Goal: Task Accomplishment & Management: Use online tool/utility

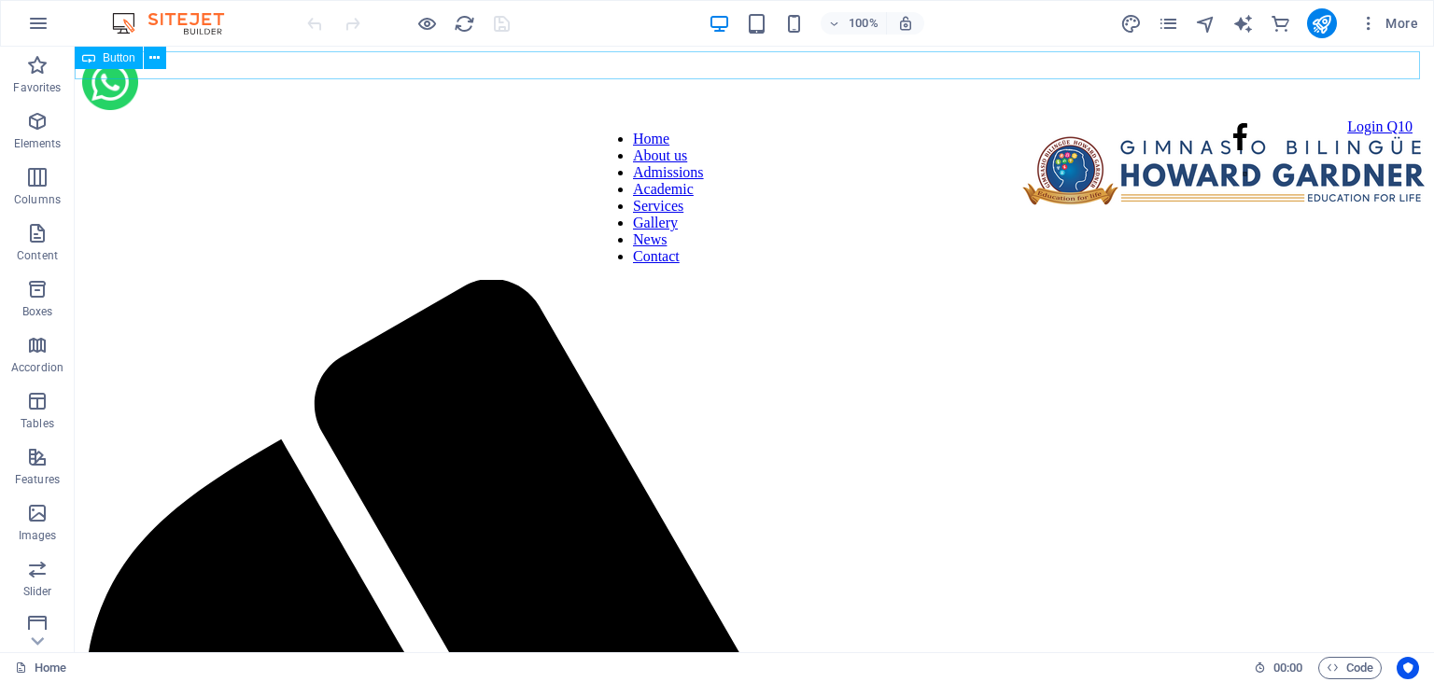
click at [549, 119] on div "Login Q10" at bounding box center [747, 127] width 1330 height 17
select select "px"
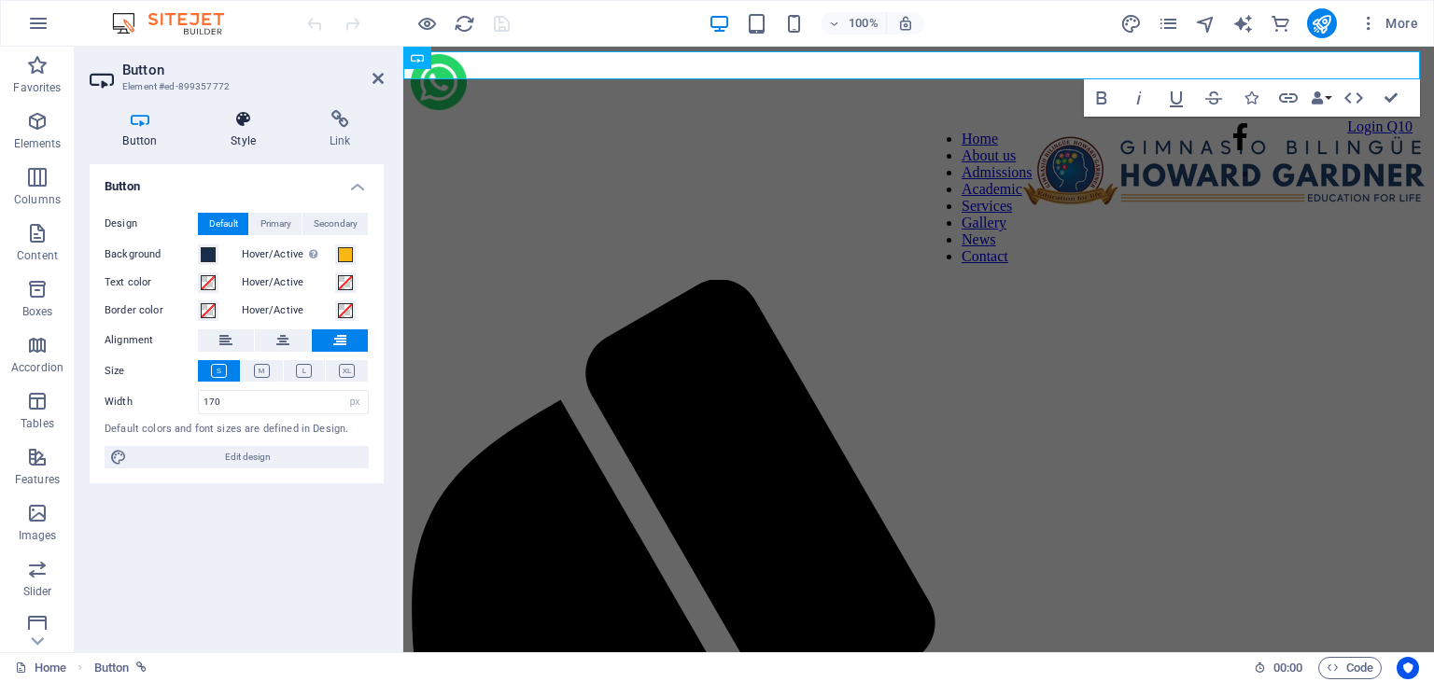
click at [255, 133] on h4 "Style" at bounding box center [247, 129] width 99 height 39
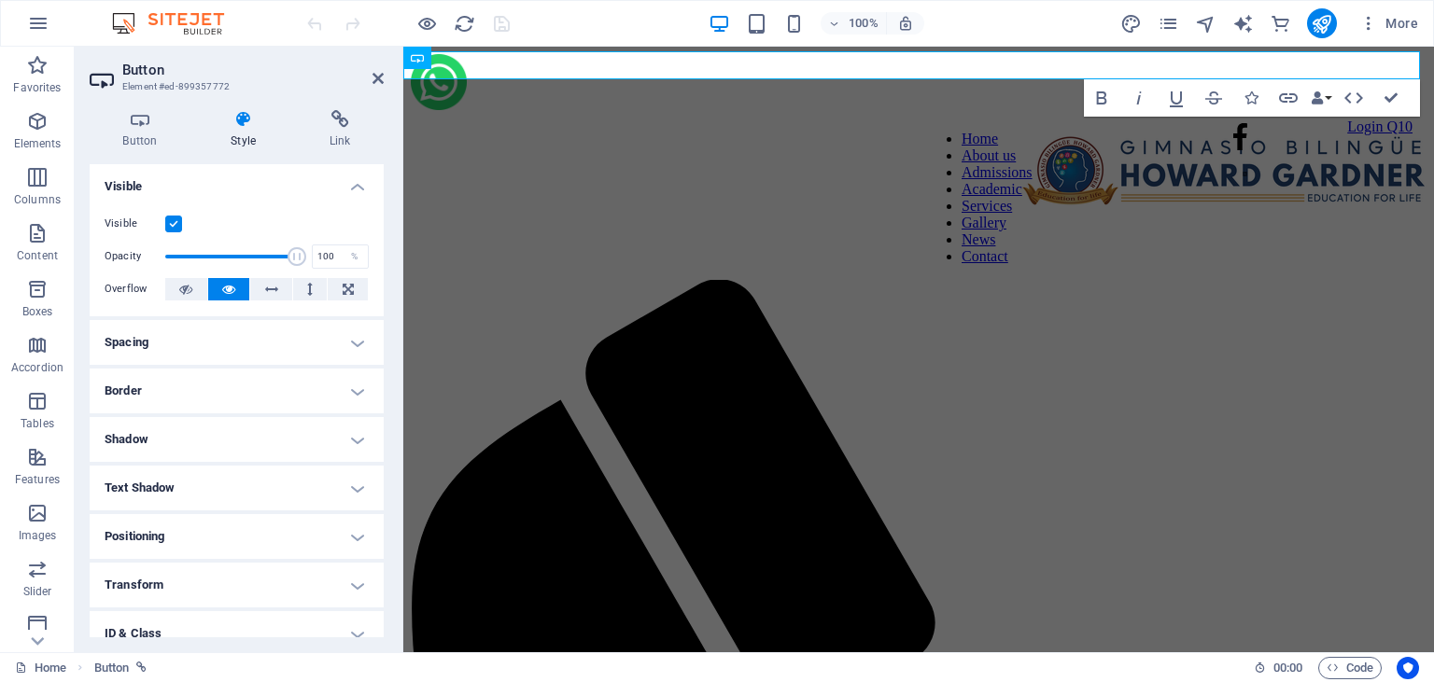
click at [357, 342] on h4 "Spacing" at bounding box center [237, 342] width 294 height 45
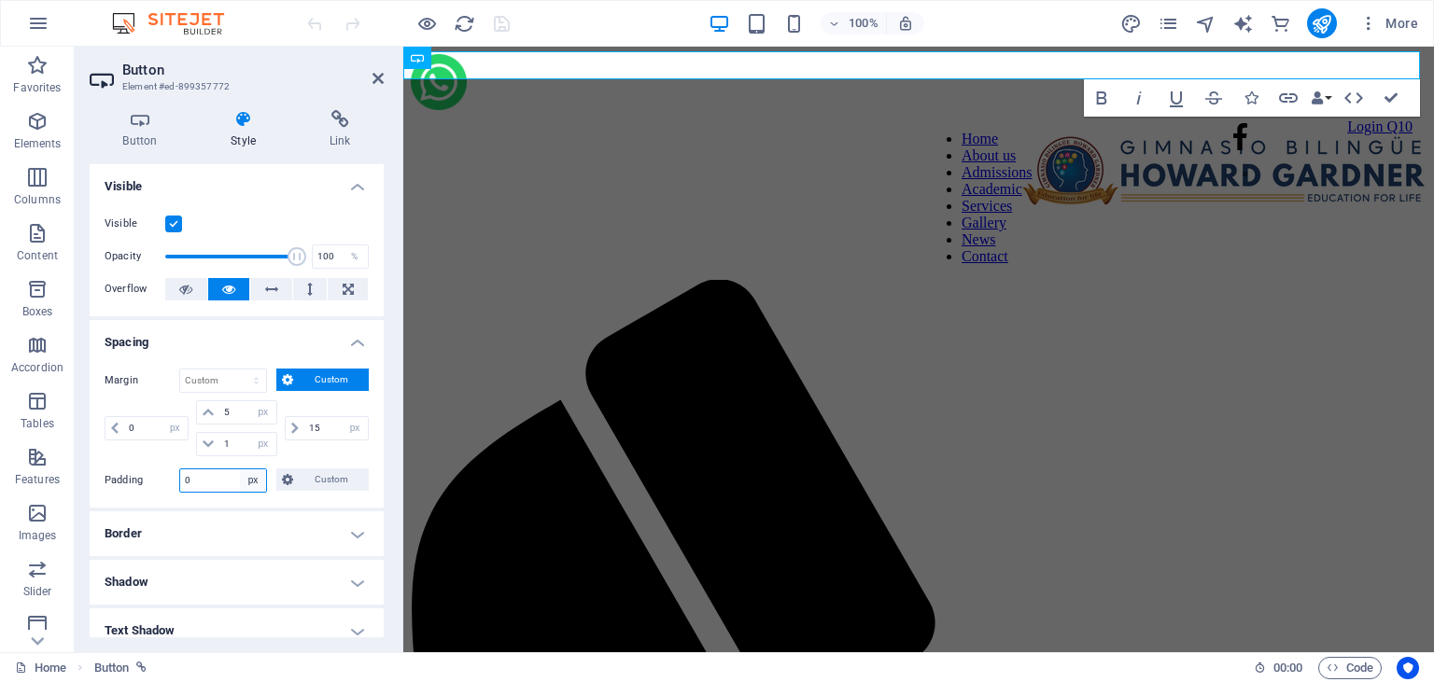
click at [240, 470] on select "Default px rem % vh vw Custom" at bounding box center [253, 481] width 26 height 22
click at [220, 481] on input "0" at bounding box center [223, 481] width 86 height 22
type input "5"
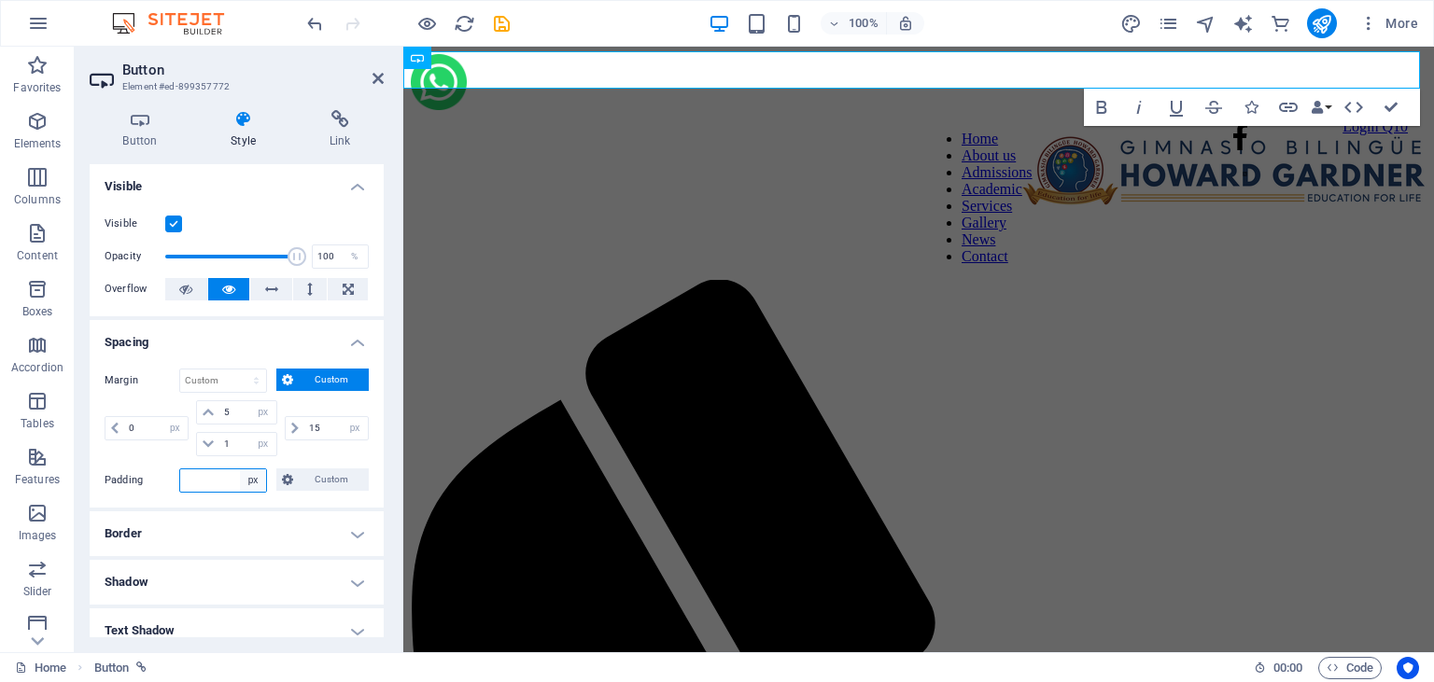
type input "0"
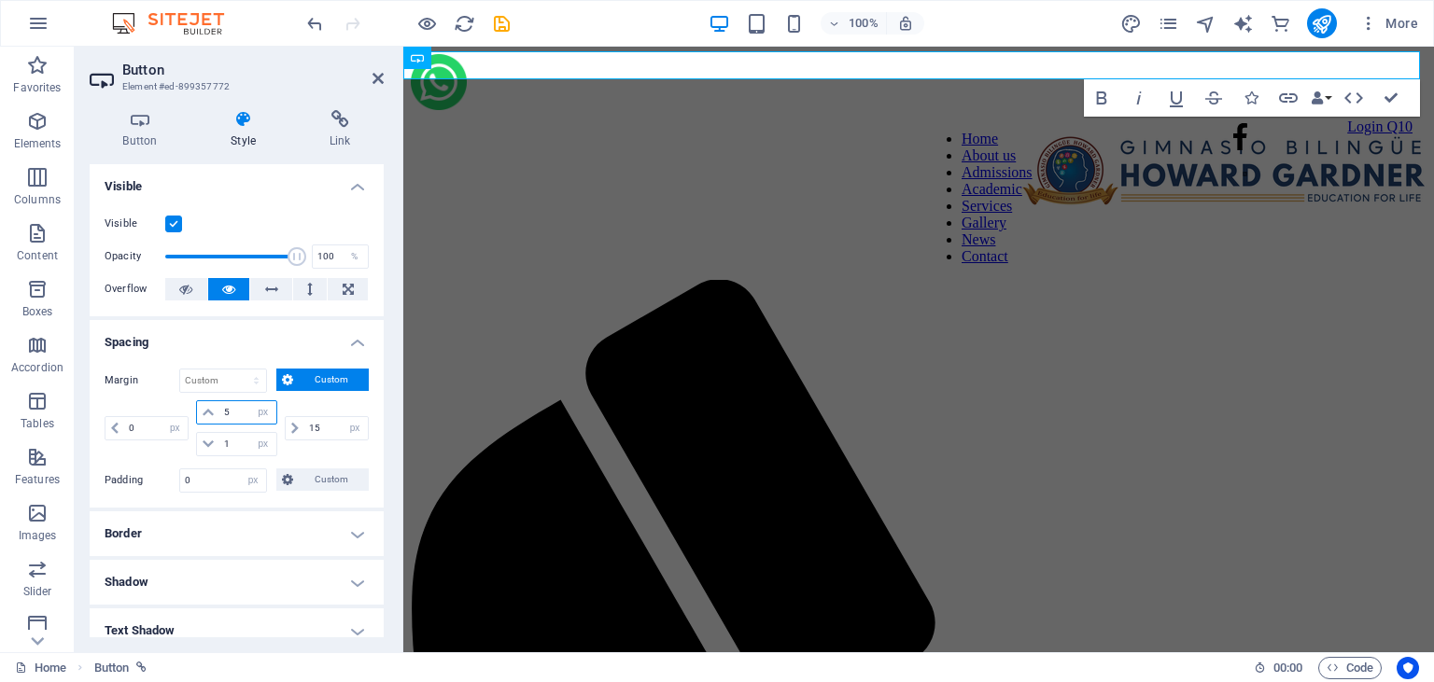
click at [240, 412] on input "5" at bounding box center [247, 412] width 56 height 22
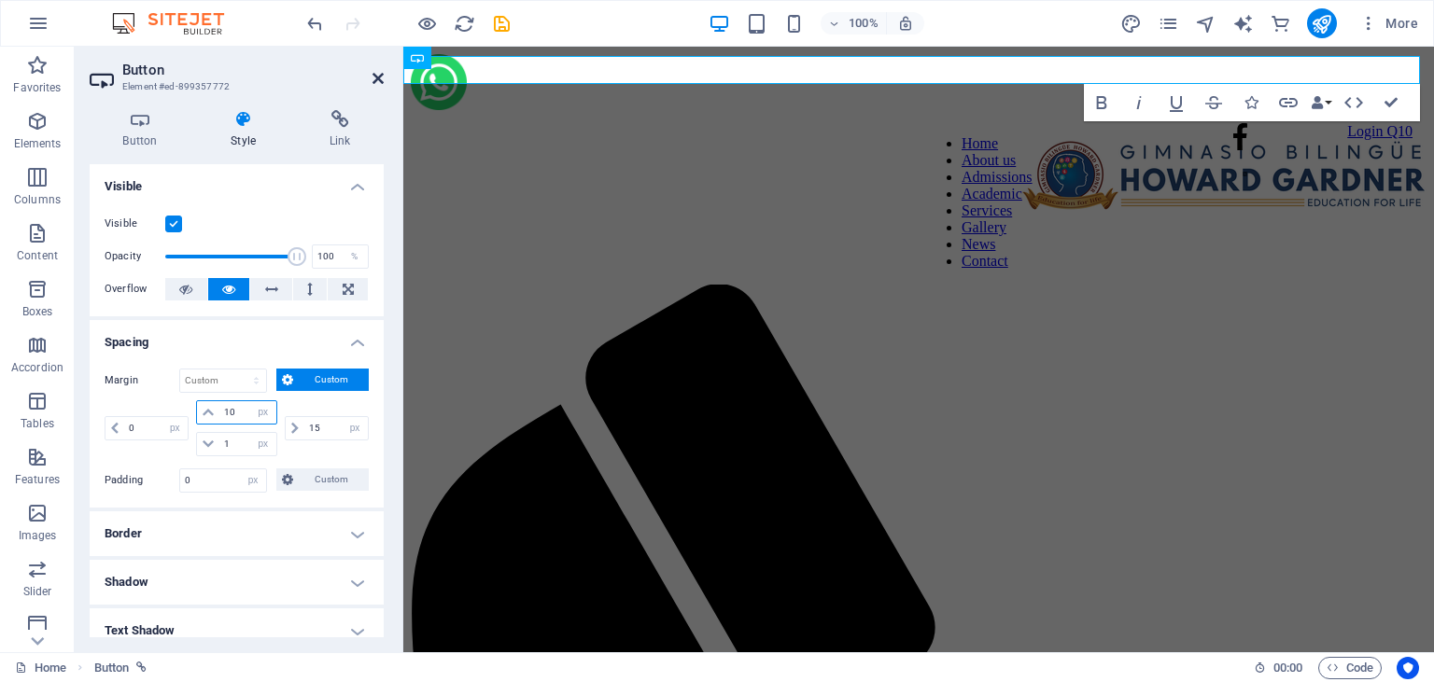
type input "10"
click at [381, 79] on icon at bounding box center [377, 78] width 11 height 15
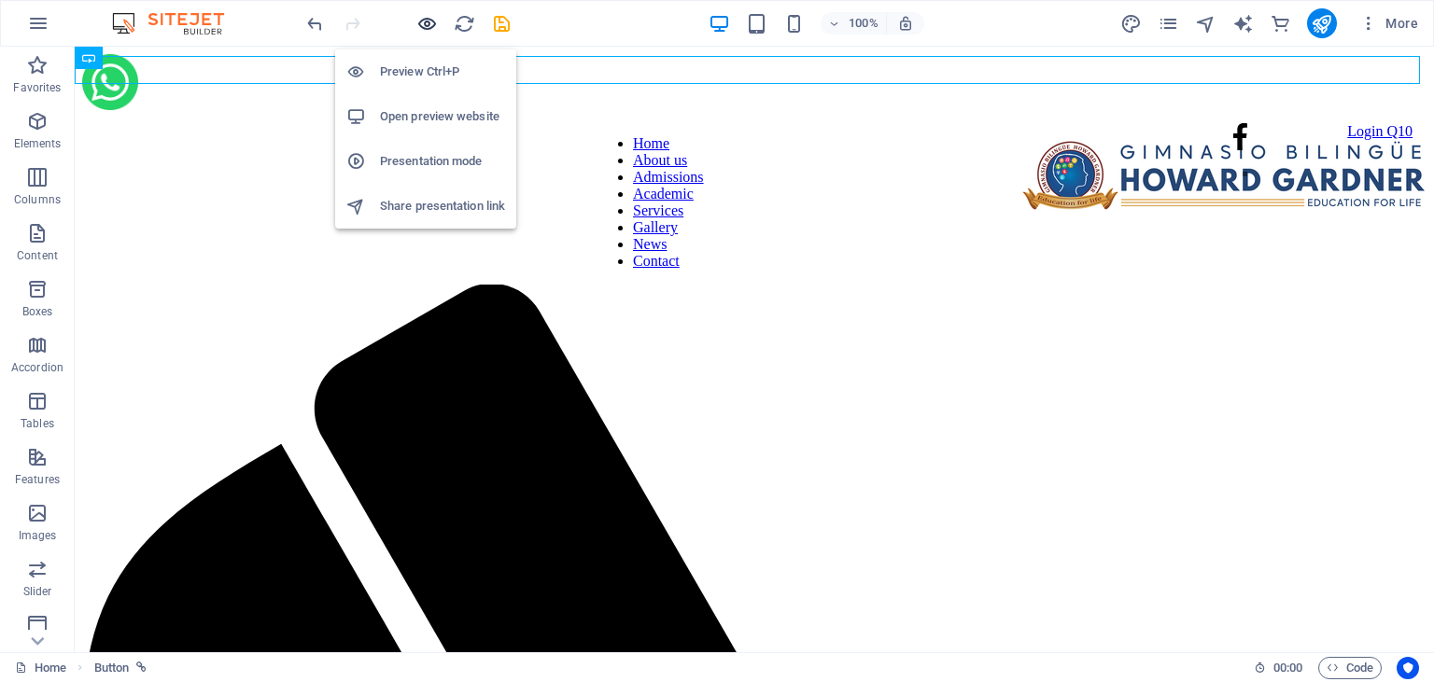
click at [431, 21] on icon "button" at bounding box center [426, 23] width 21 height 21
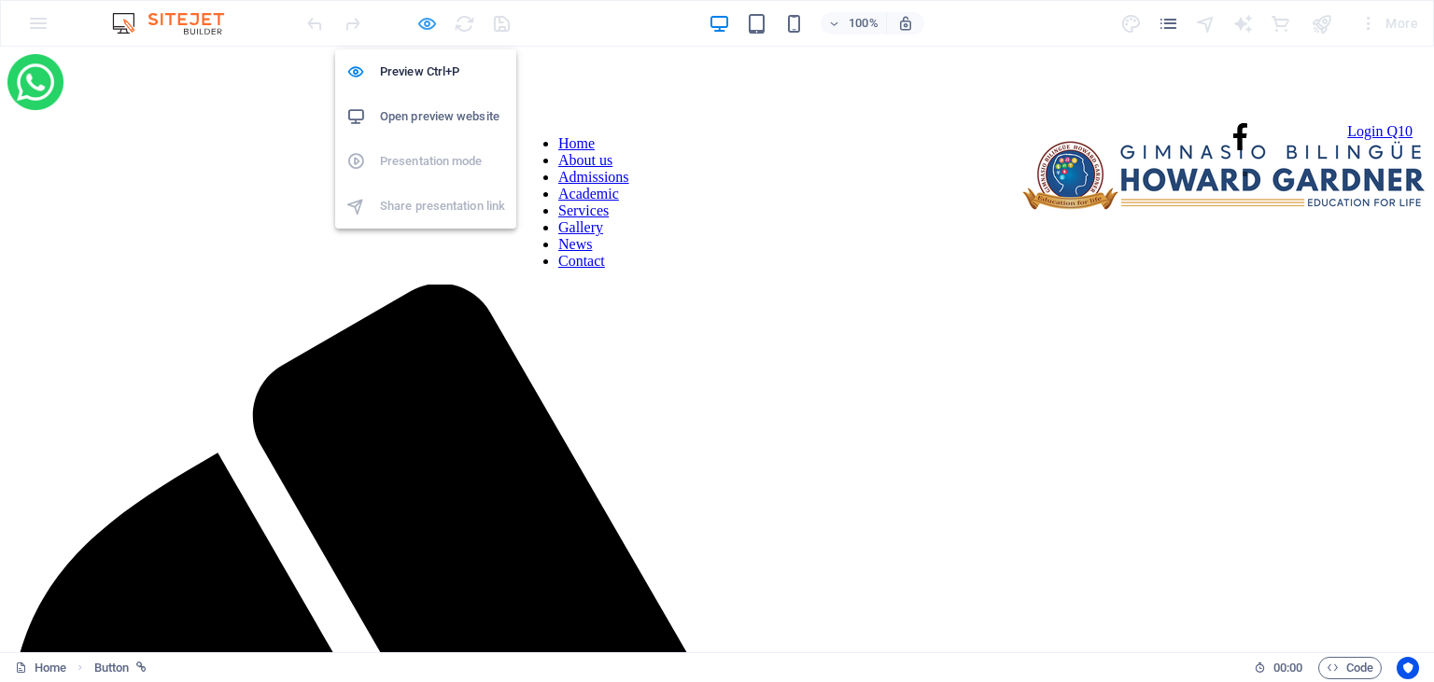
click at [426, 20] on icon "button" at bounding box center [426, 23] width 21 height 21
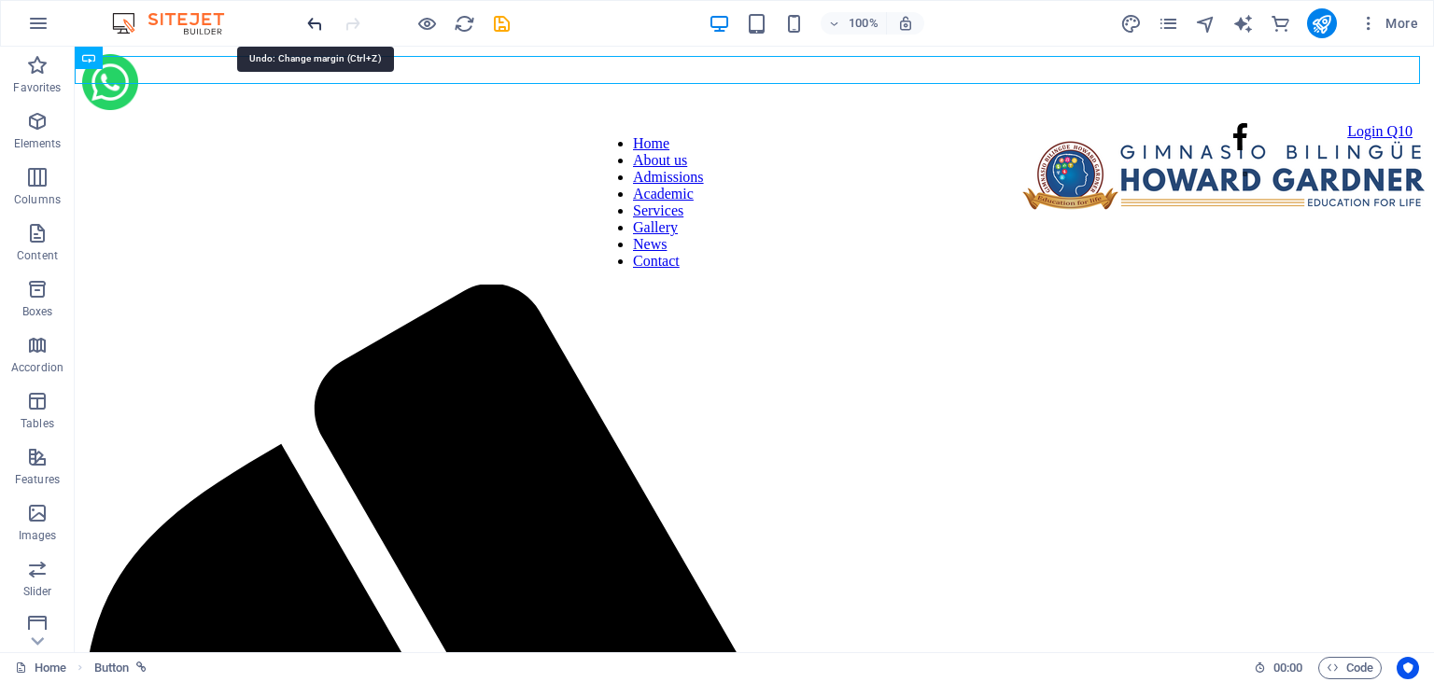
click at [315, 16] on icon "undo" at bounding box center [314, 23] width 21 height 21
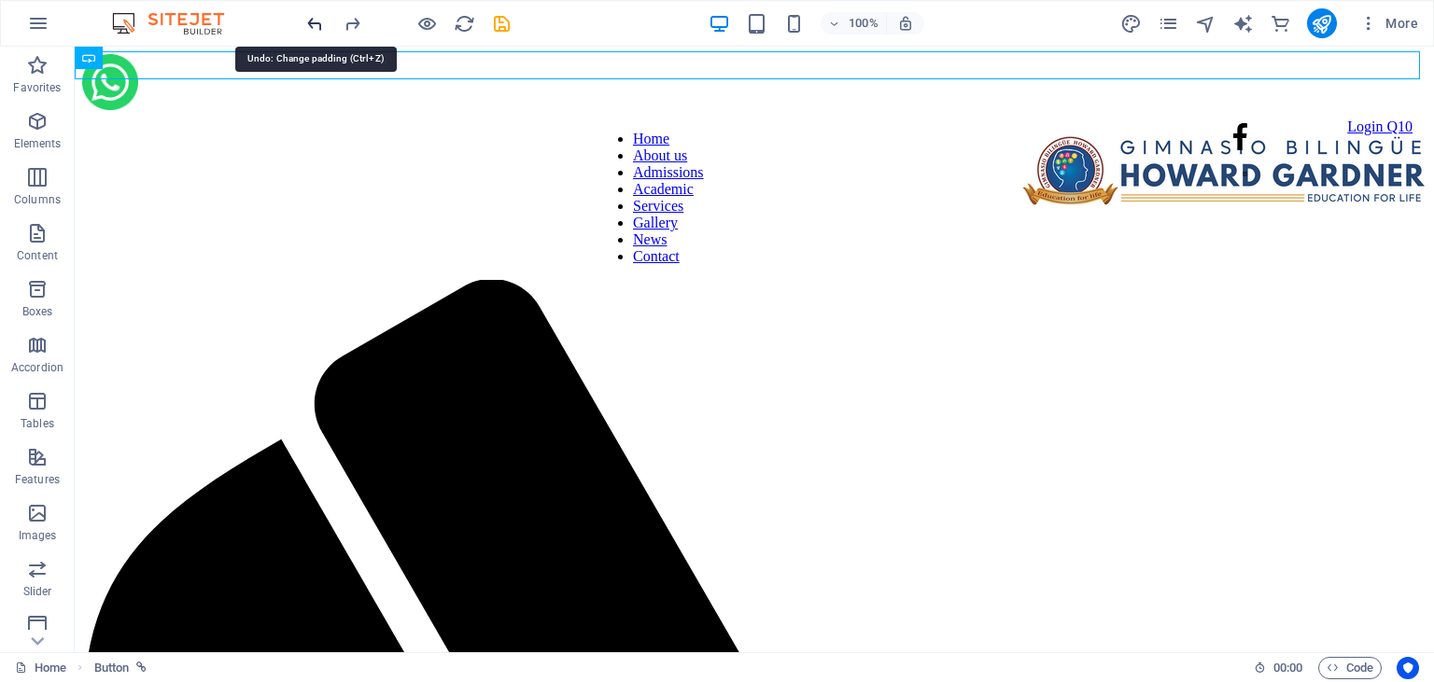
click at [314, 24] on icon "undo" at bounding box center [314, 23] width 21 height 21
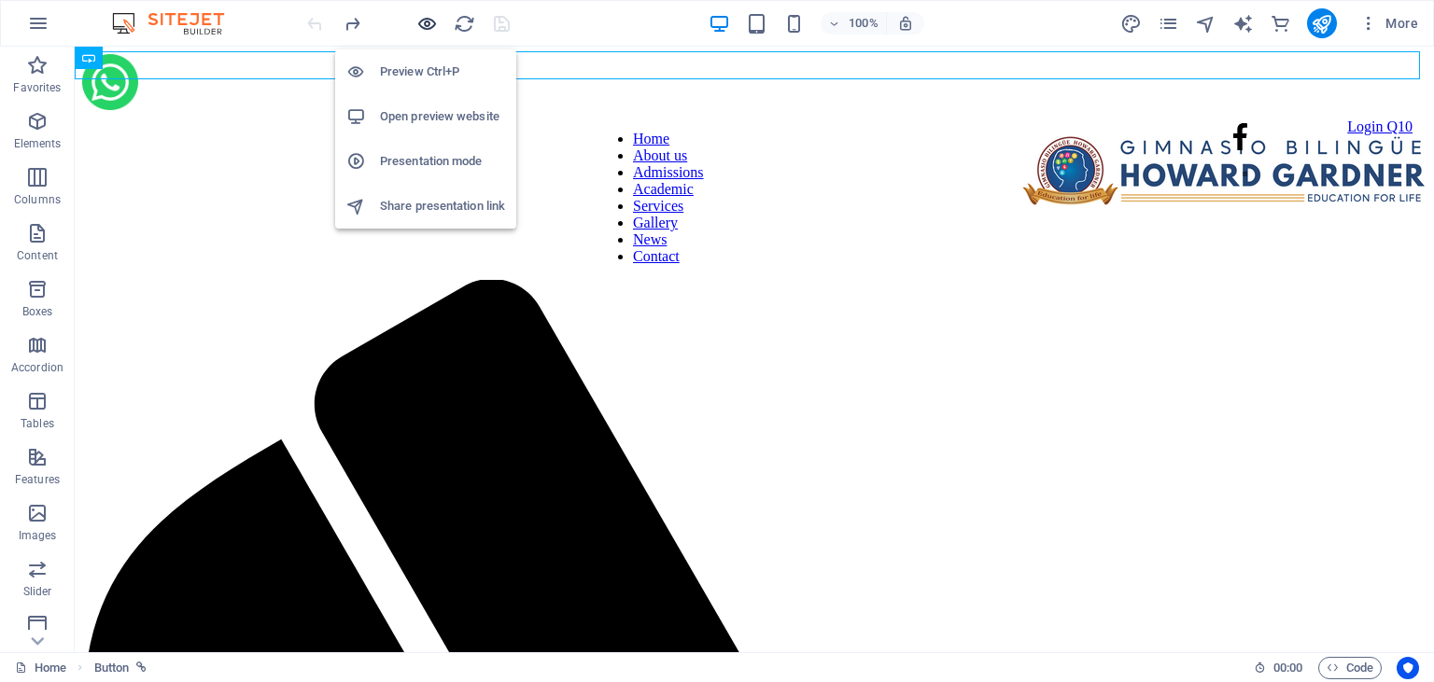
click at [424, 29] on icon "button" at bounding box center [426, 23] width 21 height 21
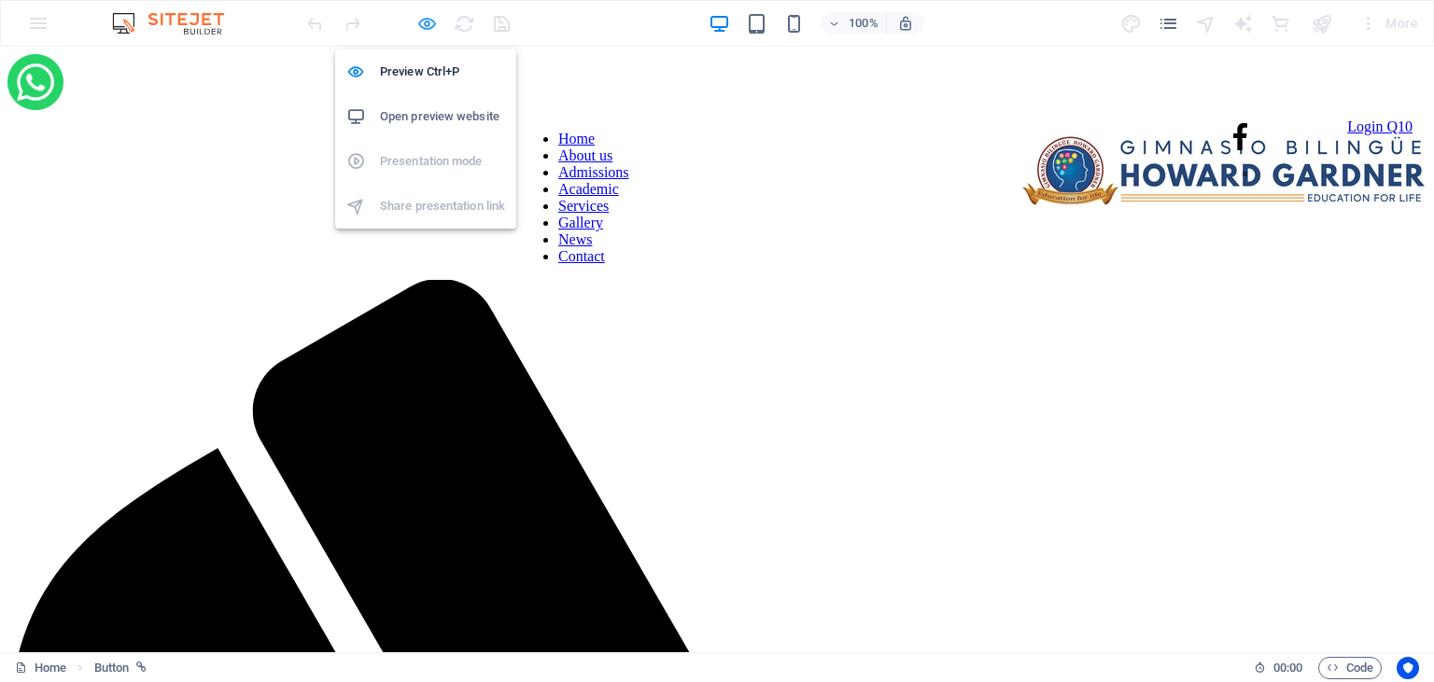
click at [424, 25] on icon "button" at bounding box center [426, 23] width 21 height 21
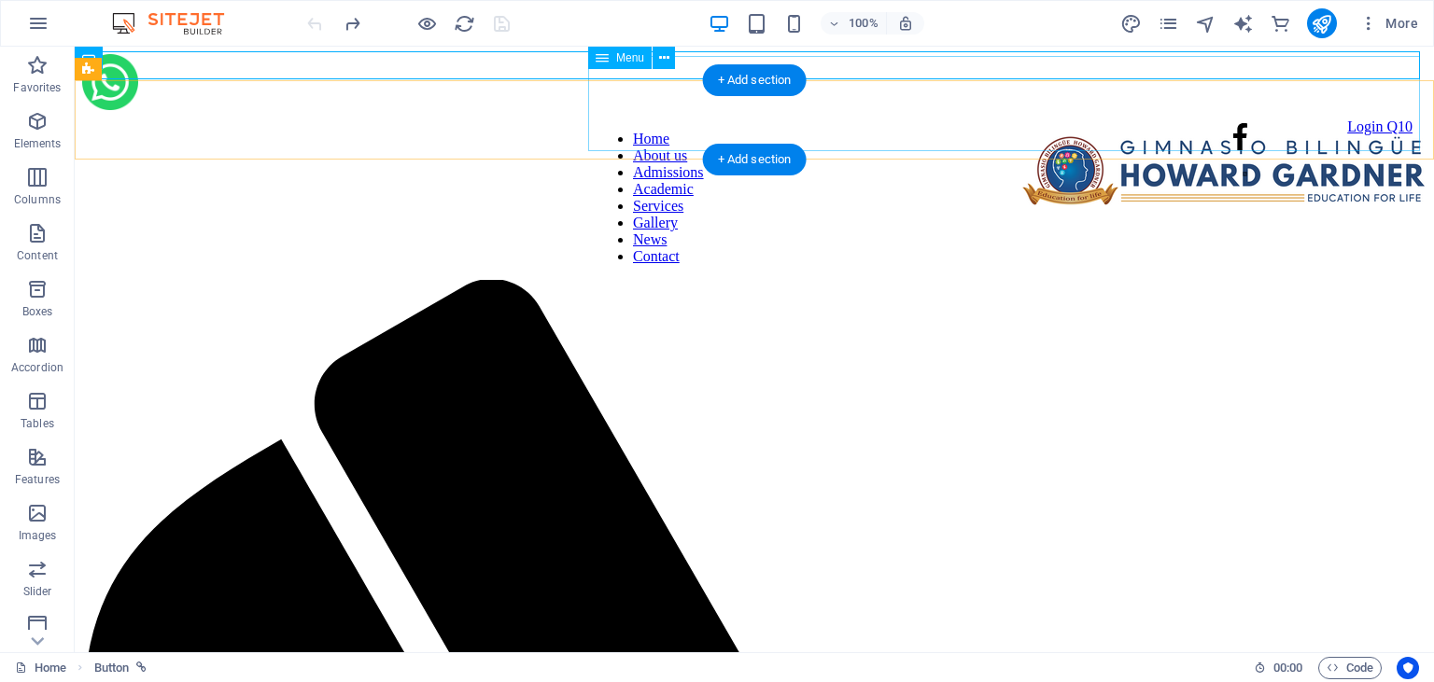
click at [1337, 131] on nav "Home About us Admissions Academic Services Gallery News Contact" at bounding box center [1004, 198] width 817 height 134
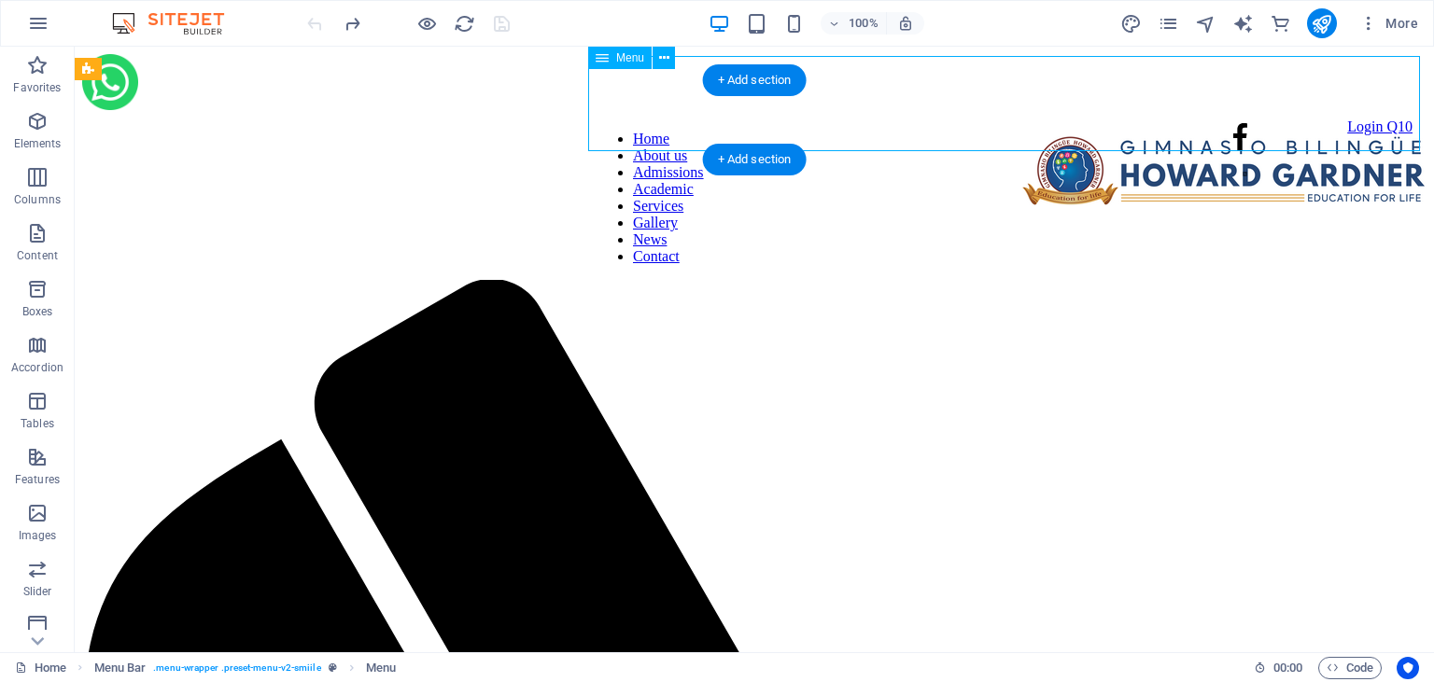
click at [1337, 131] on nav "Home About us Admissions Academic Services Gallery News Contact" at bounding box center [1004, 198] width 817 height 134
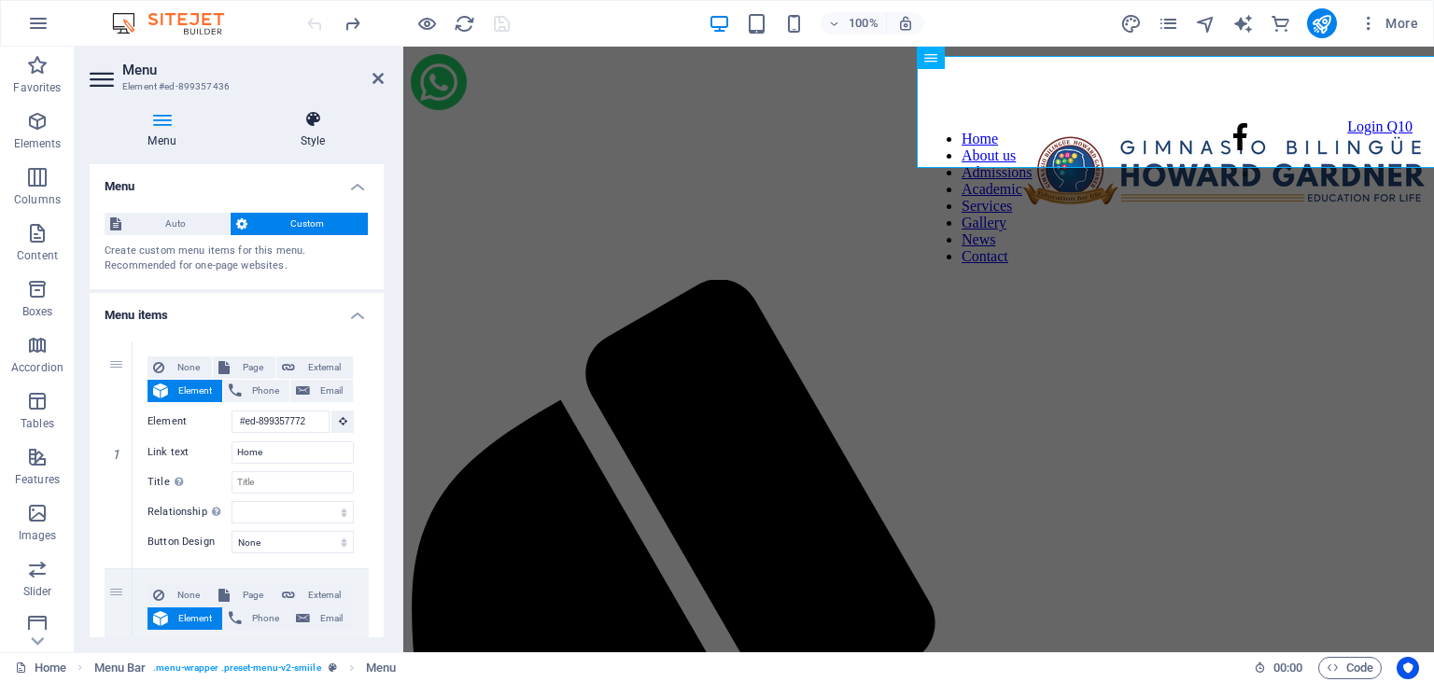
click at [326, 126] on icon at bounding box center [313, 119] width 142 height 19
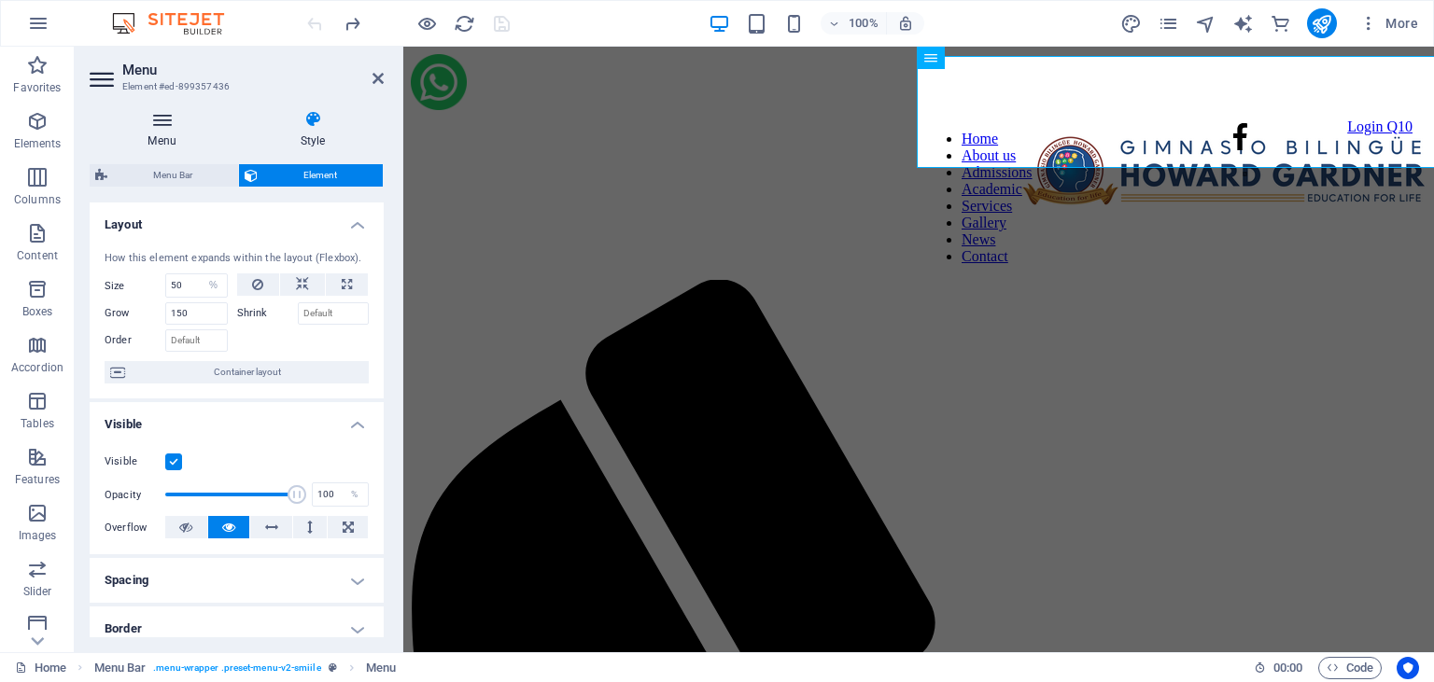
click at [166, 126] on icon at bounding box center [162, 119] width 145 height 19
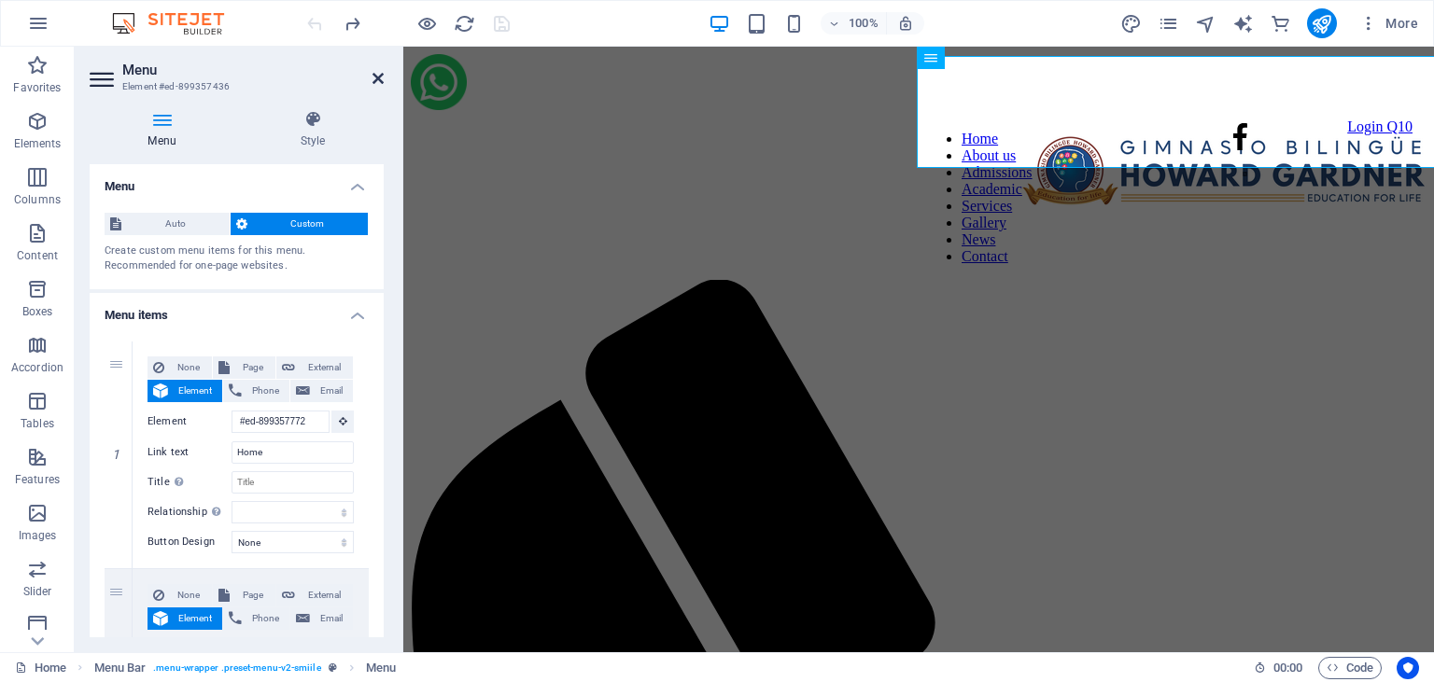
click at [374, 83] on icon at bounding box center [377, 78] width 11 height 15
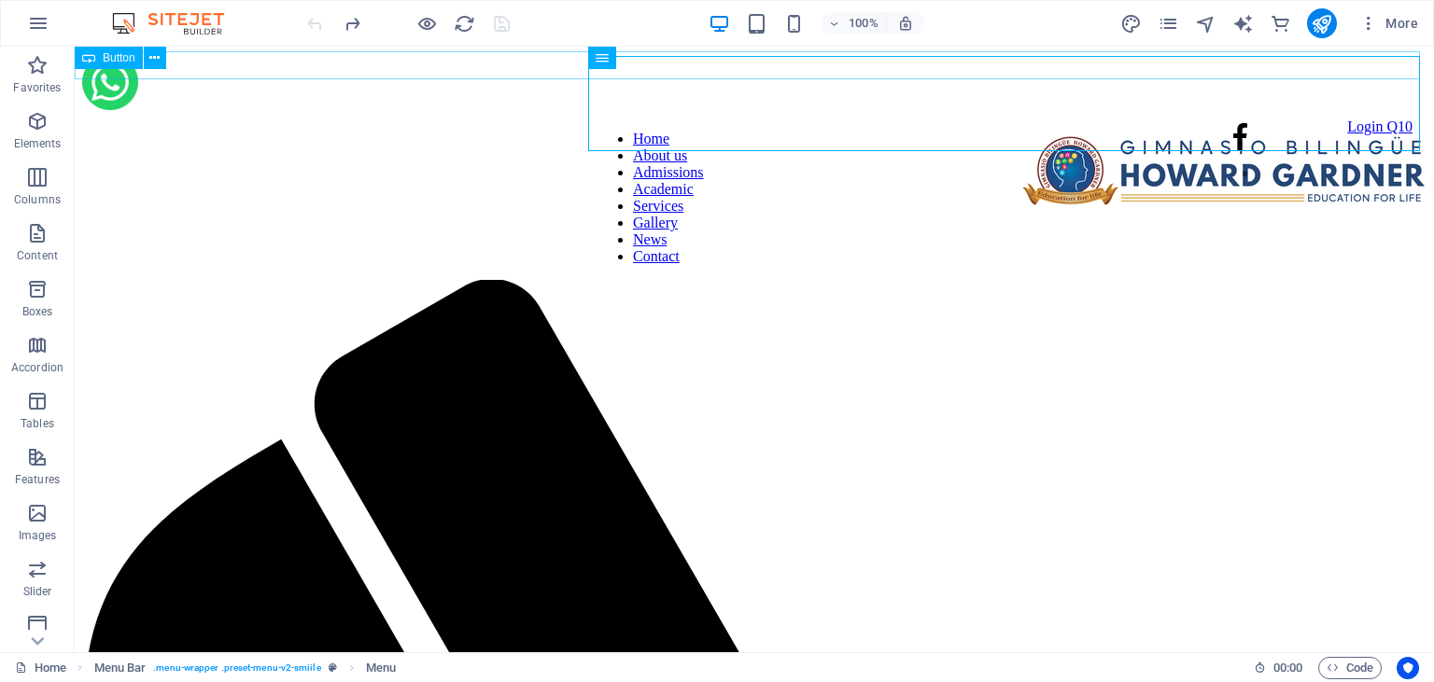
click at [315, 119] on div "Login Q10" at bounding box center [747, 127] width 1330 height 17
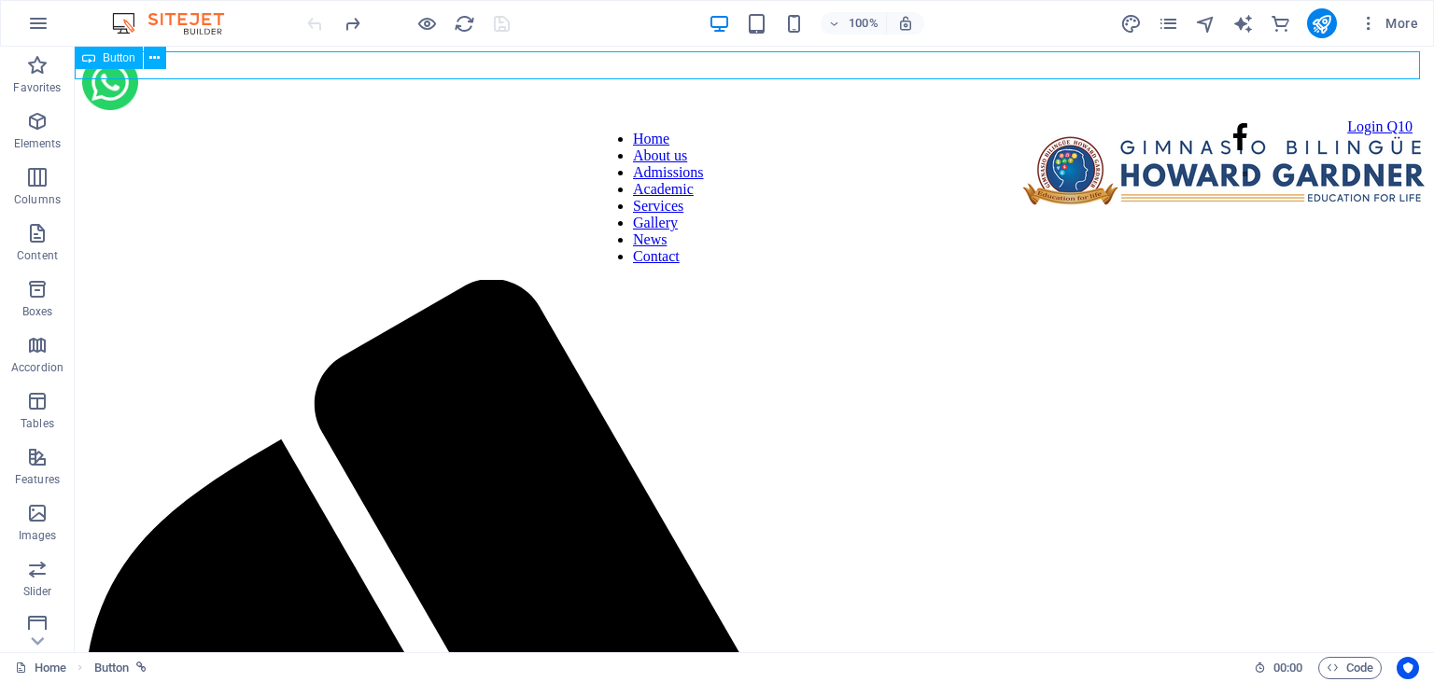
click at [315, 119] on div "Login Q10" at bounding box center [747, 127] width 1330 height 17
select select "px"
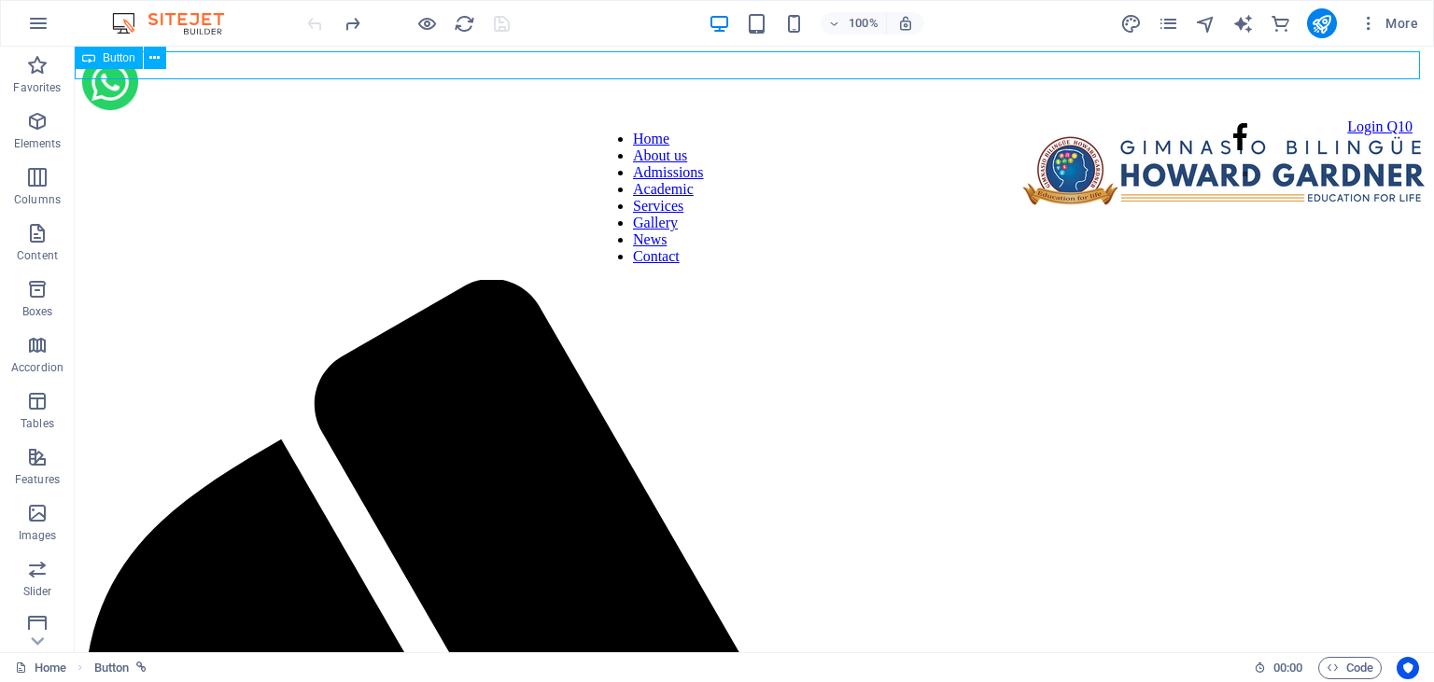
select select "px"
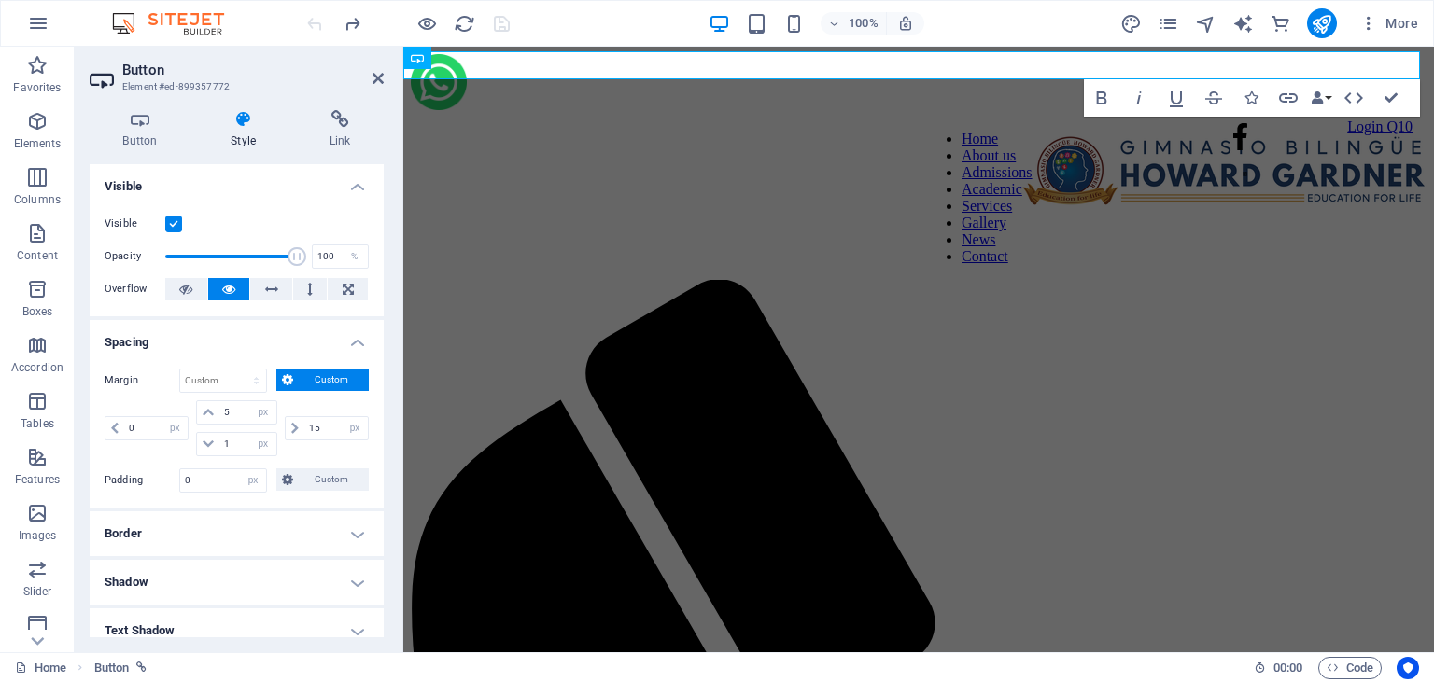
click at [145, 105] on div "Button Style Link Button Design Default Primary Secondary Background Hover/Acti…" at bounding box center [237, 373] width 324 height 557
click at [145, 118] on icon at bounding box center [140, 119] width 101 height 19
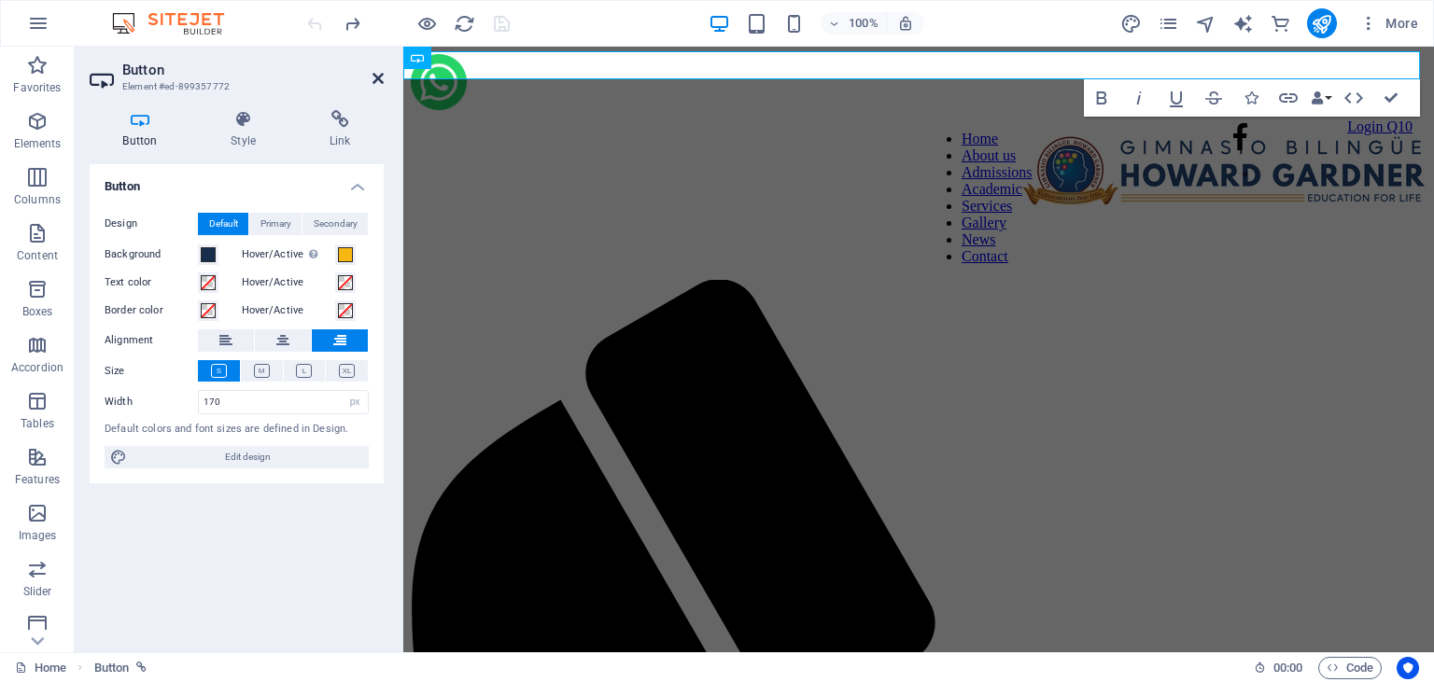
click at [378, 77] on icon at bounding box center [377, 78] width 11 height 15
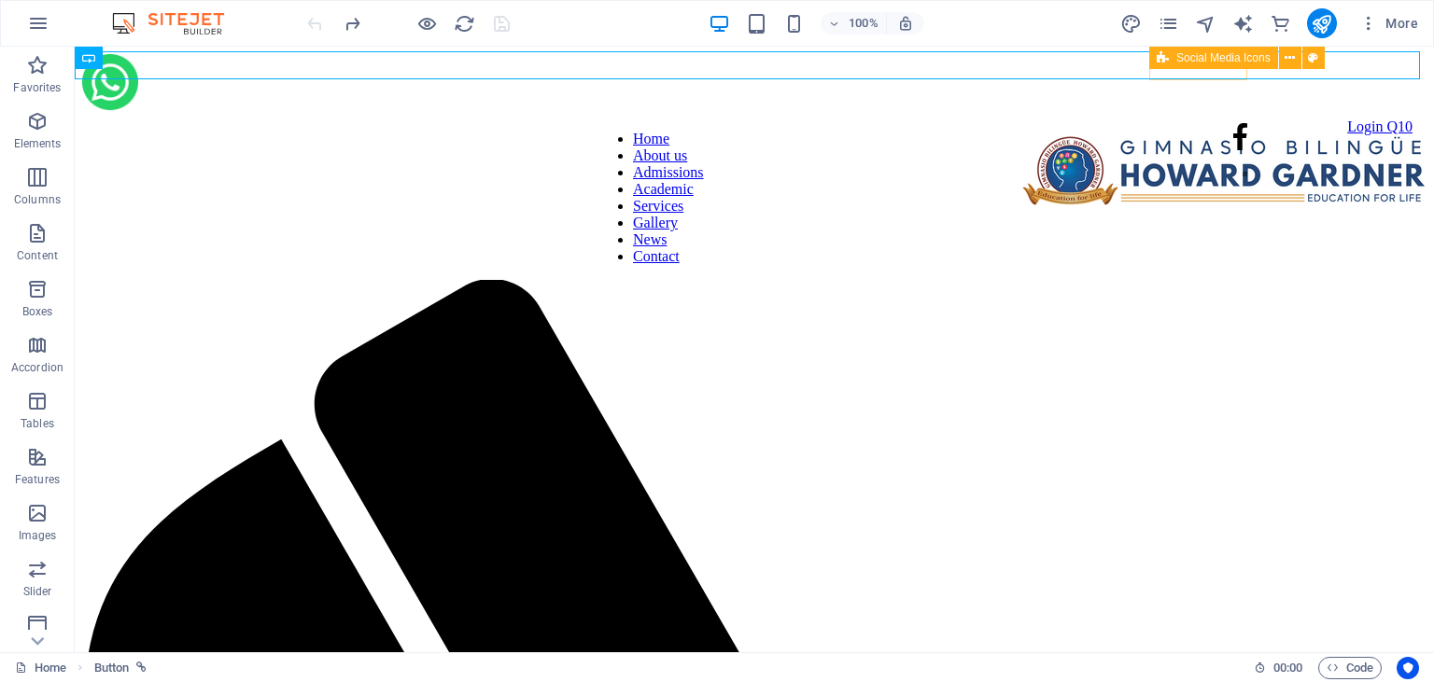
click at [1170, 52] on div "Social Media Icons" at bounding box center [1213, 58] width 129 height 22
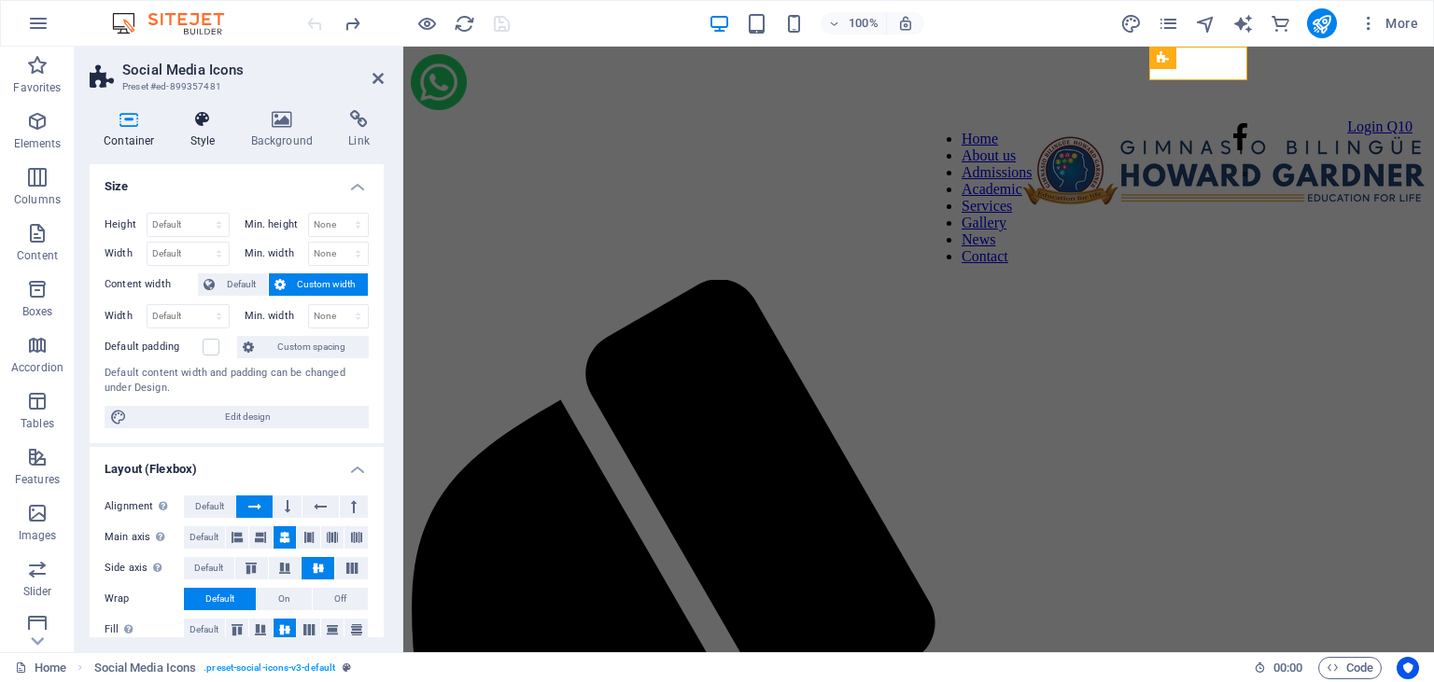
click at [204, 125] on icon at bounding box center [202, 119] width 53 height 19
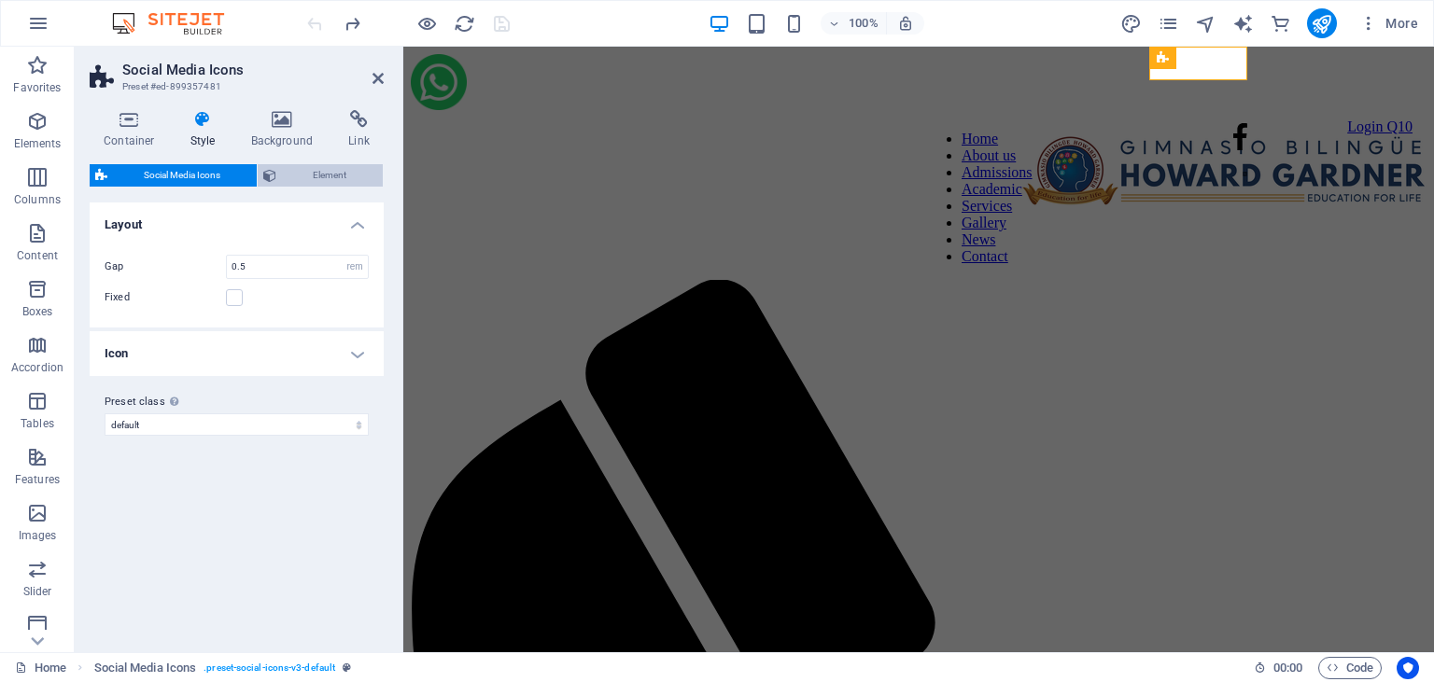
click at [298, 172] on span "Element" at bounding box center [329, 175] width 95 height 22
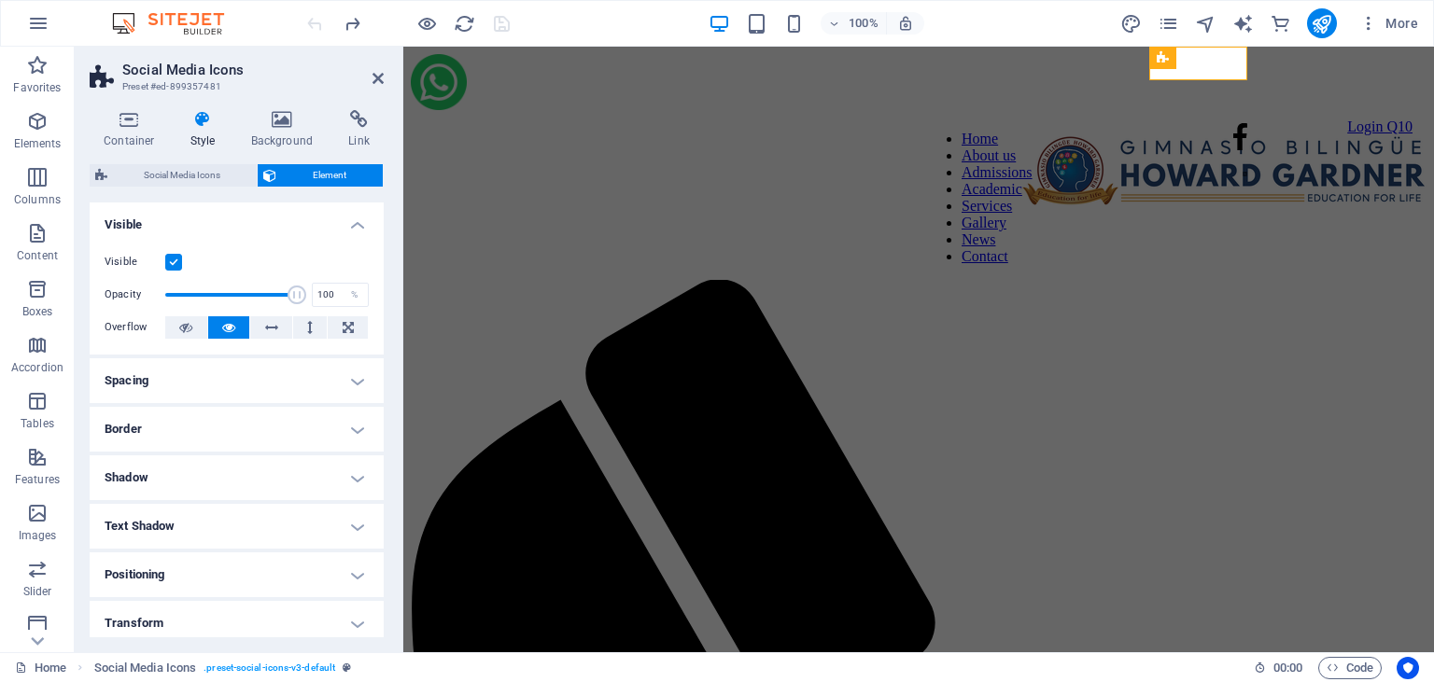
click at [349, 379] on h4 "Spacing" at bounding box center [237, 380] width 294 height 45
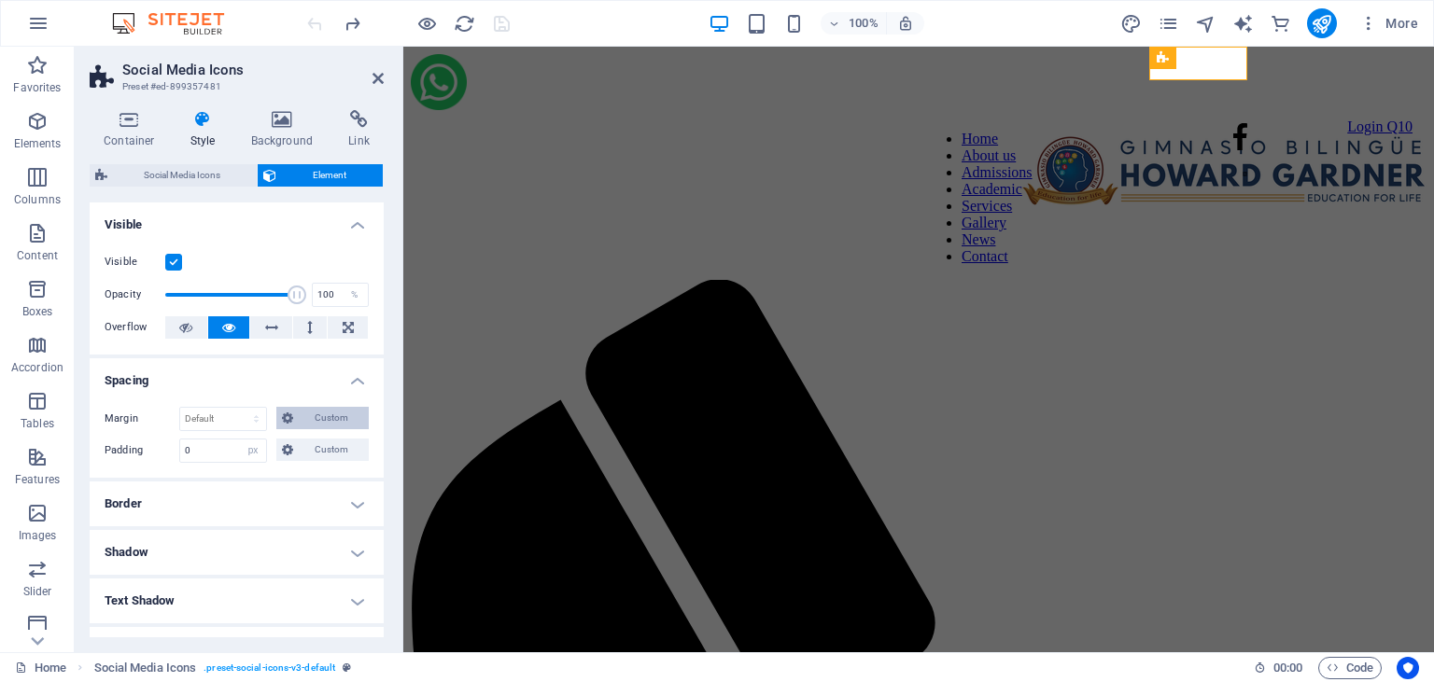
click at [301, 408] on span "Custom" at bounding box center [331, 418] width 64 height 22
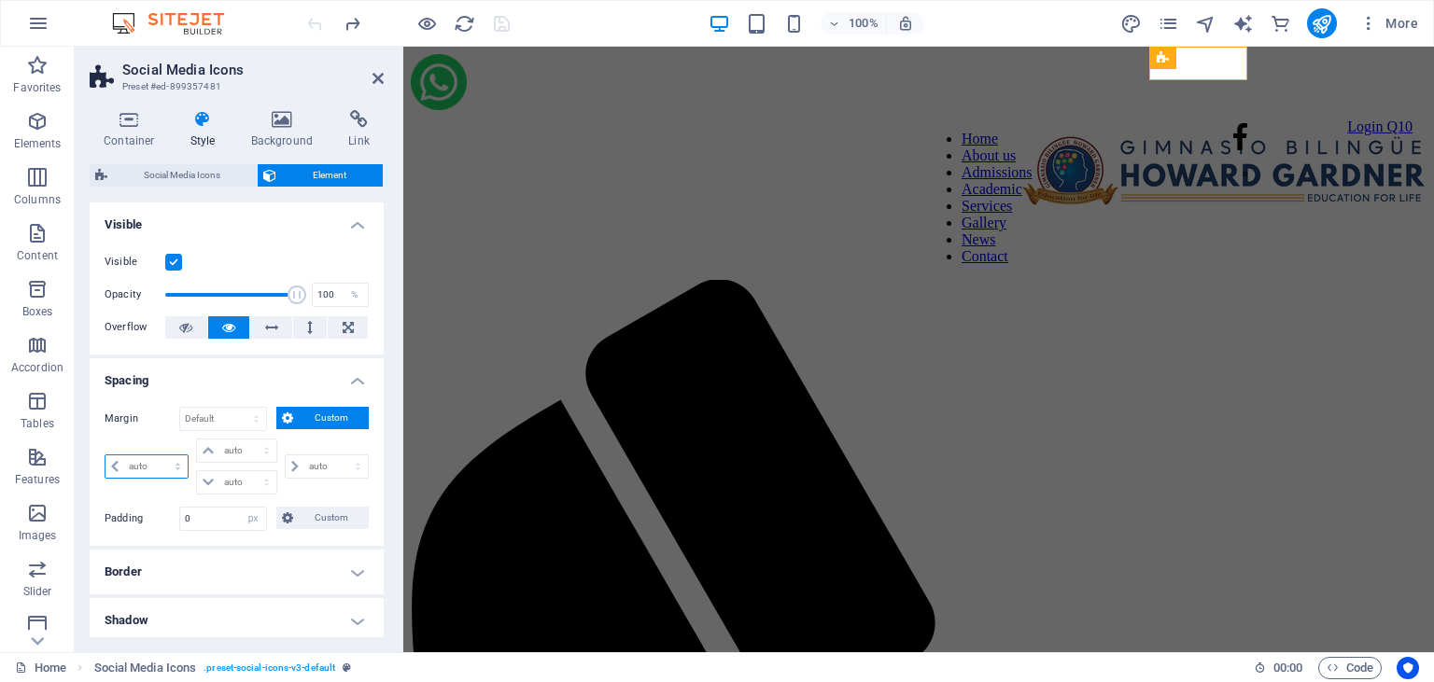
click at [105, 456] on select "auto px % rem vw vh" at bounding box center [146, 467] width 82 height 22
click option "auto" at bounding box center [0, 0] width 0 height 0
select select "DISABLED_OPTION_VALUE"
type input "0"
select select "px"
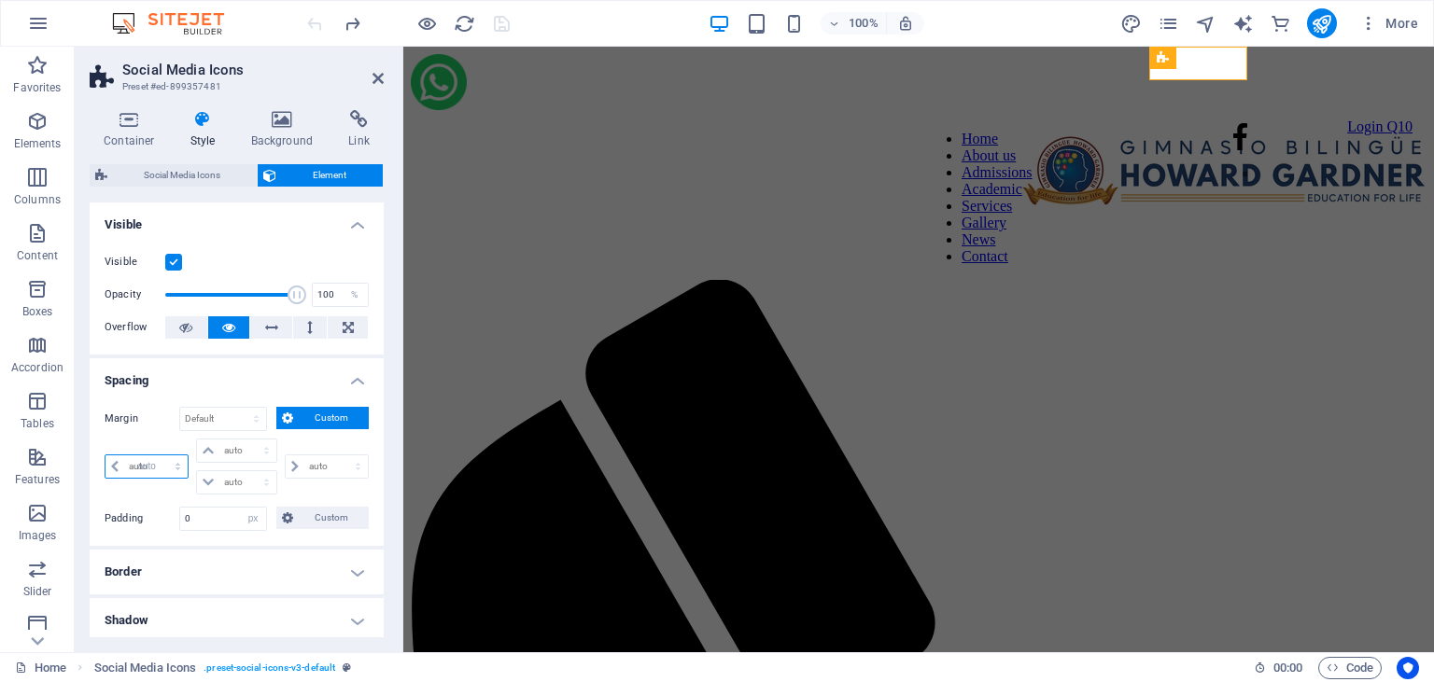
type input "0"
select select "px"
type input "0"
select select "px"
click at [105, 456] on select "auto px % rem vw vh" at bounding box center [146, 467] width 82 height 22
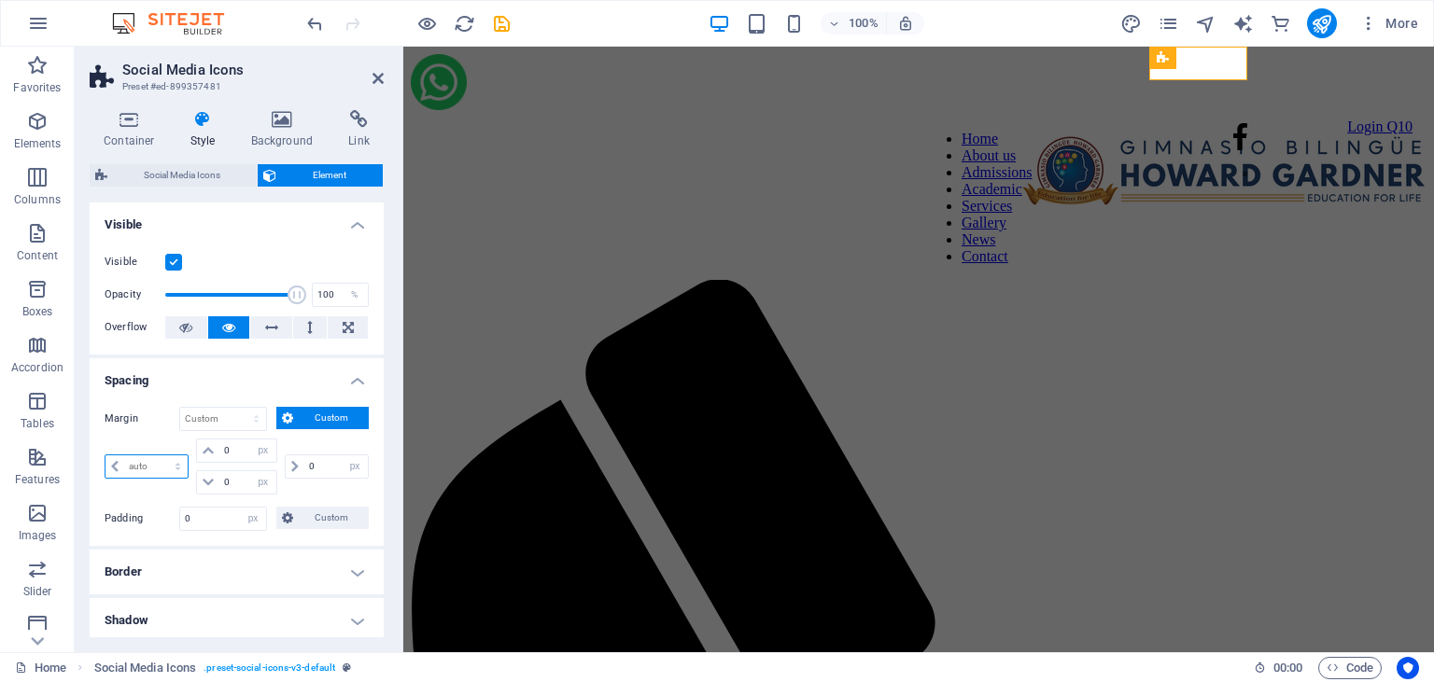
select select "px"
click option "px" at bounding box center [0, 0] width 0 height 0
type input "0"
select select "px"
type input "0"
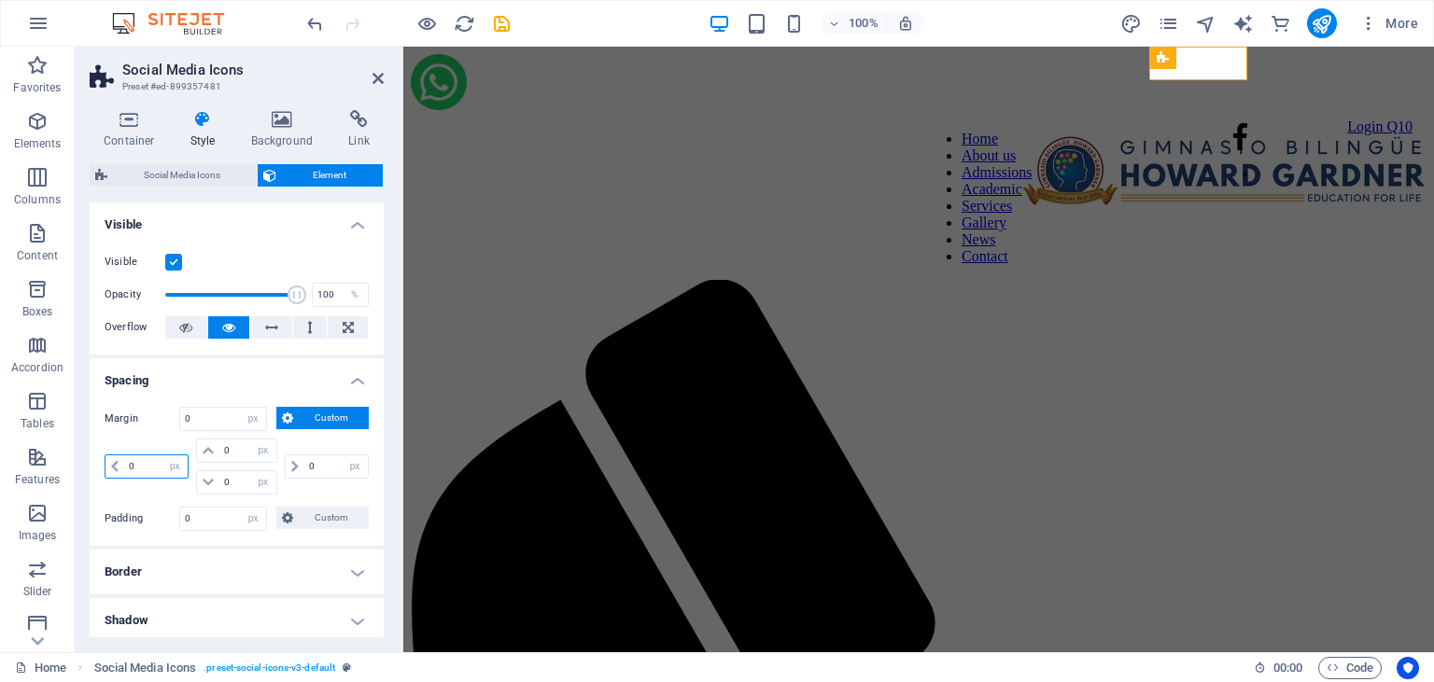
click at [149, 460] on input "0" at bounding box center [155, 467] width 63 height 22
type input "10"
select select "DISABLED_OPTION_VALUE"
type input "1"
type input "15"
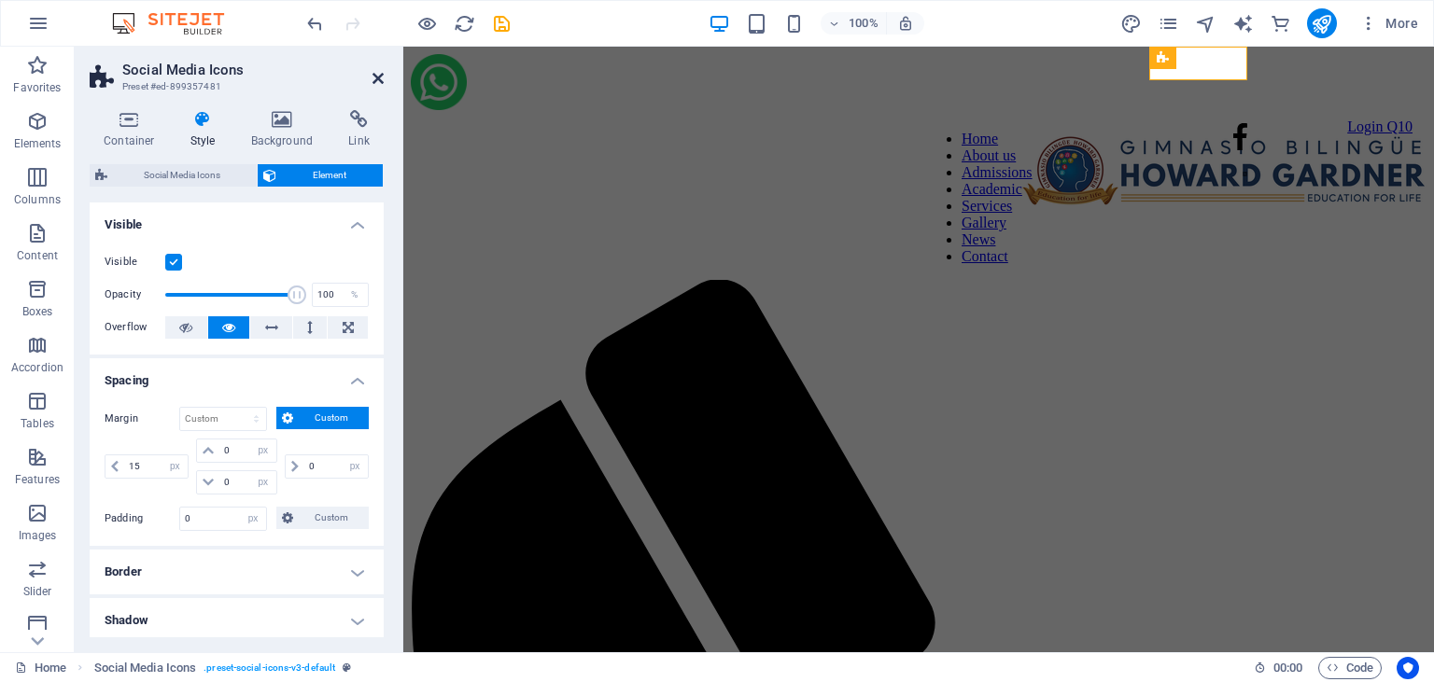
click at [383, 78] on icon at bounding box center [377, 78] width 11 height 15
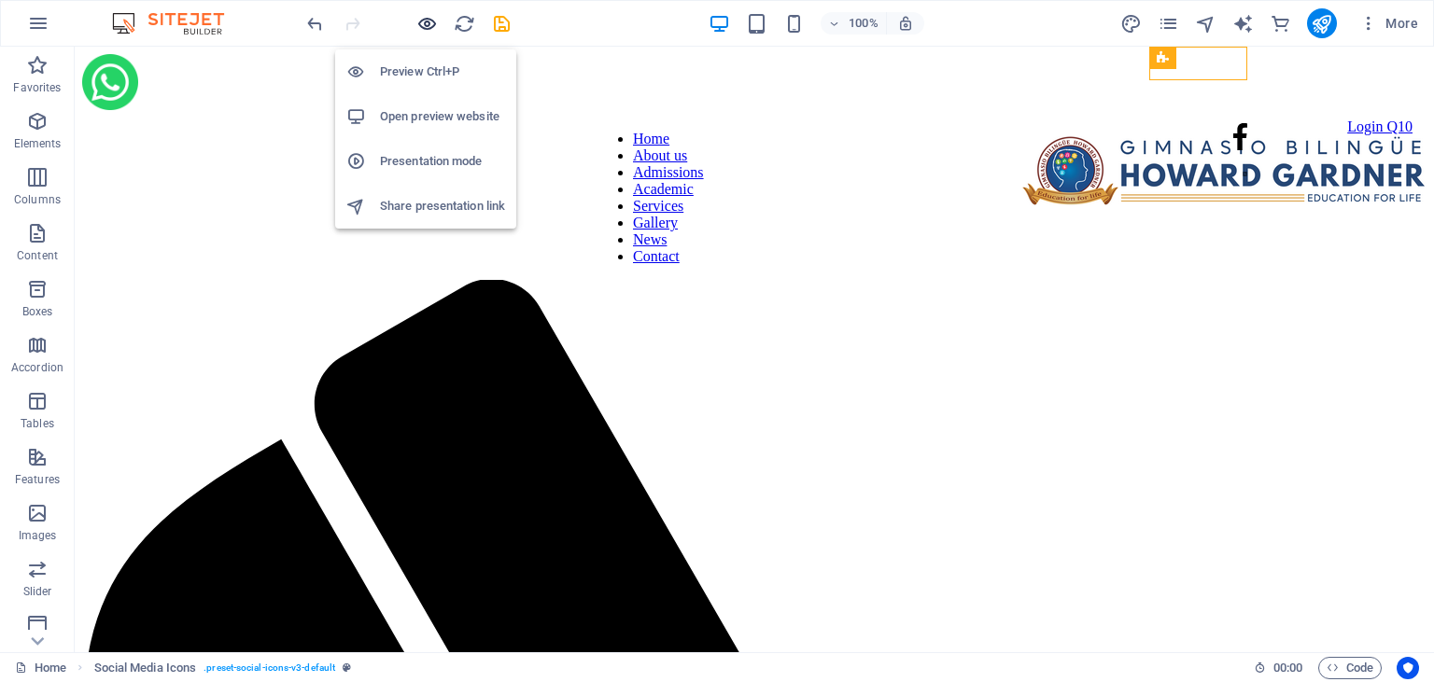
click at [432, 22] on icon "button" at bounding box center [426, 23] width 21 height 21
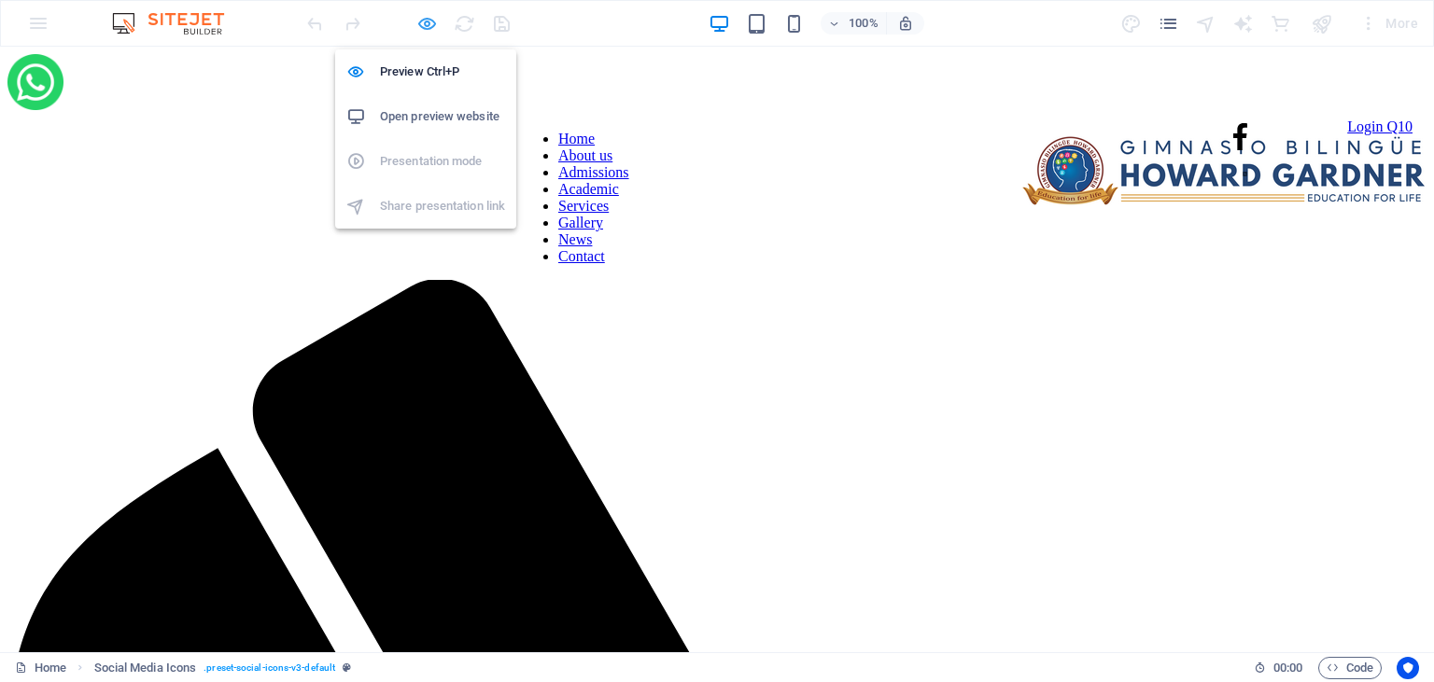
click at [425, 22] on icon "button" at bounding box center [426, 23] width 21 height 21
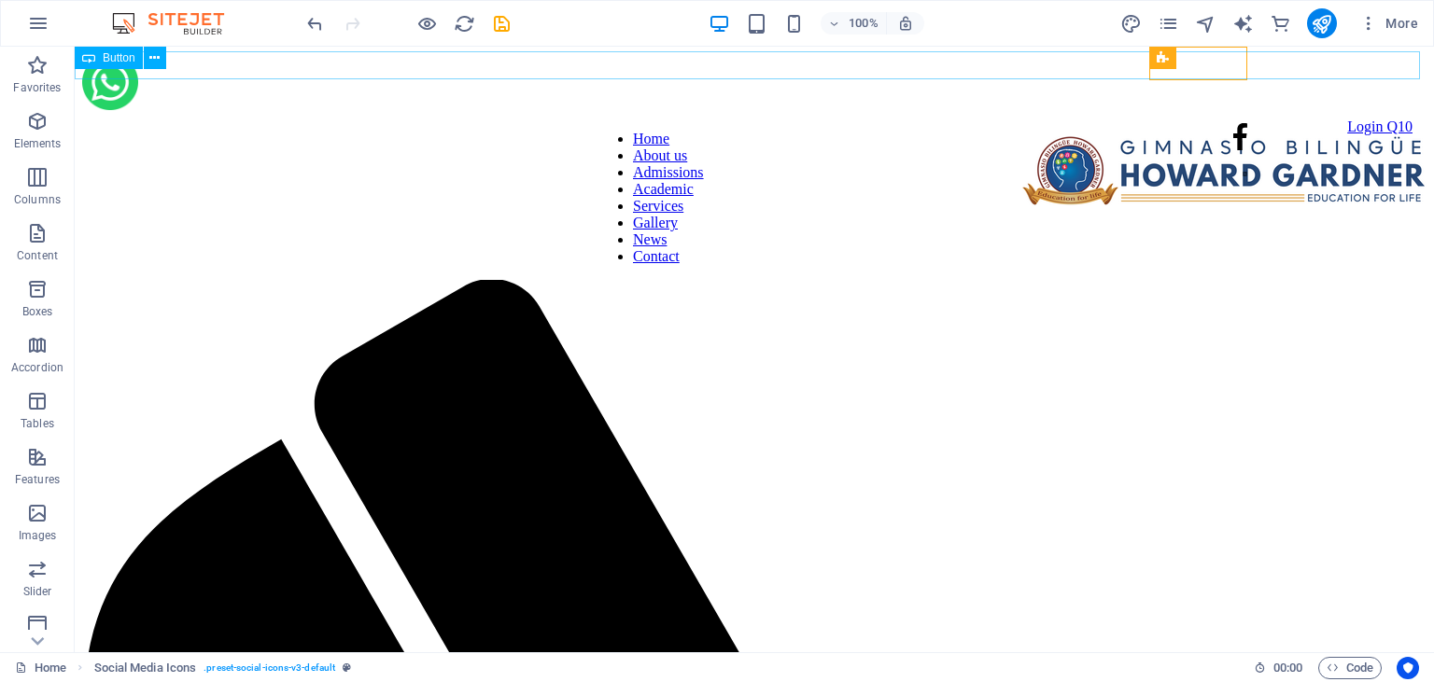
click at [129, 58] on span "Button" at bounding box center [119, 57] width 33 height 11
click at [133, 53] on span "Button" at bounding box center [119, 57] width 33 height 11
select select "px"
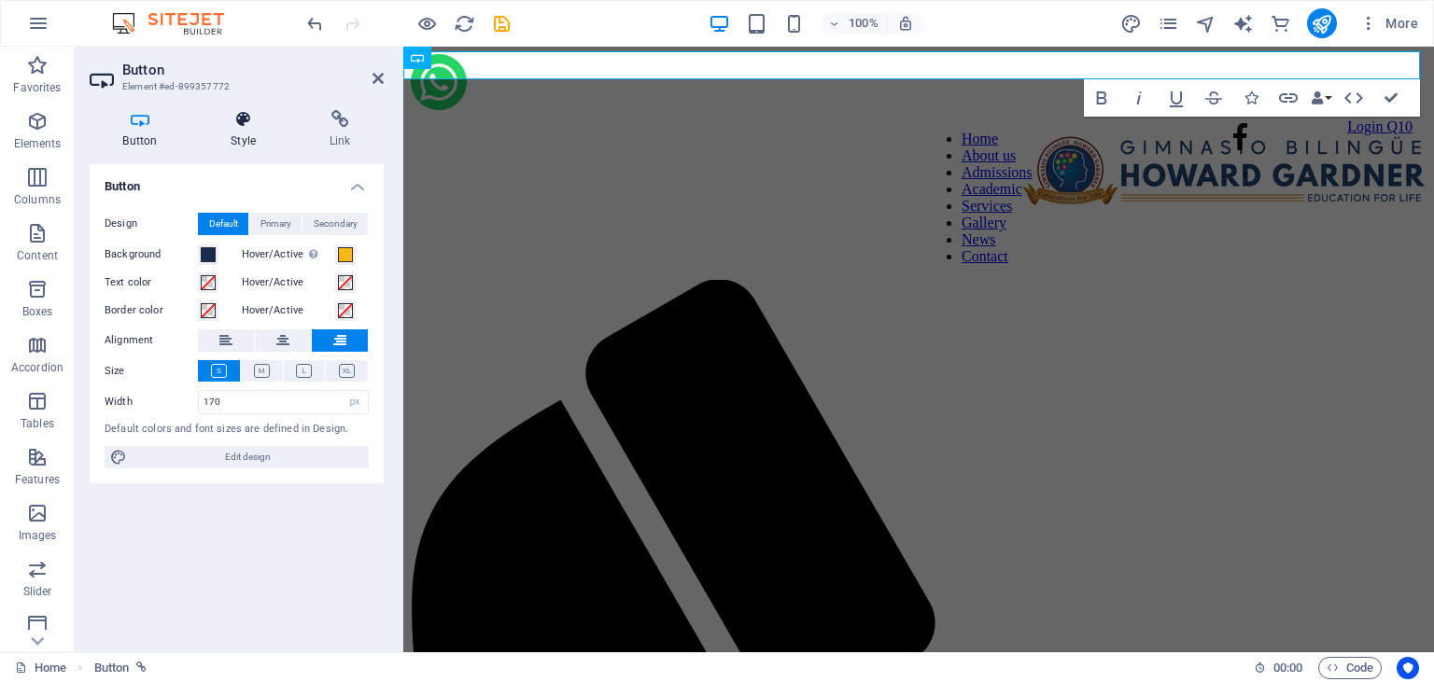
click at [246, 128] on icon at bounding box center [243, 119] width 91 height 19
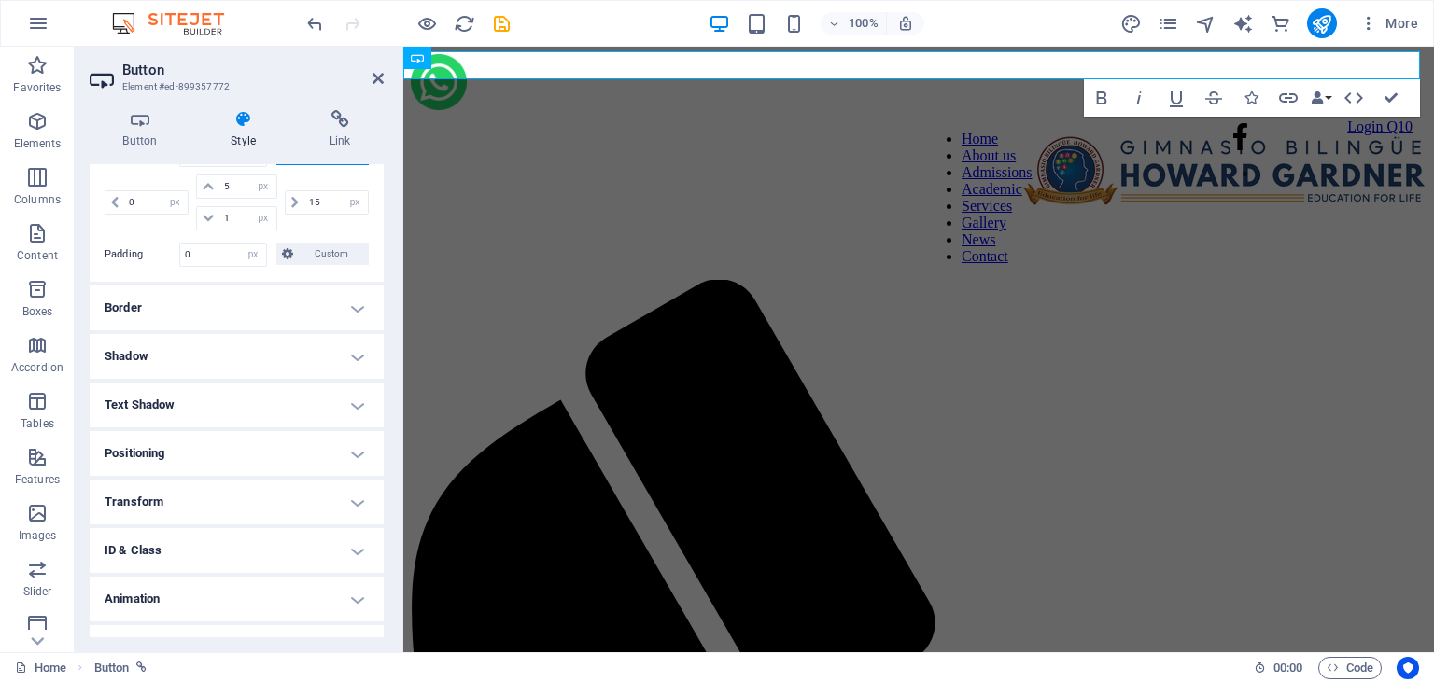
scroll to position [231, 0]
click at [357, 303] on h4 "Border" at bounding box center [237, 303] width 294 height 45
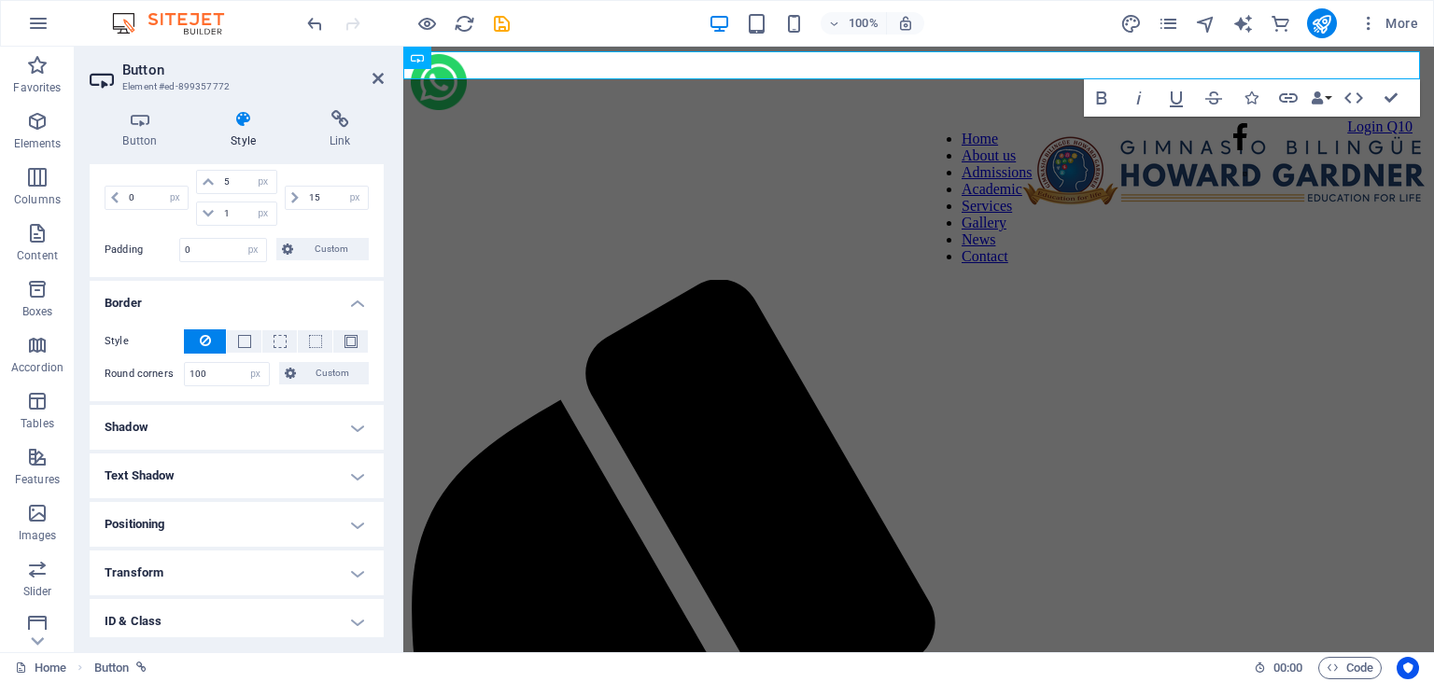
click at [357, 303] on h4 "Border" at bounding box center [237, 298] width 294 height 34
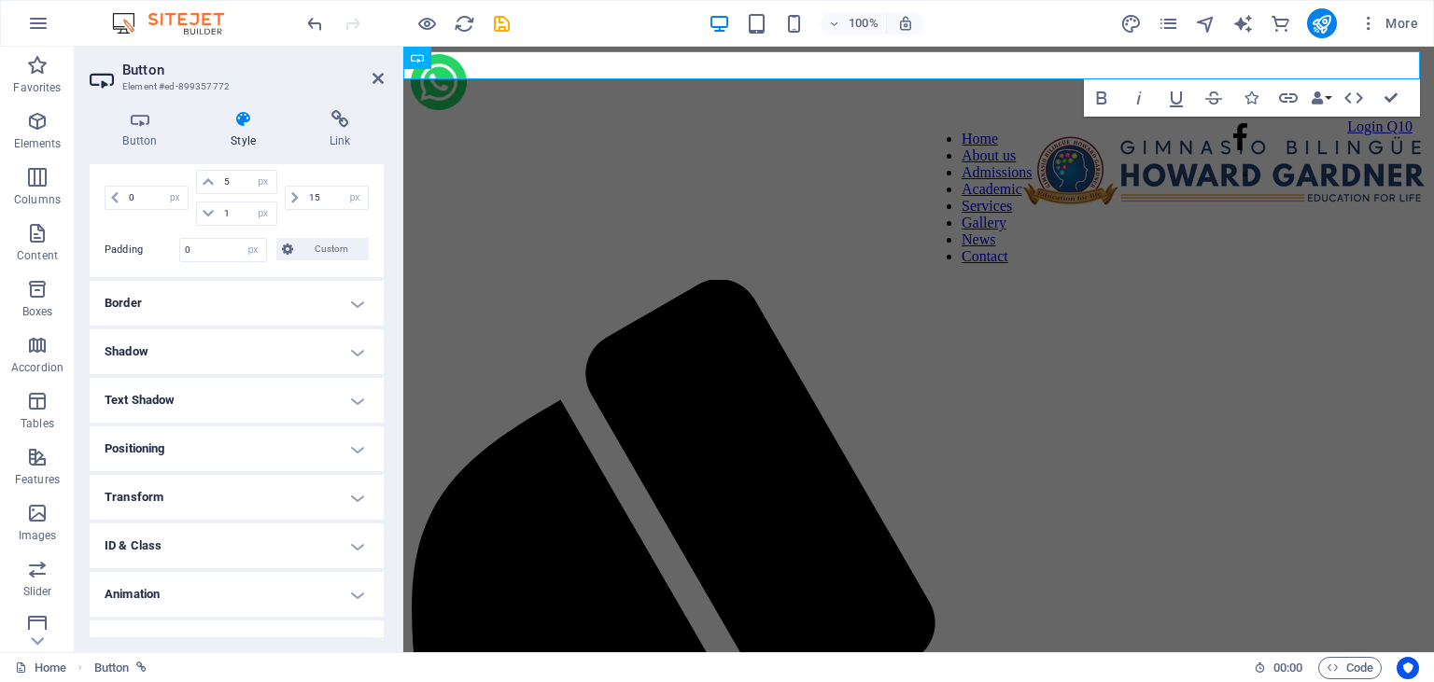
scroll to position [257, 0]
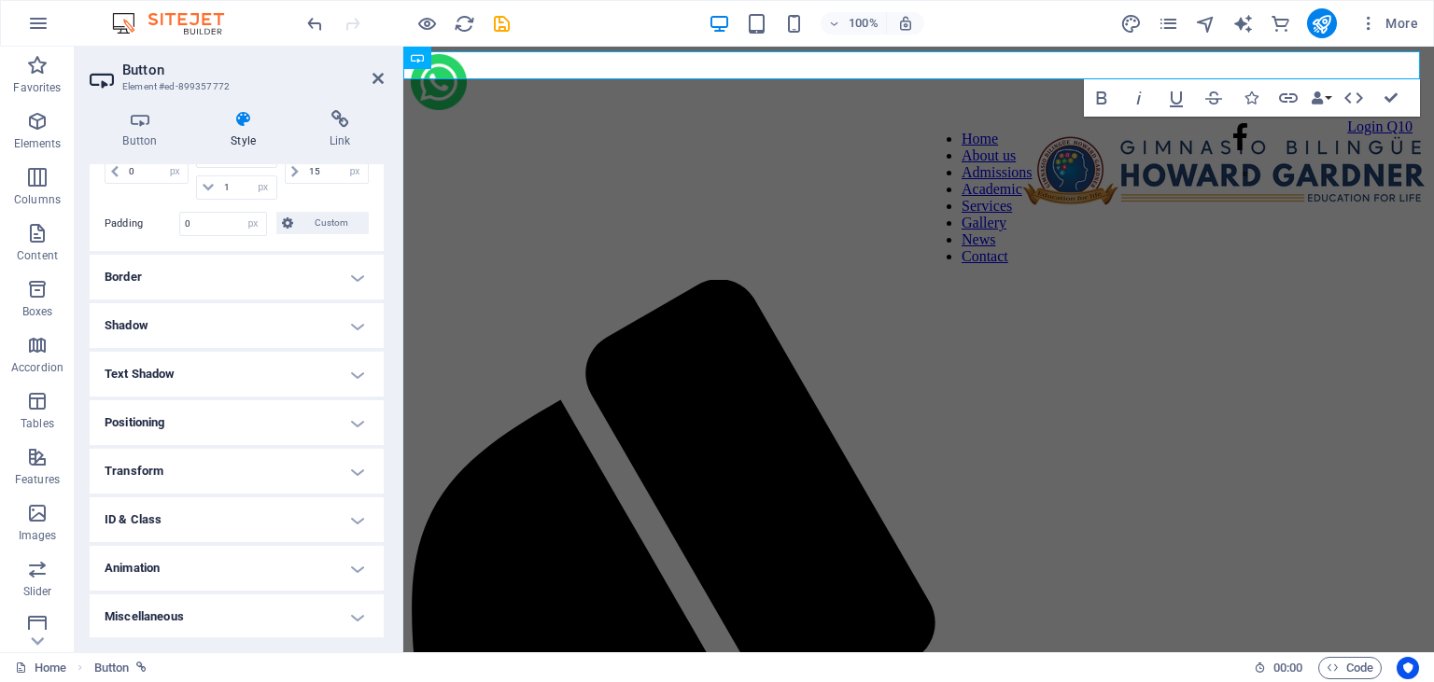
click at [387, 80] on aside "Button Element #ed-899357772 Button Style Link Button Design Default Primary Se…" at bounding box center [239, 350] width 329 height 606
click at [382, 80] on icon at bounding box center [377, 78] width 11 height 15
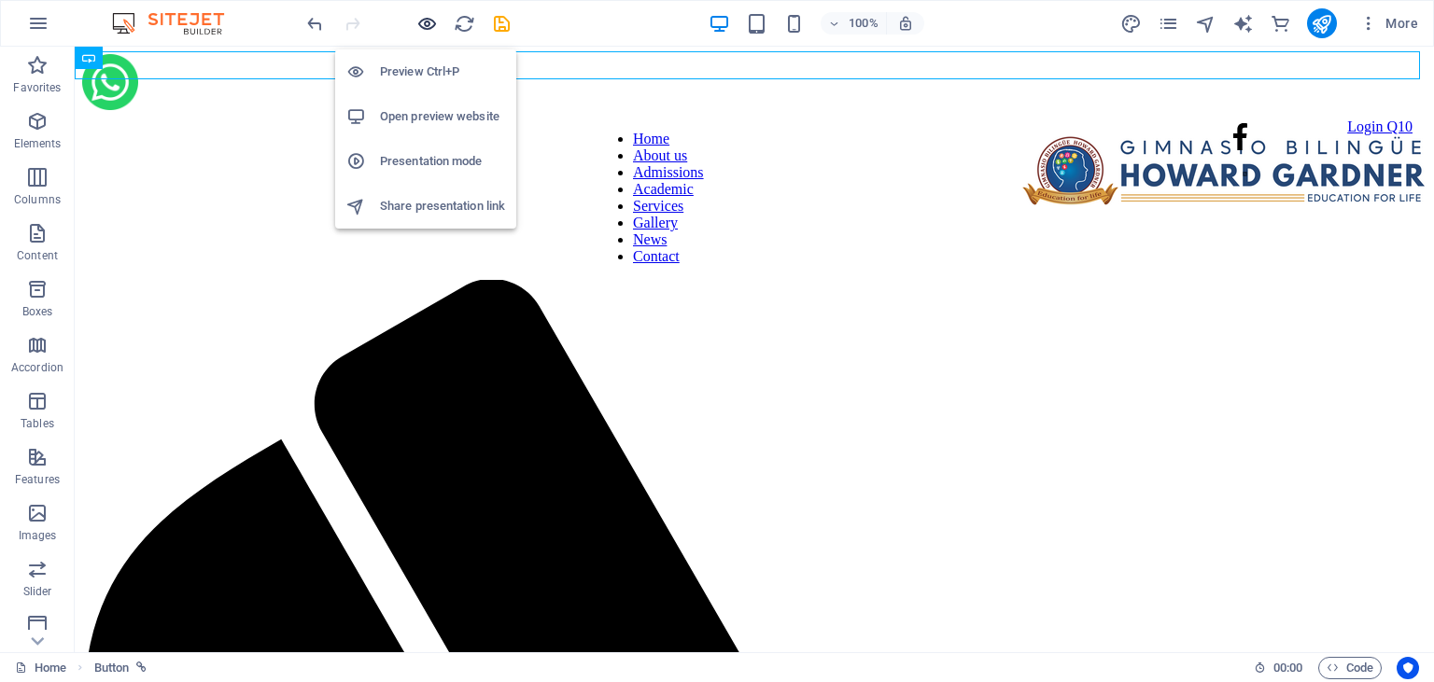
click at [427, 24] on icon "button" at bounding box center [426, 23] width 21 height 21
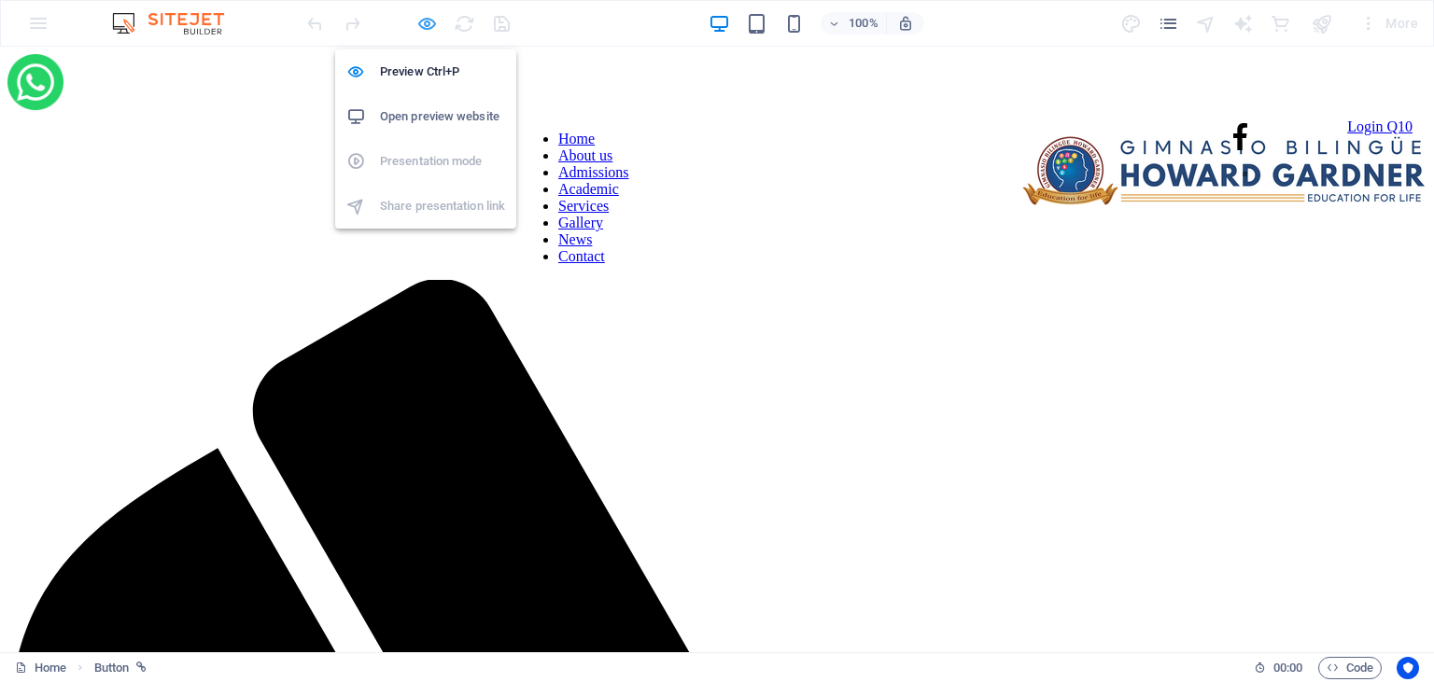
click at [427, 23] on icon "button" at bounding box center [426, 23] width 21 height 21
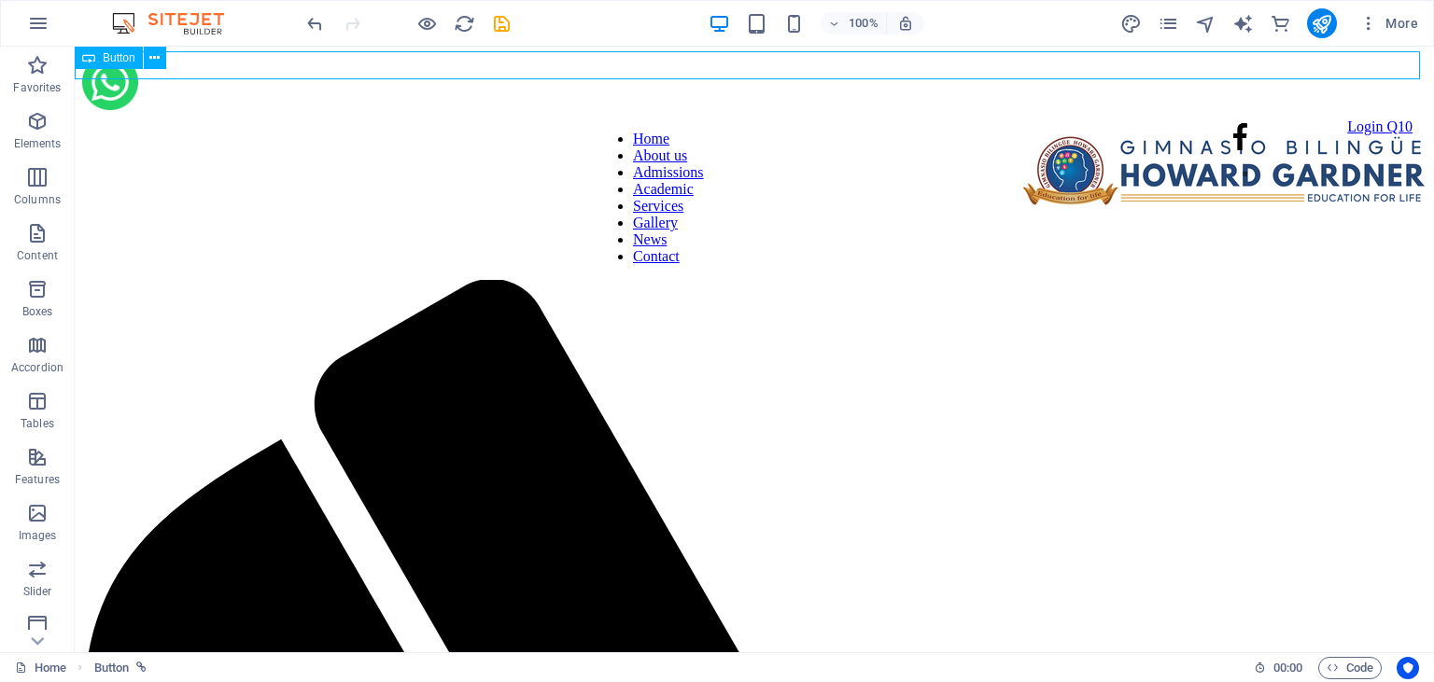
click at [129, 55] on span "Button" at bounding box center [119, 57] width 33 height 11
select select "px"
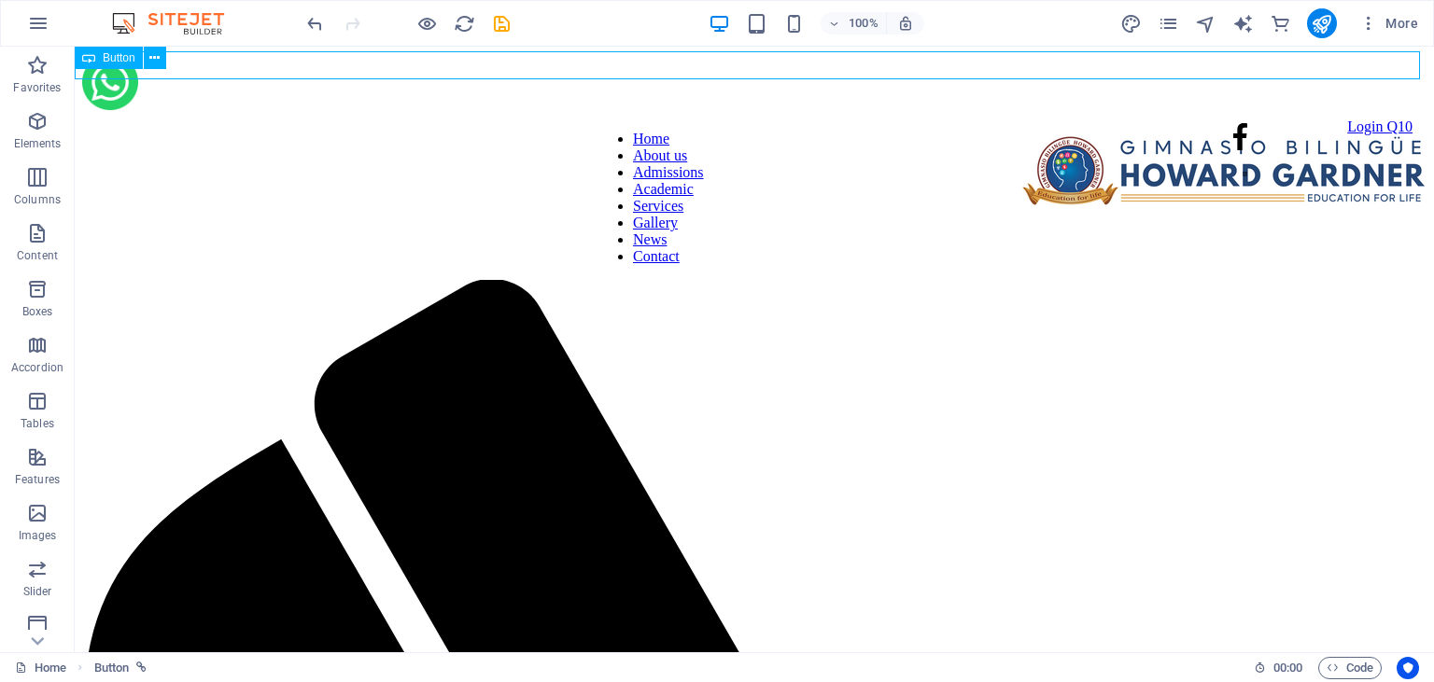
select select "px"
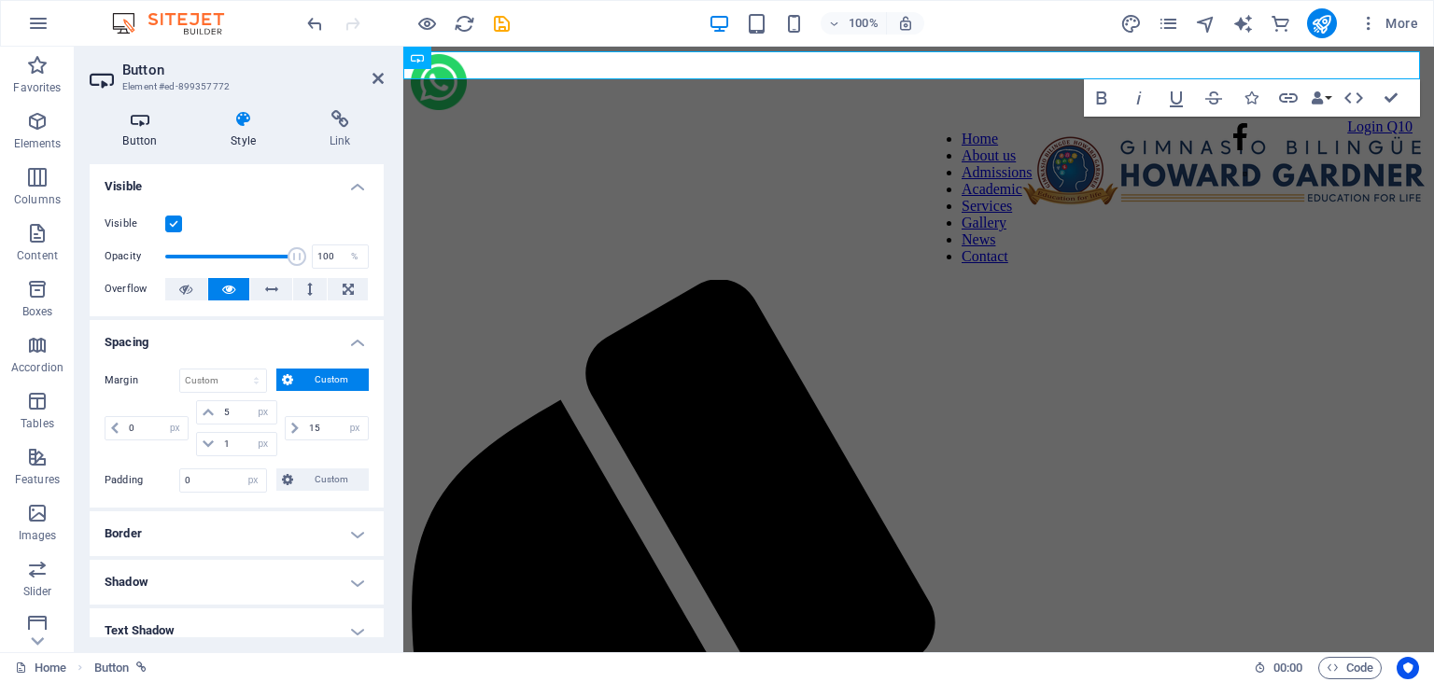
click at [147, 121] on icon at bounding box center [140, 119] width 101 height 19
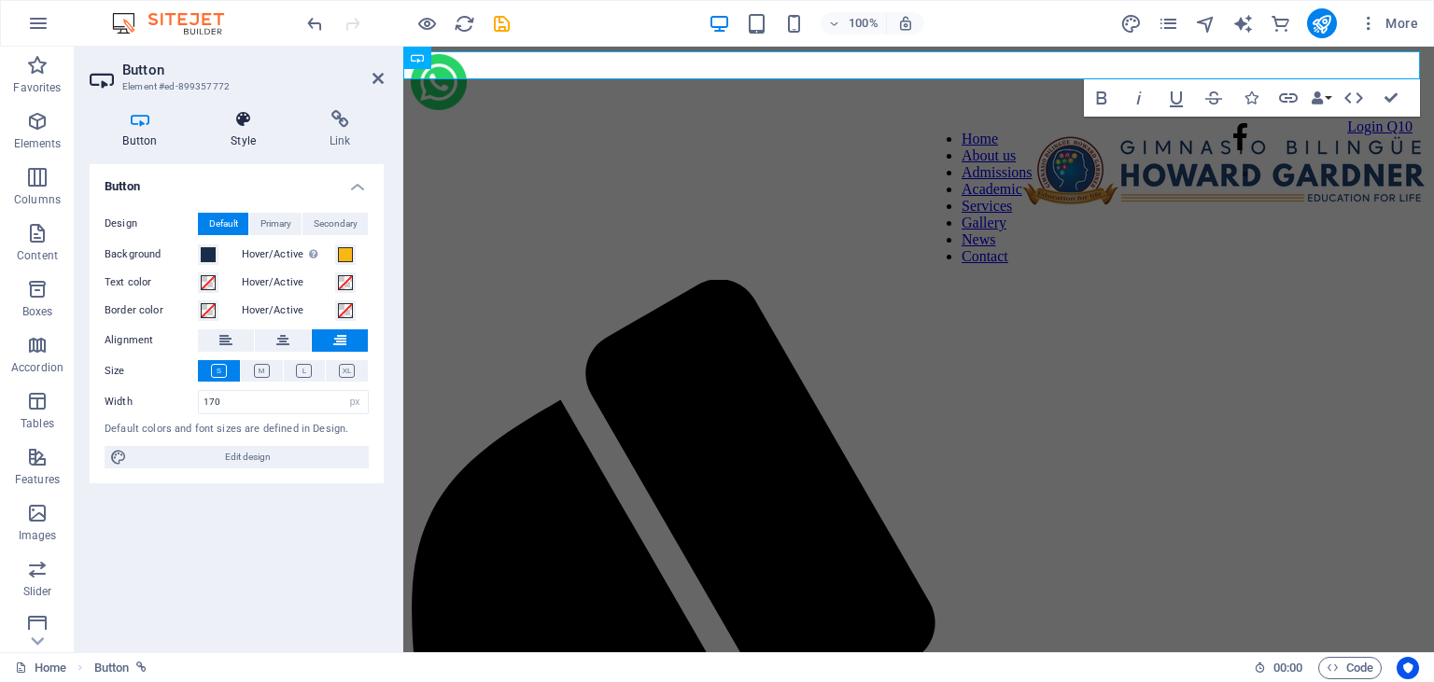
click at [235, 119] on icon at bounding box center [243, 119] width 91 height 19
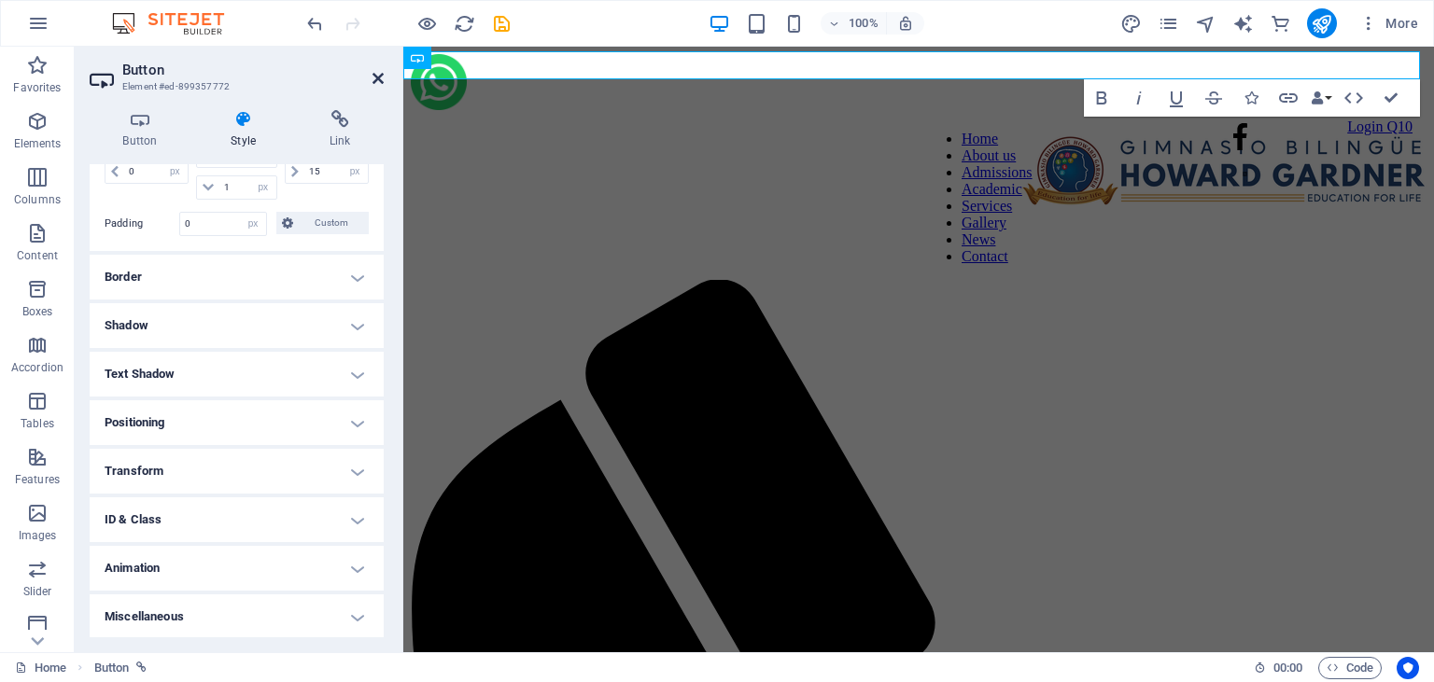
click at [378, 83] on icon at bounding box center [377, 78] width 11 height 15
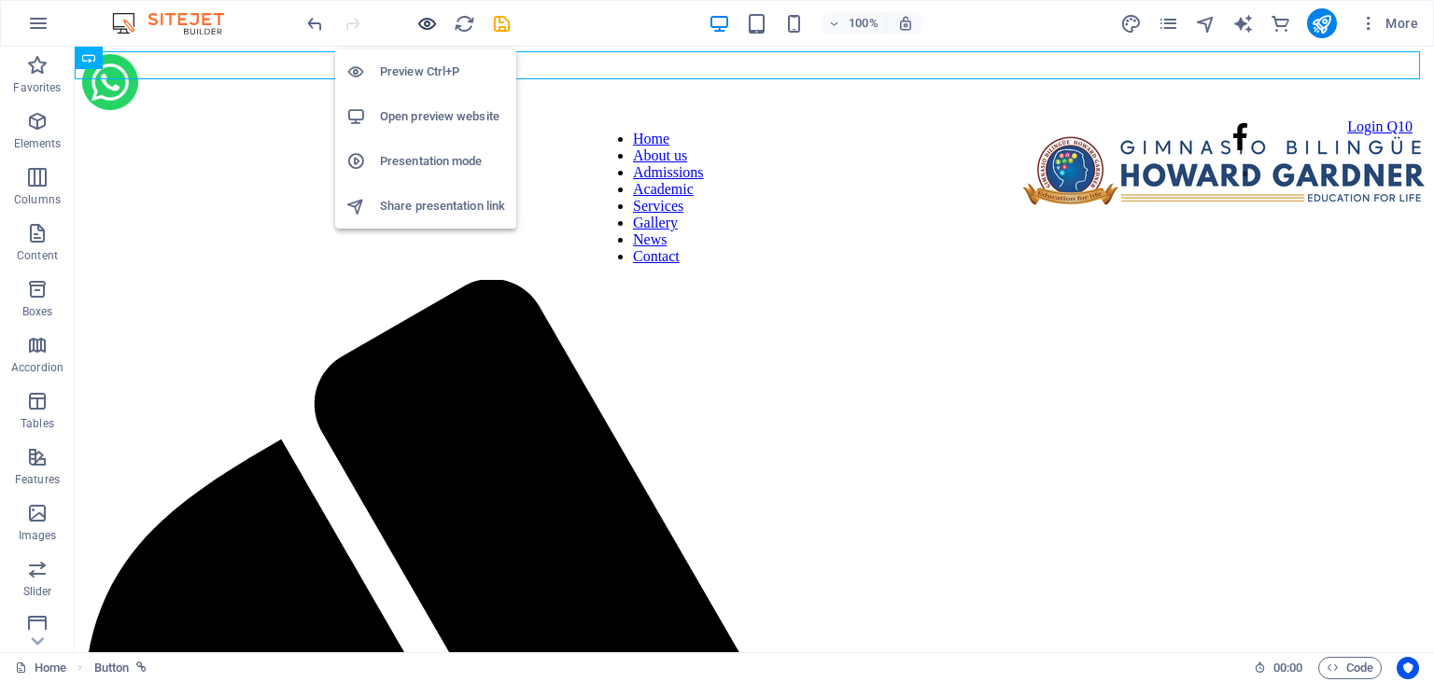
click at [417, 23] on icon "button" at bounding box center [426, 23] width 21 height 21
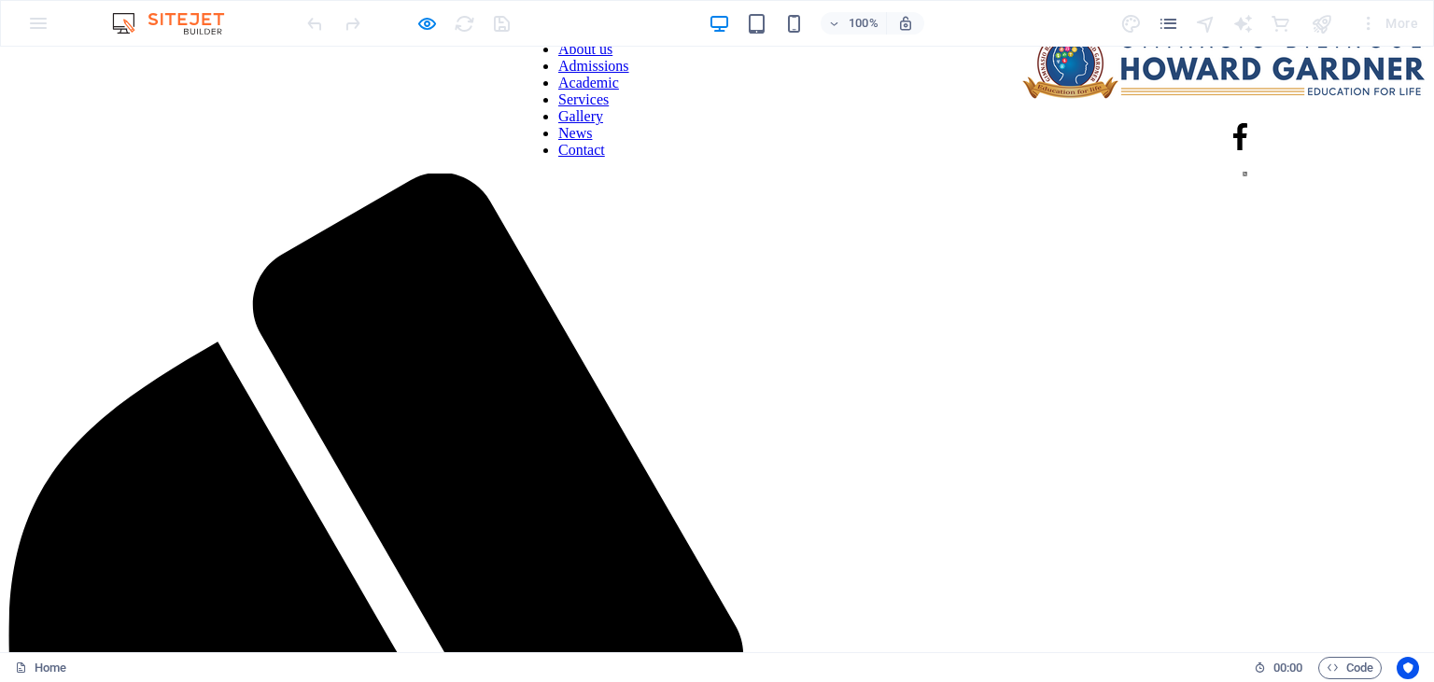
scroll to position [0, 0]
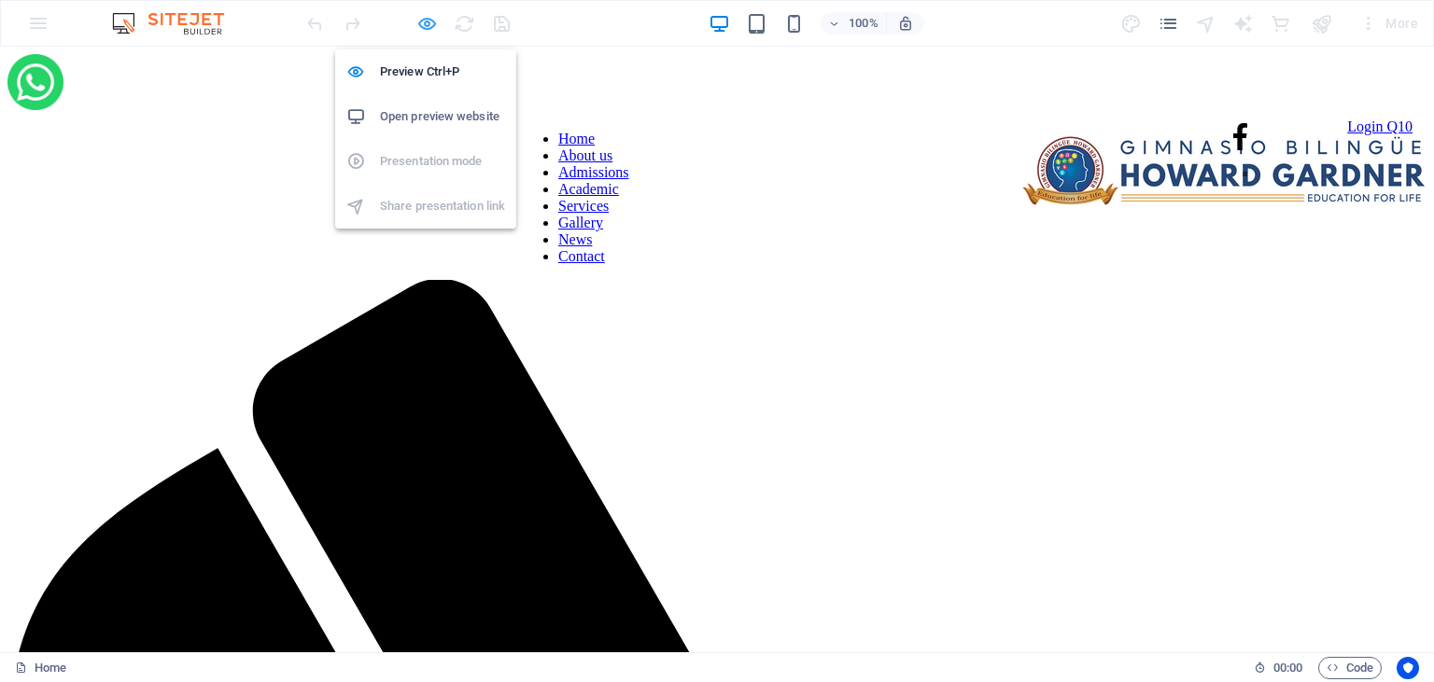
click at [430, 23] on icon "button" at bounding box center [426, 23] width 21 height 21
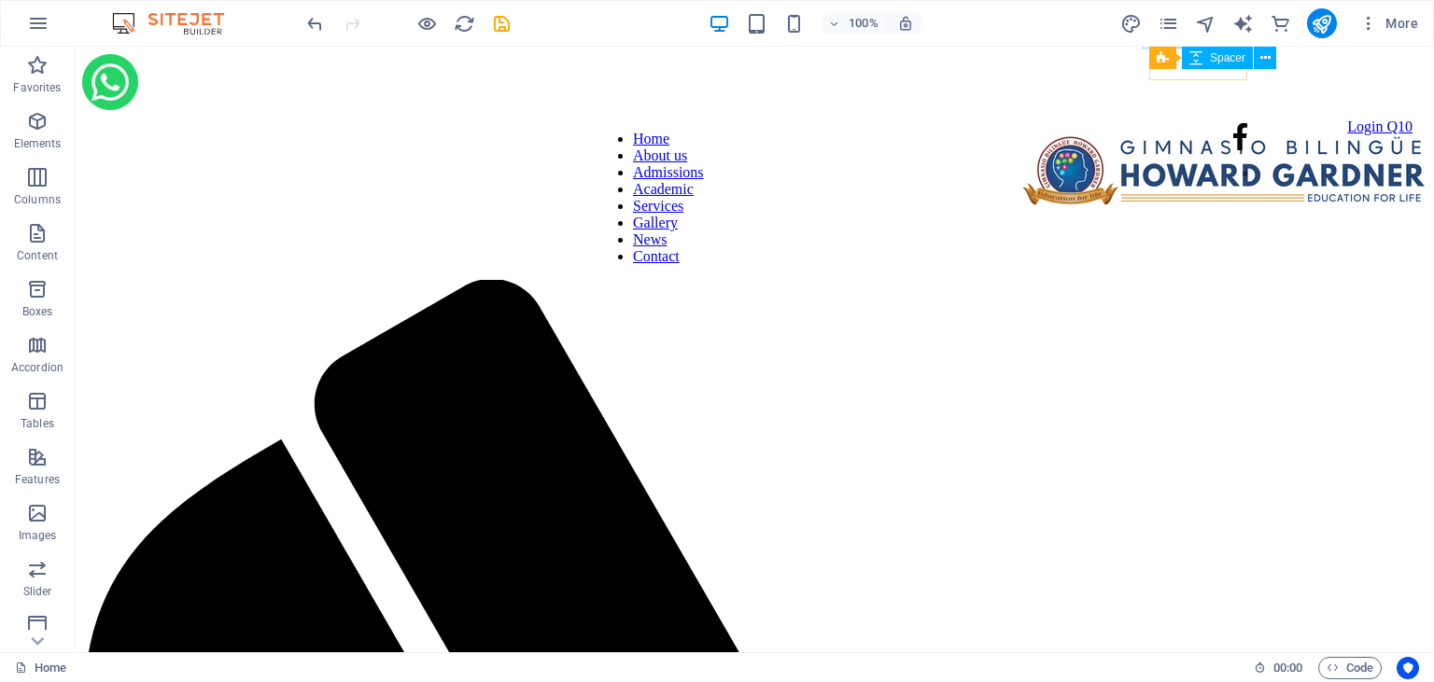
click at [1234, 58] on span "Spacer" at bounding box center [1227, 57] width 35 height 11
select select "px"
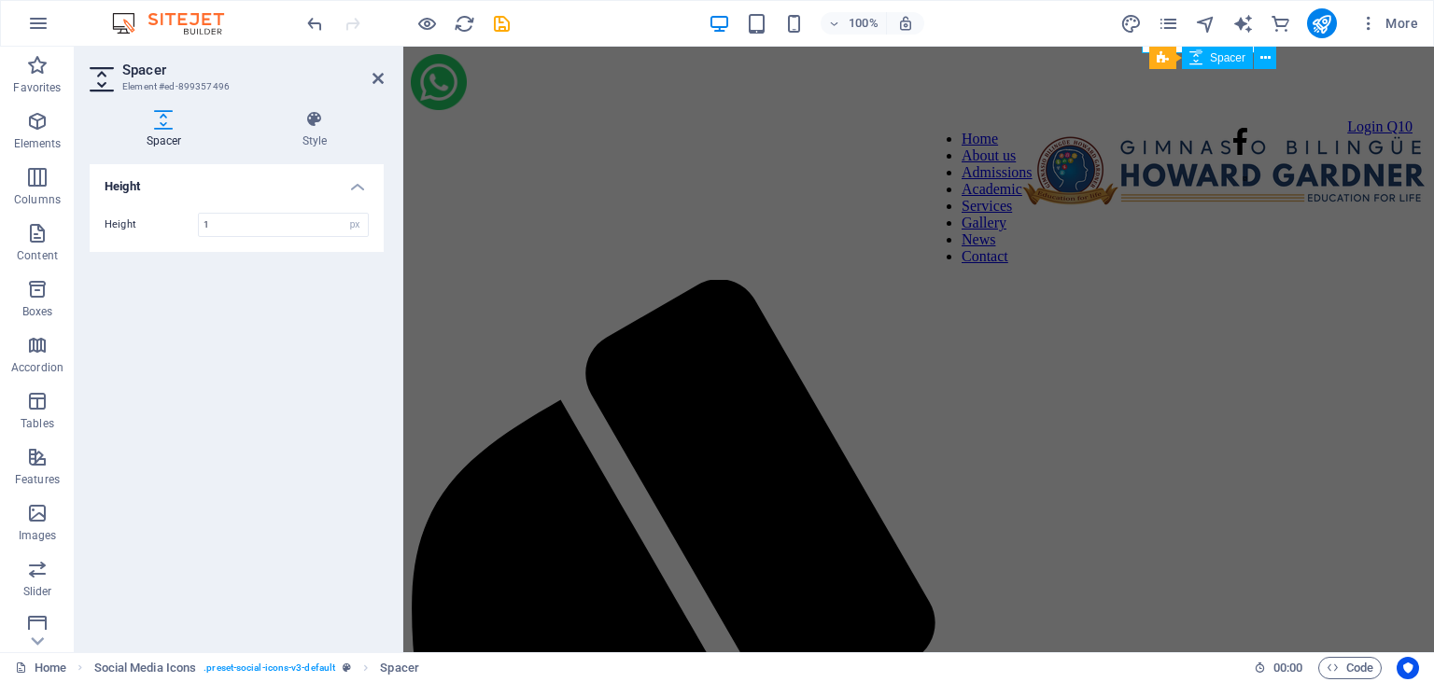
type input "10"
click at [379, 78] on icon at bounding box center [377, 78] width 11 height 15
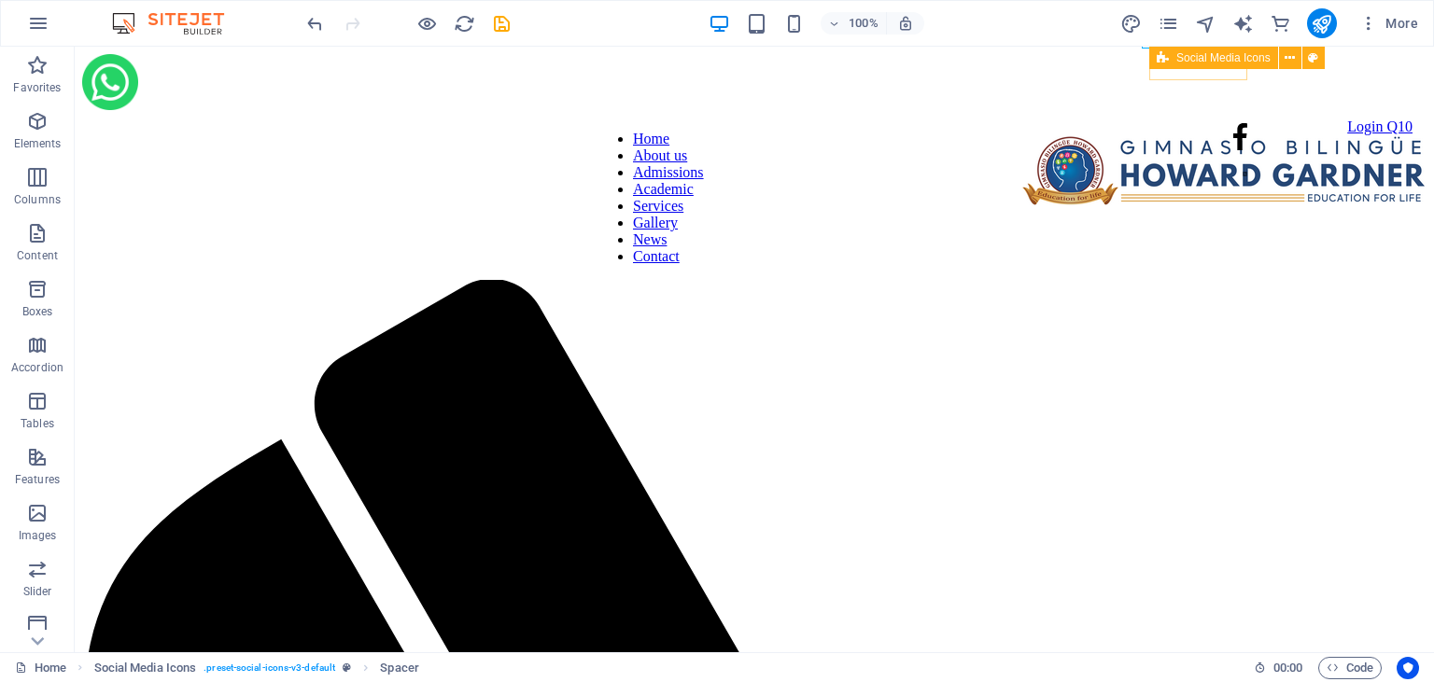
click at [1166, 59] on icon at bounding box center [1162, 58] width 12 height 22
select select "px"
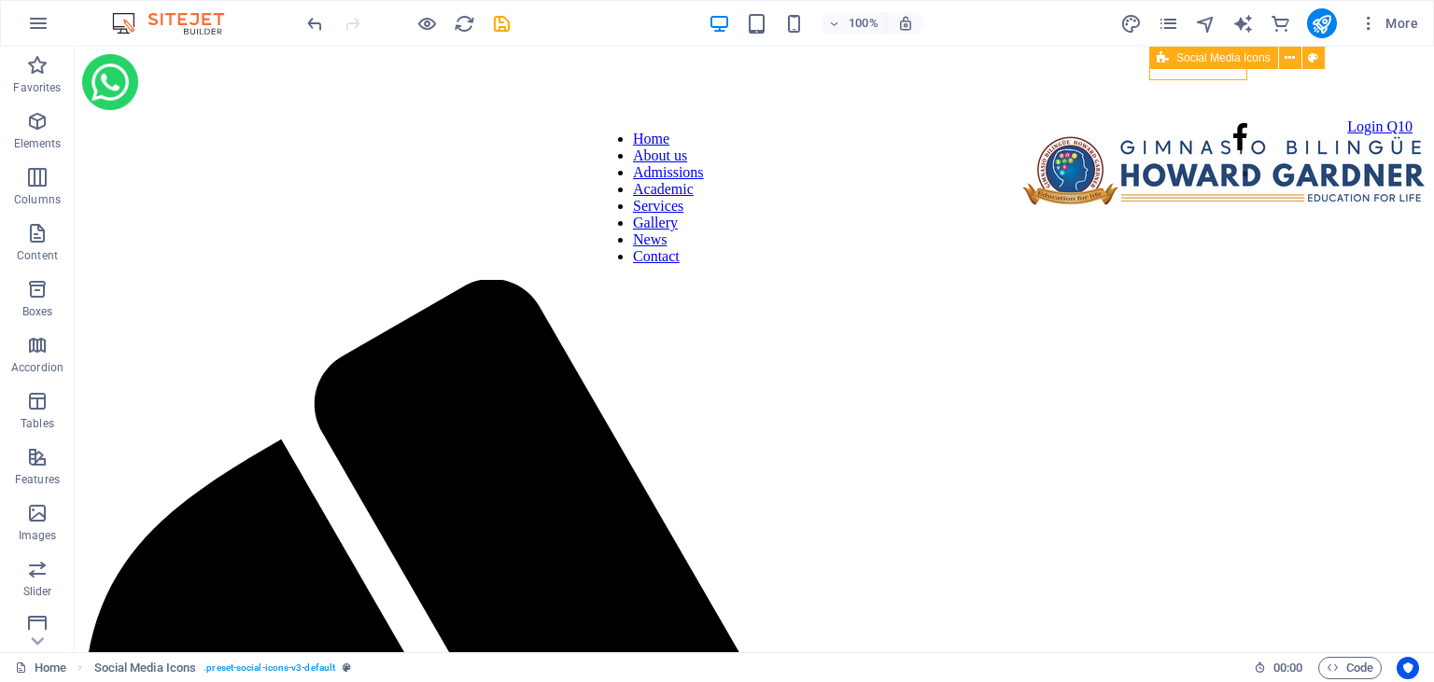
select select "px"
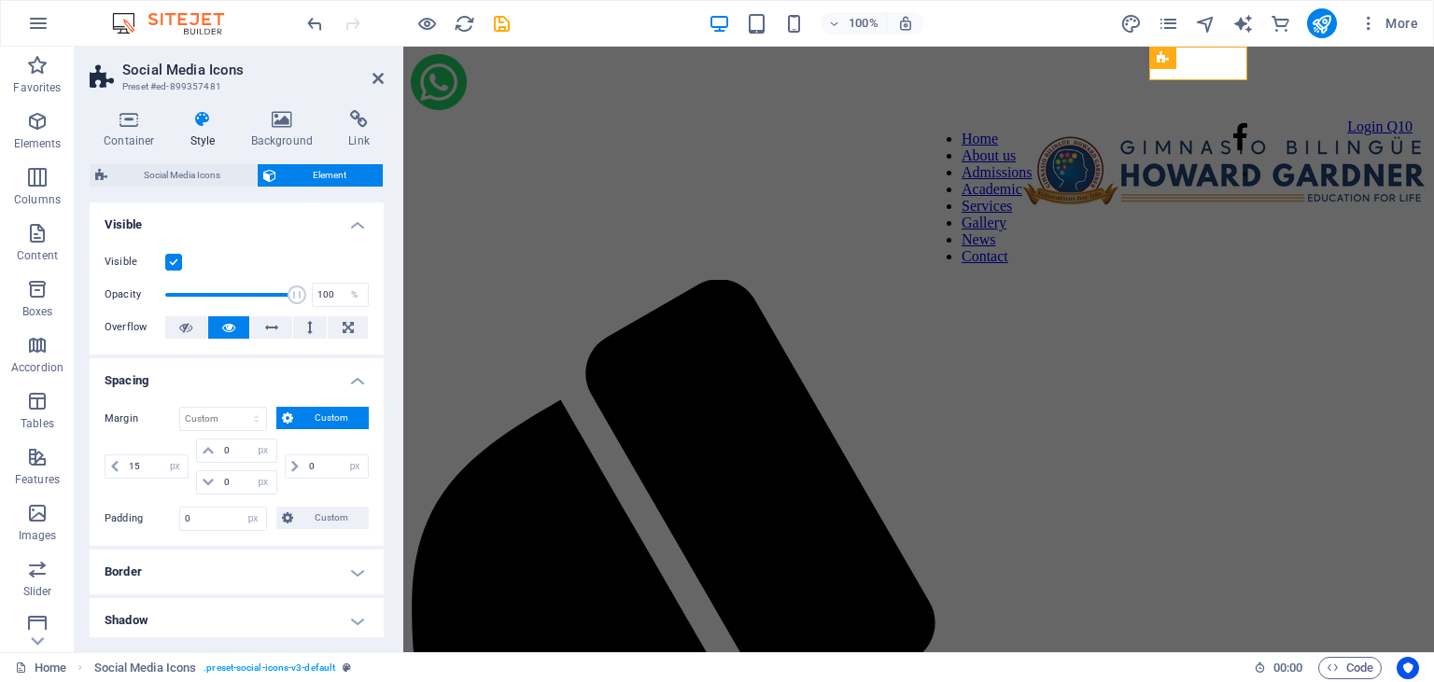
click at [357, 382] on h4 "Spacing" at bounding box center [237, 375] width 294 height 34
click at [361, 385] on h4 "Spacing" at bounding box center [237, 380] width 294 height 45
click at [312, 414] on span "Custom" at bounding box center [331, 418] width 64 height 22
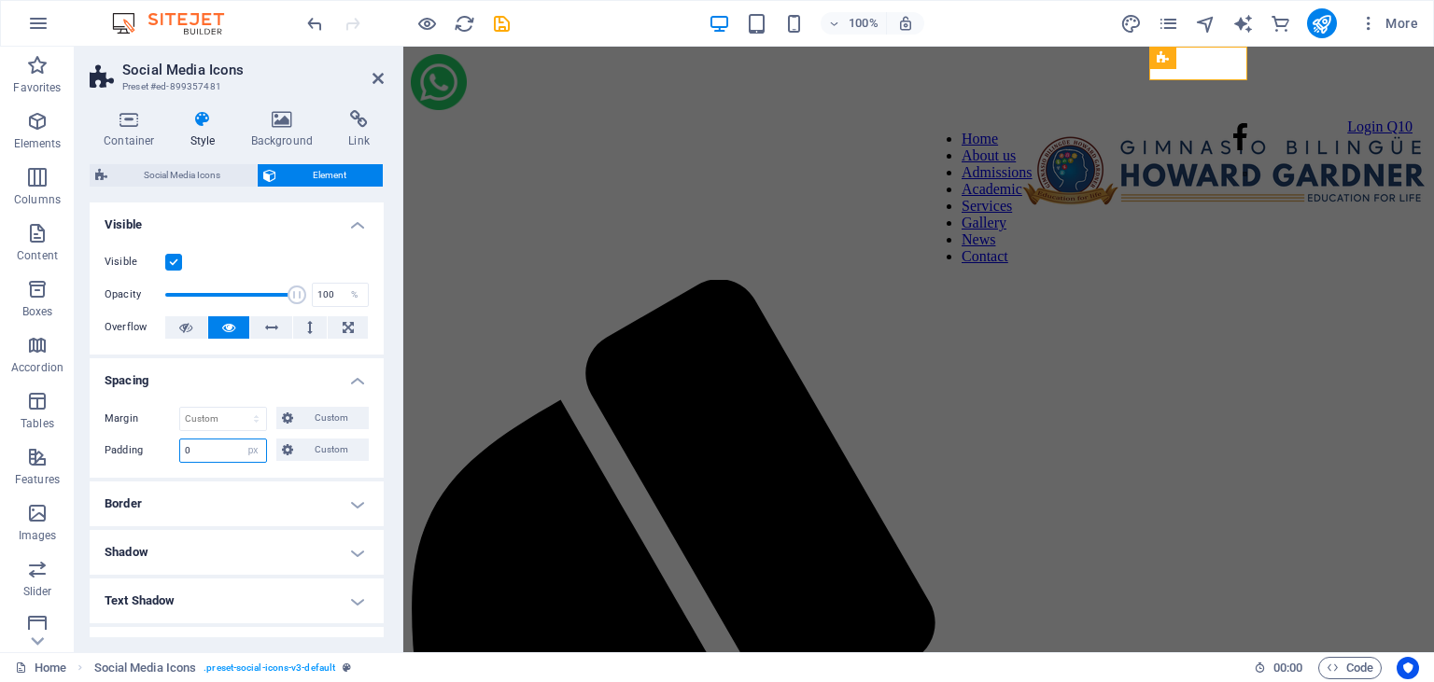
click at [215, 453] on input "0" at bounding box center [223, 451] width 86 height 22
type input "5"
type input "0"
click at [376, 79] on icon at bounding box center [377, 78] width 11 height 15
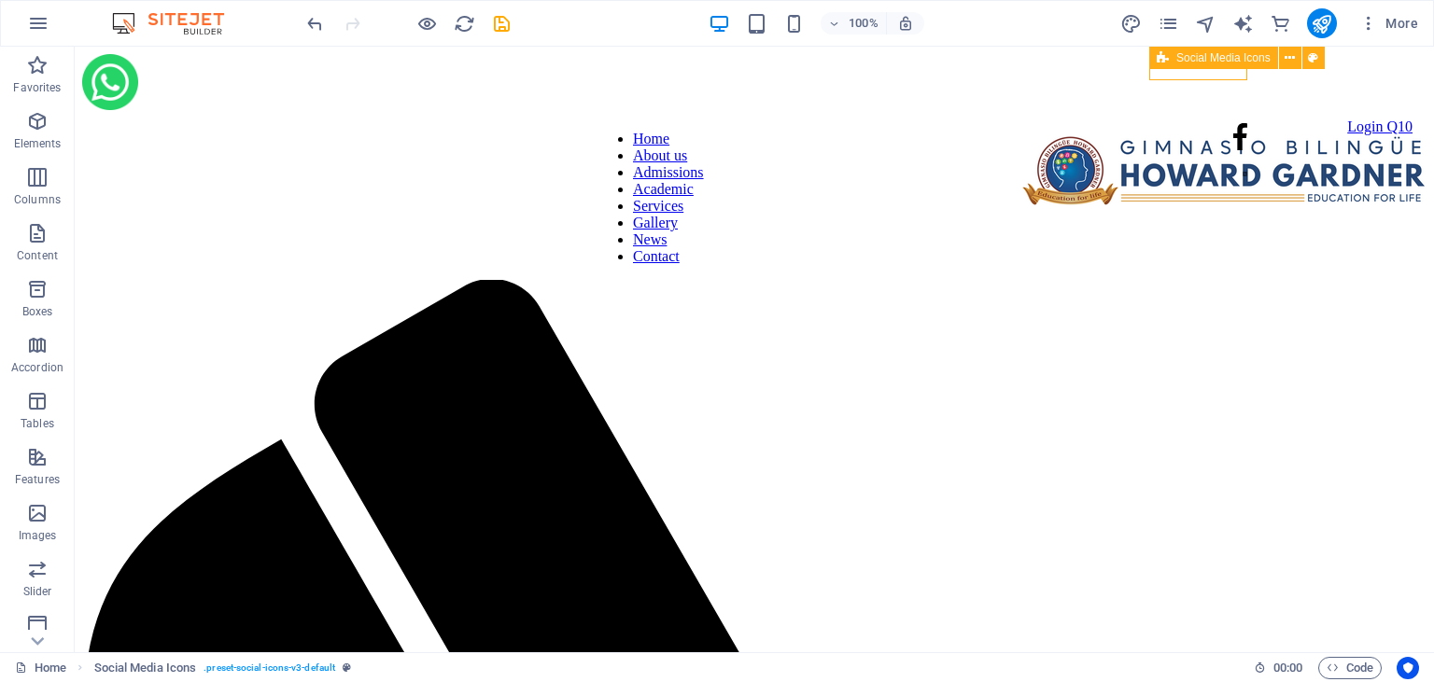
click at [1196, 53] on span "Social Media Icons" at bounding box center [1223, 57] width 94 height 11
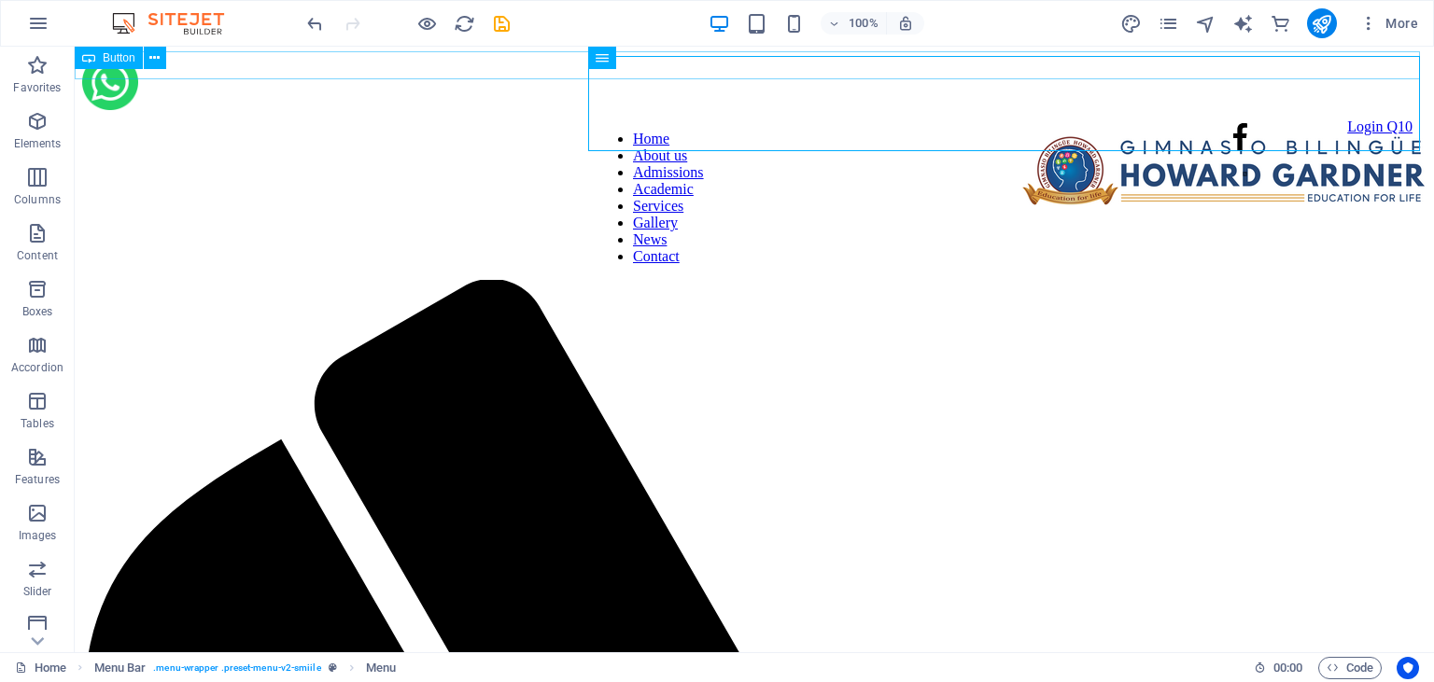
click at [431, 119] on div "Login Q10" at bounding box center [747, 127] width 1330 height 17
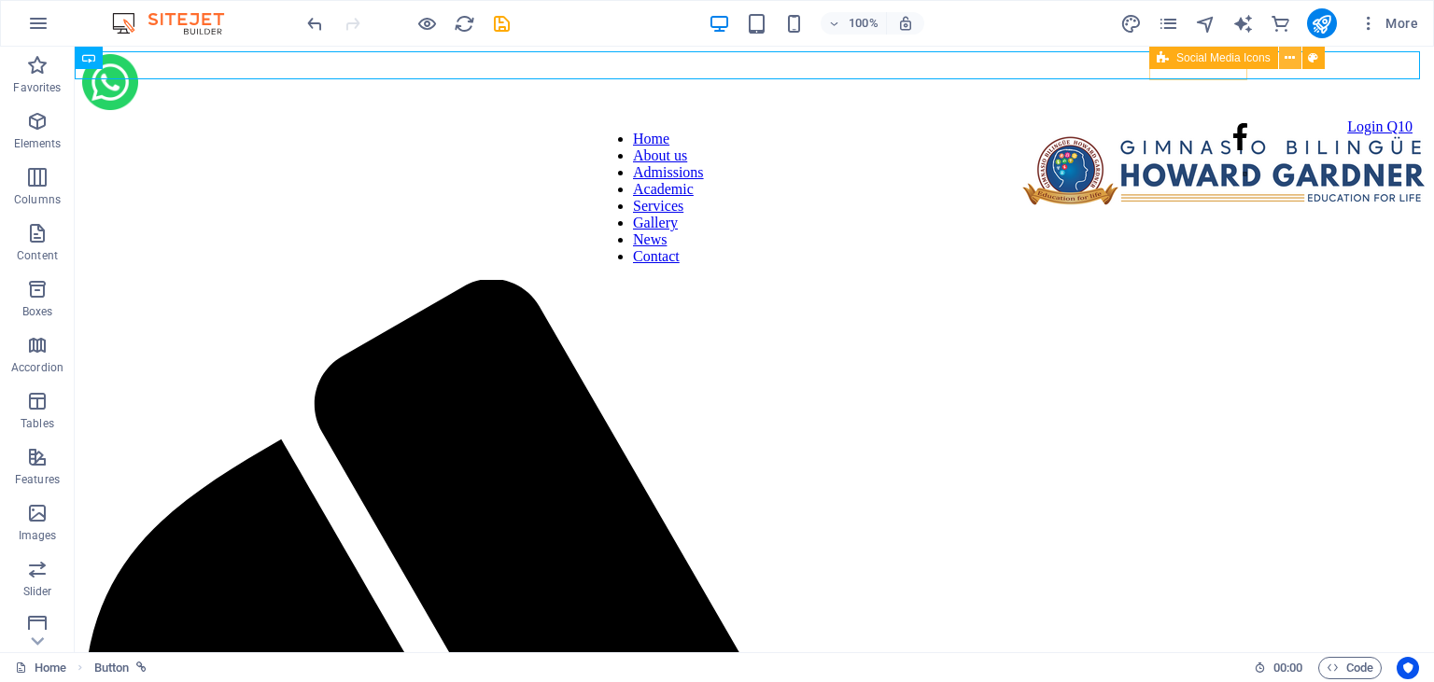
click at [1290, 59] on icon at bounding box center [1289, 59] width 10 height 20
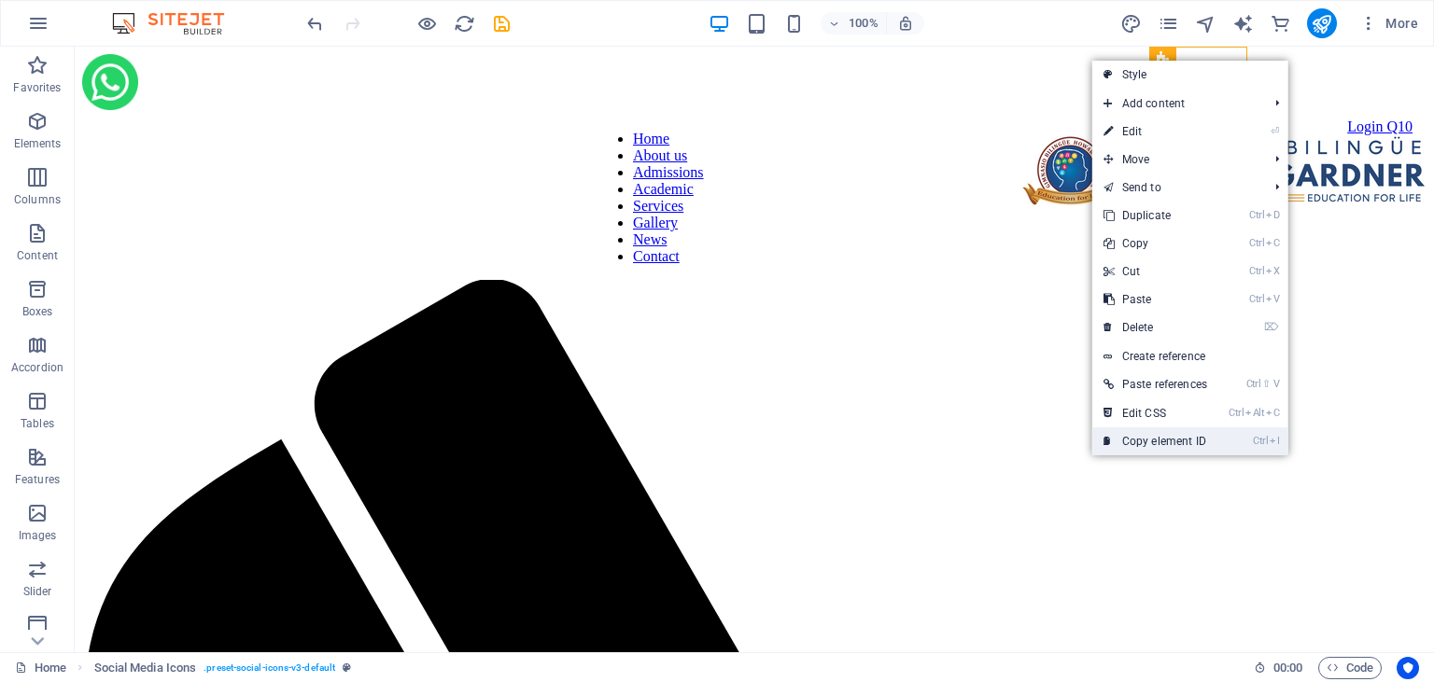
click at [1188, 437] on link "Ctrl I Copy element ID" at bounding box center [1155, 441] width 126 height 28
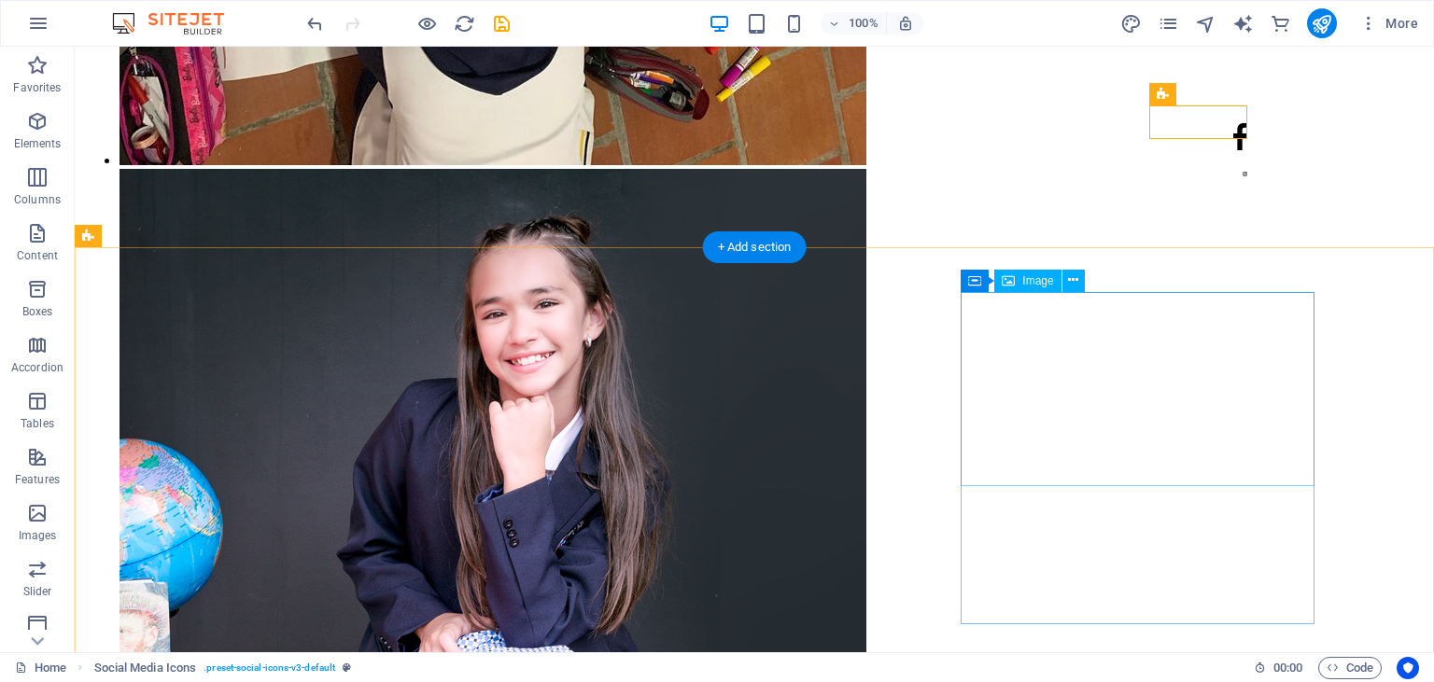
scroll to position [10248, 0]
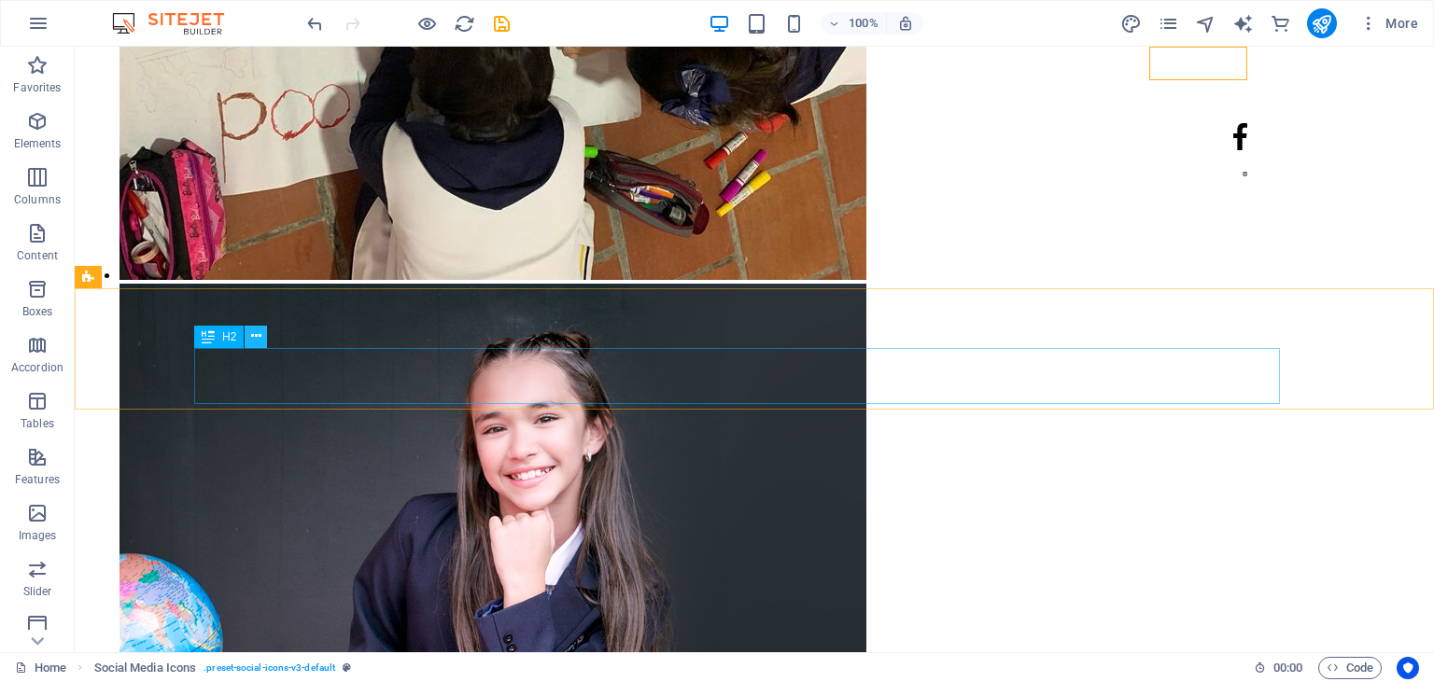
click at [252, 339] on icon at bounding box center [256, 337] width 10 height 20
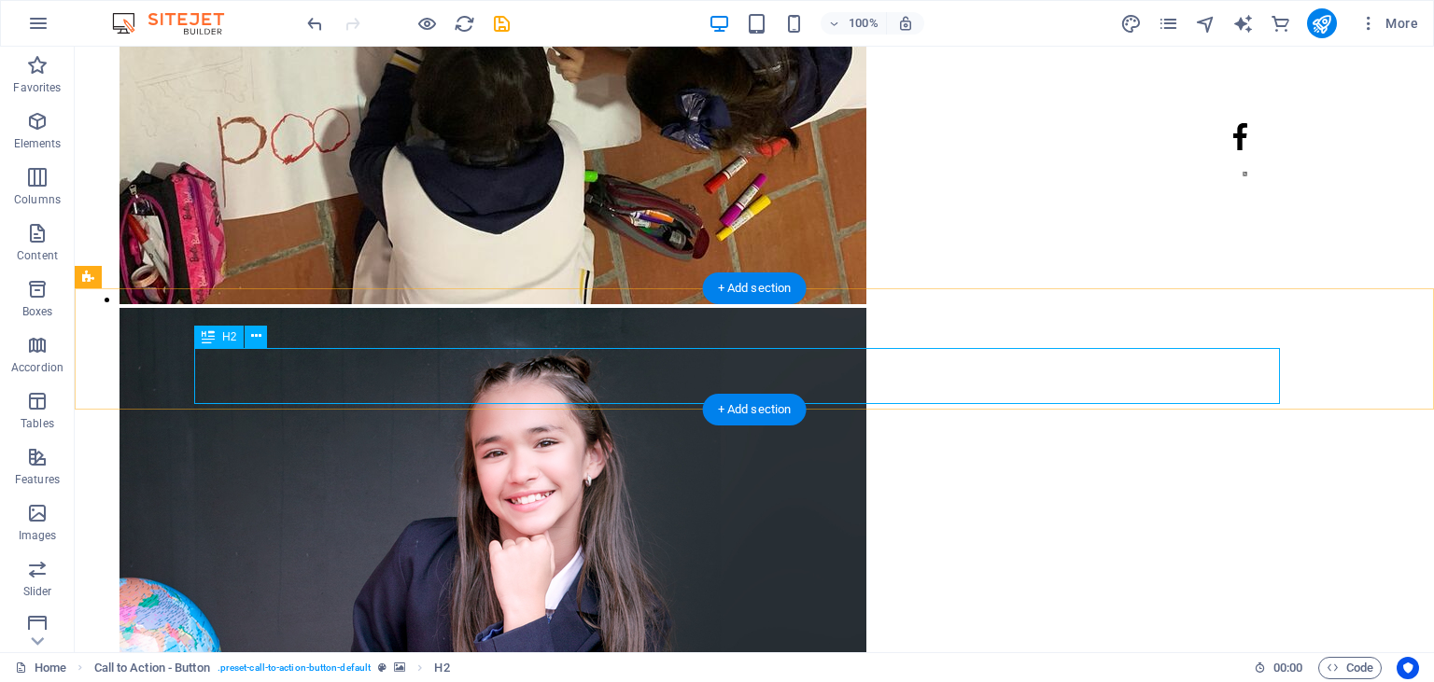
scroll to position [9832, 0]
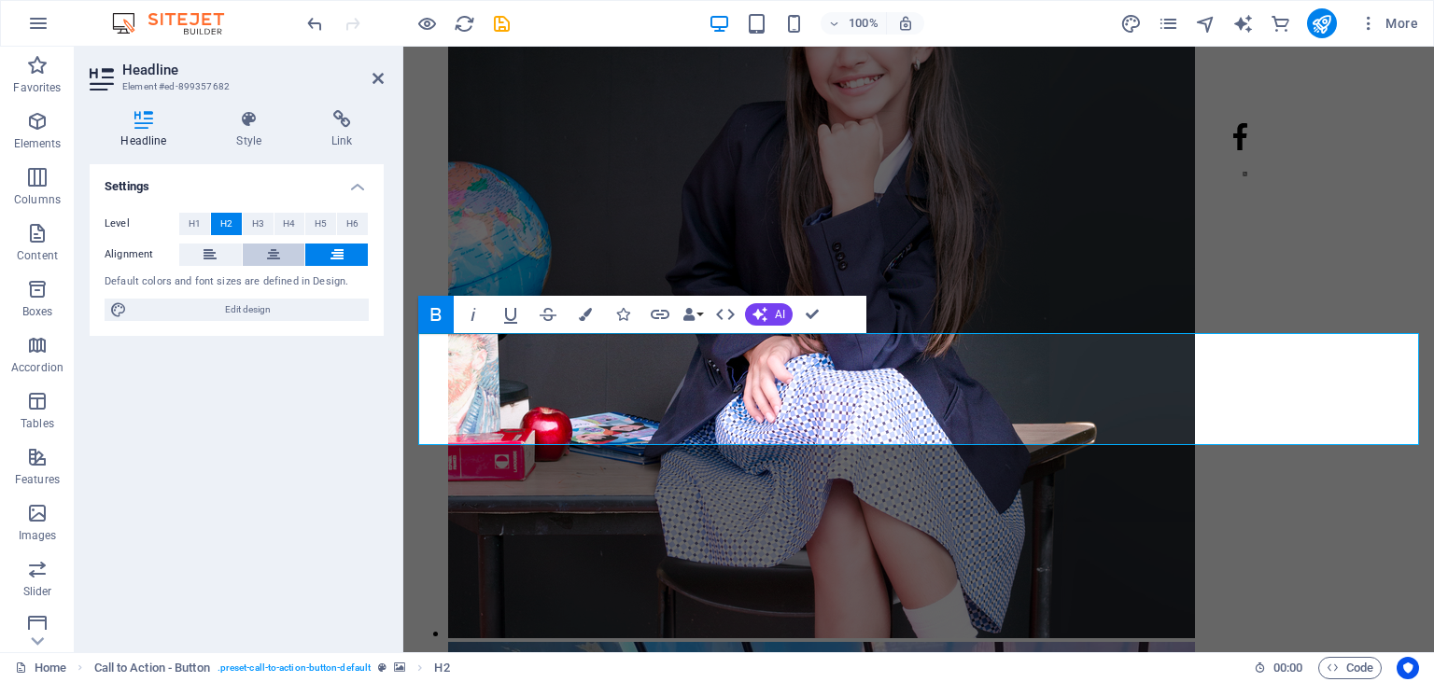
click at [283, 261] on button at bounding box center [274, 255] width 63 height 22
click at [379, 80] on icon at bounding box center [377, 78] width 11 height 15
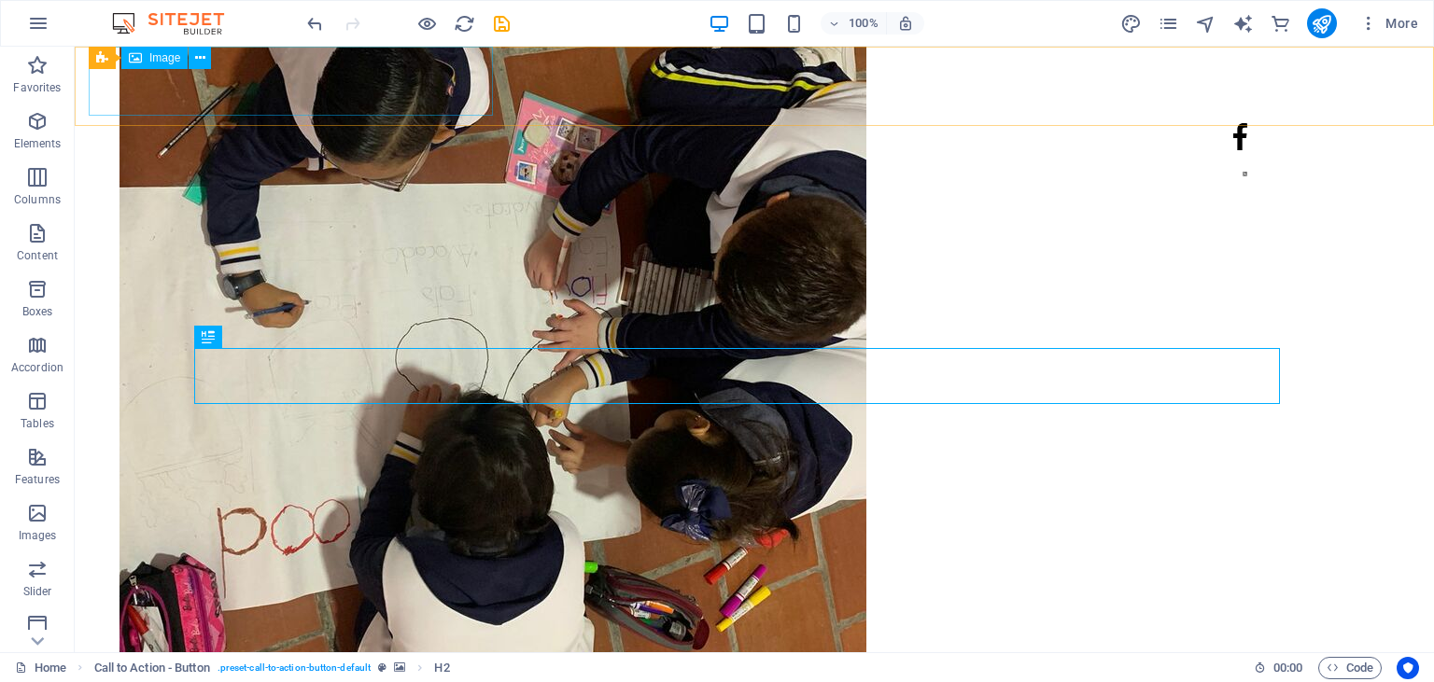
scroll to position [10248, 0]
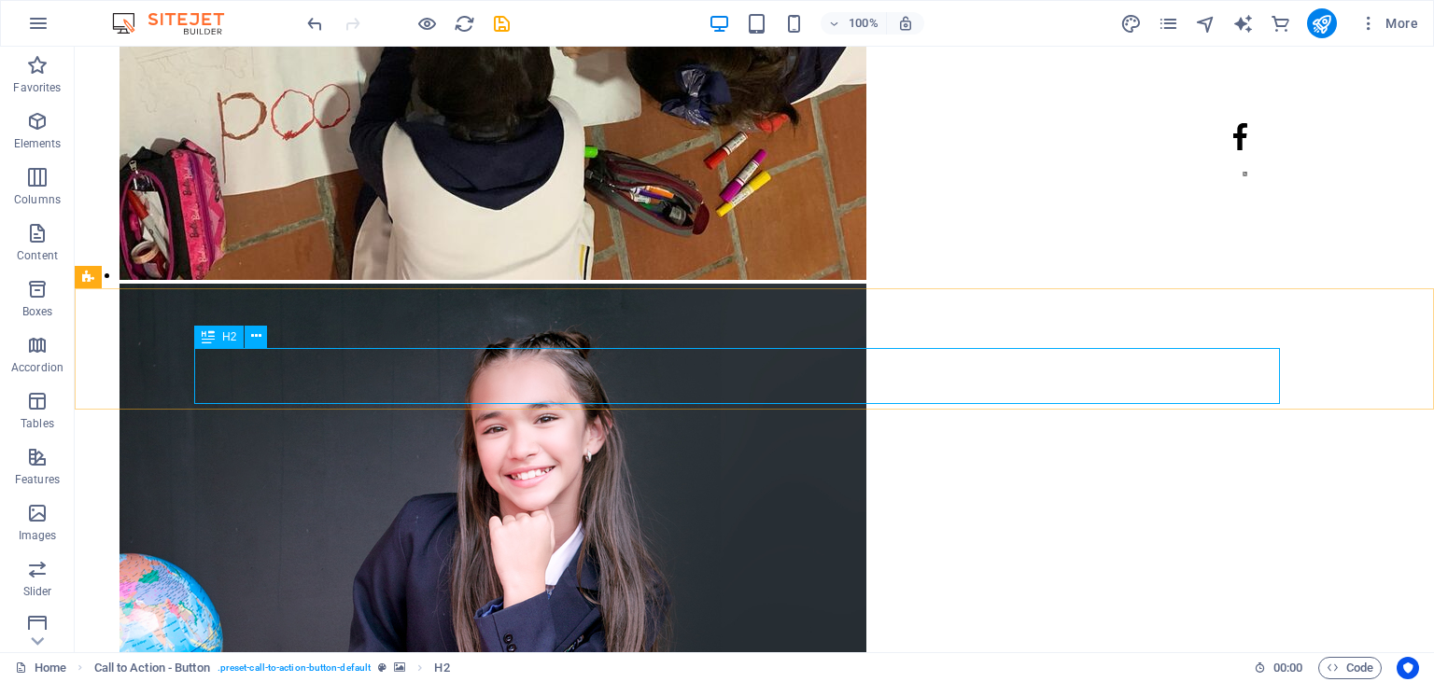
click at [220, 334] on div "H2" at bounding box center [218, 337] width 49 height 22
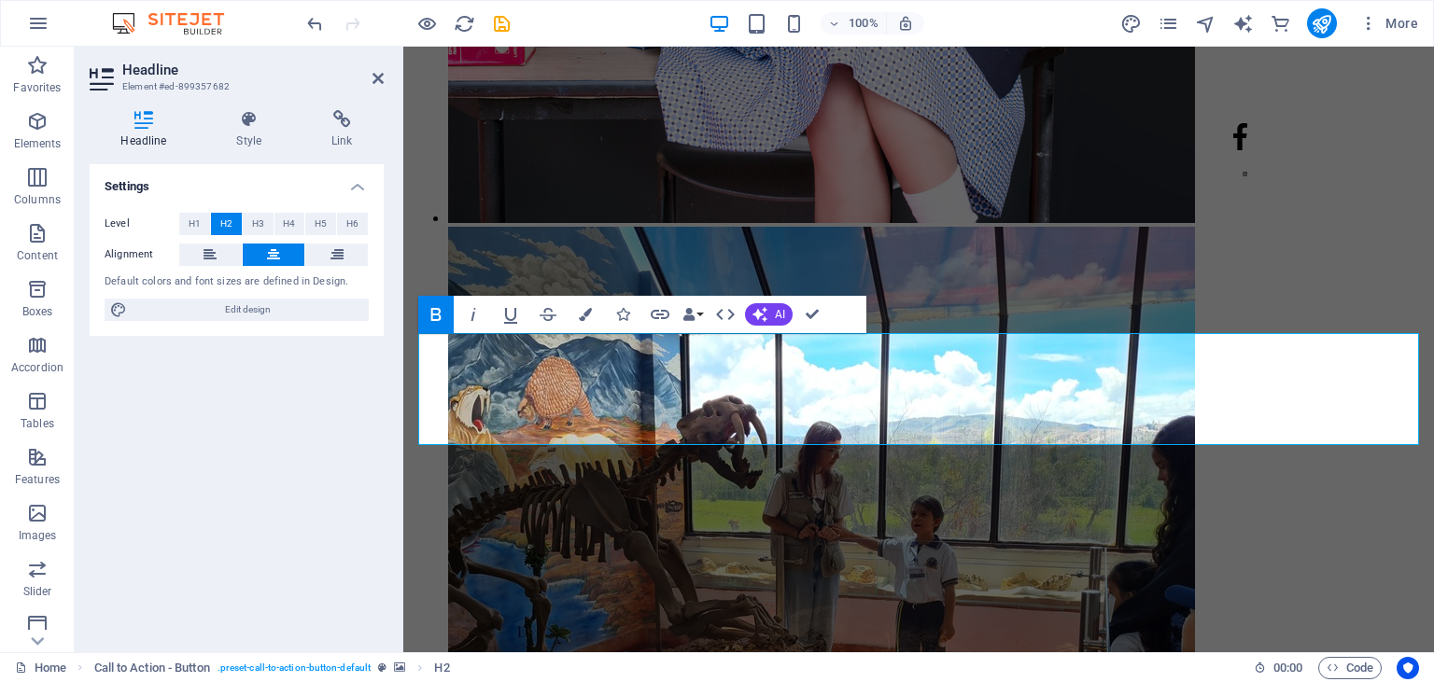
scroll to position [9832, 0]
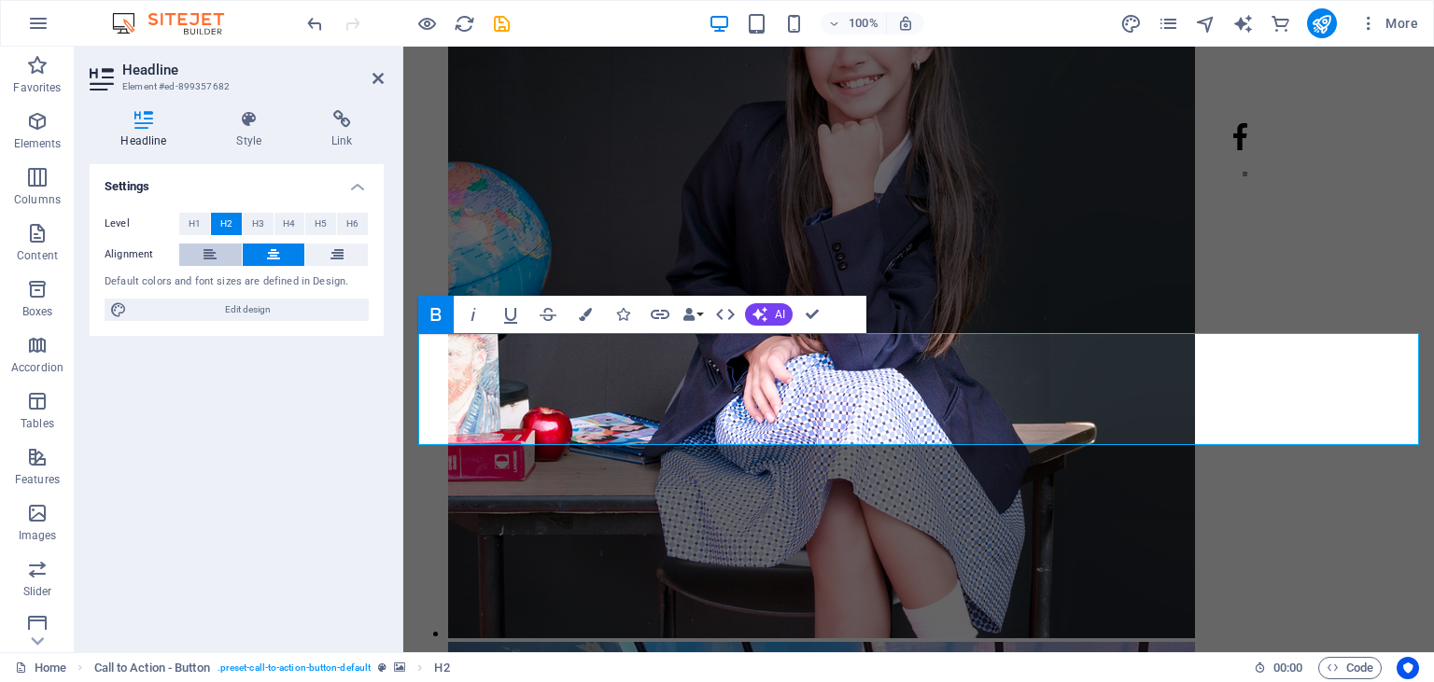
click at [217, 256] on button at bounding box center [210, 255] width 63 height 22
click at [379, 79] on icon at bounding box center [377, 78] width 11 height 15
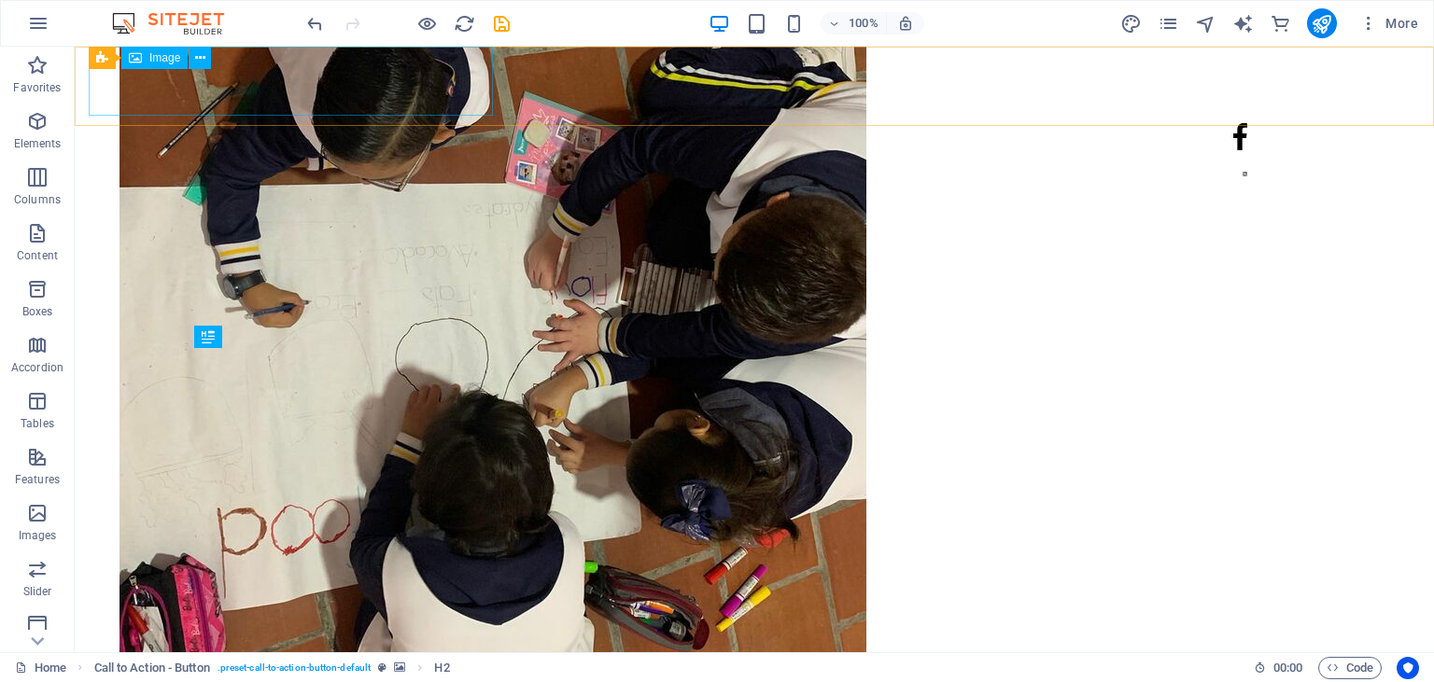
scroll to position [10248, 0]
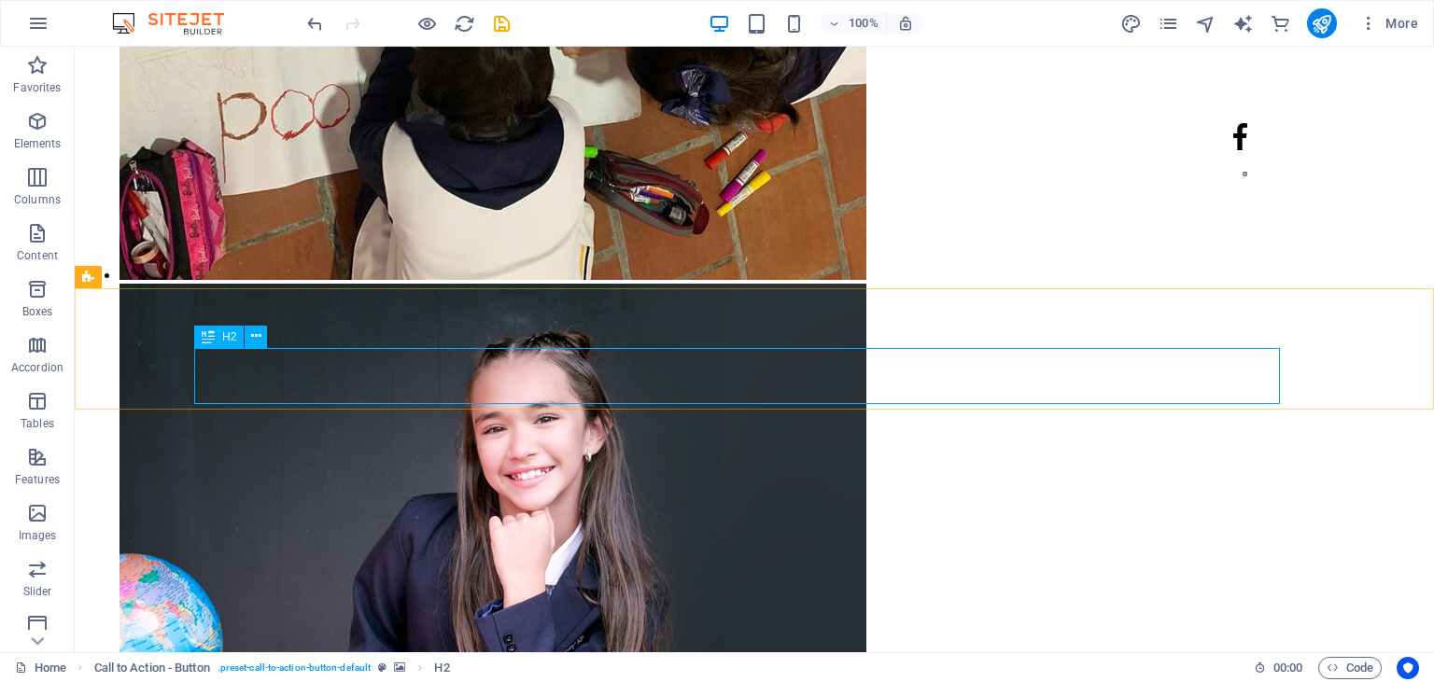
click at [214, 334] on icon at bounding box center [208, 337] width 13 height 22
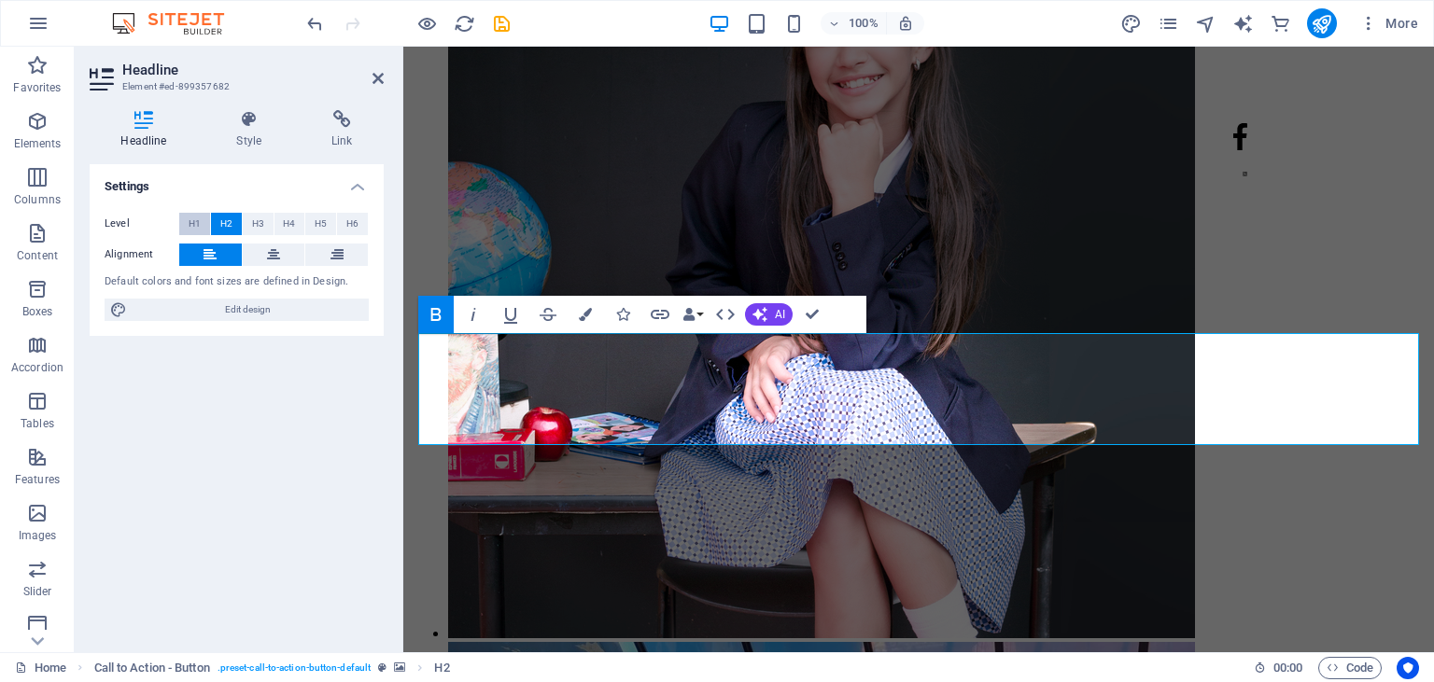
click at [194, 220] on span "H1" at bounding box center [195, 224] width 12 height 22
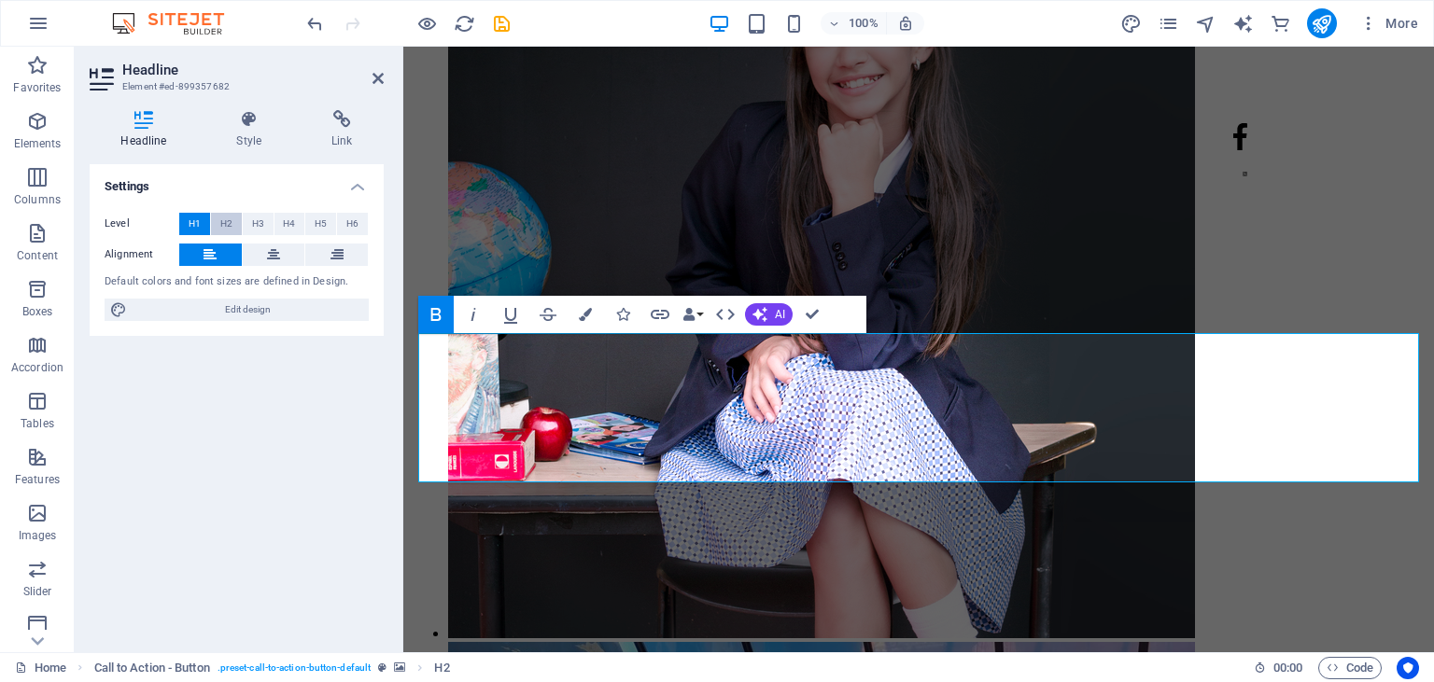
click at [222, 222] on span "H2" at bounding box center [226, 224] width 12 height 22
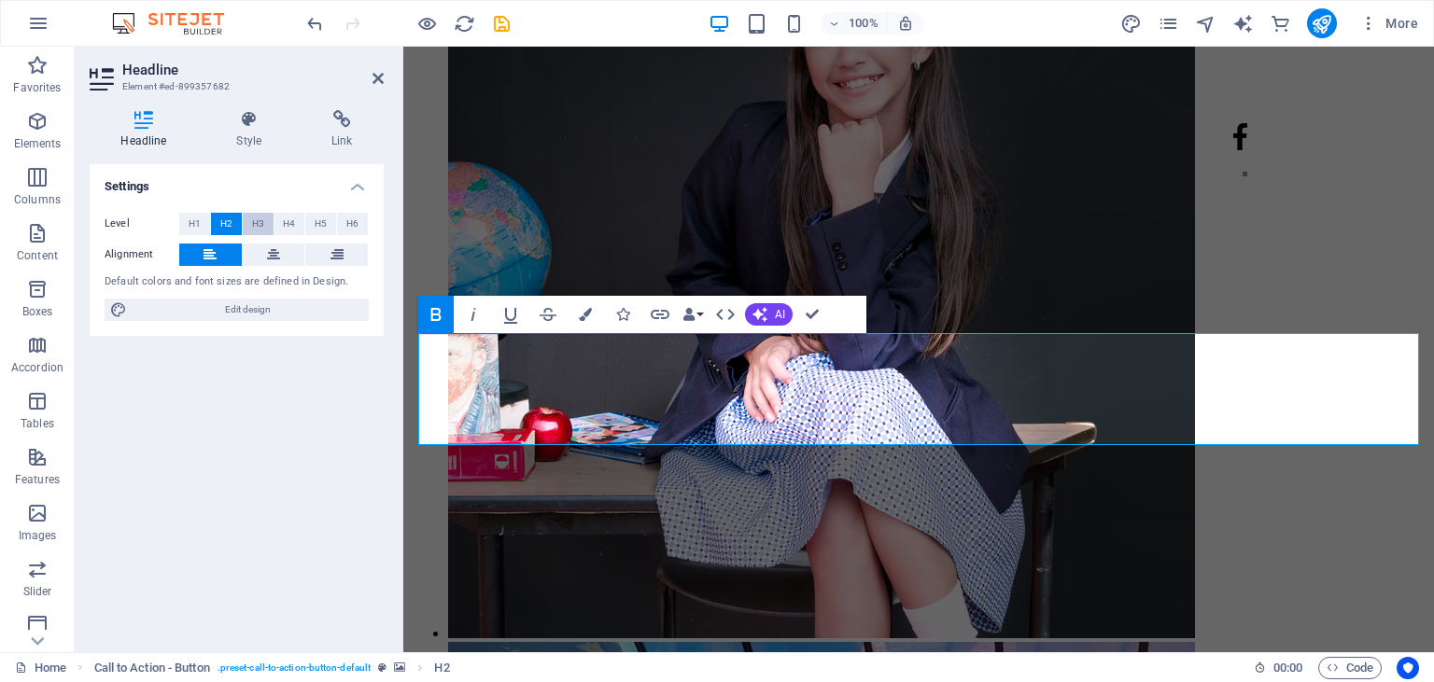
click at [249, 228] on button "H3" at bounding box center [258, 224] width 31 height 22
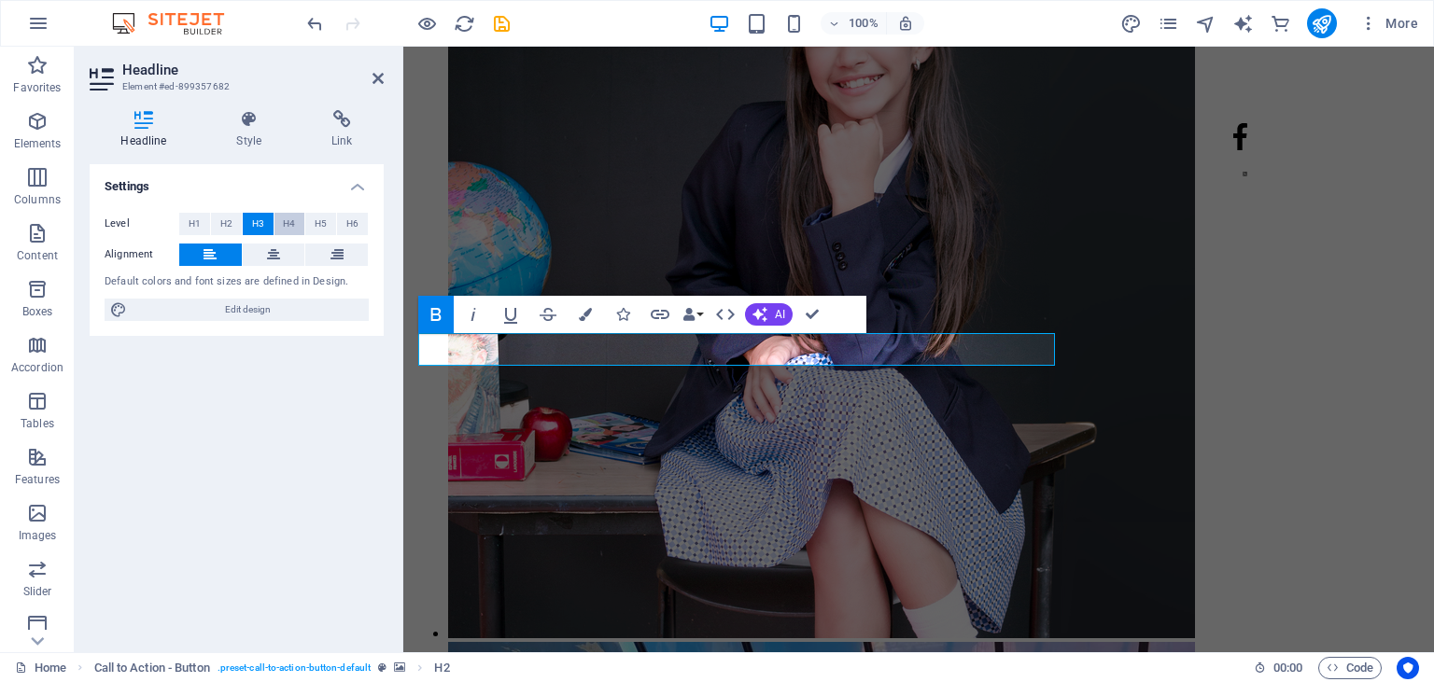
click at [283, 221] on button "H4" at bounding box center [289, 224] width 31 height 22
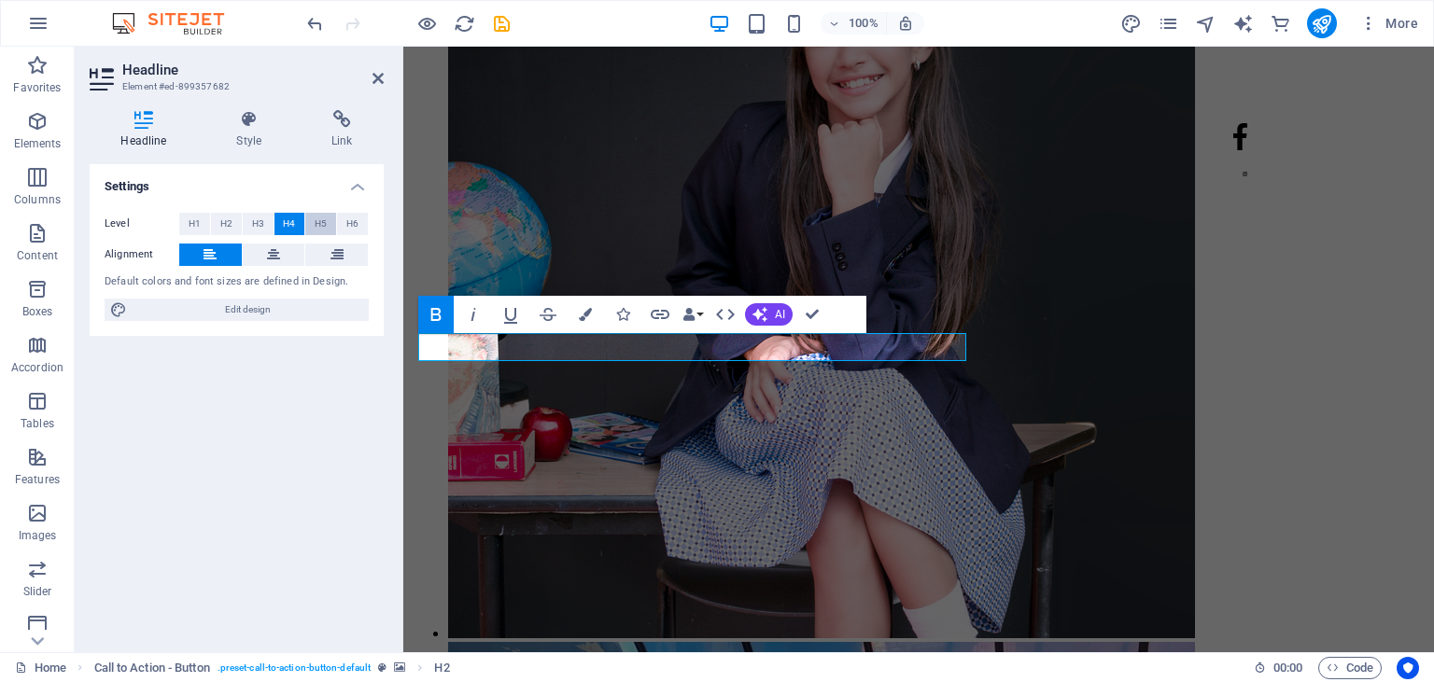
click at [319, 229] on span "H5" at bounding box center [321, 224] width 12 height 22
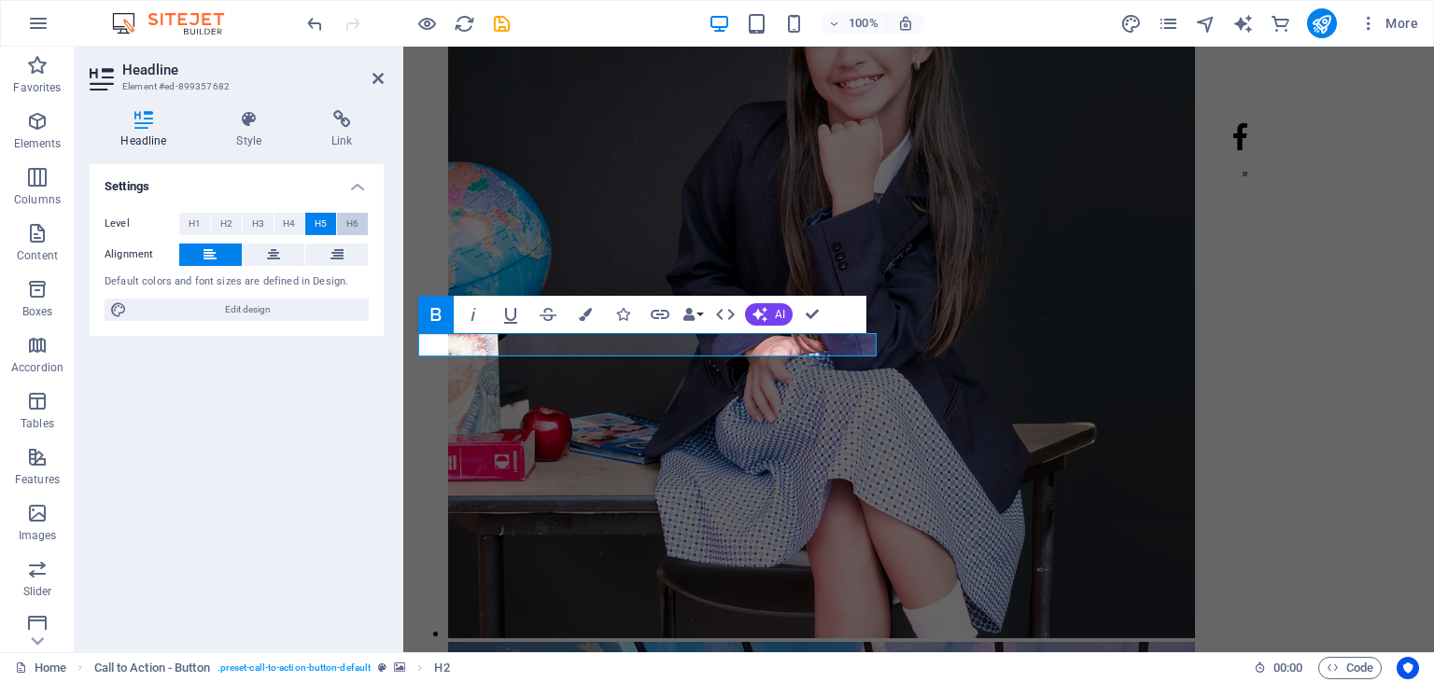
click at [349, 233] on span "H6" at bounding box center [352, 224] width 12 height 22
click at [222, 221] on span "H2" at bounding box center [226, 224] width 12 height 22
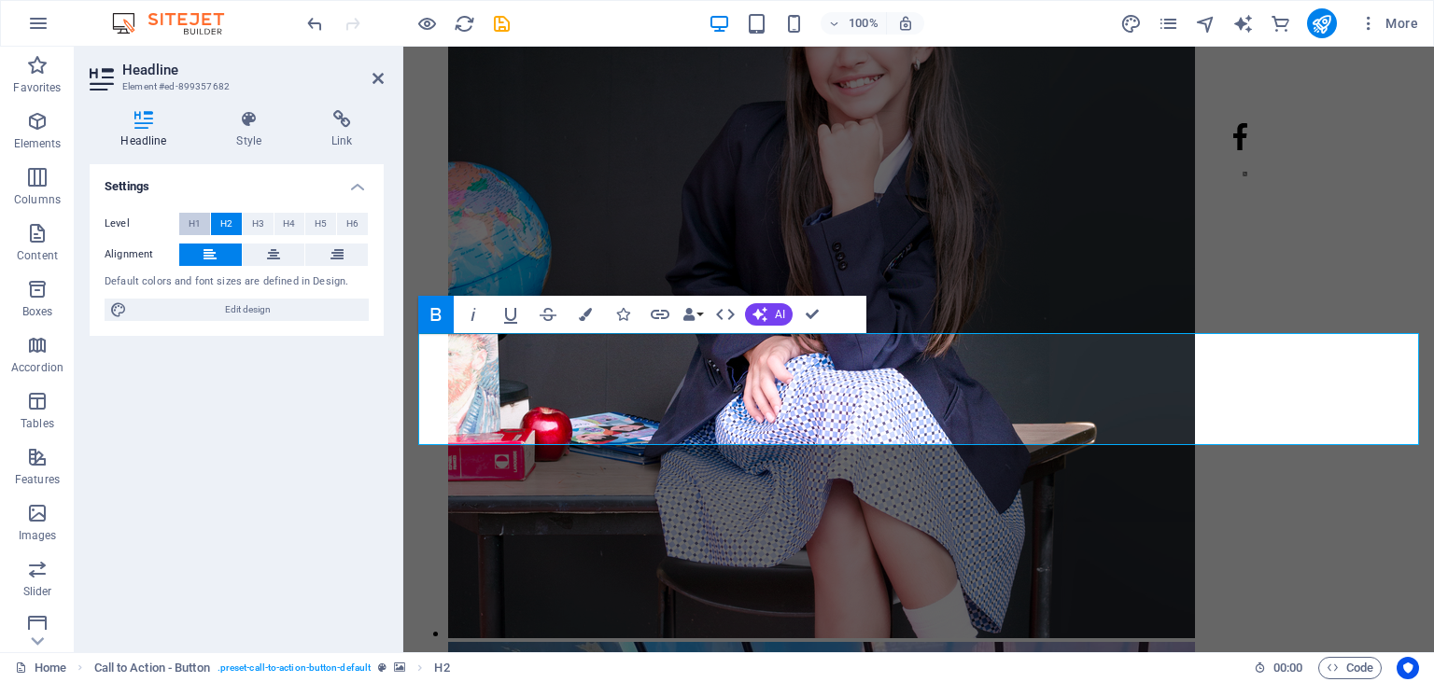
click at [187, 219] on button "H1" at bounding box center [194, 224] width 31 height 22
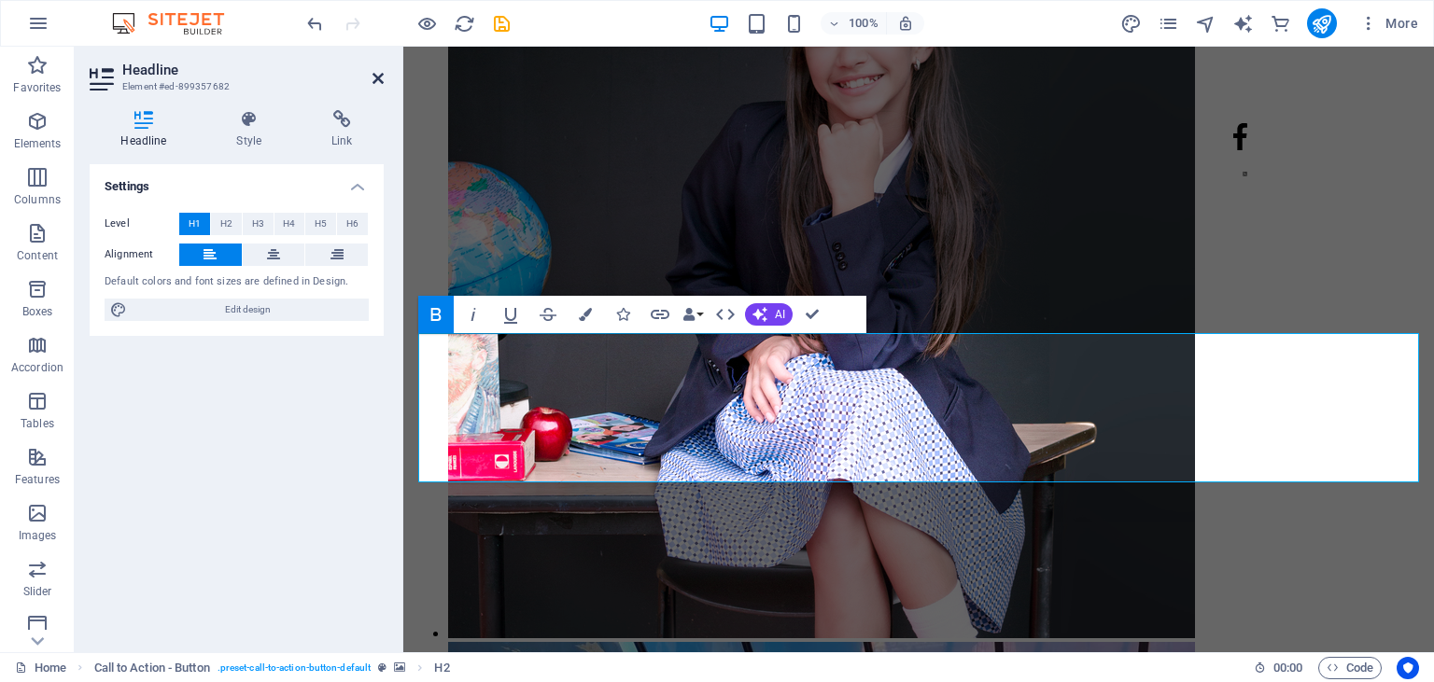
click at [374, 80] on icon at bounding box center [377, 78] width 11 height 15
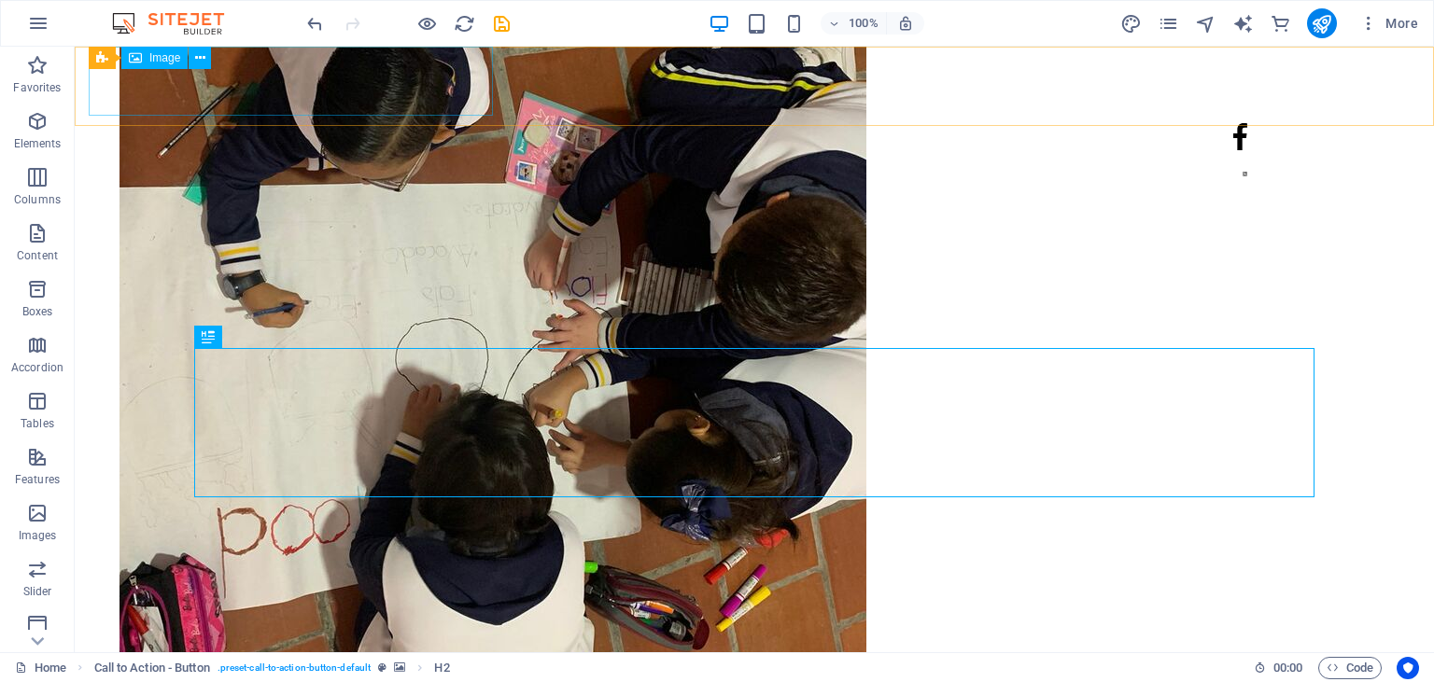
scroll to position [10248, 0]
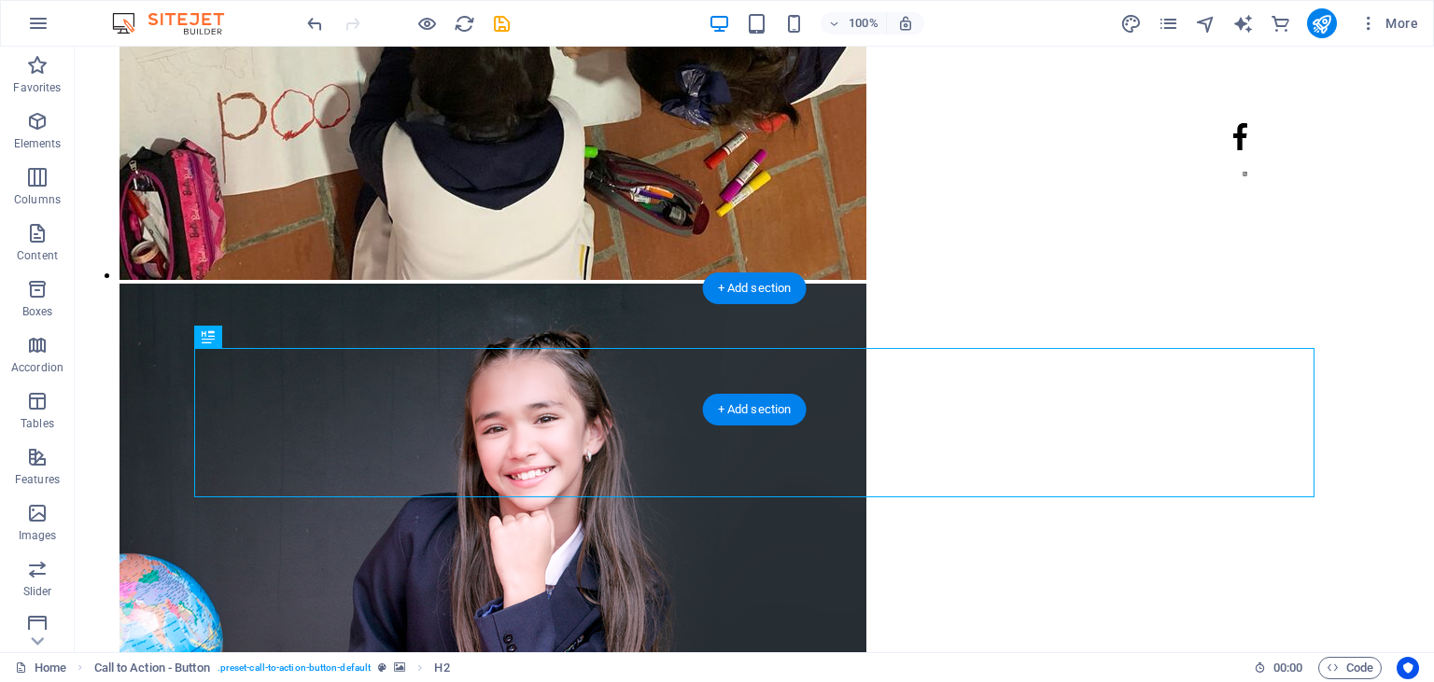
drag, startPoint x: 301, startPoint y: 387, endPoint x: 231, endPoint y: 306, distance: 107.2
drag, startPoint x: 212, startPoint y: 320, endPoint x: 288, endPoint y: 375, distance: 94.3
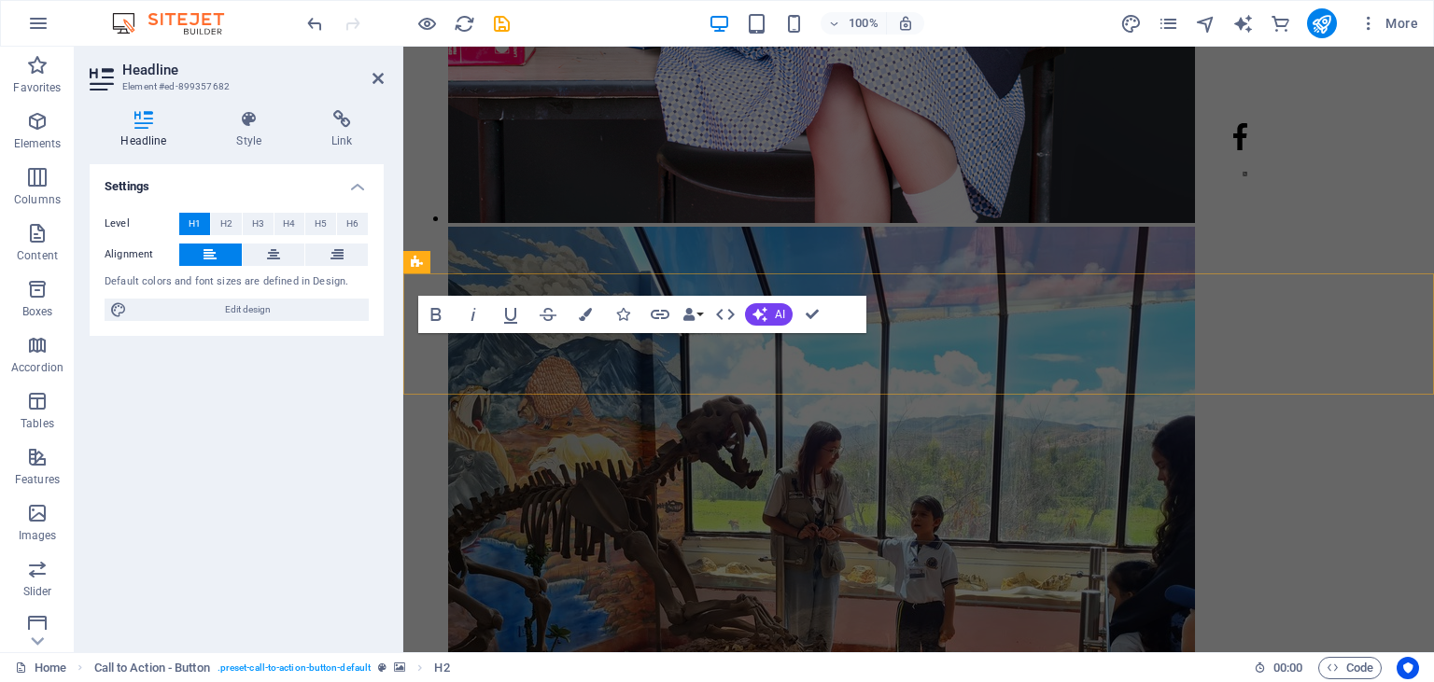
scroll to position [9832, 0]
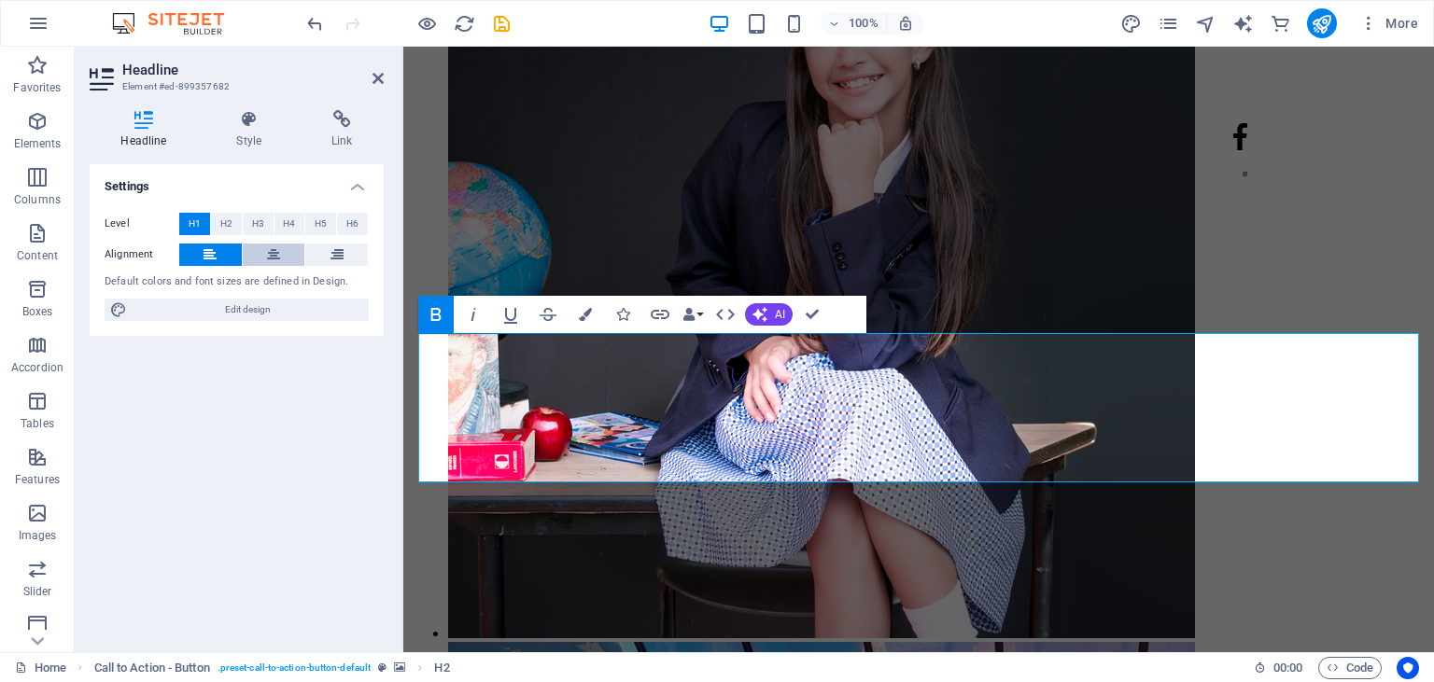
click at [267, 254] on button at bounding box center [274, 255] width 63 height 22
click at [217, 249] on icon at bounding box center [209, 255] width 13 height 22
click at [380, 84] on icon at bounding box center [377, 78] width 11 height 15
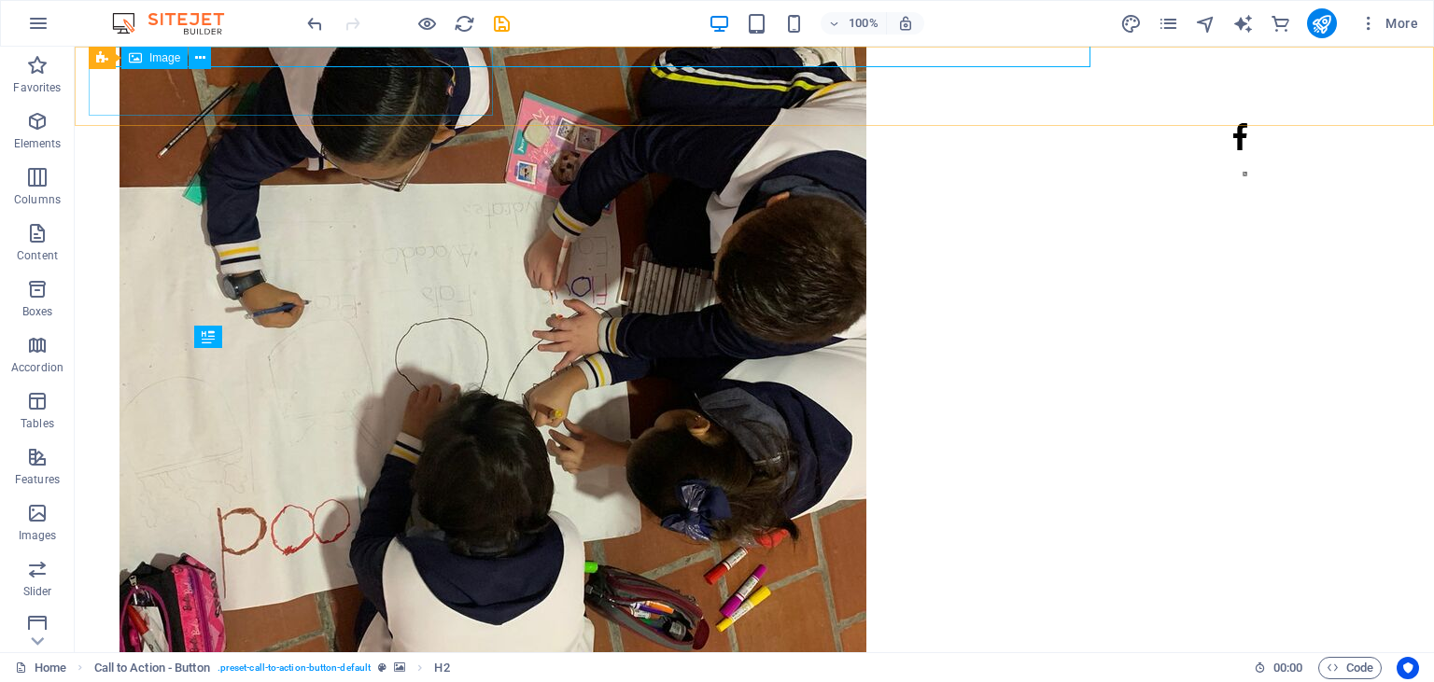
scroll to position [10248, 0]
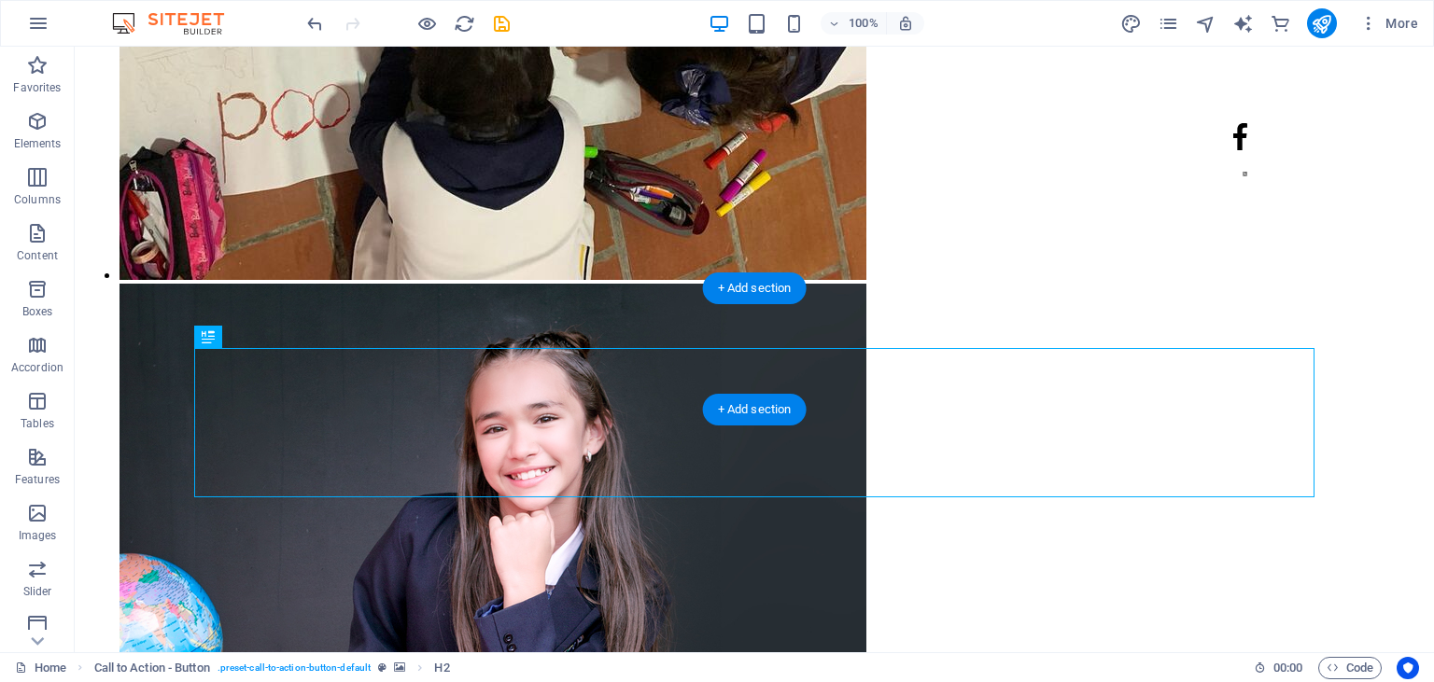
drag, startPoint x: 286, startPoint y: 386, endPoint x: 209, endPoint y: 308, distance: 109.6
drag, startPoint x: 289, startPoint y: 389, endPoint x: 215, endPoint y: 312, distance: 107.6
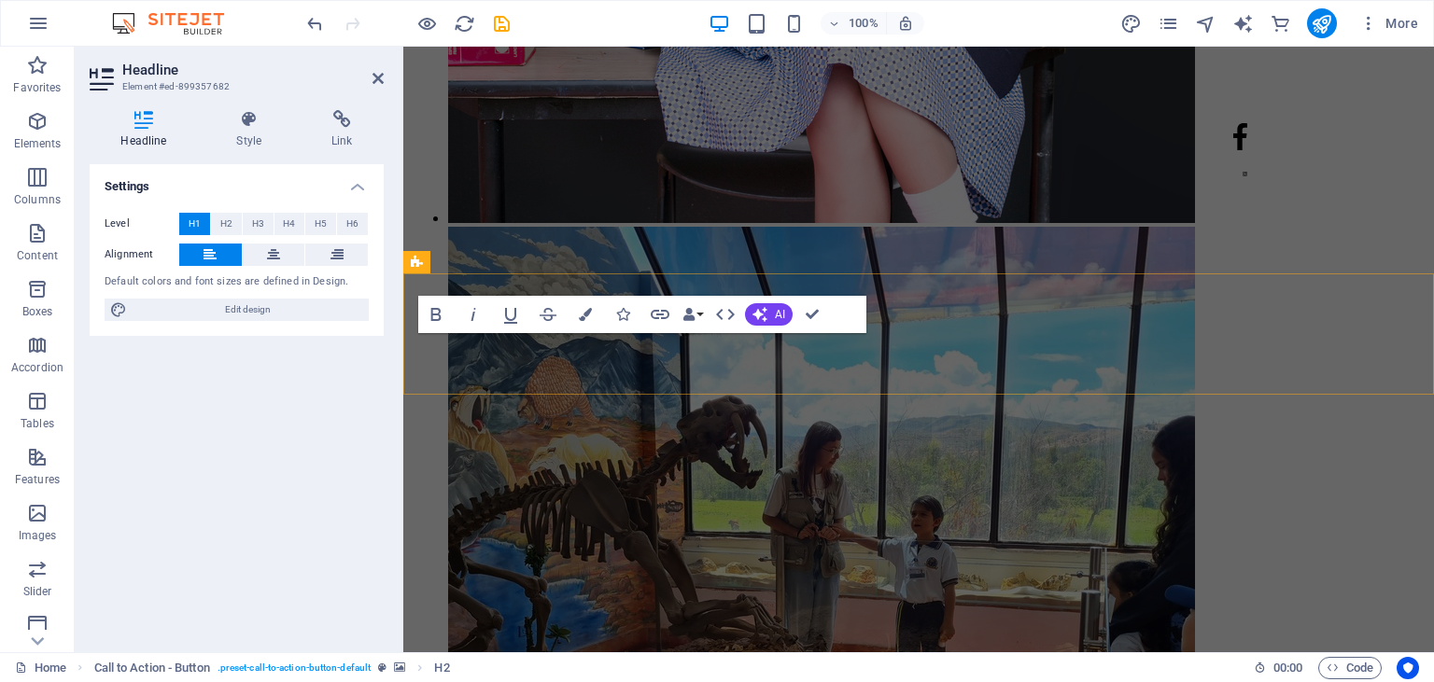
scroll to position [9832, 0]
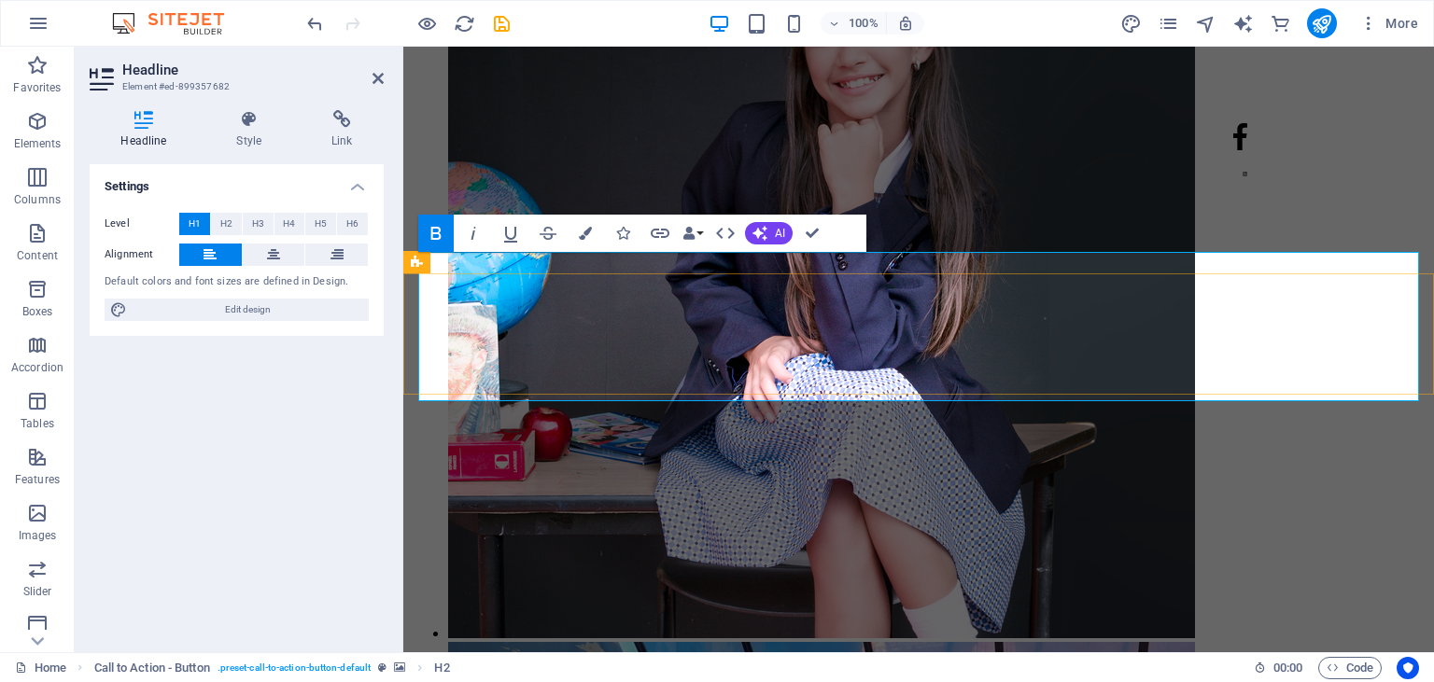
scroll to position [81, 0]
click at [379, 76] on icon at bounding box center [377, 78] width 11 height 15
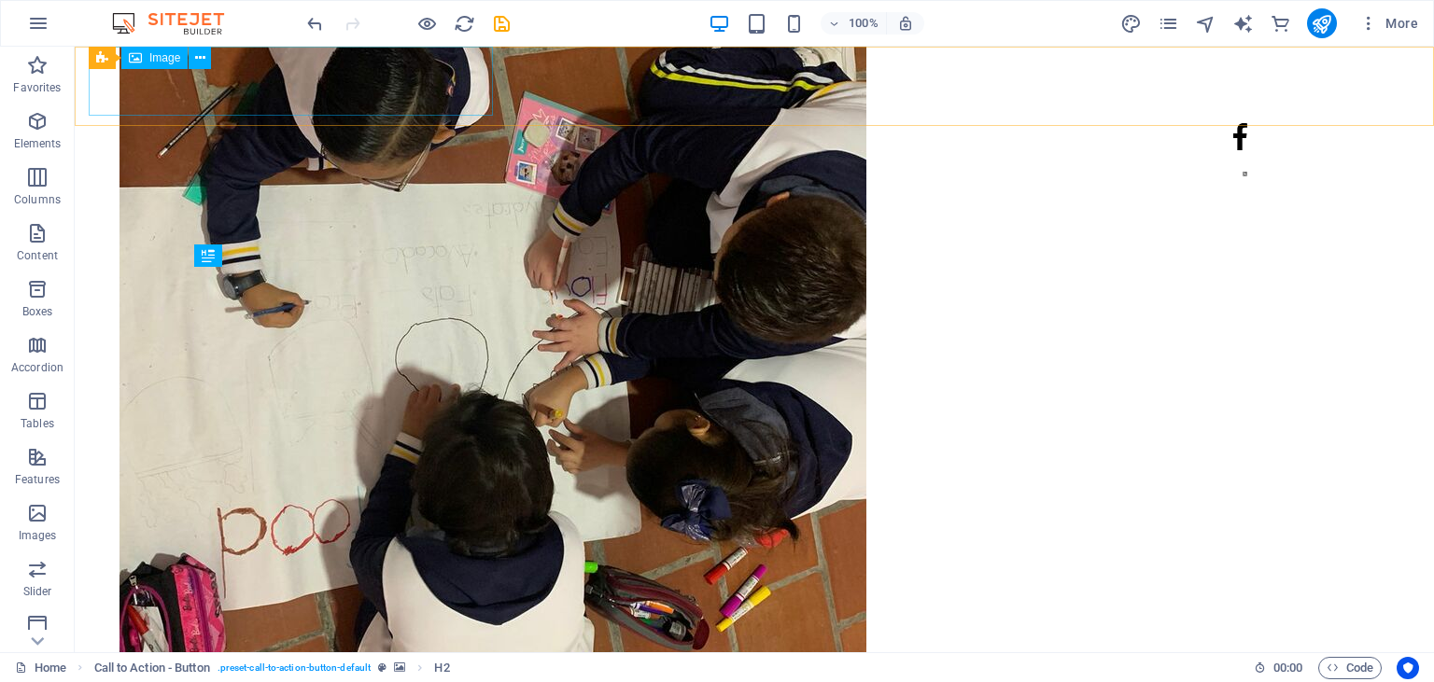
scroll to position [10248, 0]
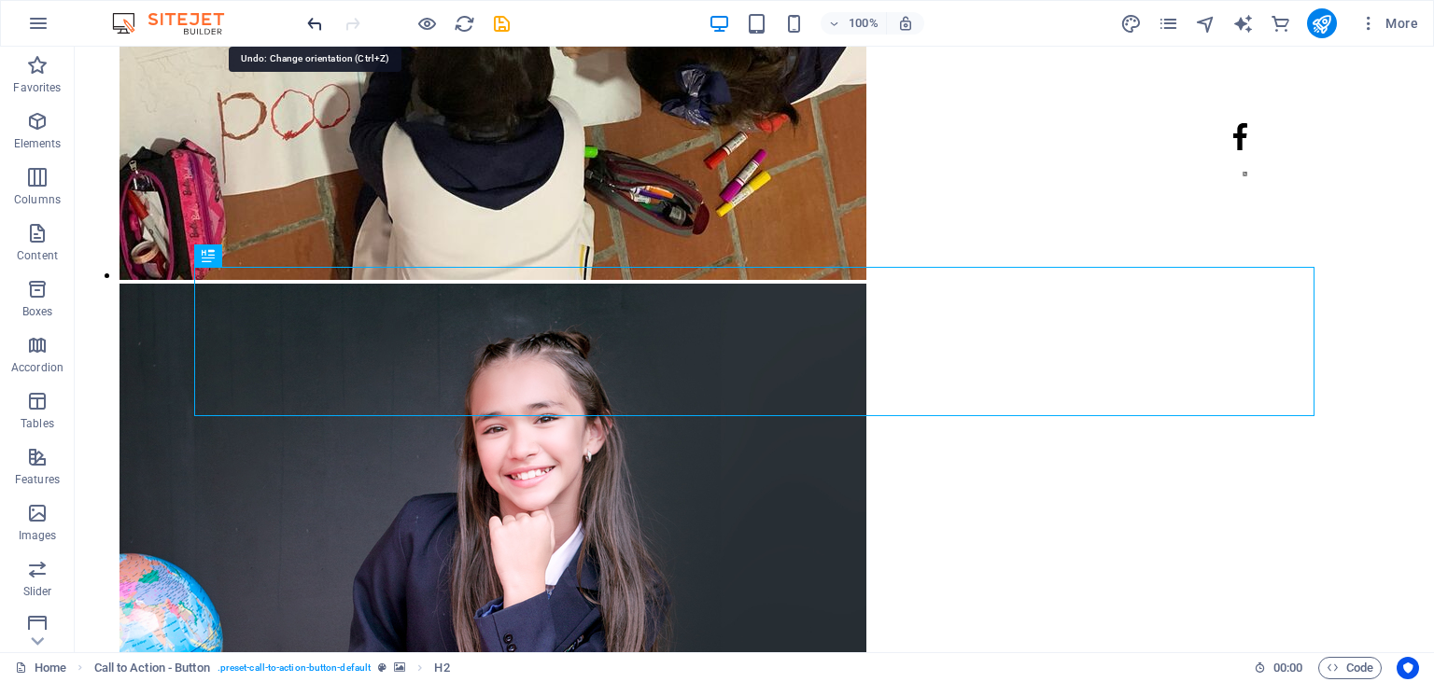
click at [314, 21] on icon "undo" at bounding box center [314, 23] width 21 height 21
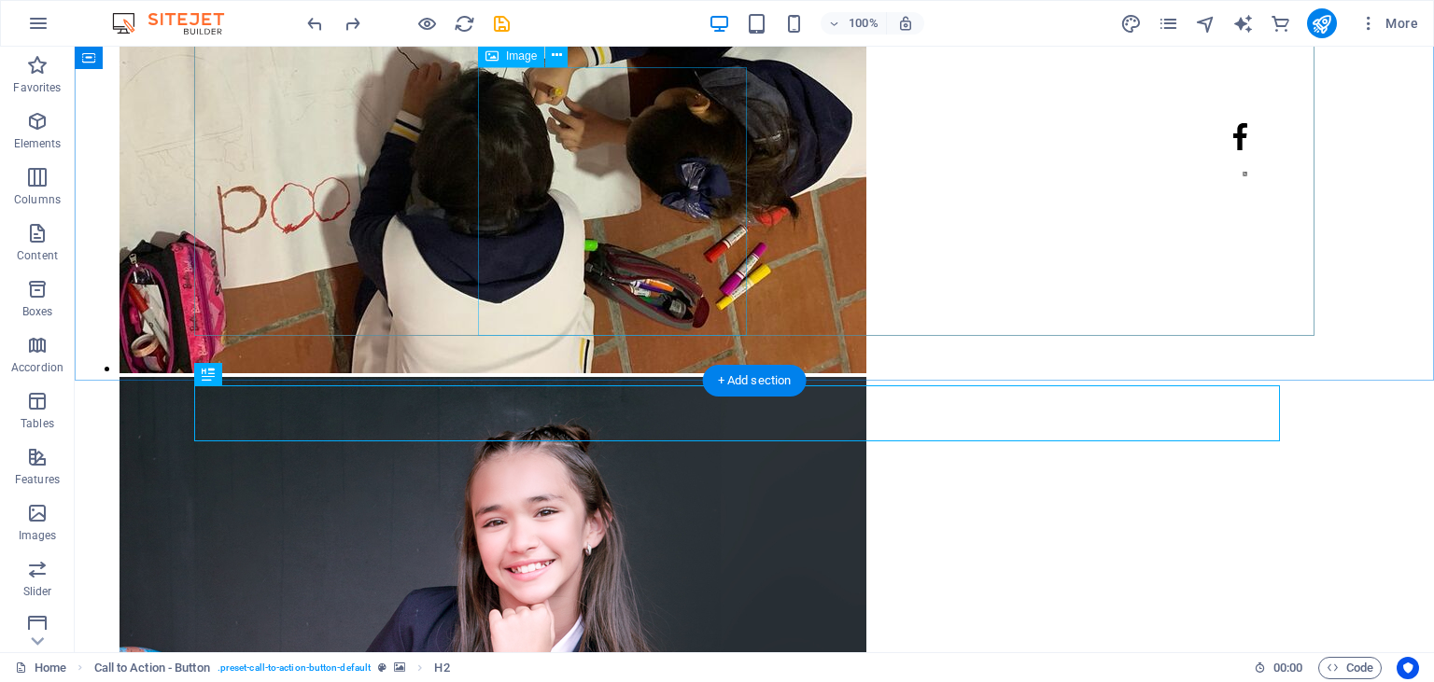
scroll to position [10155, 0]
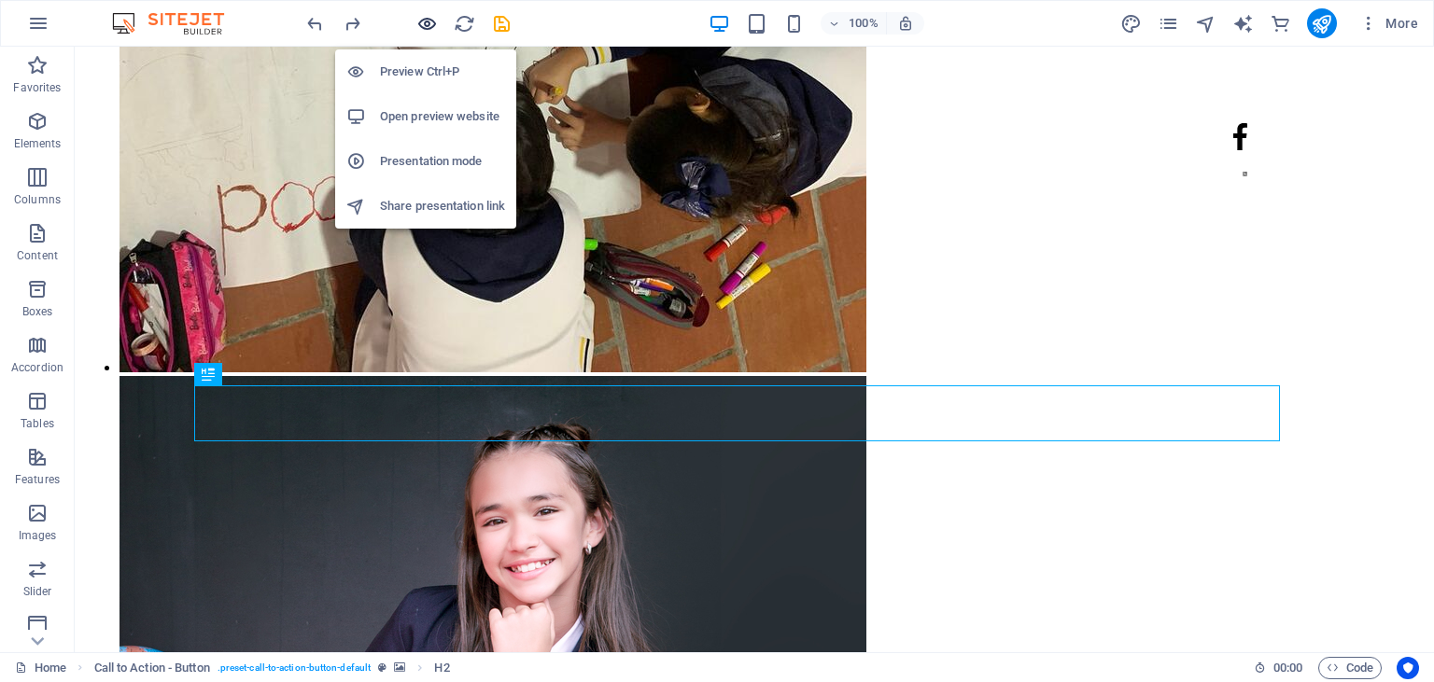
click at [419, 19] on icon "button" at bounding box center [426, 23] width 21 height 21
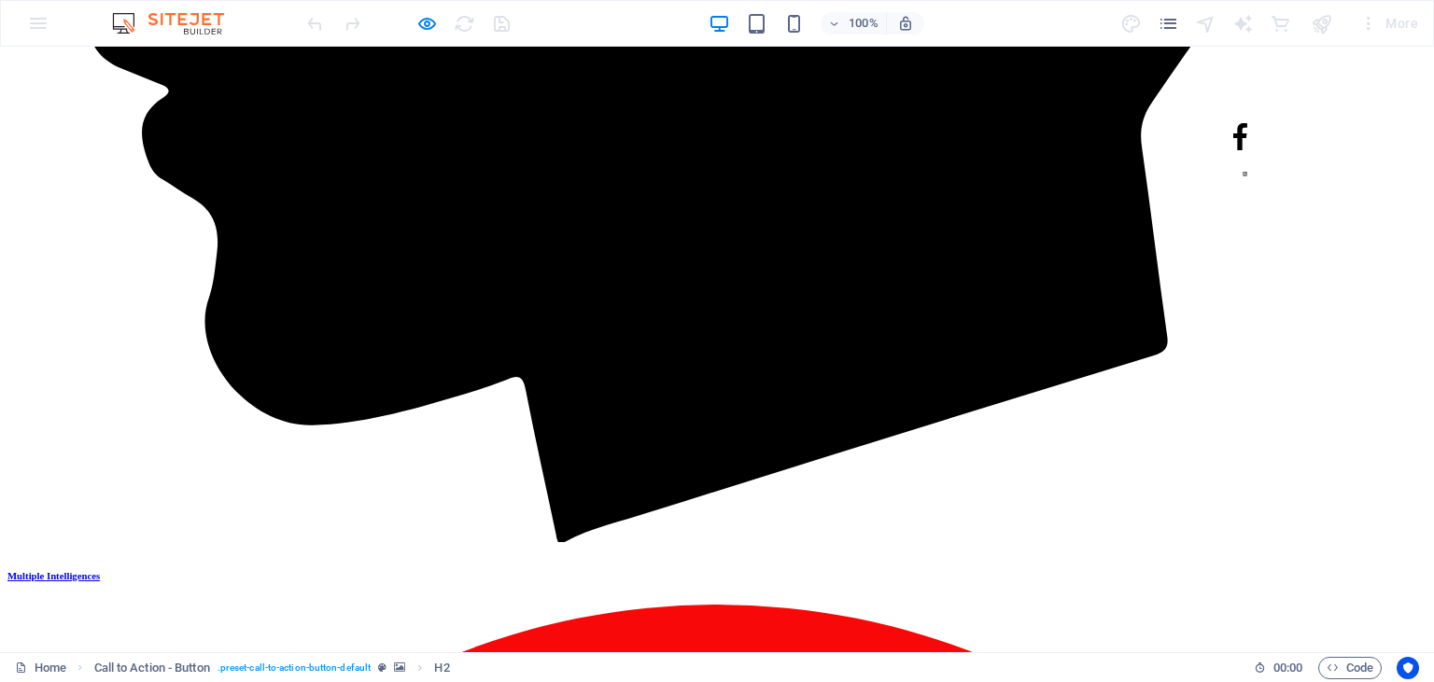
scroll to position [3981, 0]
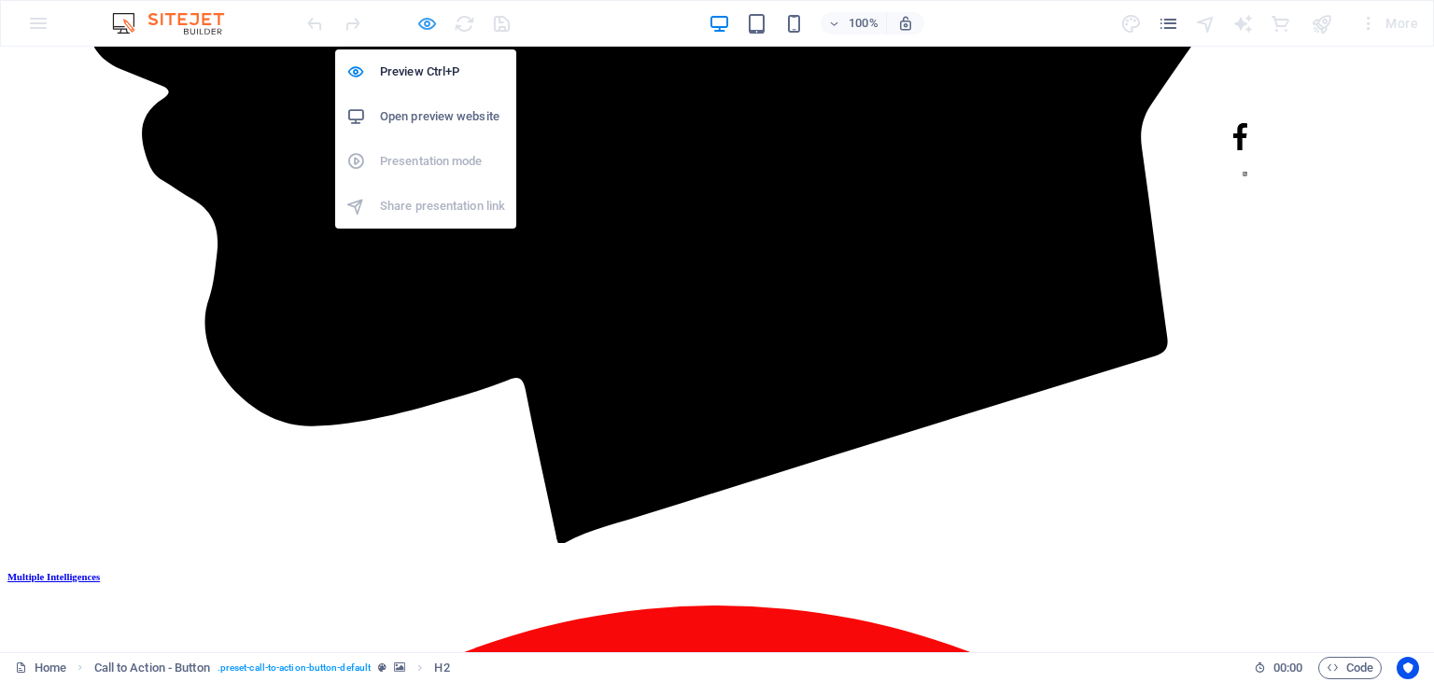
click at [424, 16] on icon "button" at bounding box center [426, 23] width 21 height 21
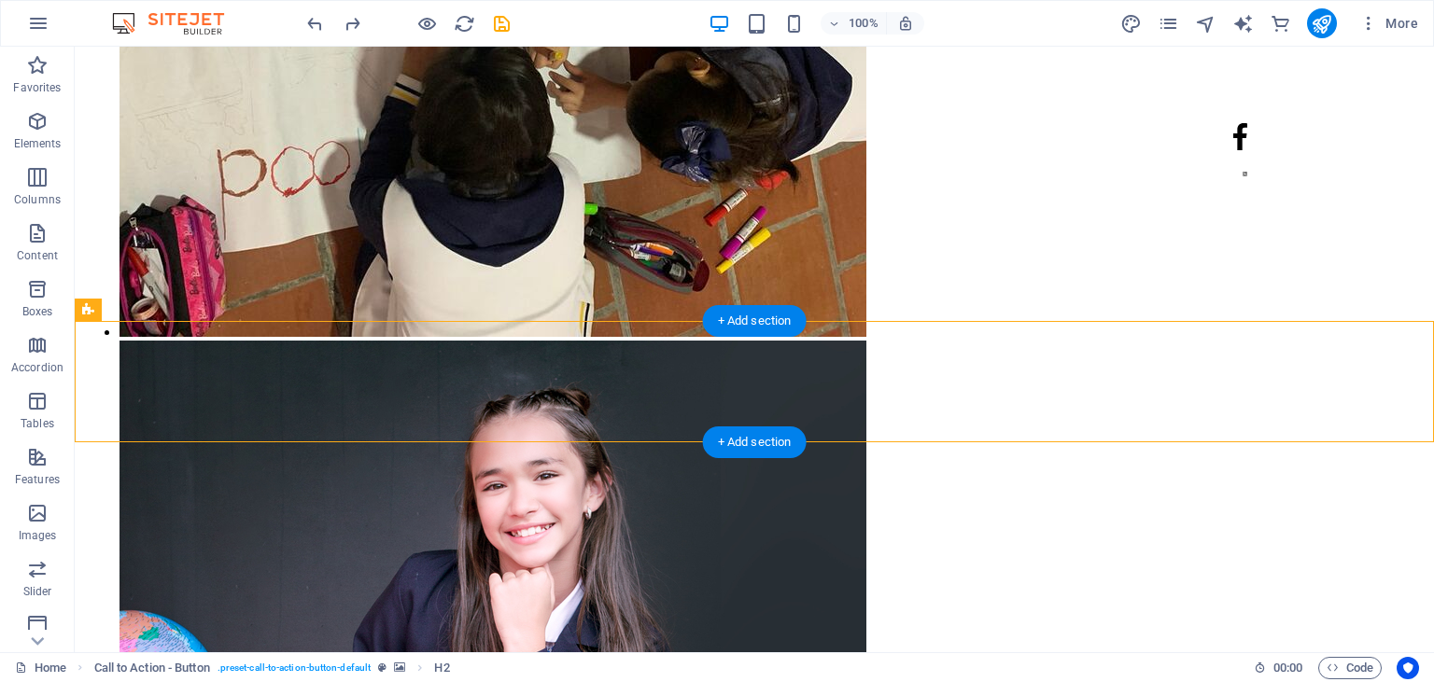
select select "px"
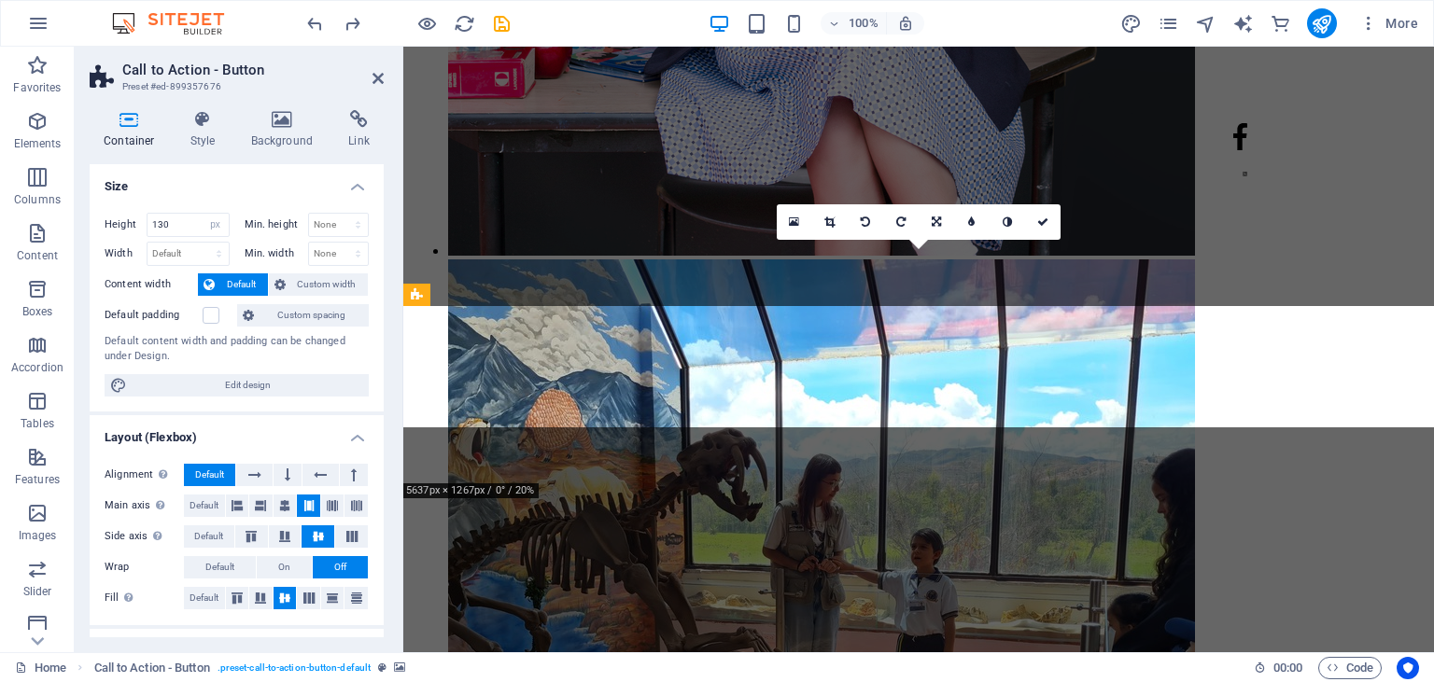
scroll to position [9800, 0]
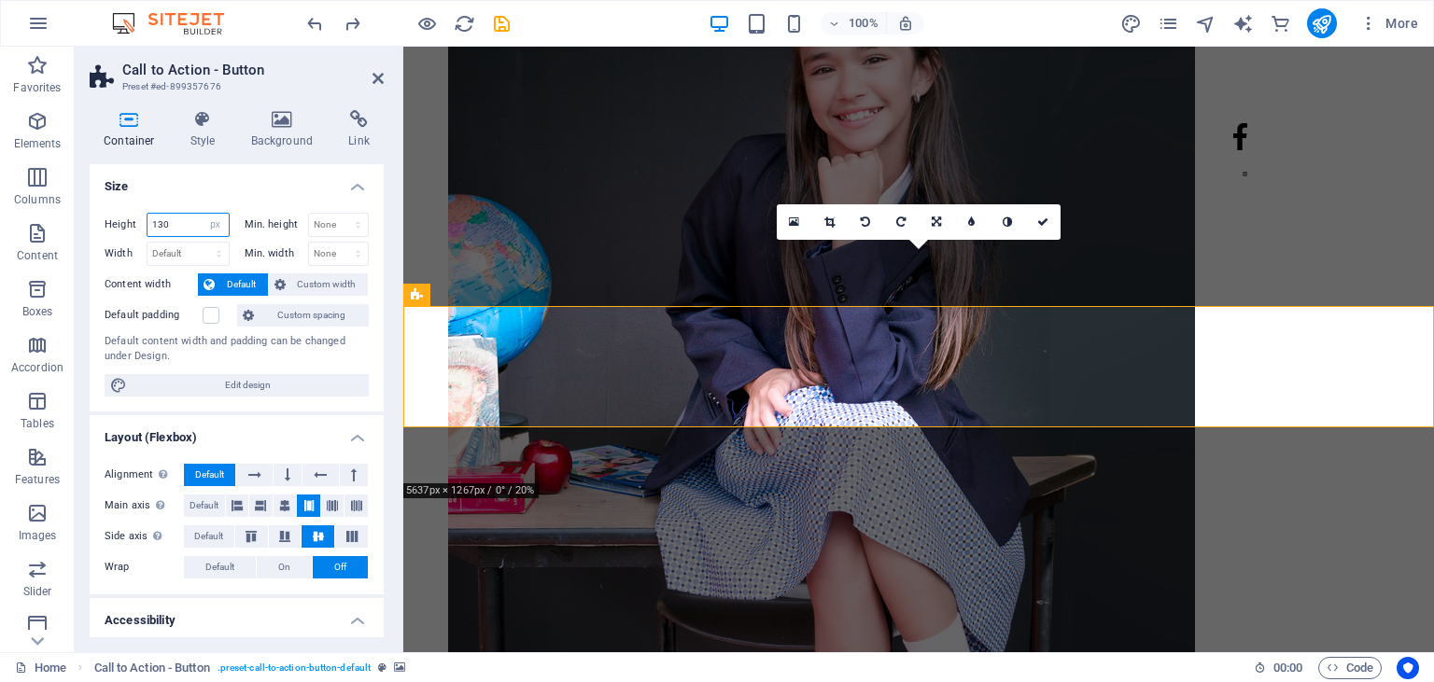
click at [165, 223] on input "130" at bounding box center [187, 225] width 81 height 22
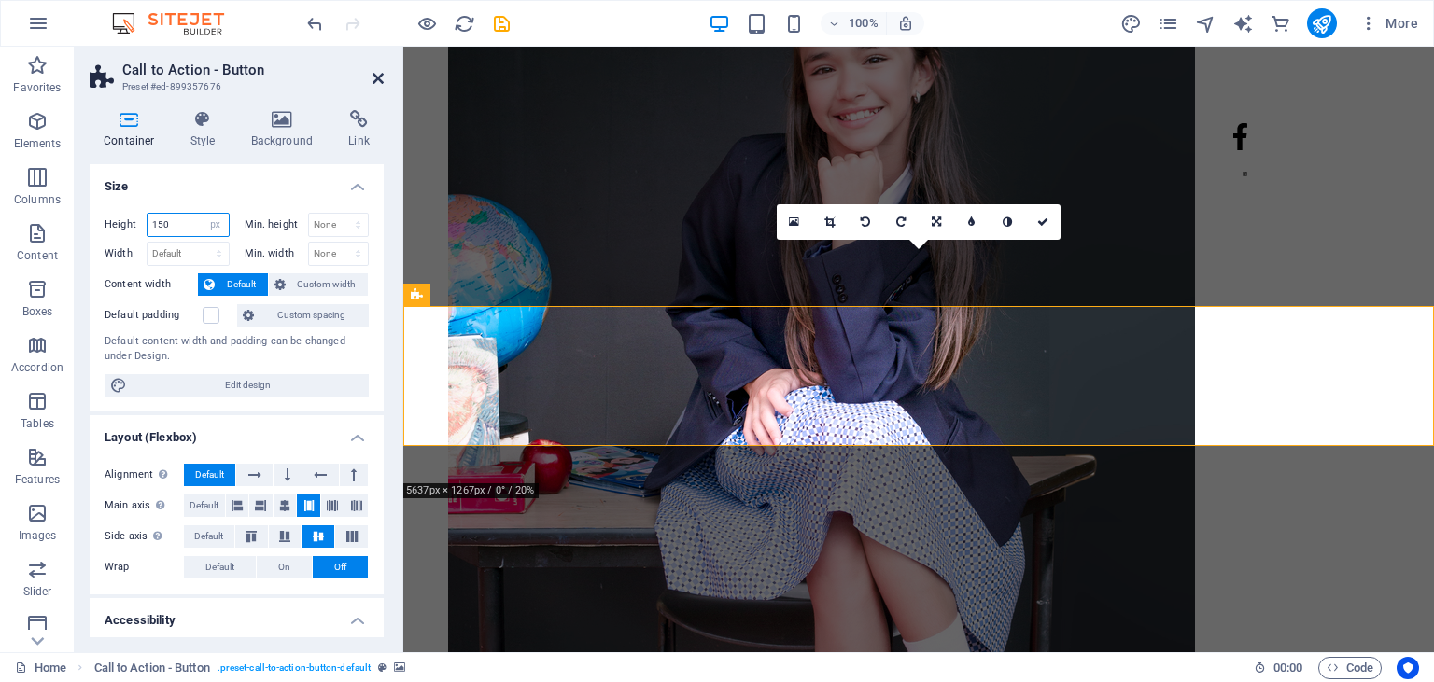
type input "150"
click at [374, 77] on icon at bounding box center [377, 78] width 11 height 15
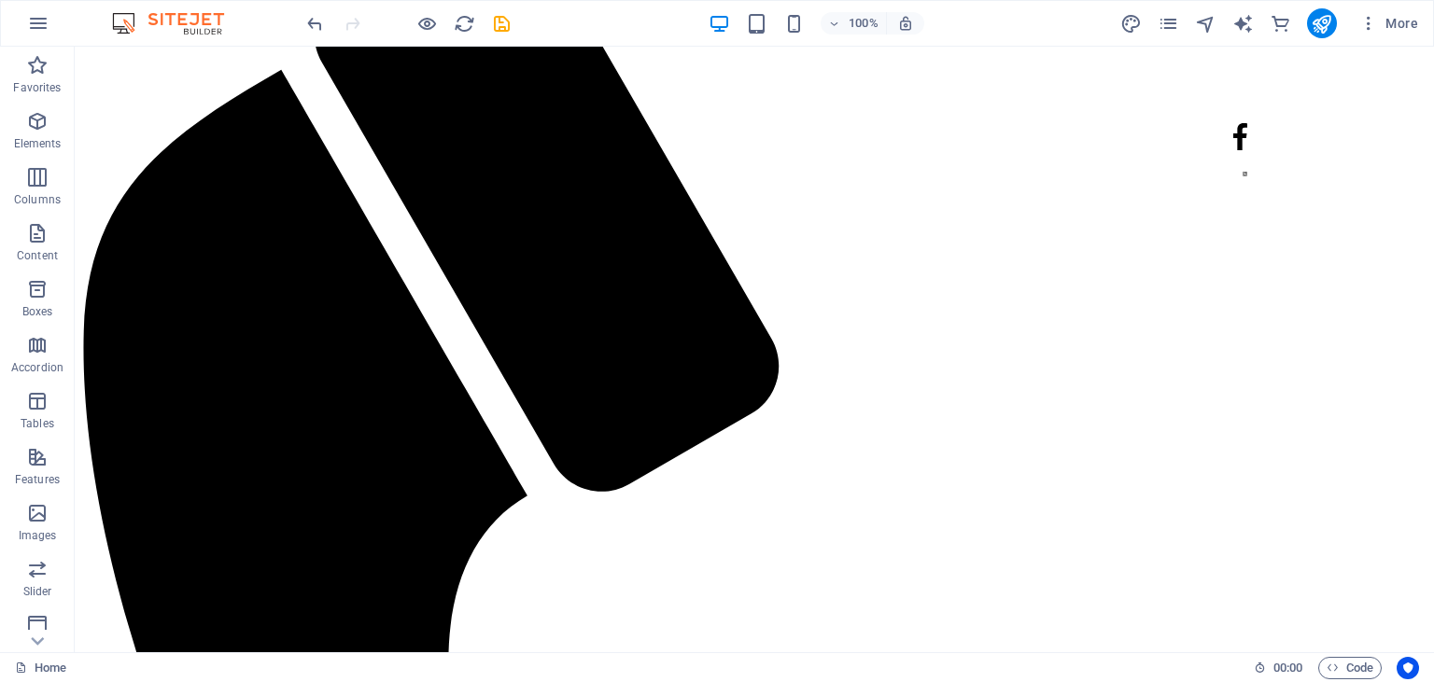
scroll to position [0, 0]
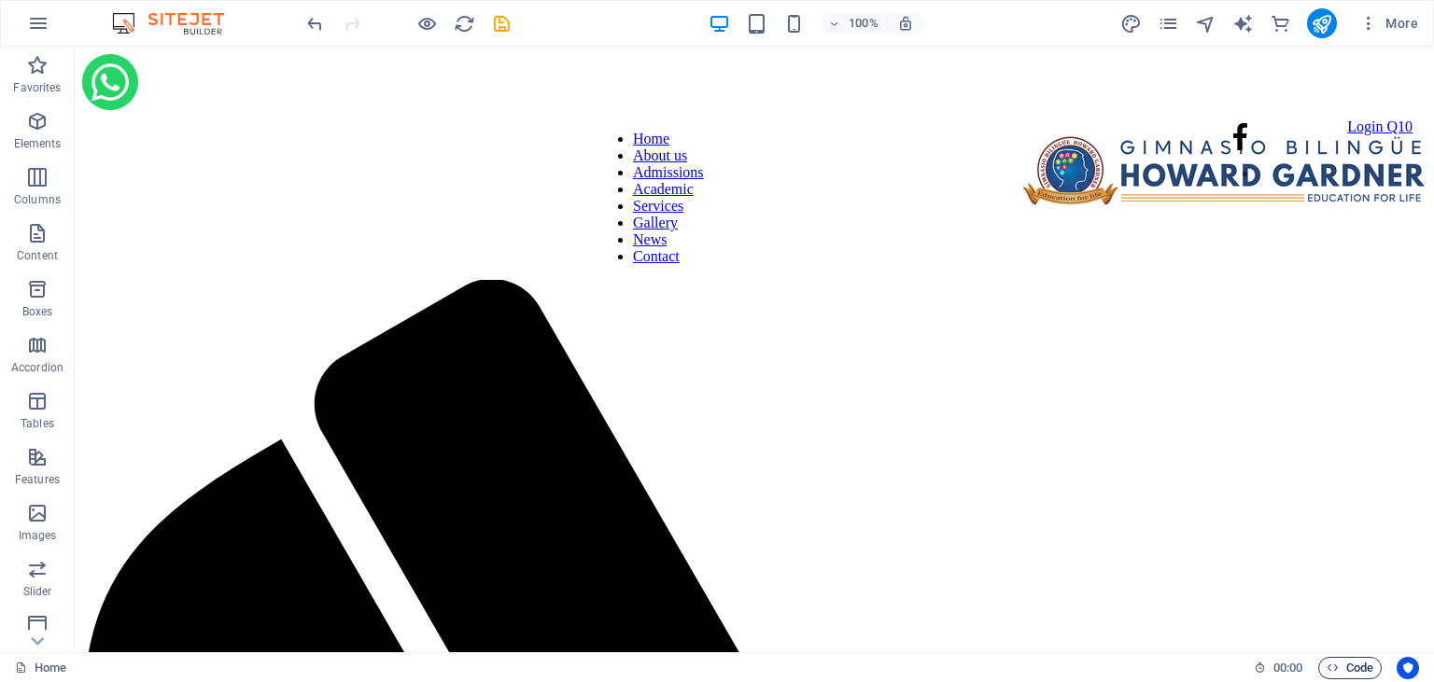
click at [1326, 670] on icon "button" at bounding box center [1332, 668] width 12 height 12
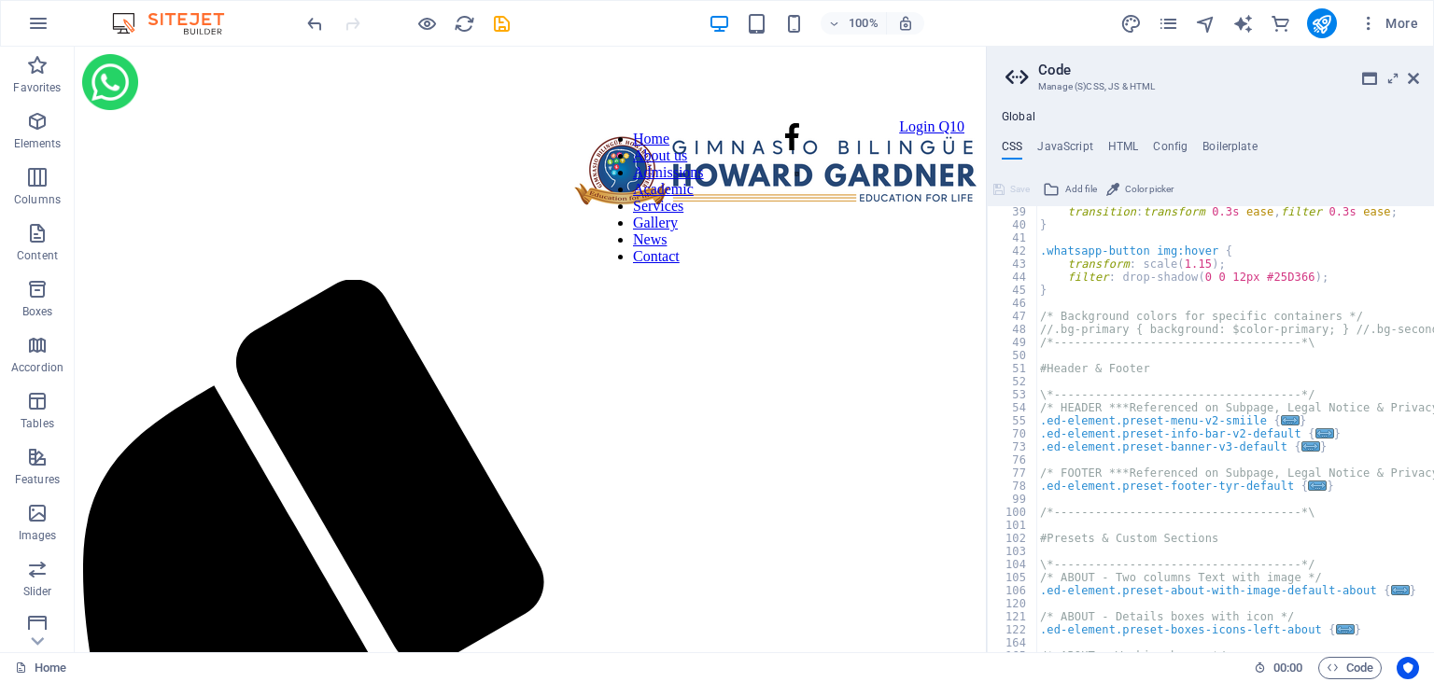
scroll to position [496, 0]
click at [1309, 394] on div "height : 60px ; transition : transform 0.3s ease , filter 0.3s ease ; } .whatsa…" at bounding box center [1338, 429] width 605 height 472
type textarea "\*------------------------------------*/"
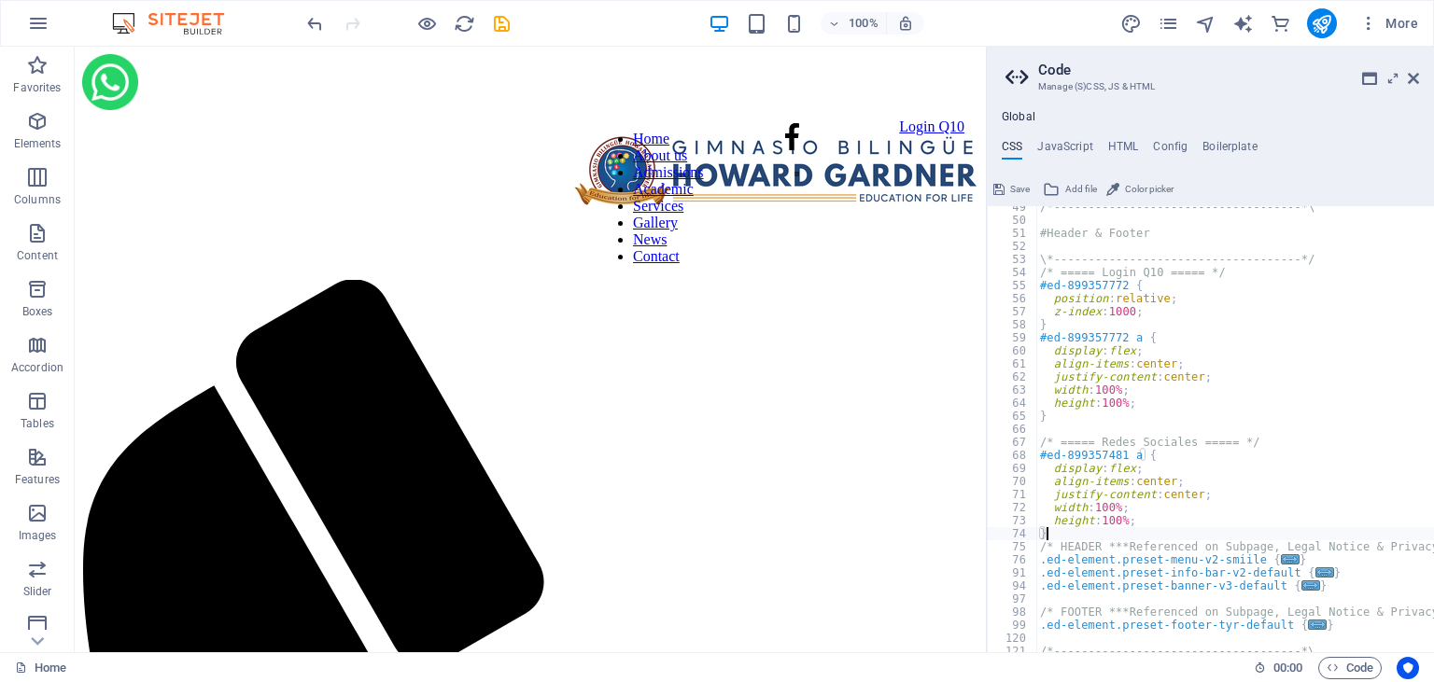
scroll to position [634, 0]
type textarea "}"
click at [1413, 80] on icon at bounding box center [1413, 78] width 11 height 15
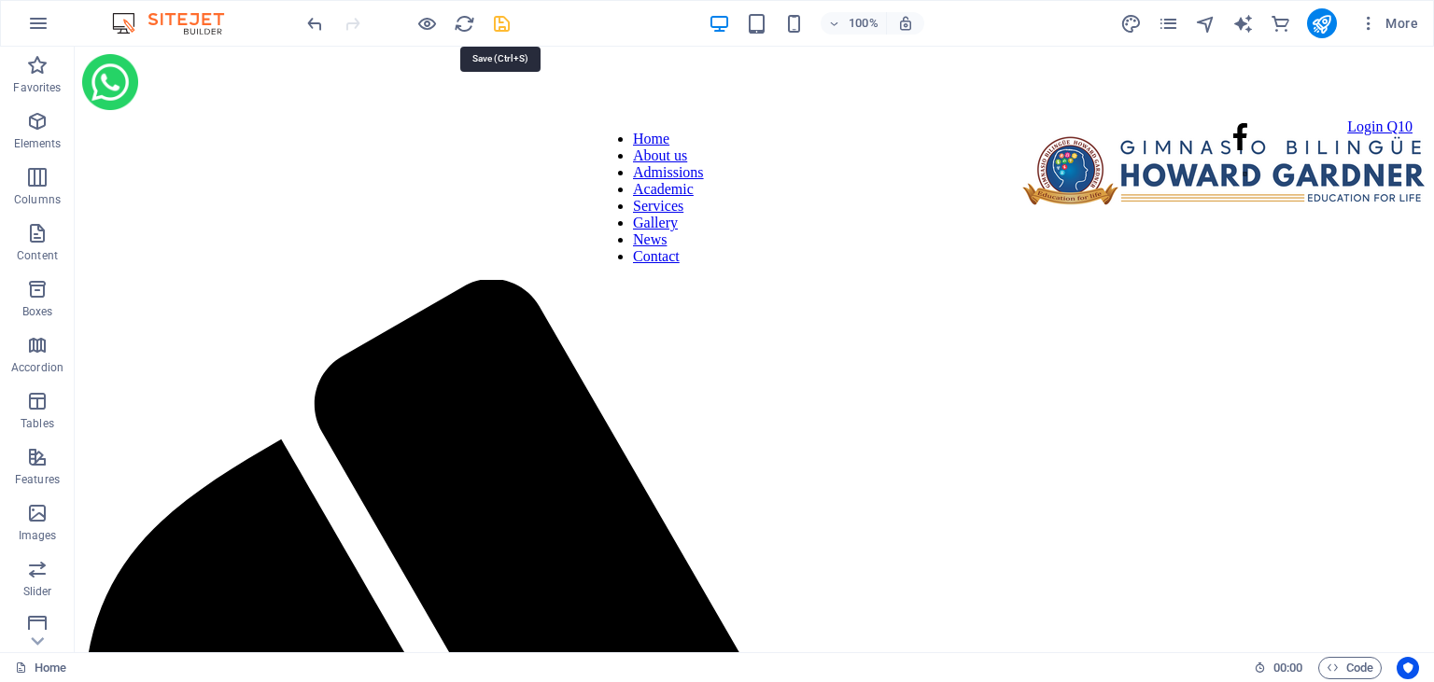
click at [506, 21] on icon "save" at bounding box center [501, 23] width 21 height 21
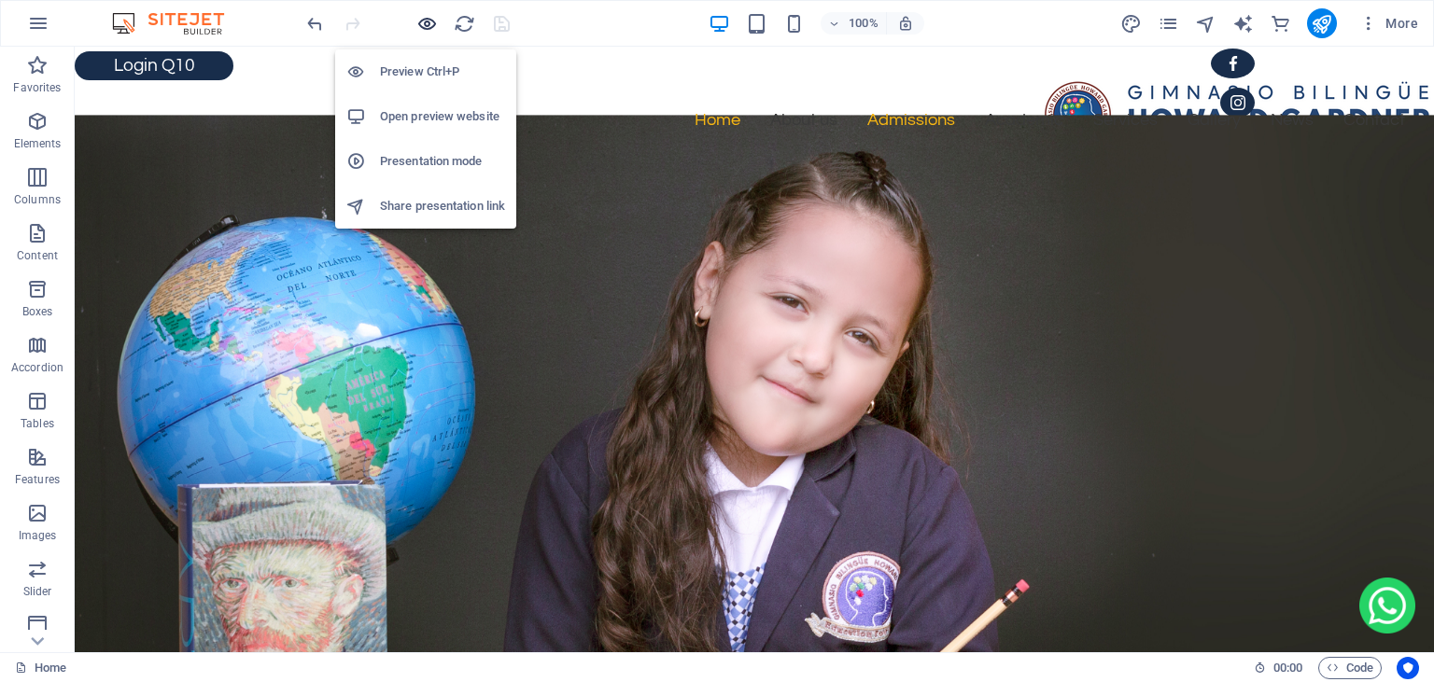
click at [434, 26] on icon "button" at bounding box center [426, 23] width 21 height 21
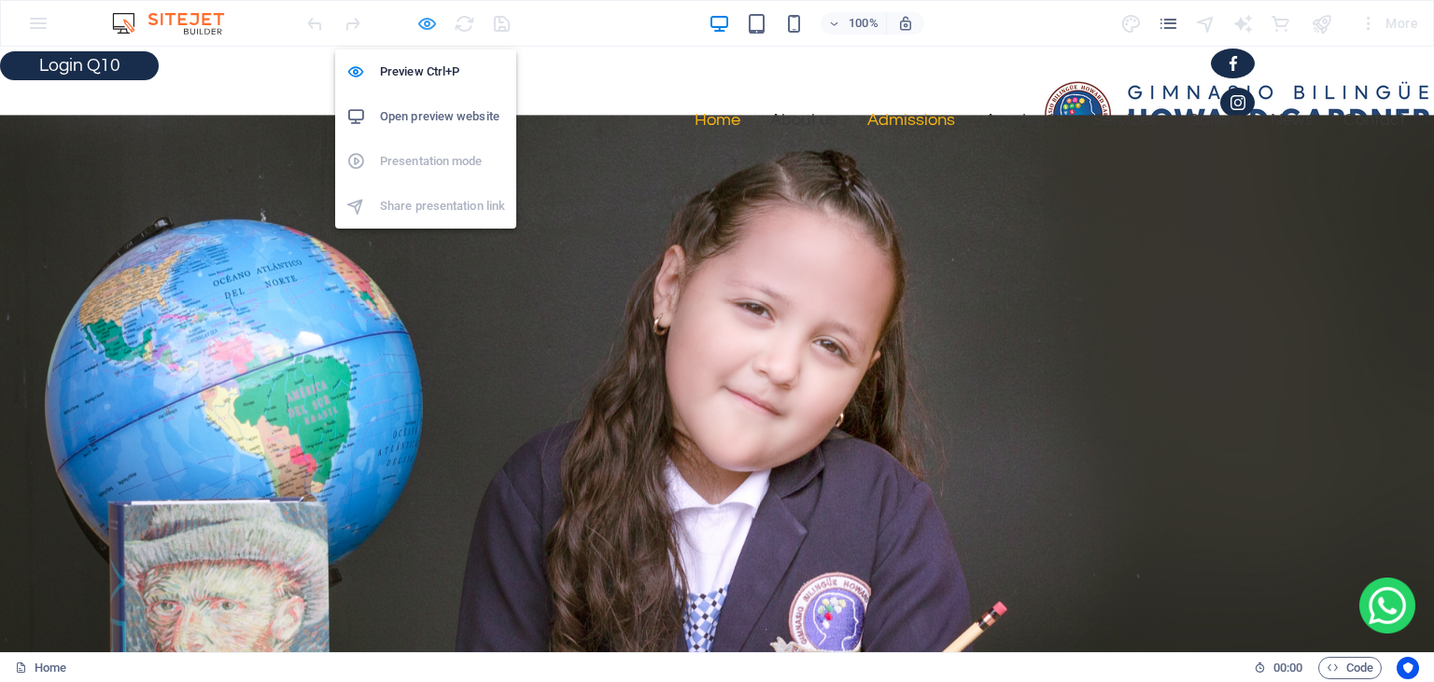
click at [423, 28] on icon "button" at bounding box center [426, 23] width 21 height 21
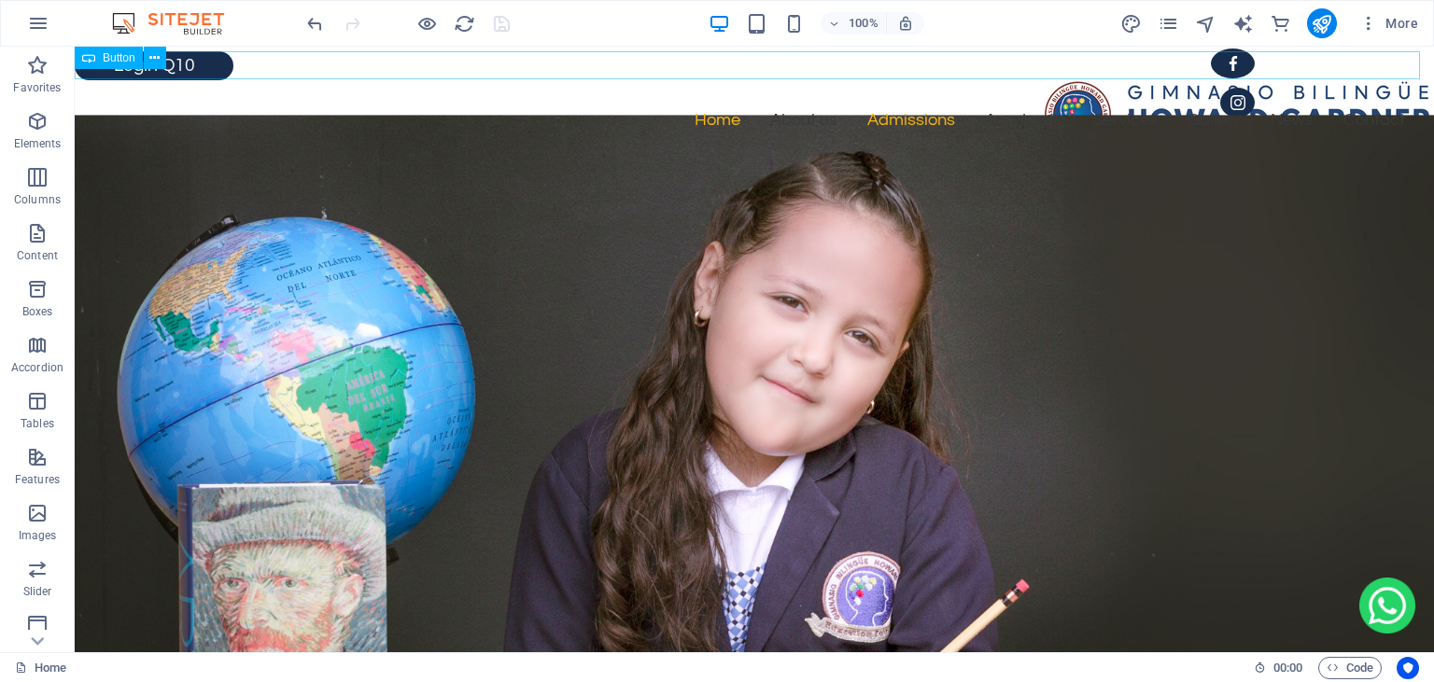
click at [132, 59] on span "Button" at bounding box center [119, 57] width 33 height 11
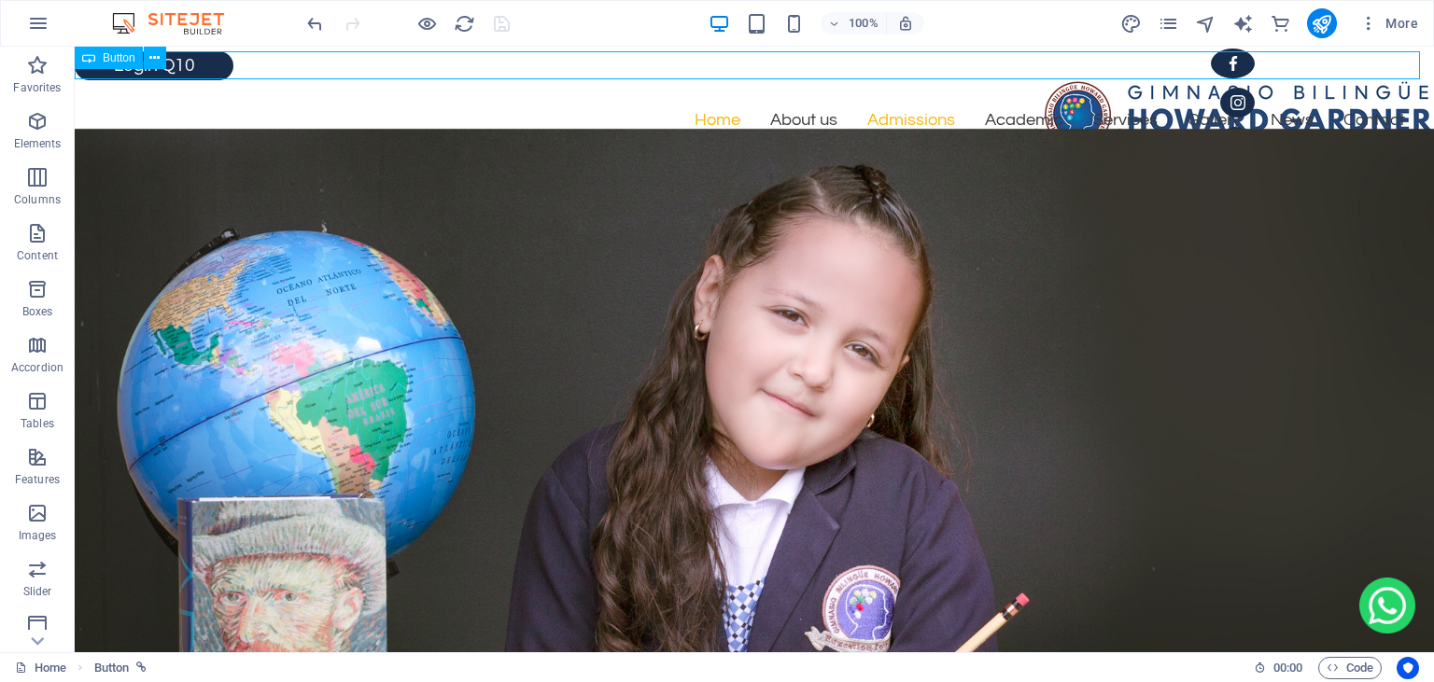
select select "px"
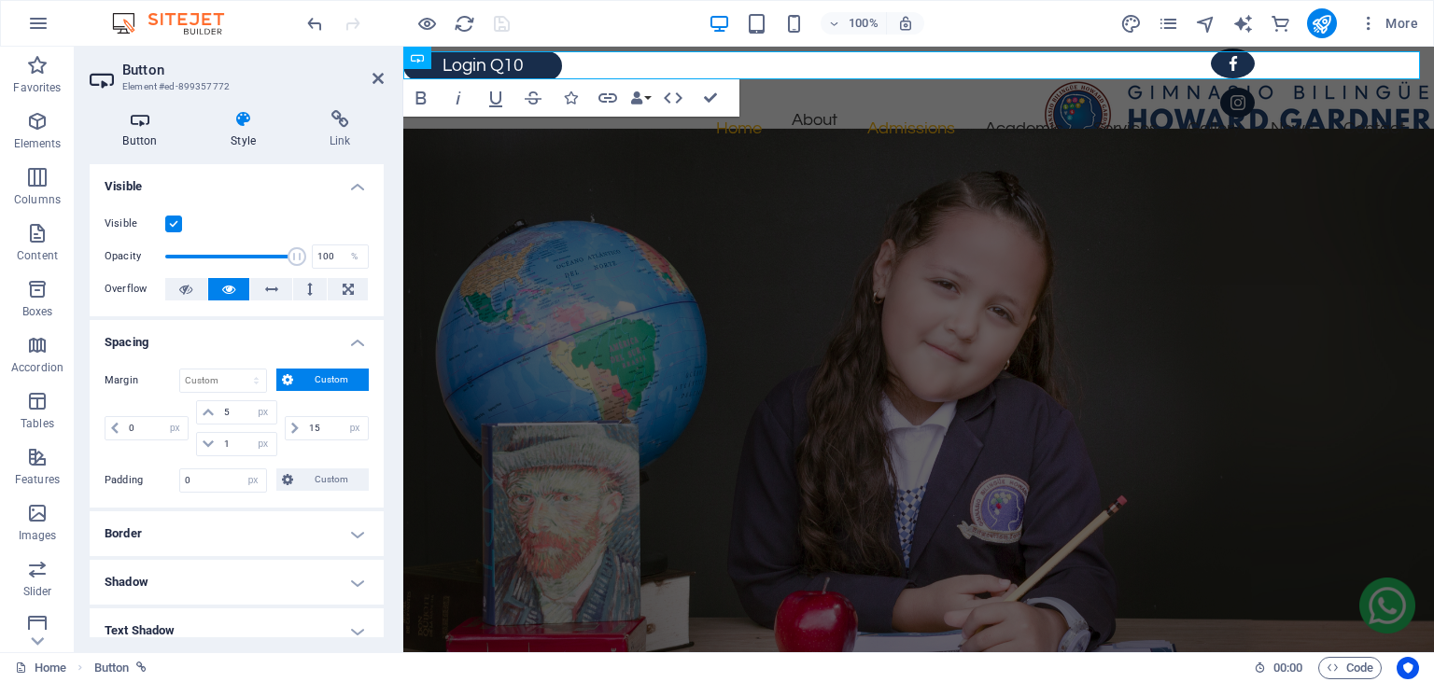
click at [139, 129] on icon at bounding box center [140, 119] width 101 height 19
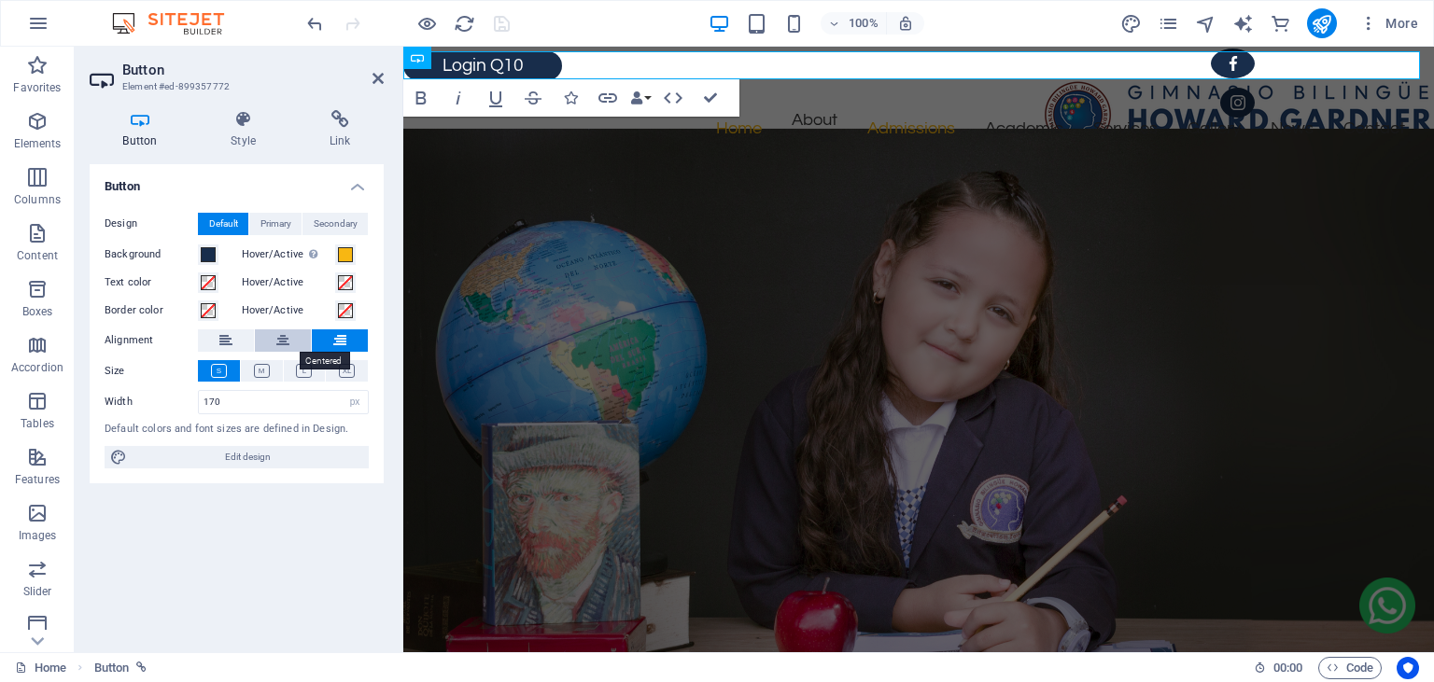
click at [282, 336] on icon at bounding box center [282, 340] width 13 height 22
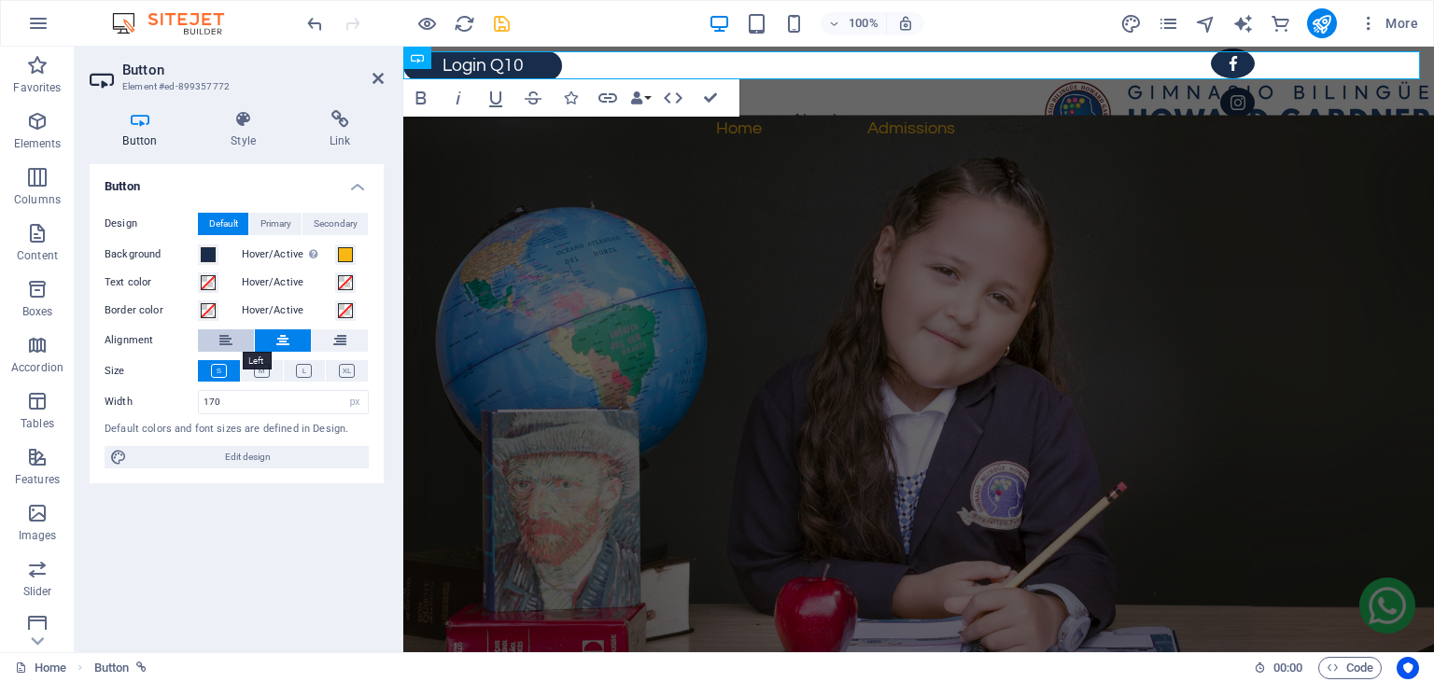
click at [226, 341] on icon at bounding box center [225, 340] width 13 height 22
click at [340, 346] on icon at bounding box center [339, 340] width 13 height 22
click at [247, 114] on icon at bounding box center [243, 119] width 91 height 19
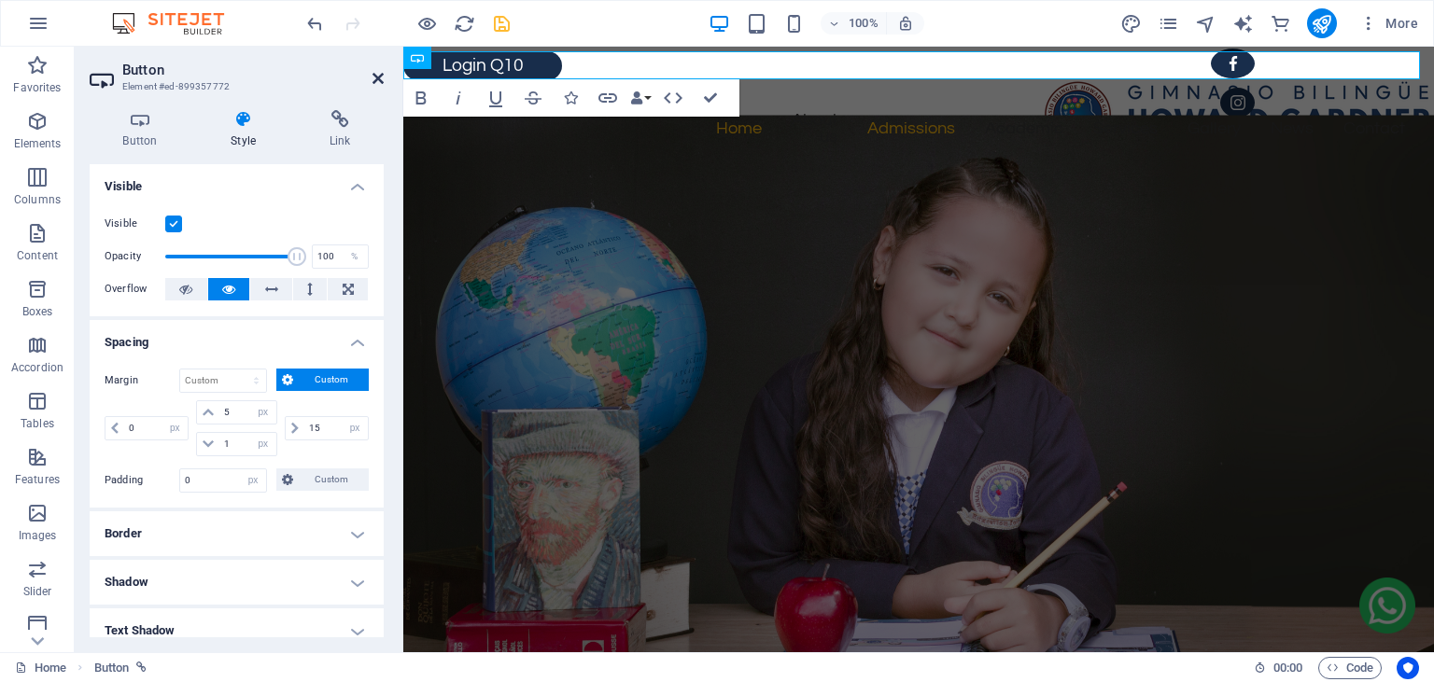
click at [378, 84] on icon at bounding box center [377, 78] width 11 height 15
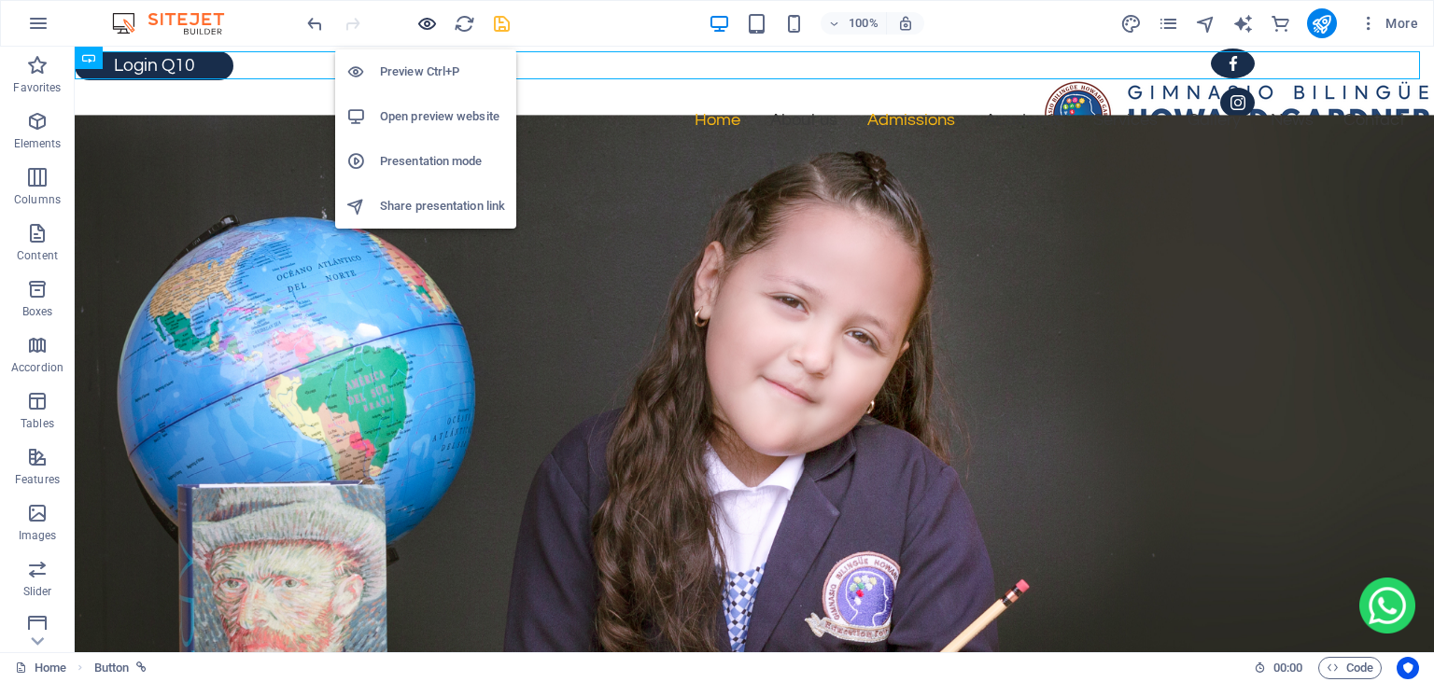
click at [427, 21] on icon "button" at bounding box center [426, 23] width 21 height 21
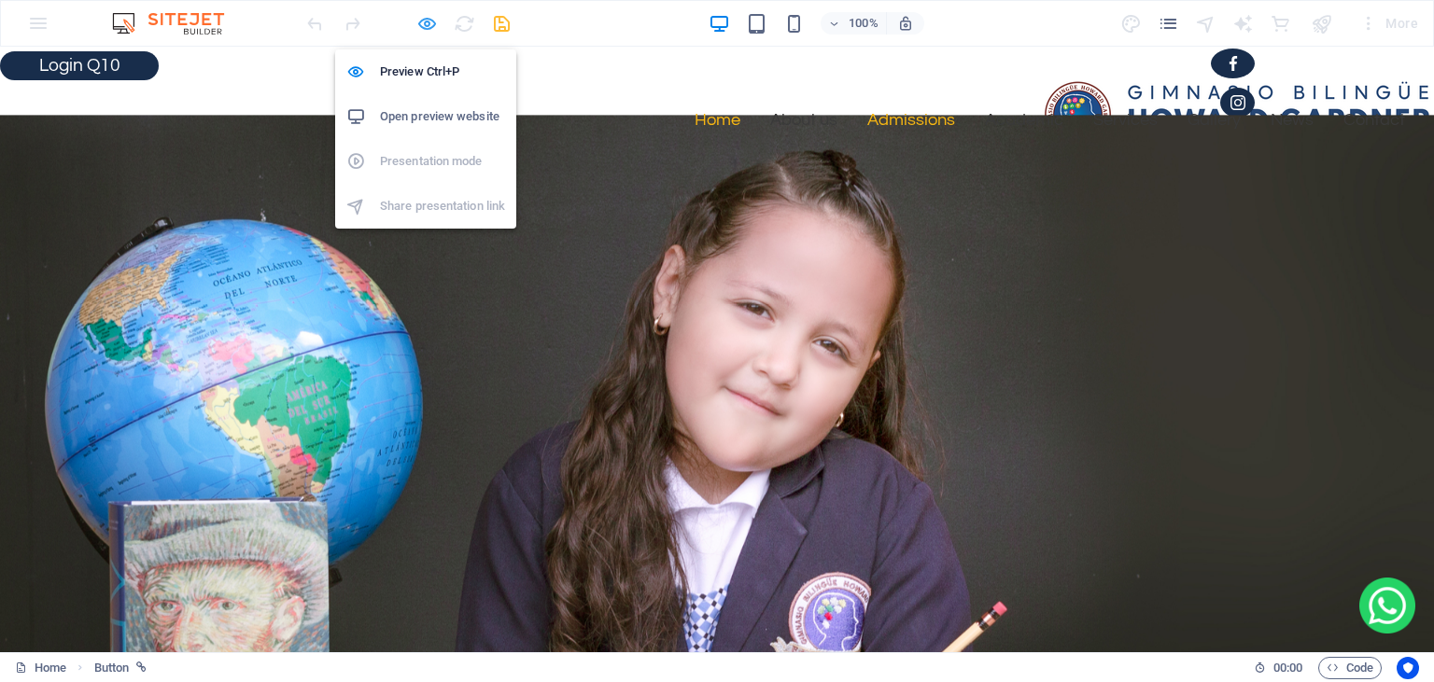
click at [427, 22] on icon "button" at bounding box center [426, 23] width 21 height 21
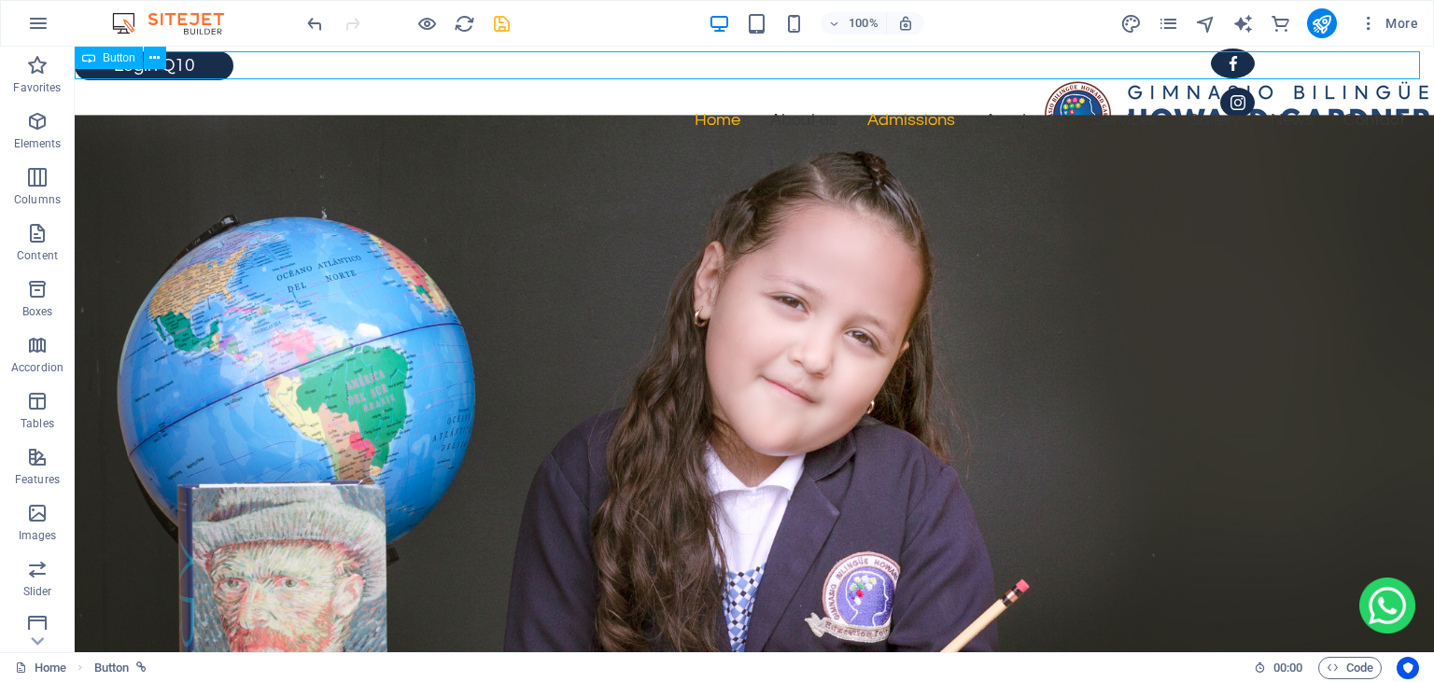
click at [108, 63] on span "Button" at bounding box center [119, 57] width 33 height 11
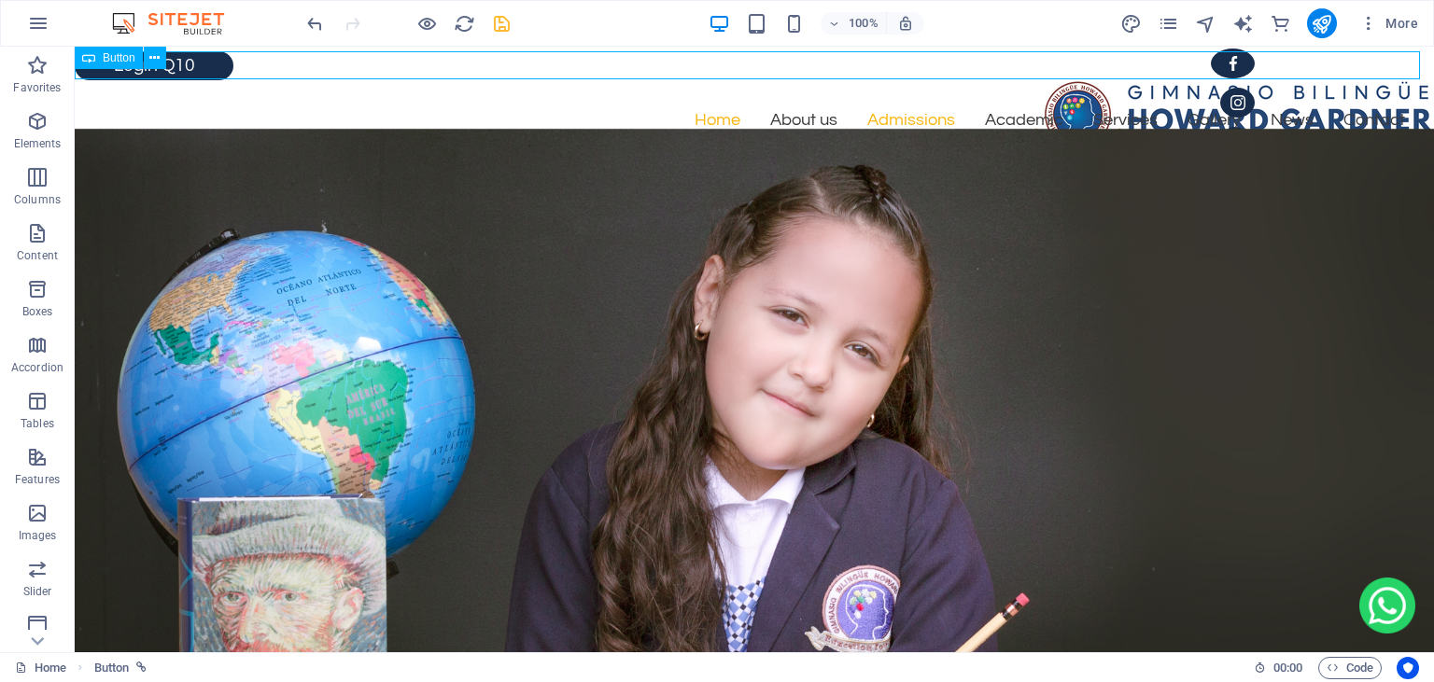
select select "px"
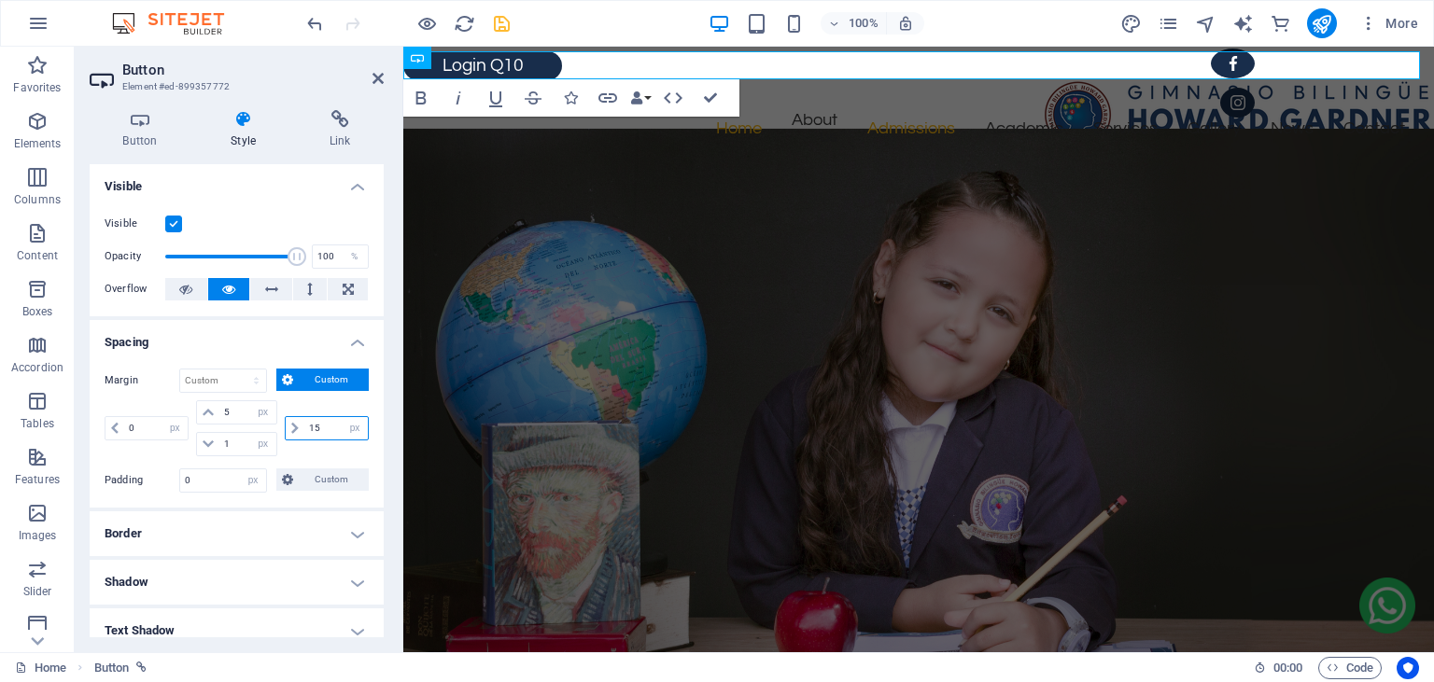
click at [321, 430] on input "15" at bounding box center [335, 428] width 63 height 22
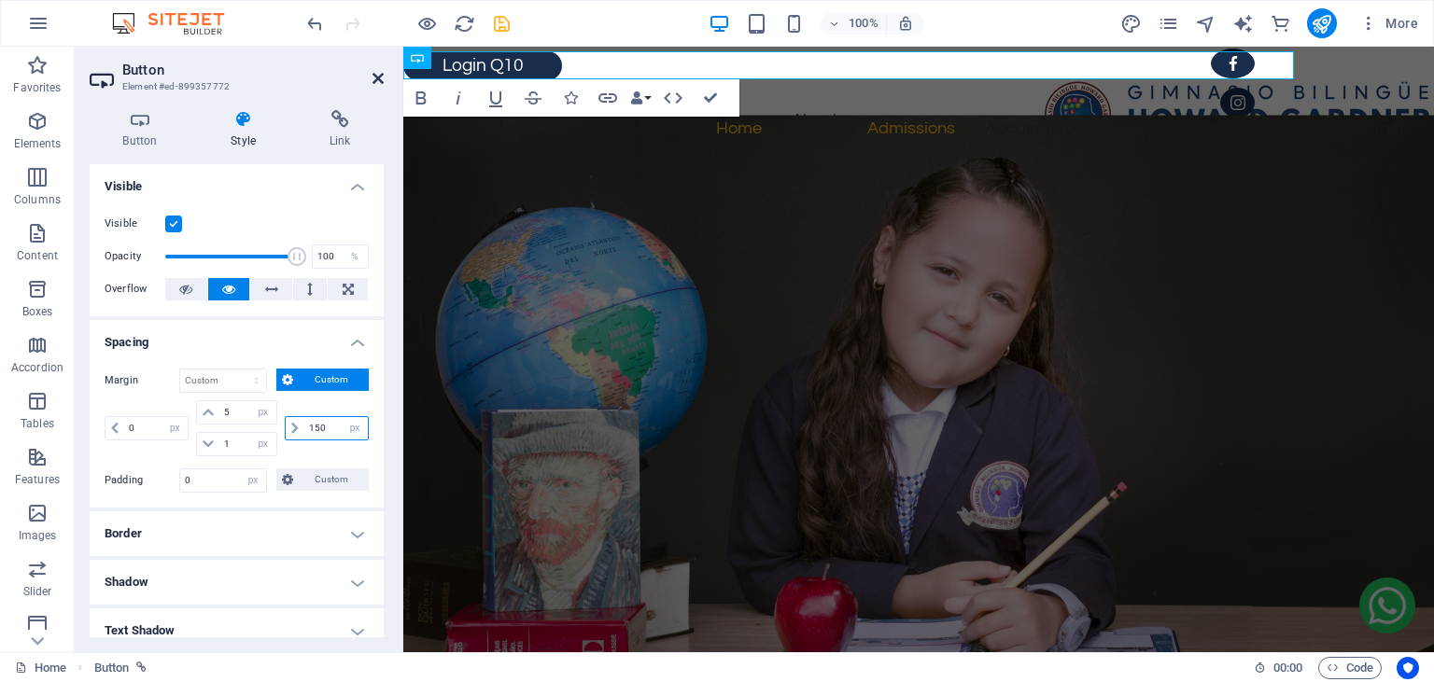
type input "150"
click at [377, 84] on icon at bounding box center [377, 78] width 11 height 15
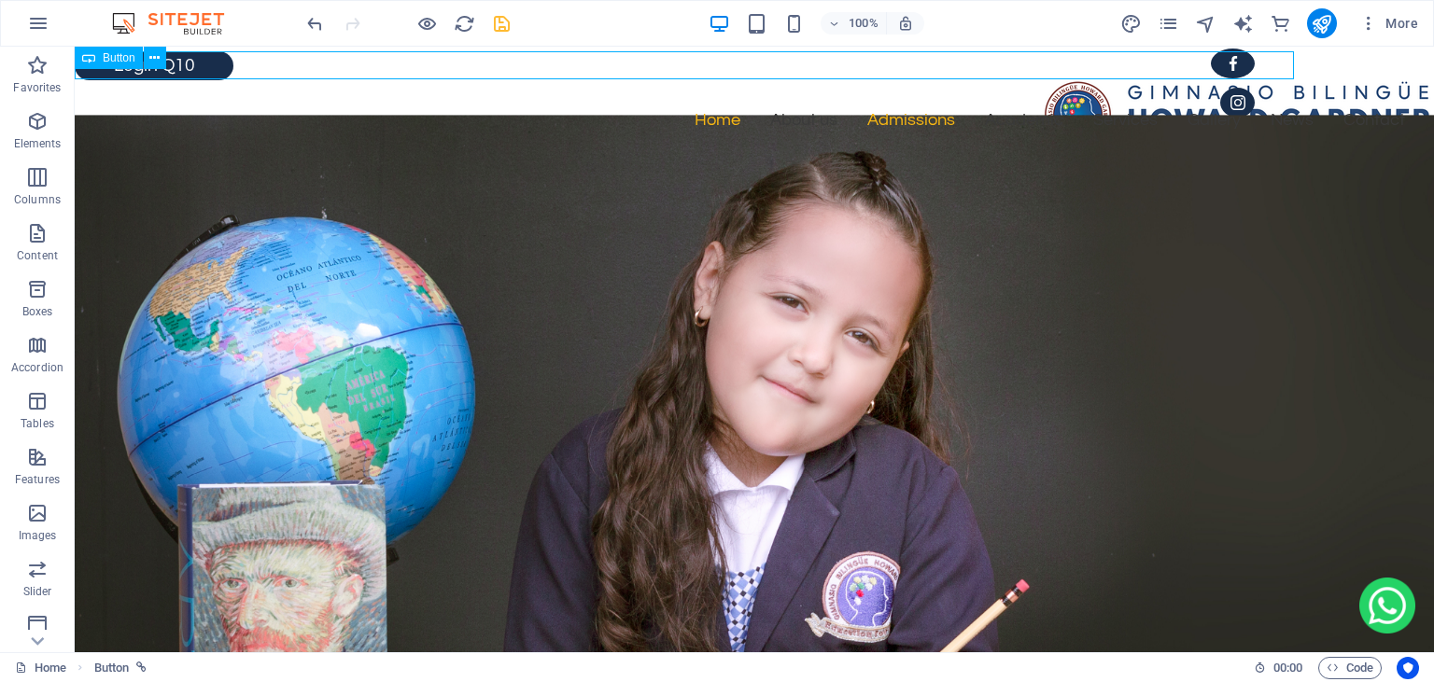
click at [211, 63] on div "Login Q10" at bounding box center [684, 65] width 1219 height 29
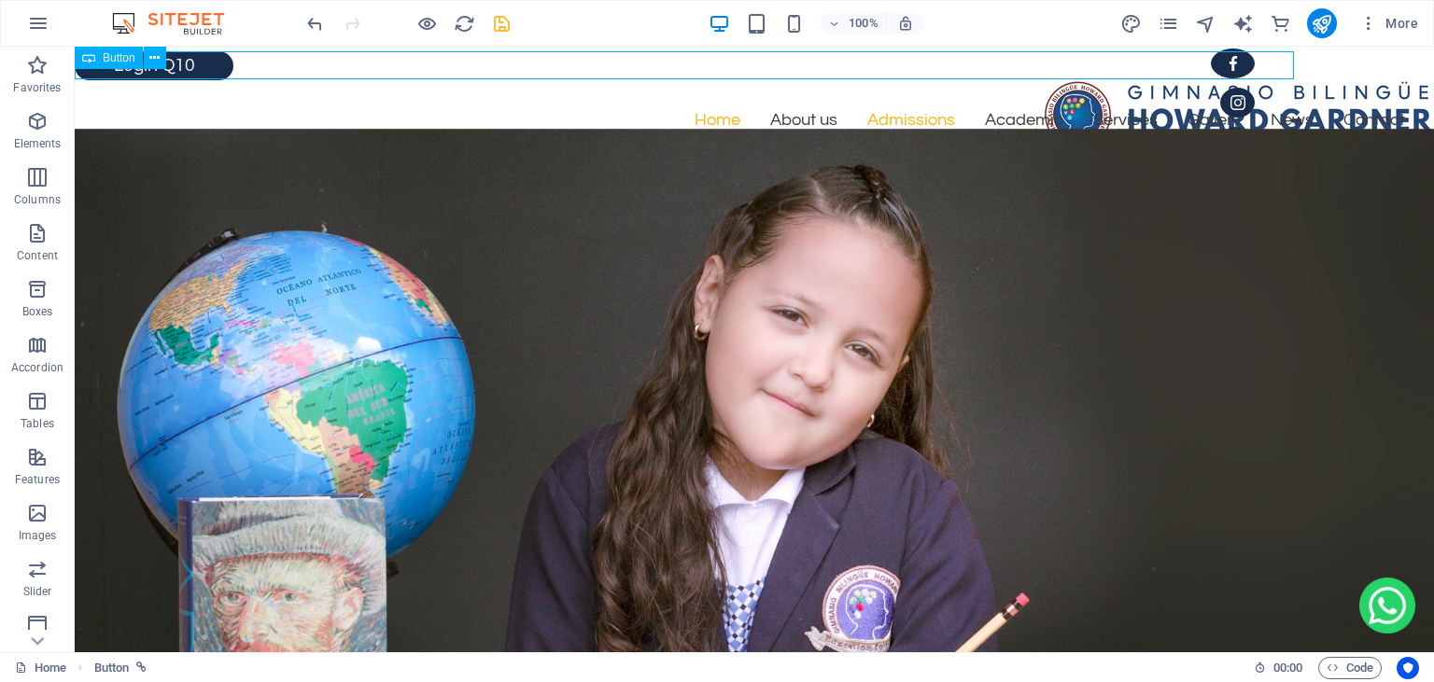
select select "px"
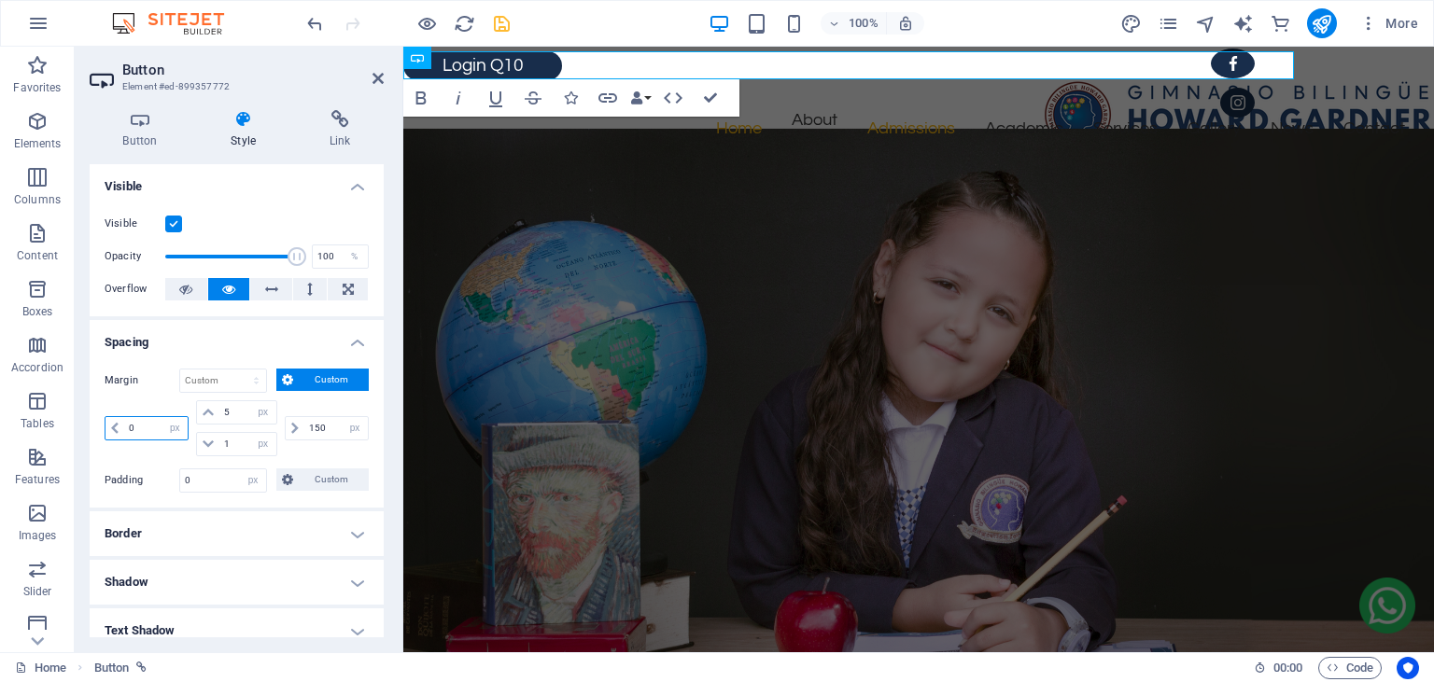
click at [147, 428] on input "0" at bounding box center [155, 428] width 63 height 22
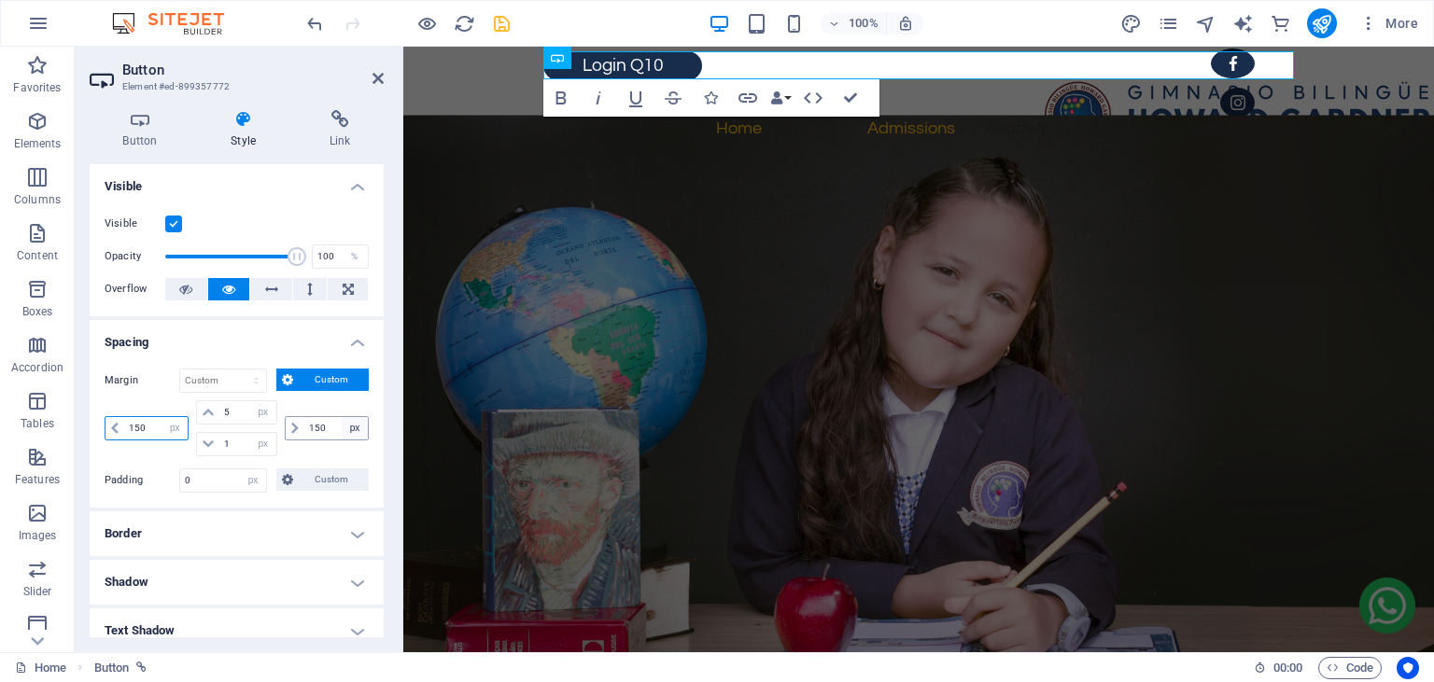
type input "150"
click at [328, 427] on input "150" at bounding box center [335, 428] width 63 height 22
type input "1"
type input "0"
click at [135, 426] on input "150" at bounding box center [155, 428] width 63 height 22
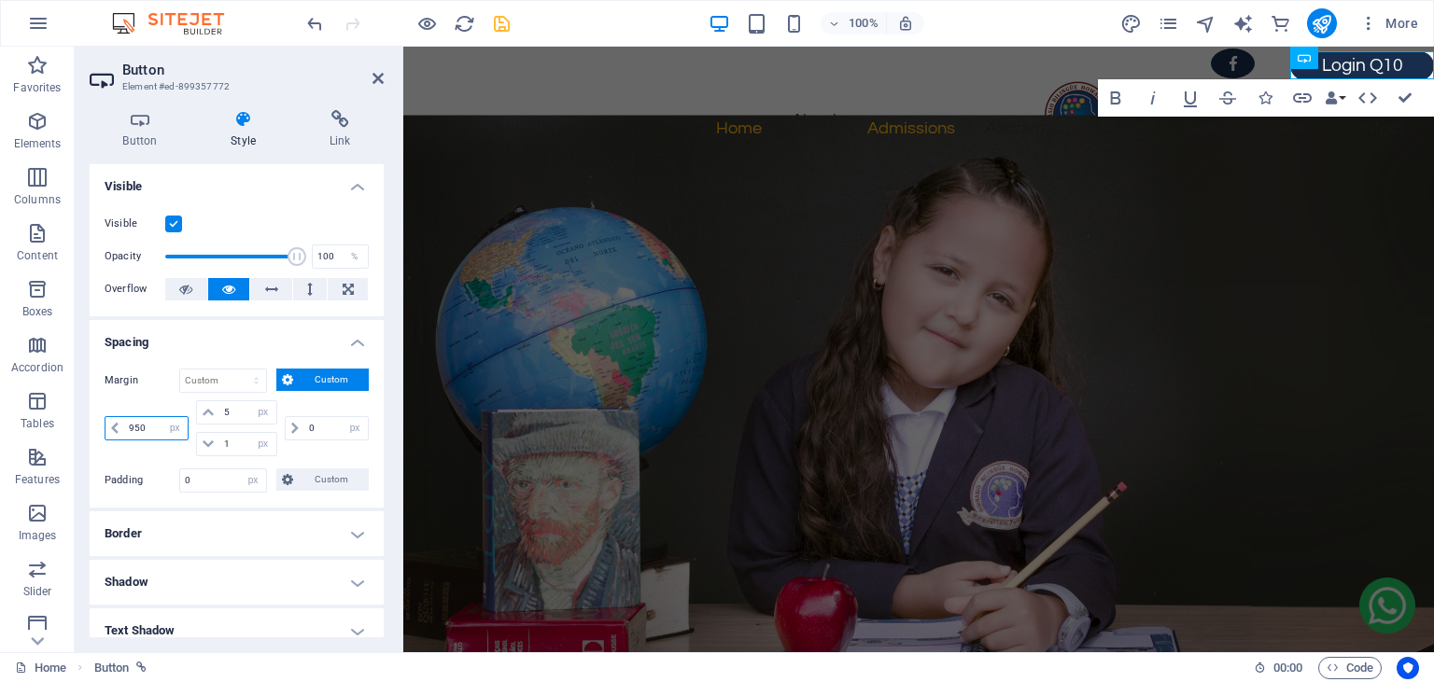
click at [142, 427] on input "950" at bounding box center [155, 428] width 63 height 22
click at [139, 427] on input "950" at bounding box center [155, 428] width 63 height 22
type input "915"
click at [376, 80] on icon at bounding box center [377, 78] width 11 height 15
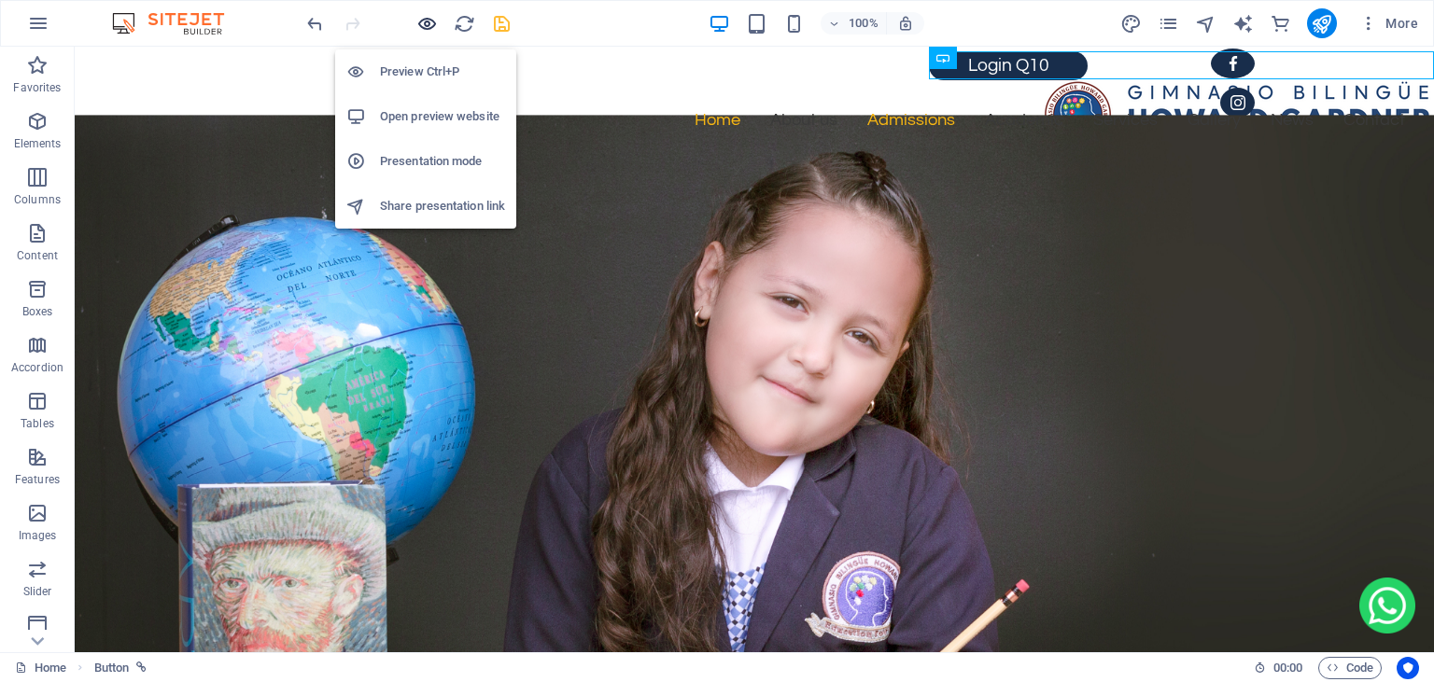
click at [419, 21] on icon "button" at bounding box center [426, 23] width 21 height 21
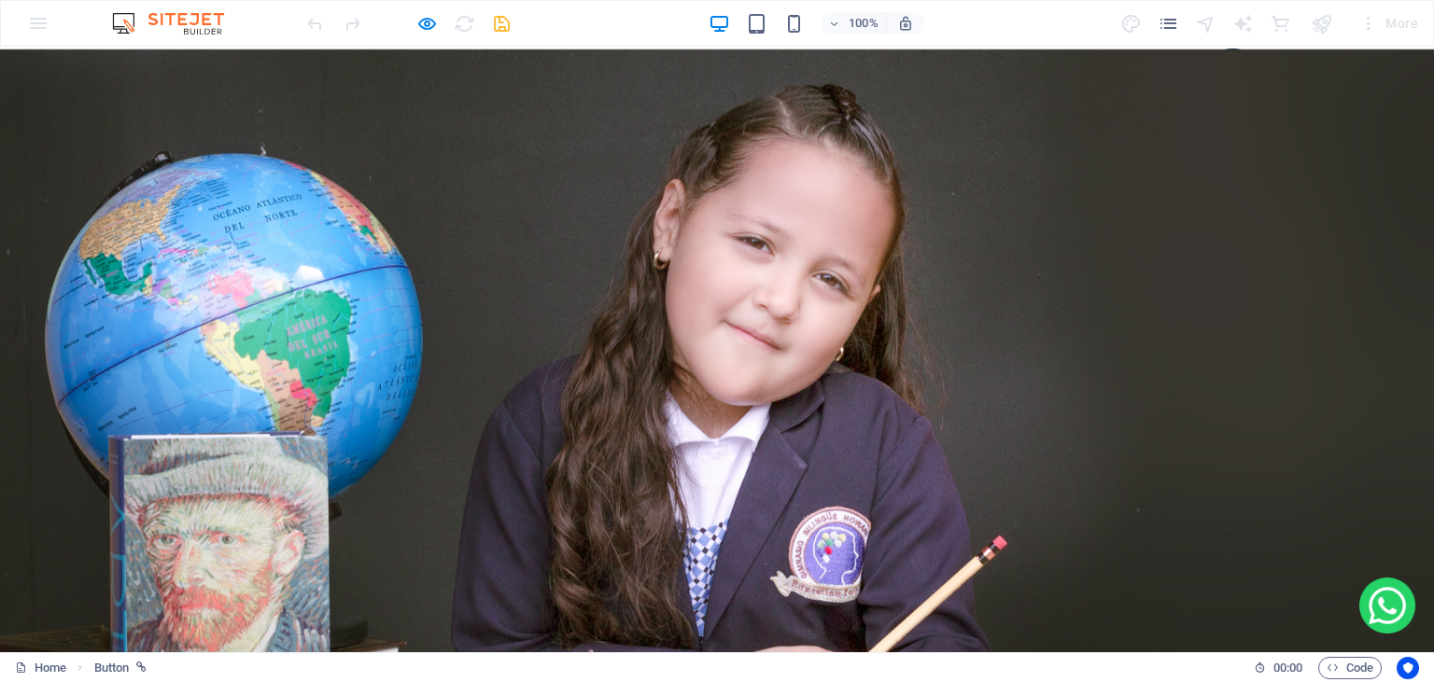
scroll to position [0, 0]
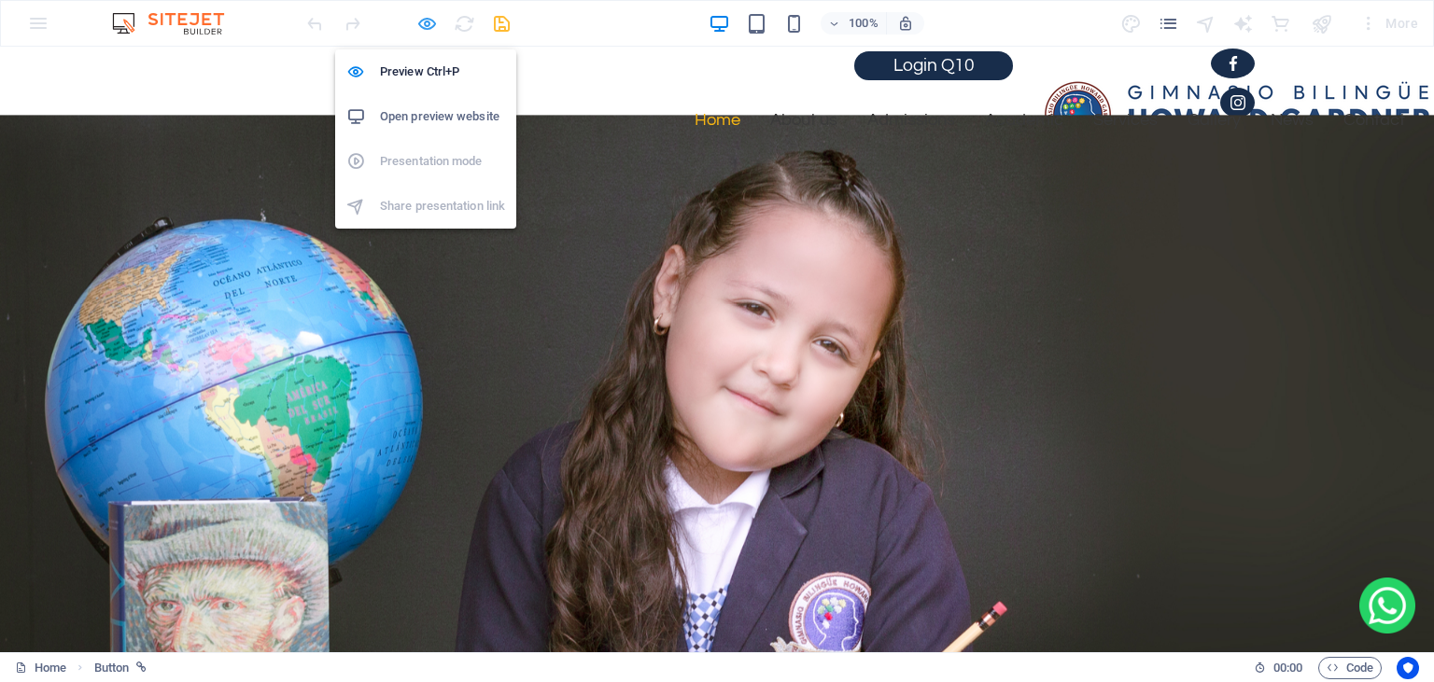
click at [428, 28] on icon "button" at bounding box center [426, 23] width 21 height 21
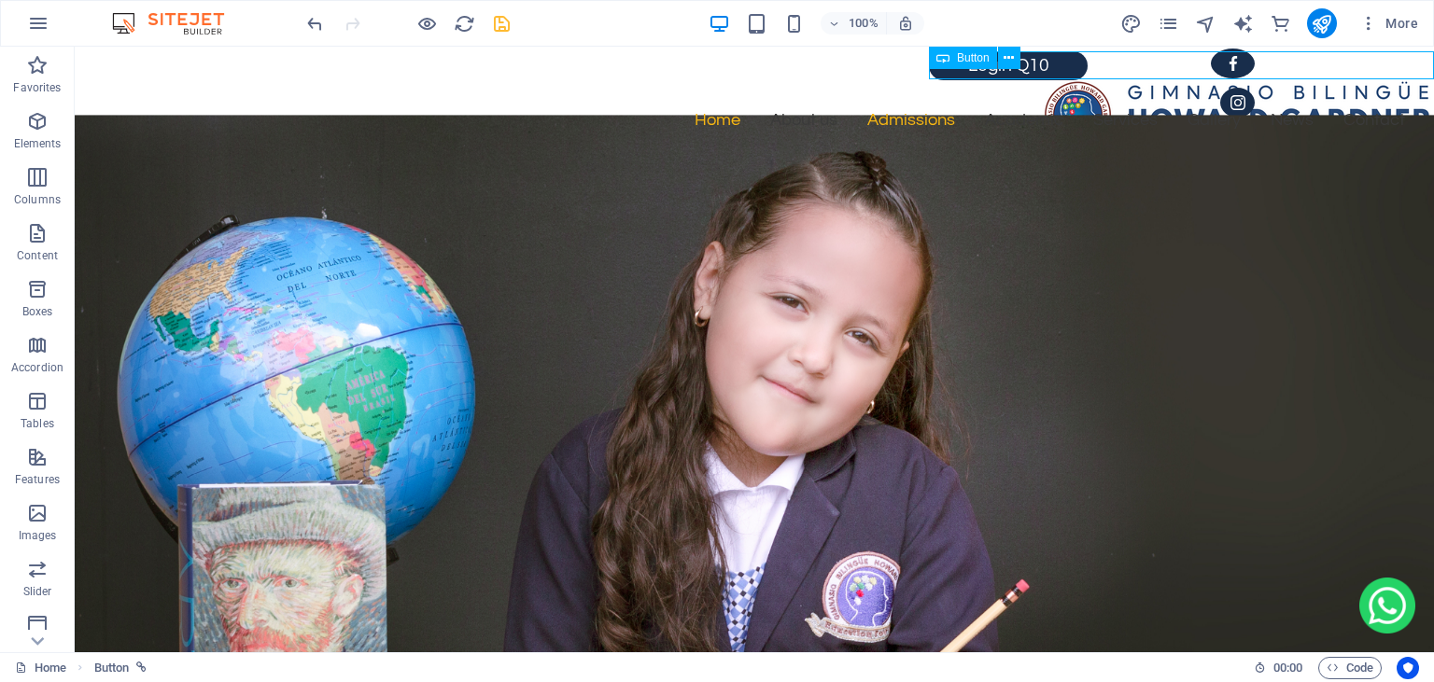
click at [965, 61] on span "Button" at bounding box center [973, 57] width 33 height 11
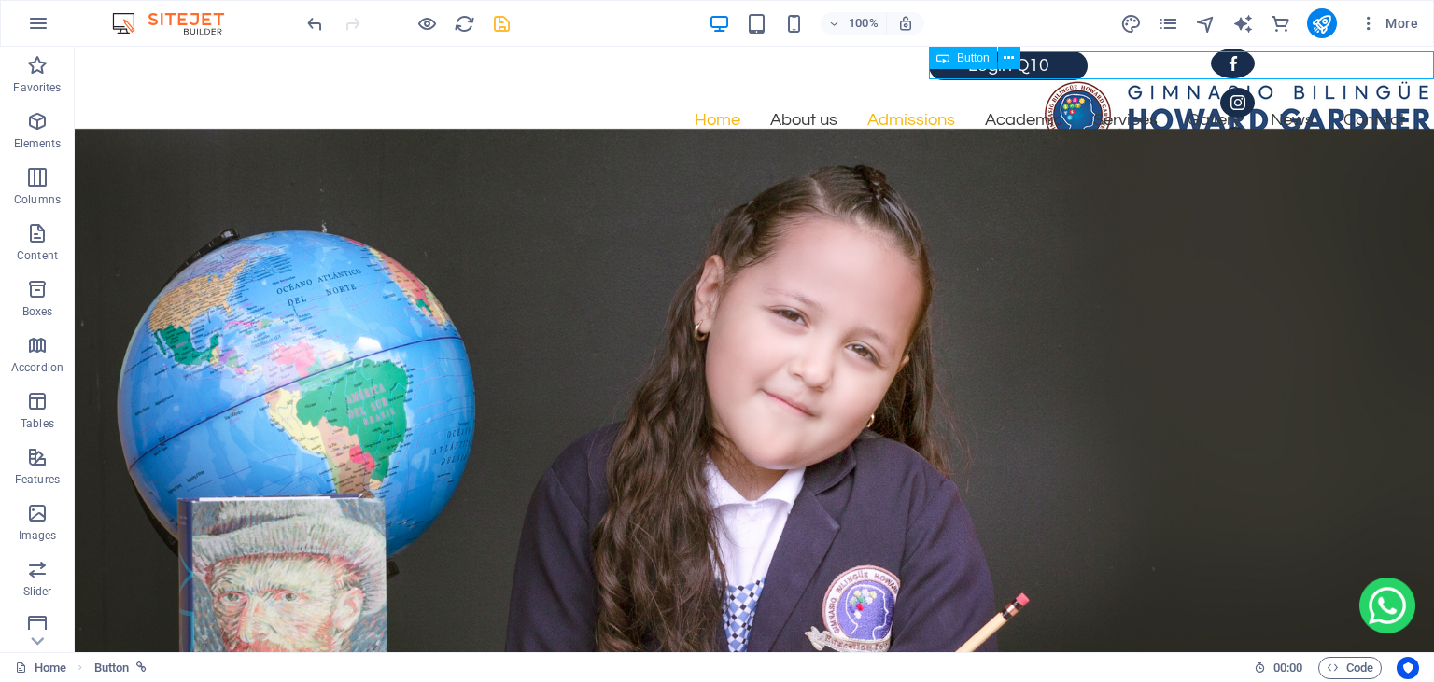
select select "px"
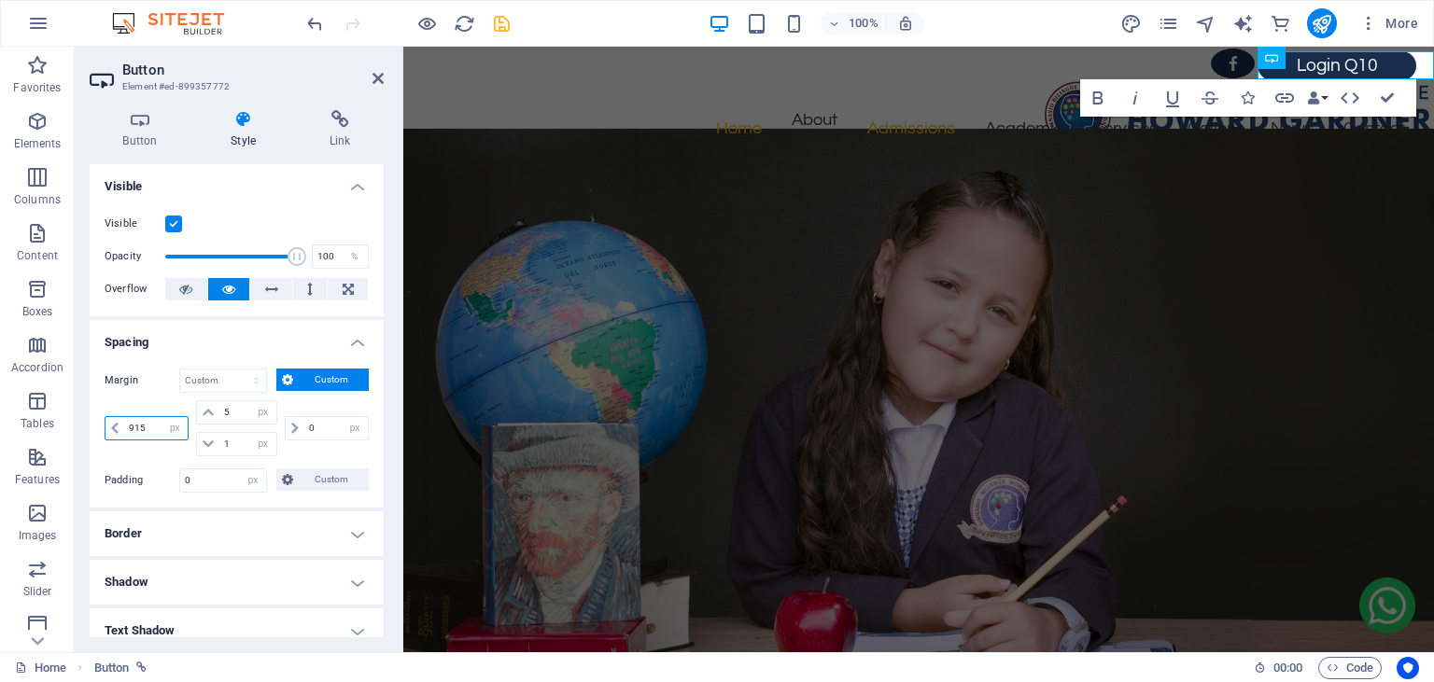
click at [149, 434] on input "915" at bounding box center [155, 428] width 63 height 22
click at [385, 80] on aside "Button Element #ed-899357772 Button Style Link Button Design Default Primary Se…" at bounding box center [239, 350] width 329 height 606
click at [382, 84] on icon at bounding box center [377, 78] width 11 height 15
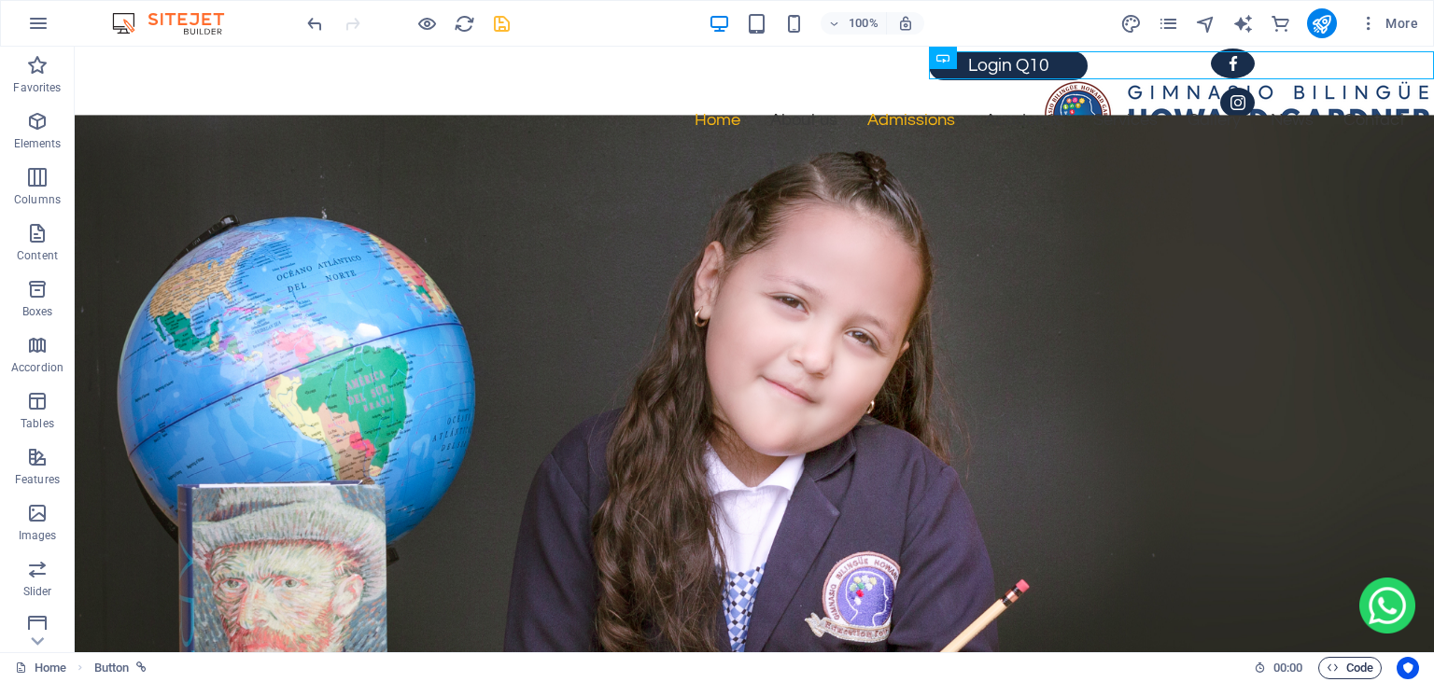
click at [1323, 668] on button "Code" at bounding box center [1349, 668] width 63 height 22
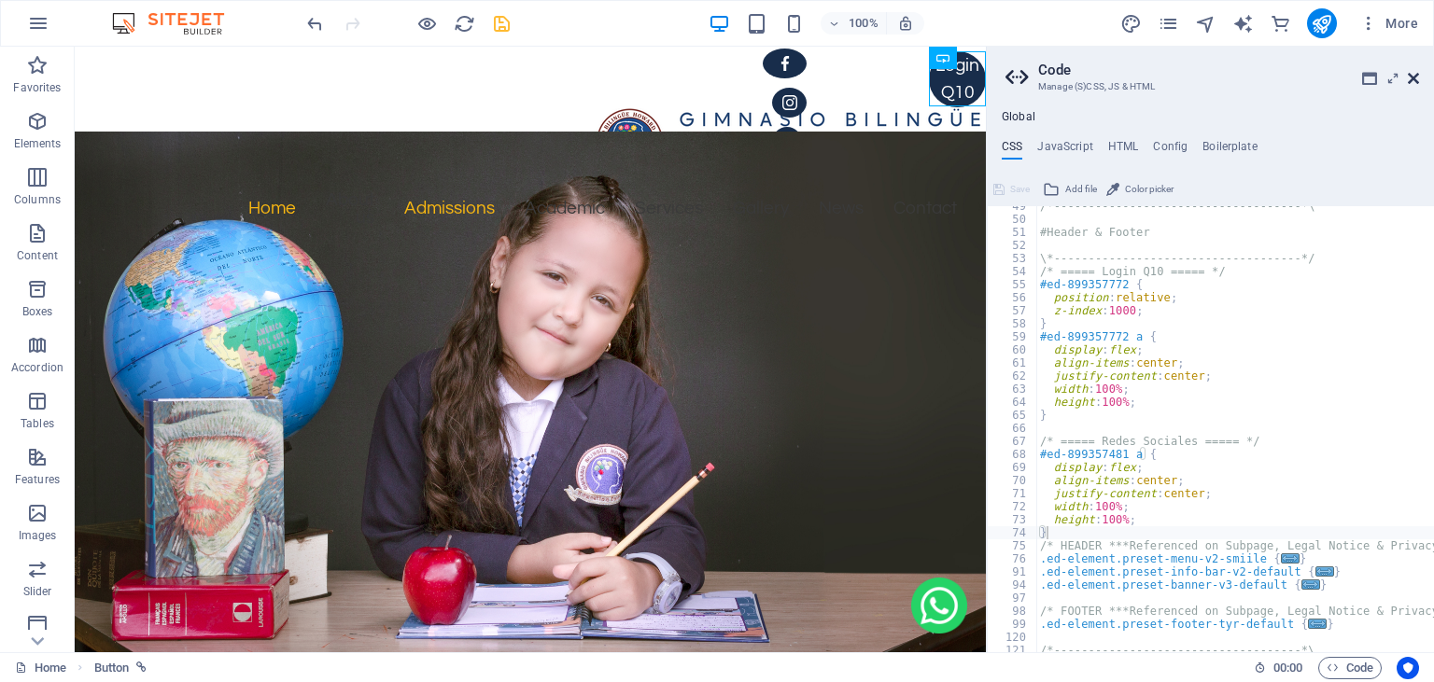
click at [1408, 80] on icon at bounding box center [1413, 78] width 11 height 15
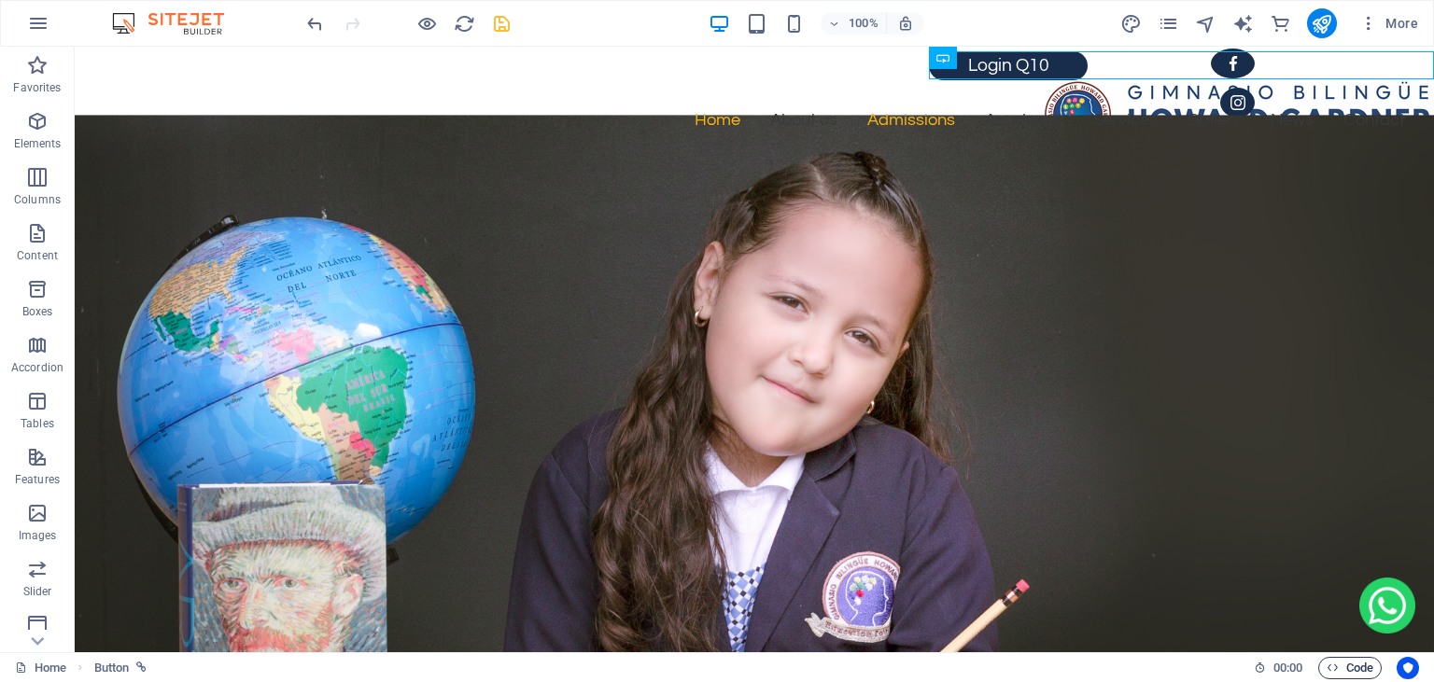
click at [1324, 667] on button "Code" at bounding box center [1349, 668] width 63 height 22
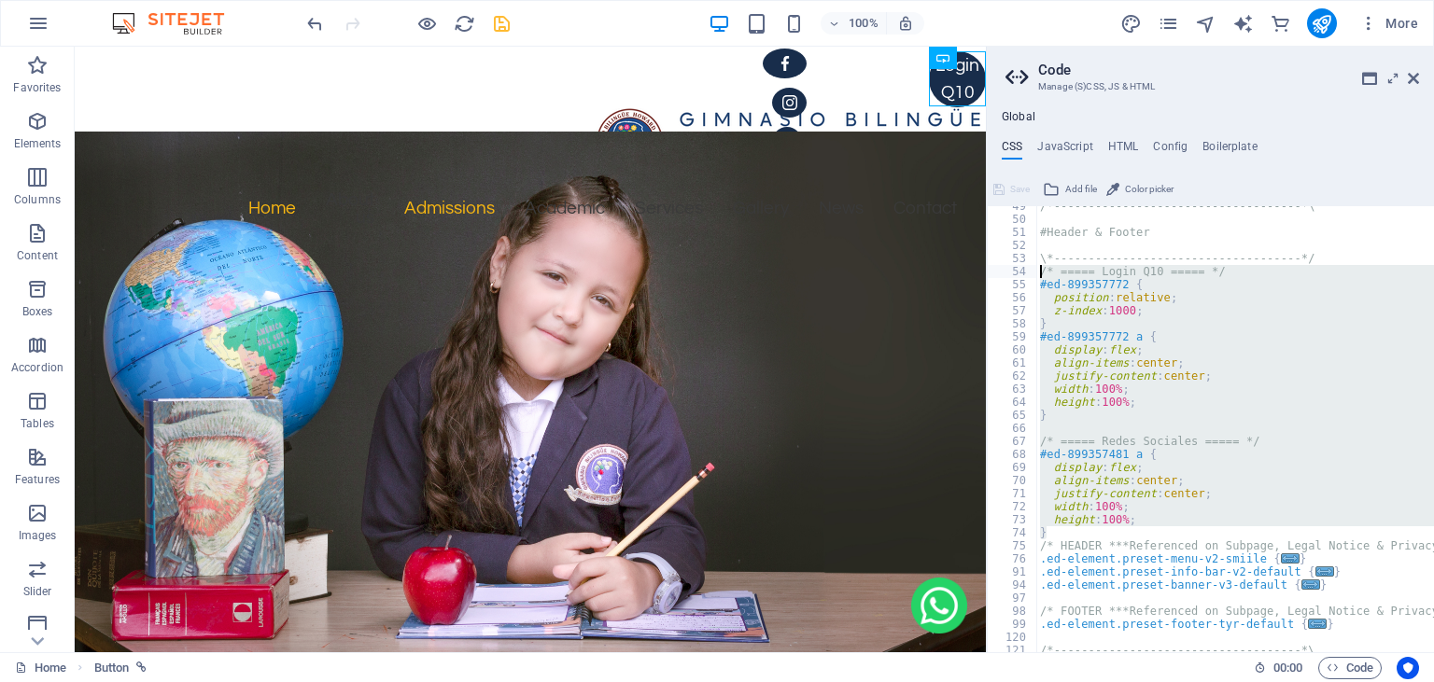
drag, startPoint x: 1051, startPoint y: 526, endPoint x: 1032, endPoint y: 268, distance: 259.2
click at [1036, 268] on div "/*------------------------------------*\ #Header & Footer \*-------------------…" at bounding box center [1235, 429] width 398 height 446
click at [1061, 532] on div "/*------------------------------------*\ #Header & Footer \*-------------------…" at bounding box center [1235, 429] width 398 height 446
drag, startPoint x: 1061, startPoint y: 532, endPoint x: 1030, endPoint y: 267, distance: 266.9
click at [1036, 267] on div "/*------------------------------------*\ #Header & Footer \*-------------------…" at bounding box center [1235, 429] width 398 height 446
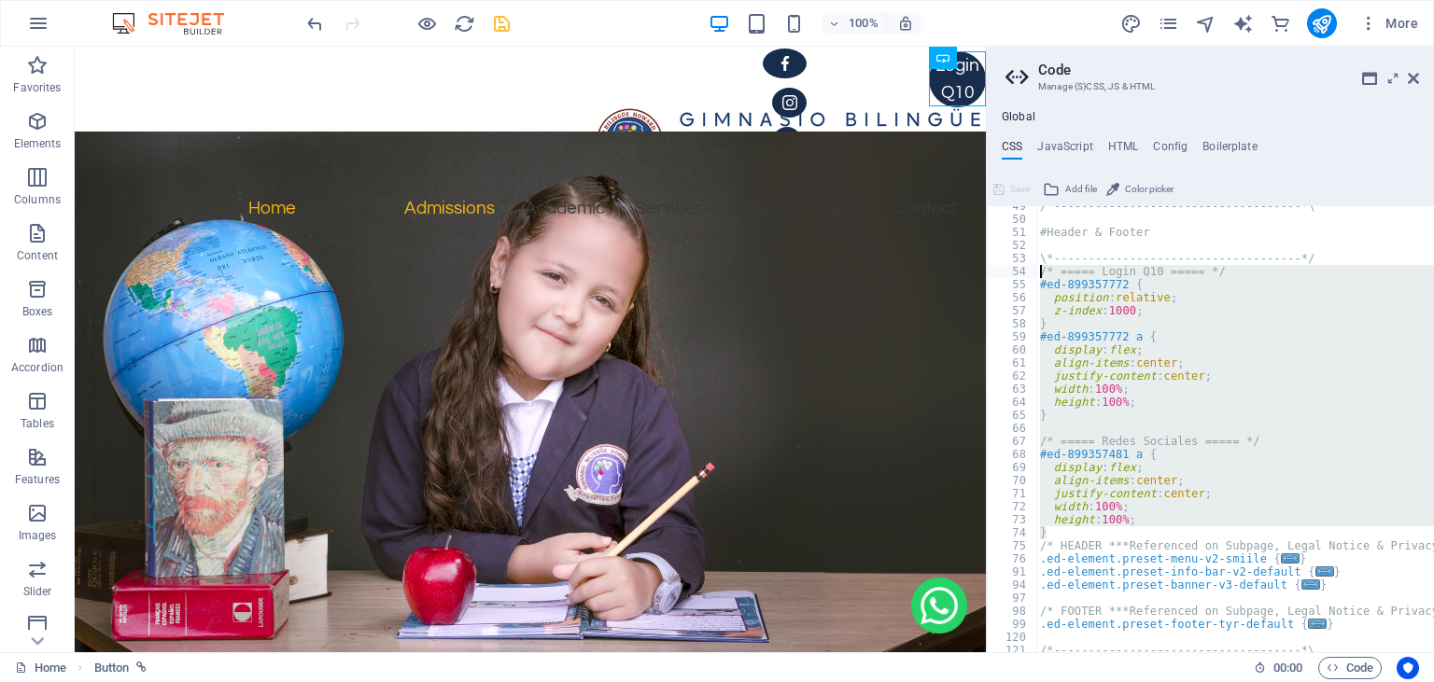
type textarea "/* ===== Login Q10 ===== */ #ed-899357772 {"
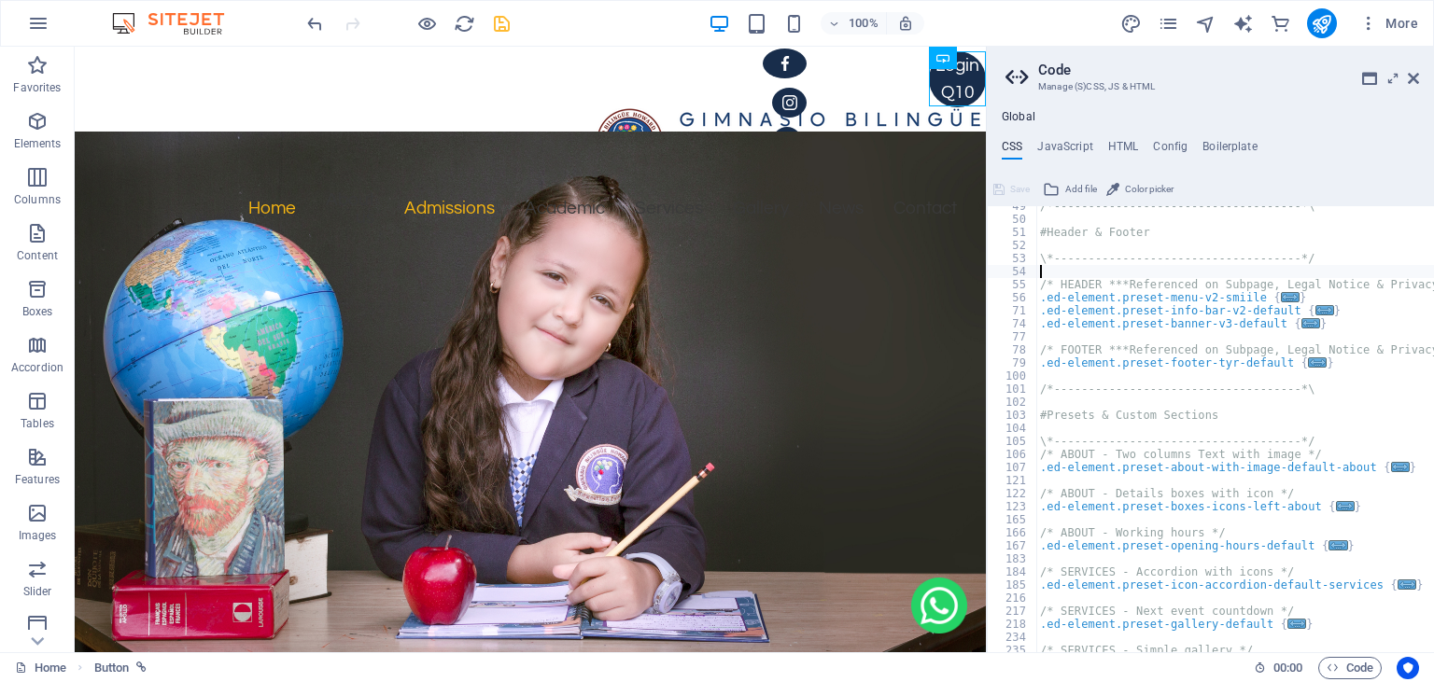
scroll to position [634, 0]
click at [1410, 77] on icon at bounding box center [1413, 78] width 11 height 15
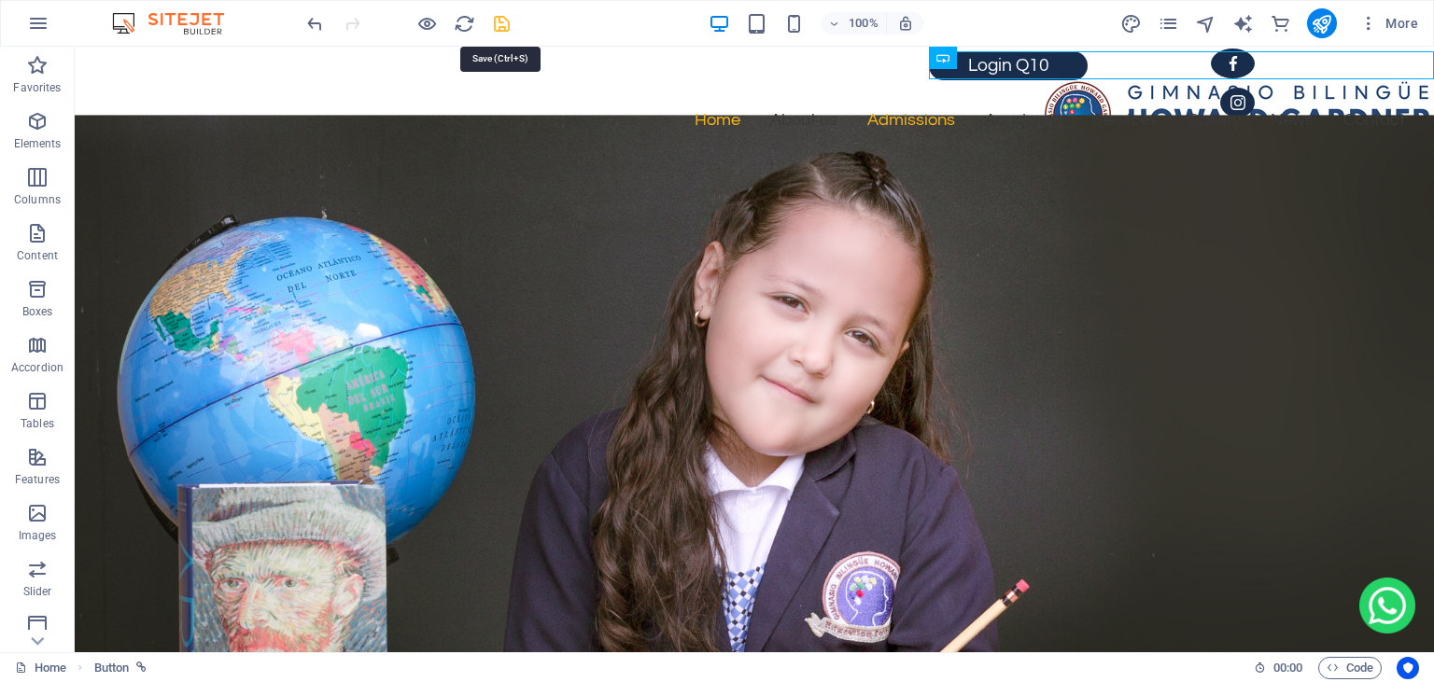
click at [498, 27] on icon "save" at bounding box center [501, 23] width 21 height 21
click at [1029, 59] on div "Button" at bounding box center [981, 58] width 104 height 23
click at [973, 60] on span "Button" at bounding box center [973, 57] width 33 height 11
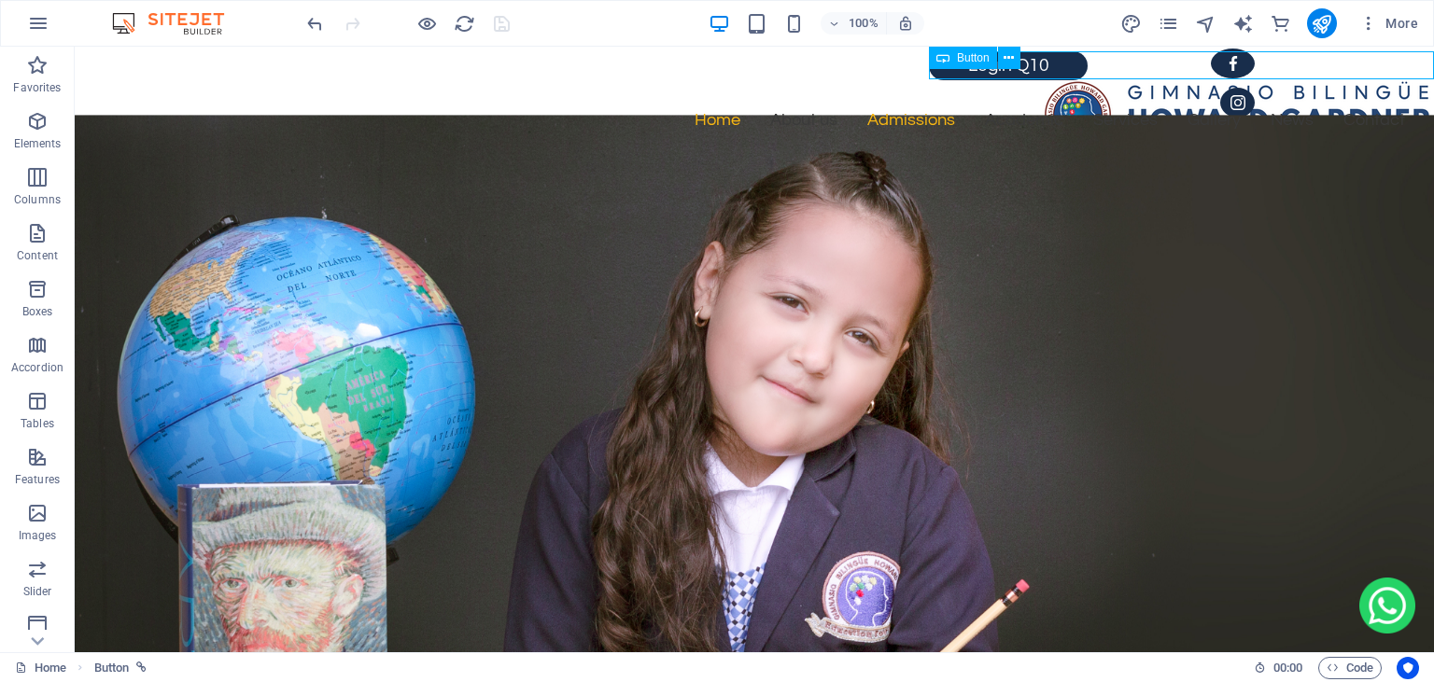
select select "px"
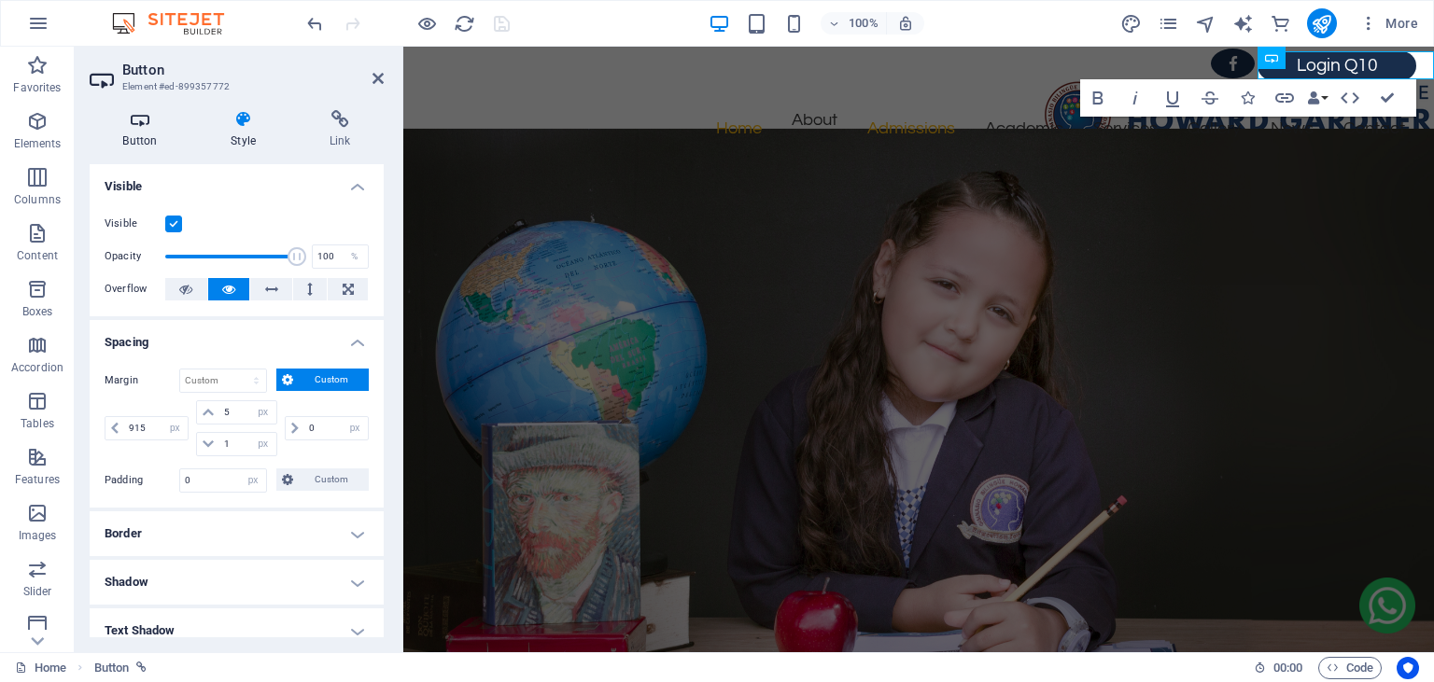
click at [151, 128] on icon at bounding box center [140, 119] width 101 height 19
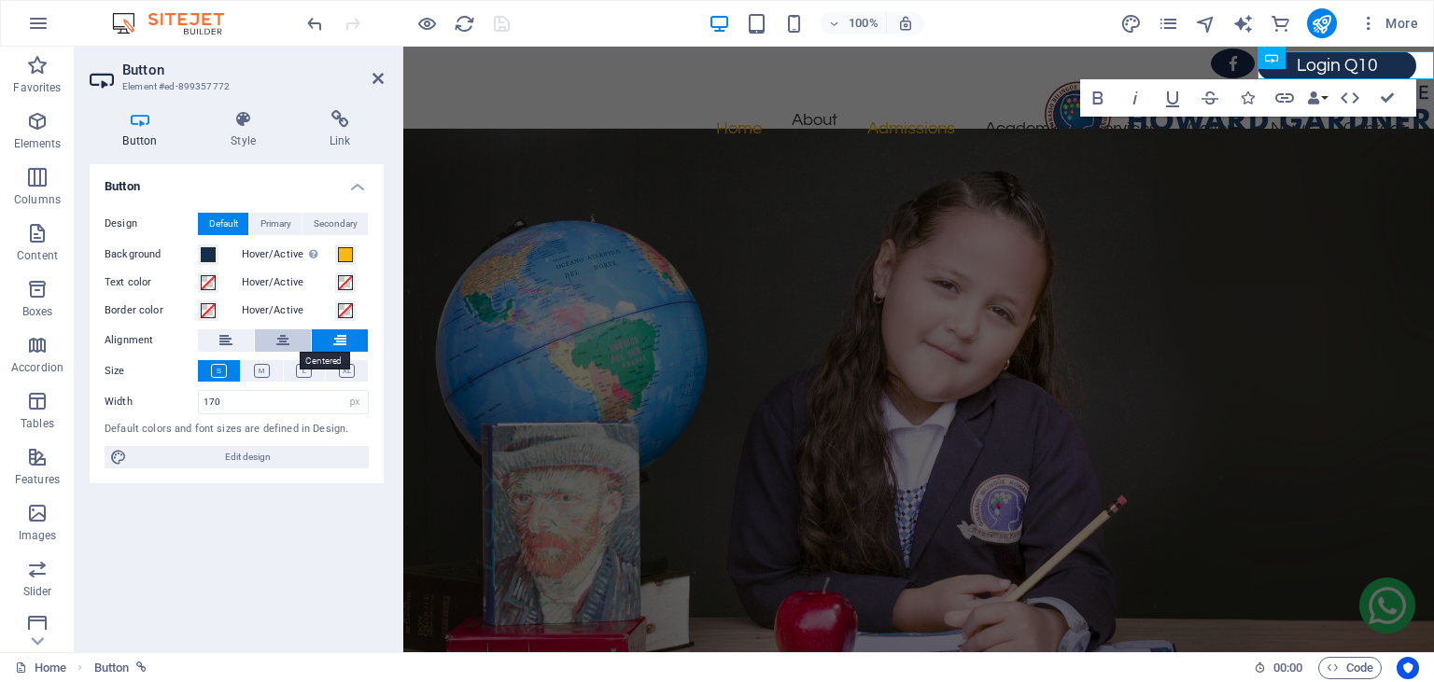
click at [289, 344] on icon at bounding box center [282, 340] width 13 height 22
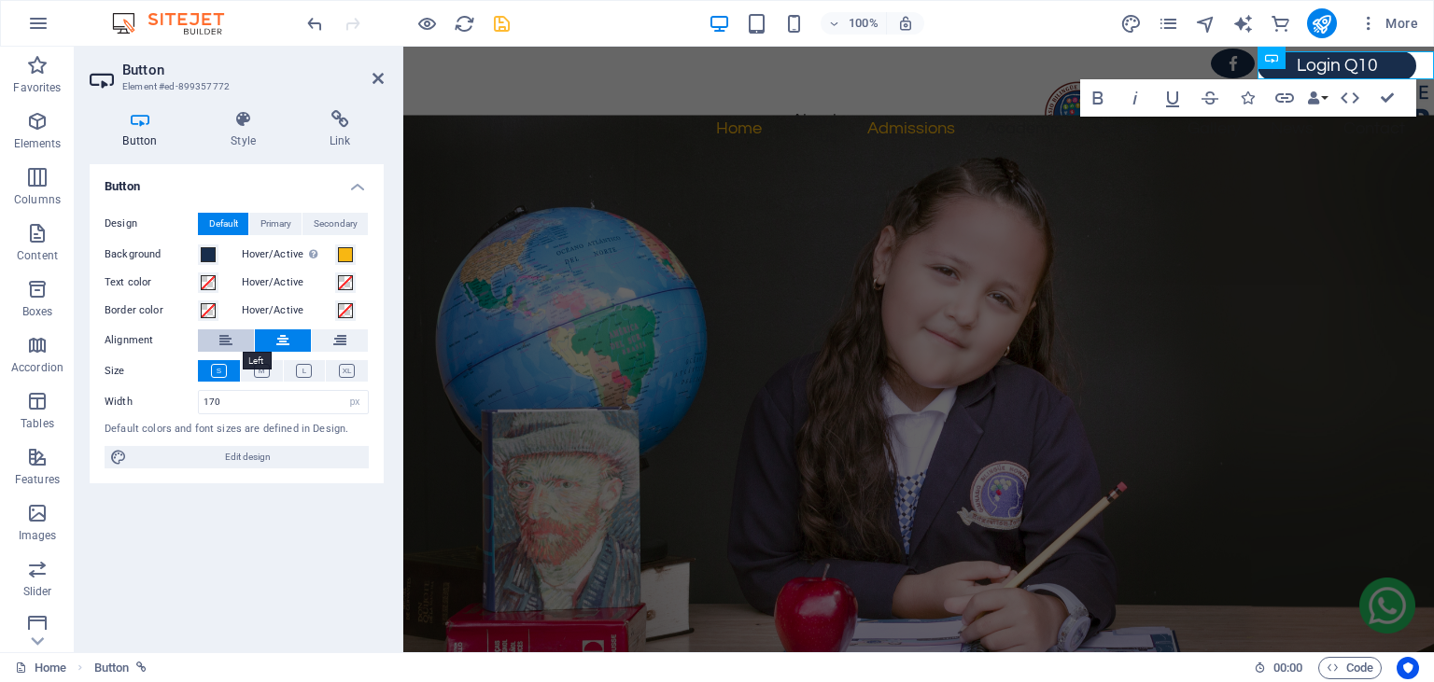
click at [233, 342] on button at bounding box center [226, 340] width 56 height 22
click at [347, 351] on button at bounding box center [340, 340] width 56 height 22
click at [245, 121] on icon at bounding box center [243, 119] width 91 height 19
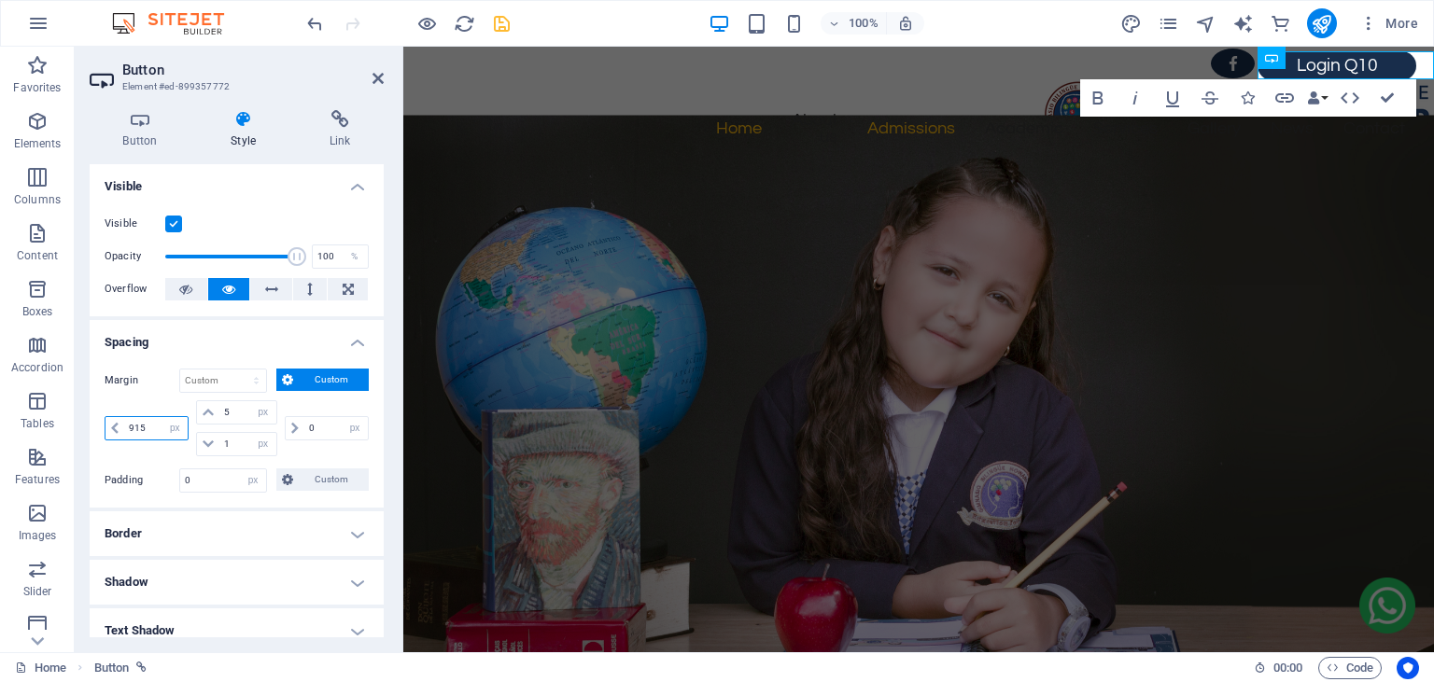
click at [155, 421] on input "915" at bounding box center [155, 428] width 63 height 22
type input "950"
click at [379, 85] on icon at bounding box center [377, 78] width 11 height 15
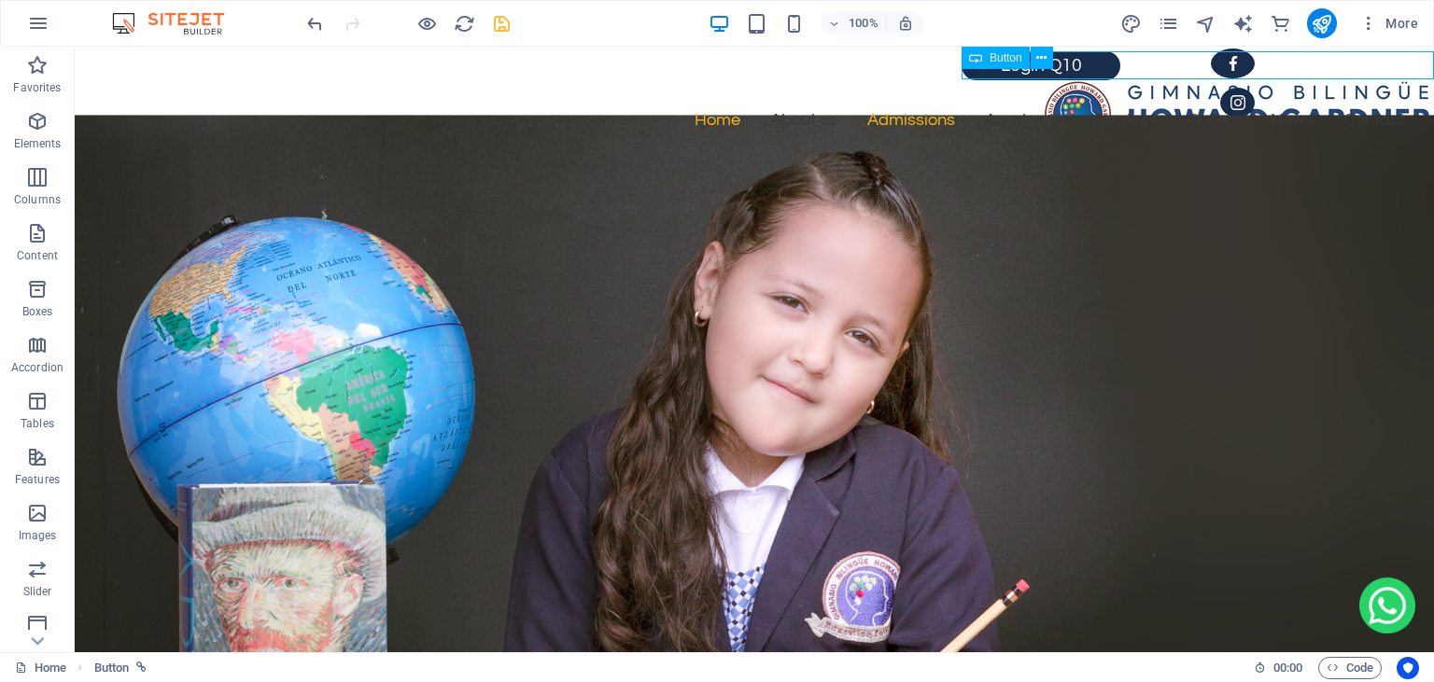
click at [1005, 60] on span "Button" at bounding box center [1005, 57] width 33 height 11
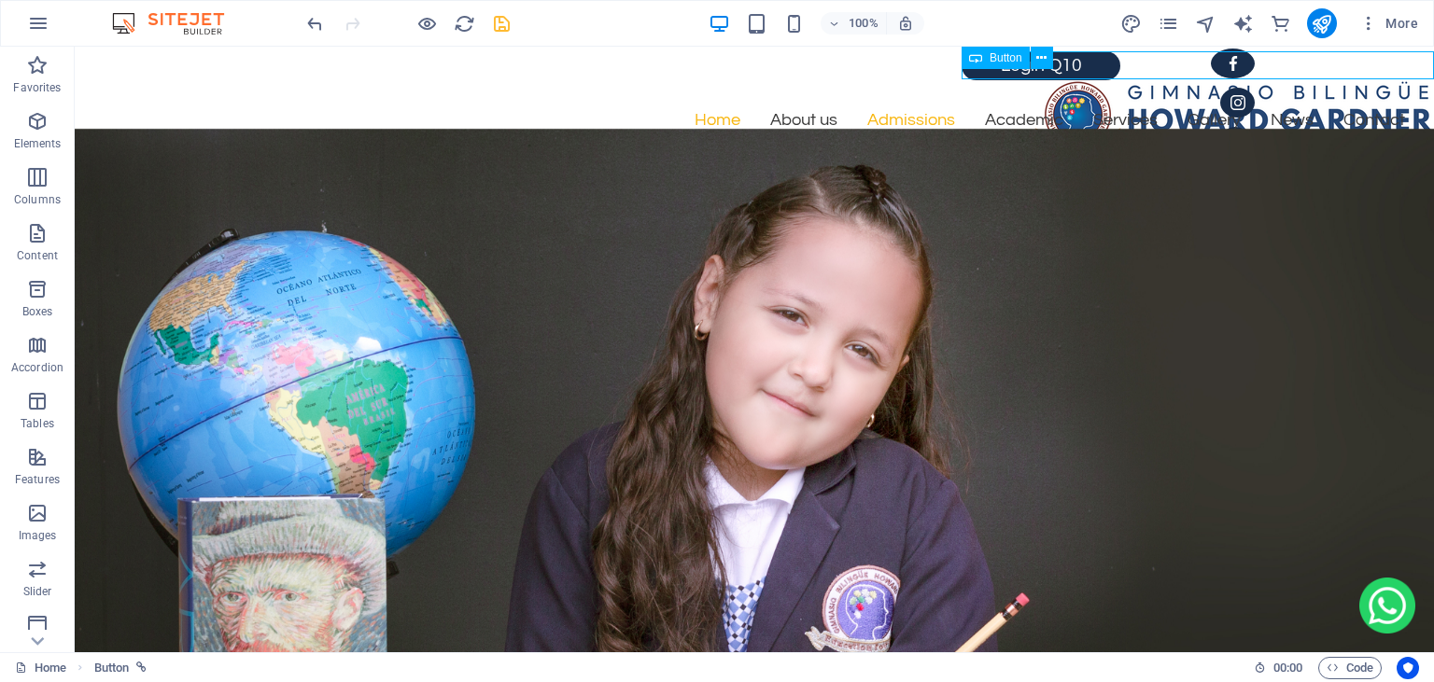
select select "px"
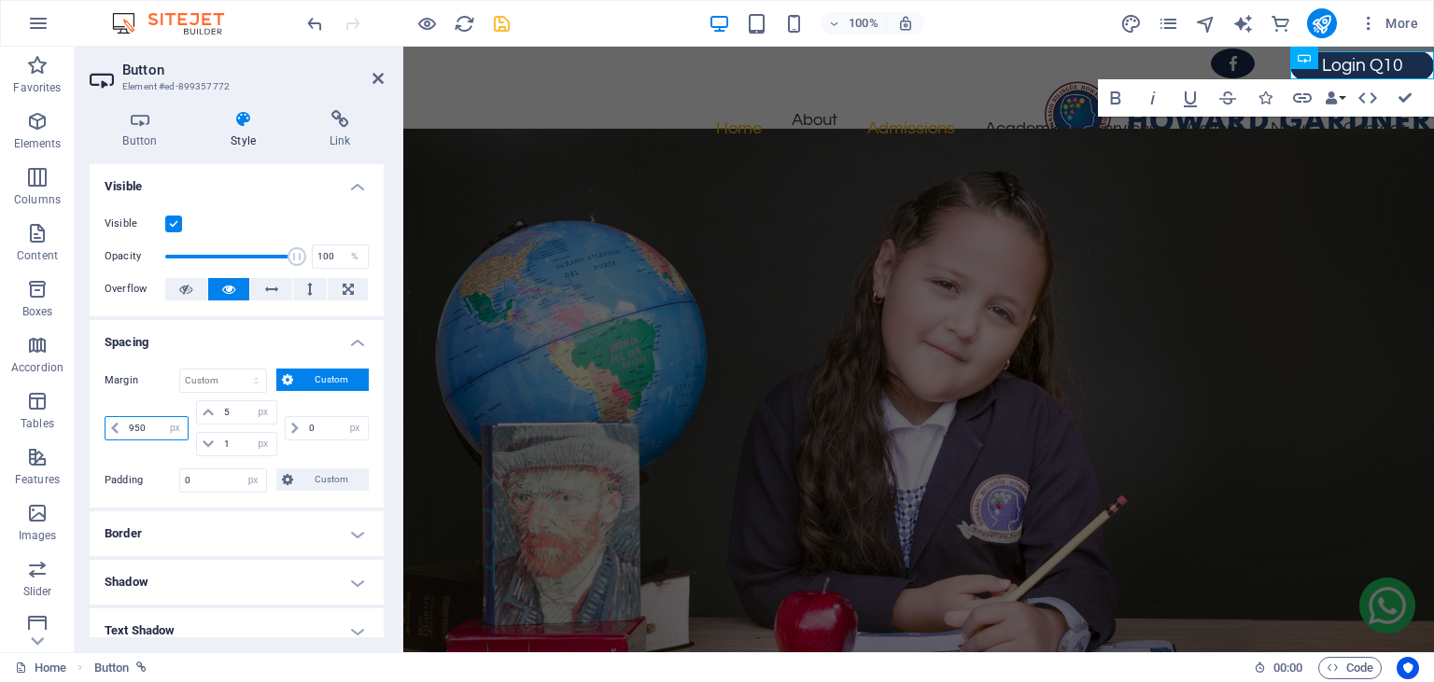
click at [133, 426] on input "950" at bounding box center [155, 428] width 63 height 22
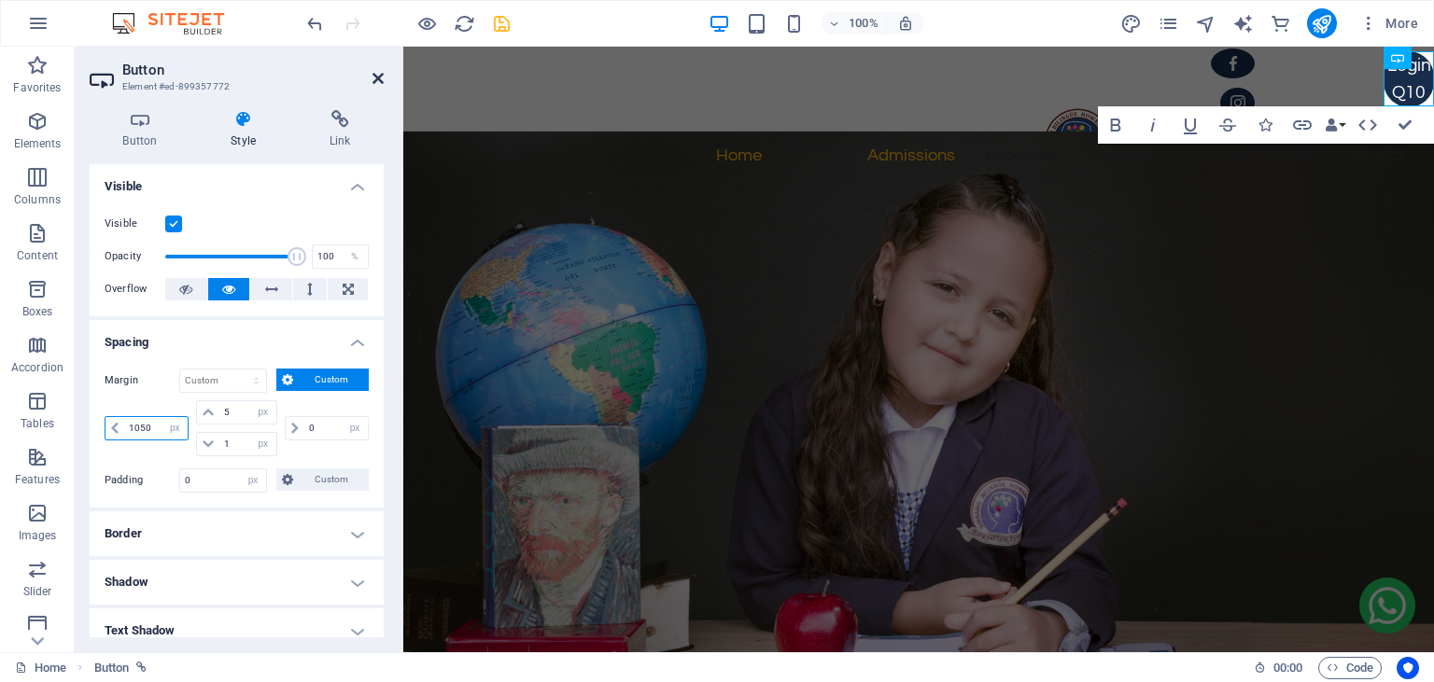
type input "1050"
click at [383, 76] on icon at bounding box center [377, 78] width 11 height 15
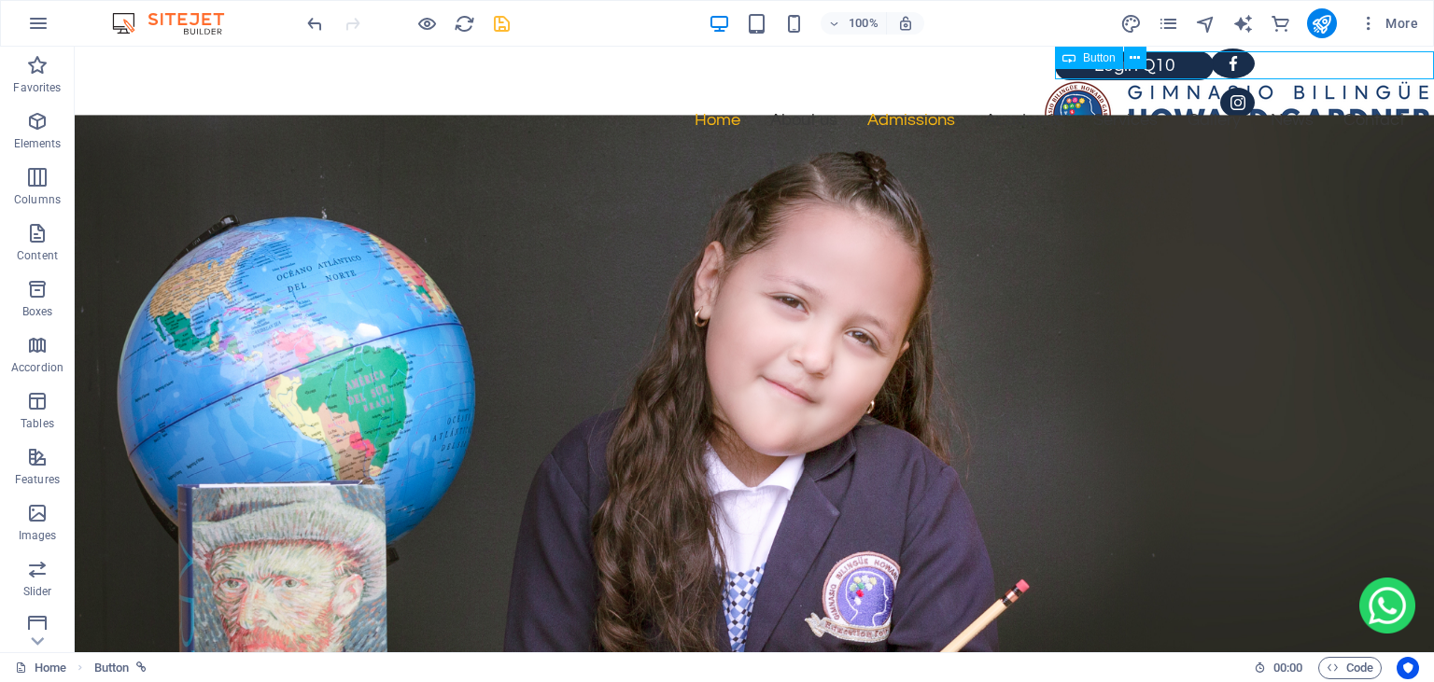
click at [1096, 61] on span "Button" at bounding box center [1099, 57] width 33 height 11
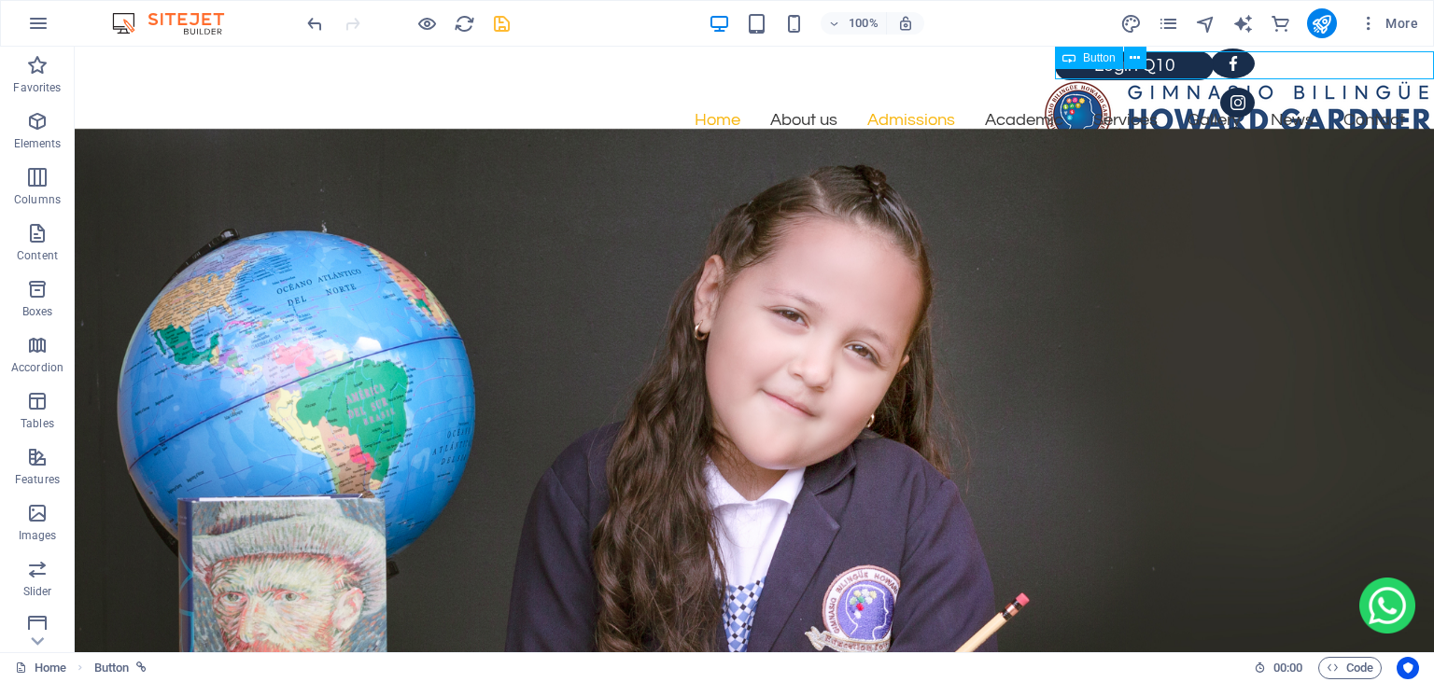
select select "px"
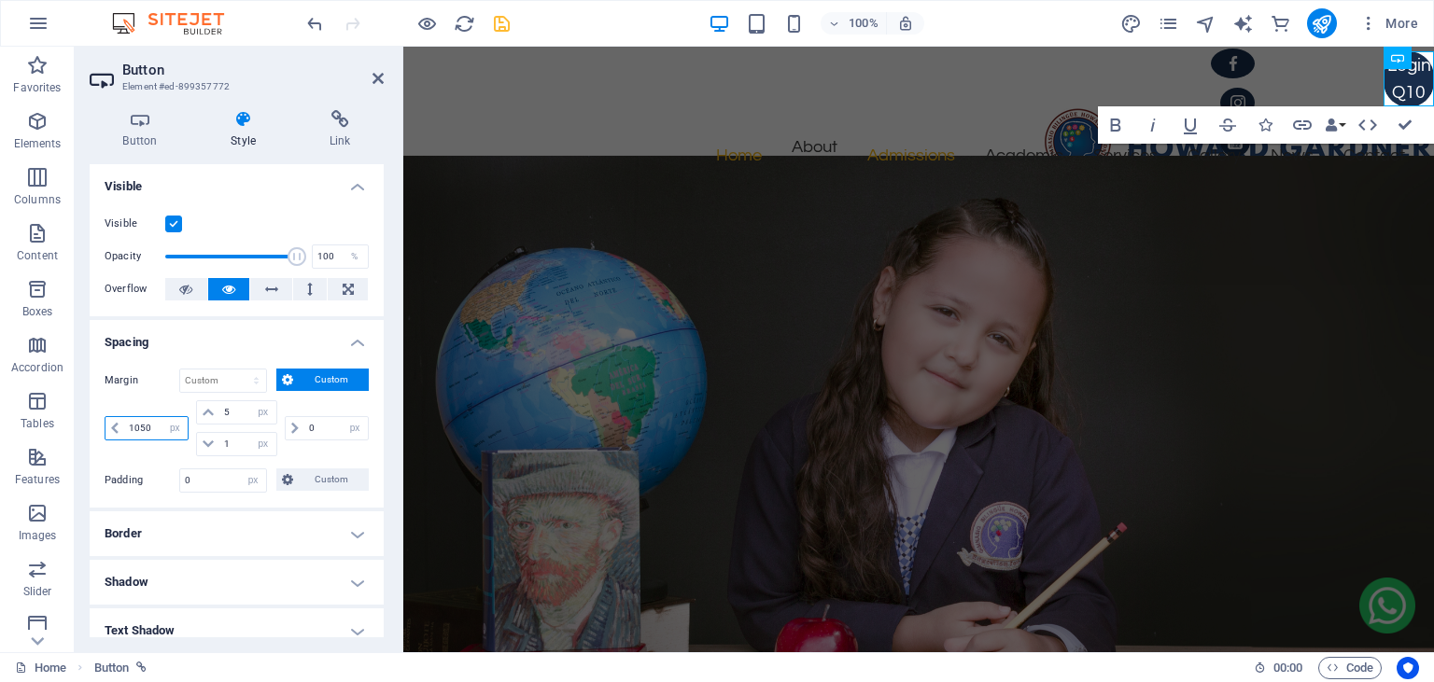
click at [139, 429] on input "1050" at bounding box center [155, 428] width 63 height 22
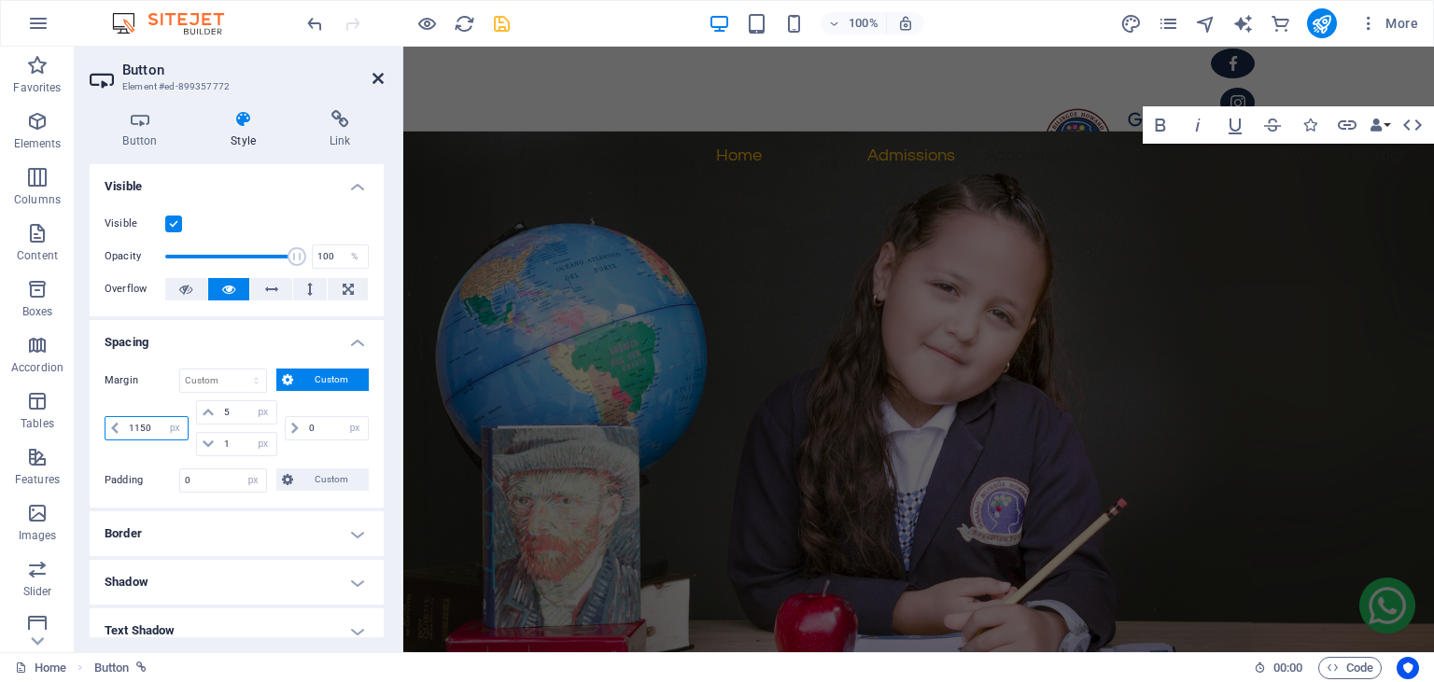
type input "1150"
click at [378, 76] on icon at bounding box center [377, 78] width 11 height 15
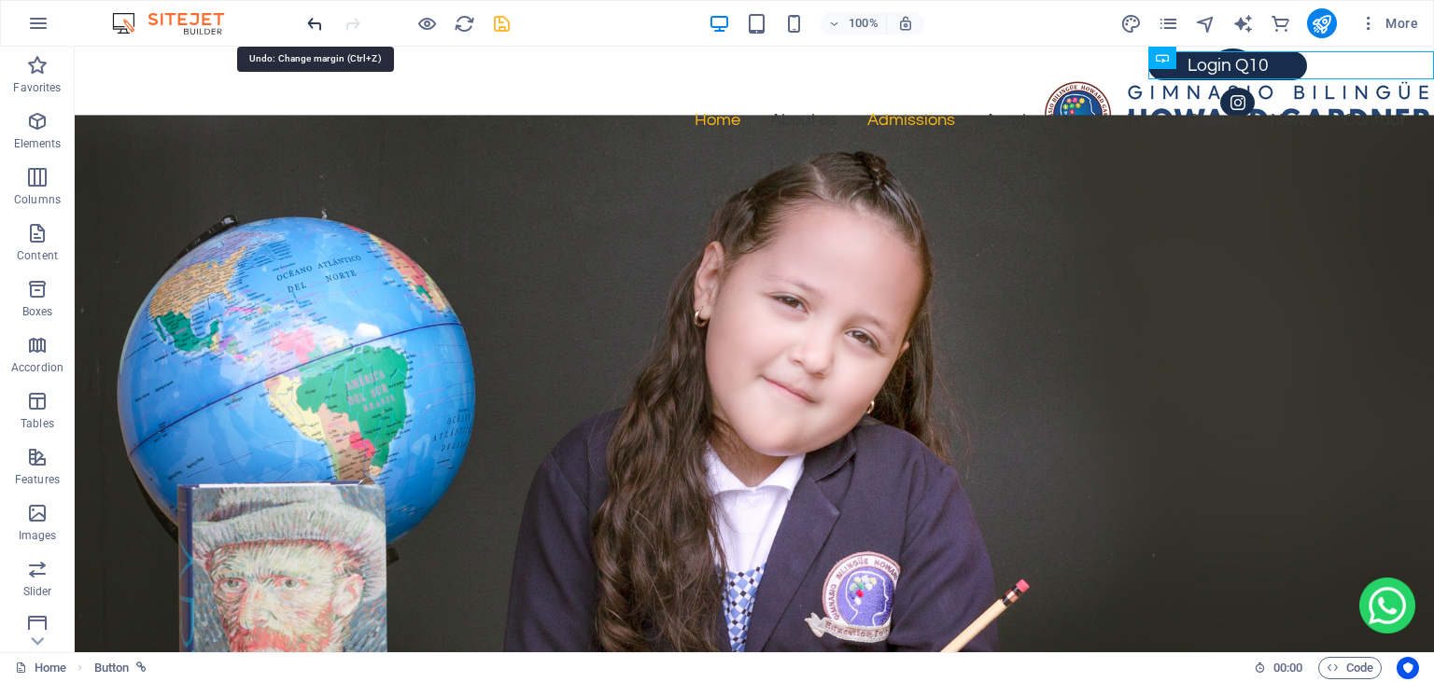
click at [315, 24] on icon "undo" at bounding box center [314, 23] width 21 height 21
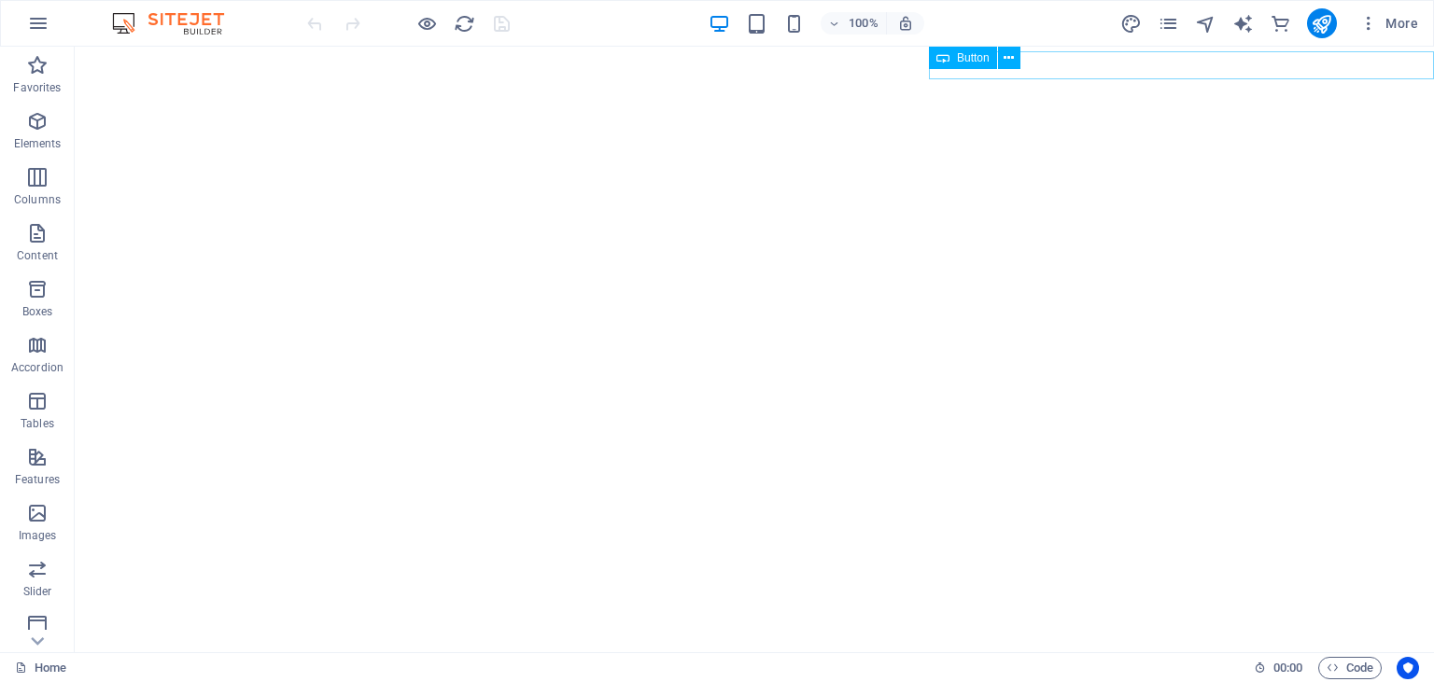
click at [973, 54] on span "Button" at bounding box center [973, 57] width 33 height 11
select select "px"
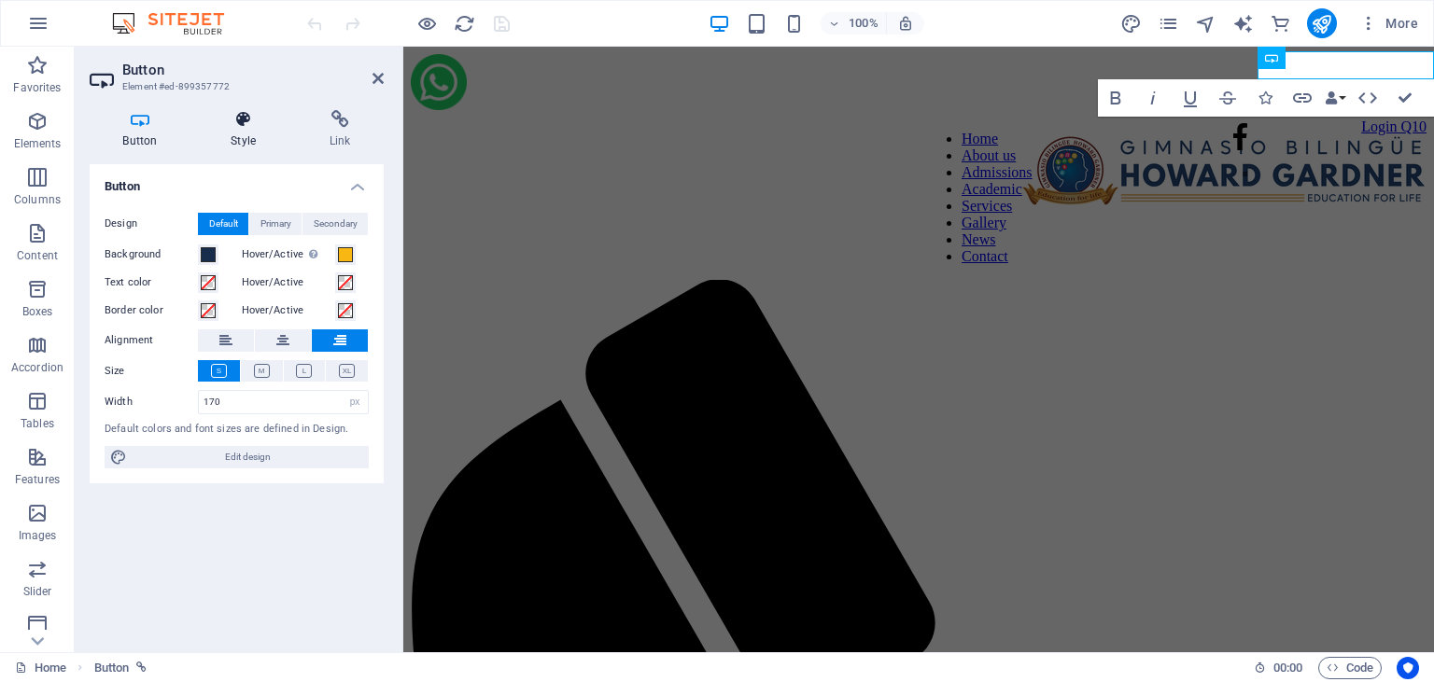
click at [245, 128] on icon at bounding box center [243, 119] width 91 height 19
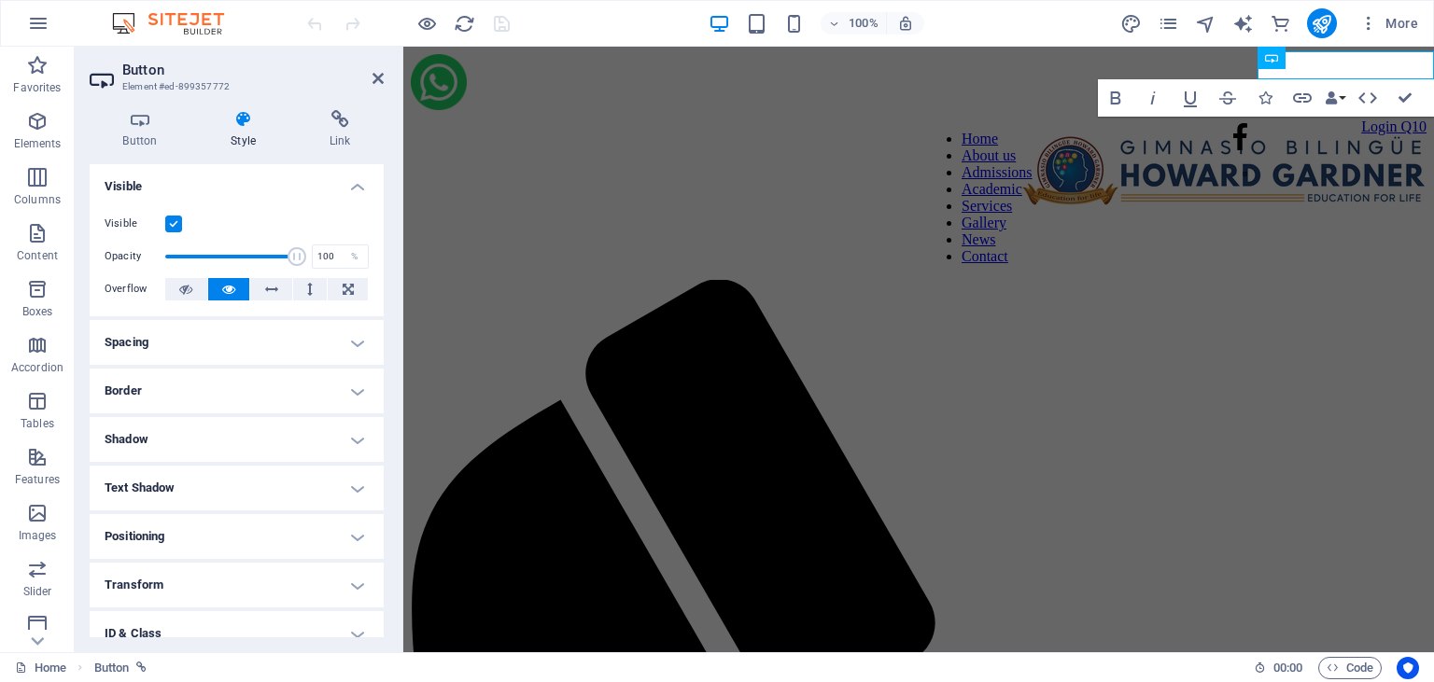
click at [231, 339] on h4 "Spacing" at bounding box center [237, 342] width 294 height 45
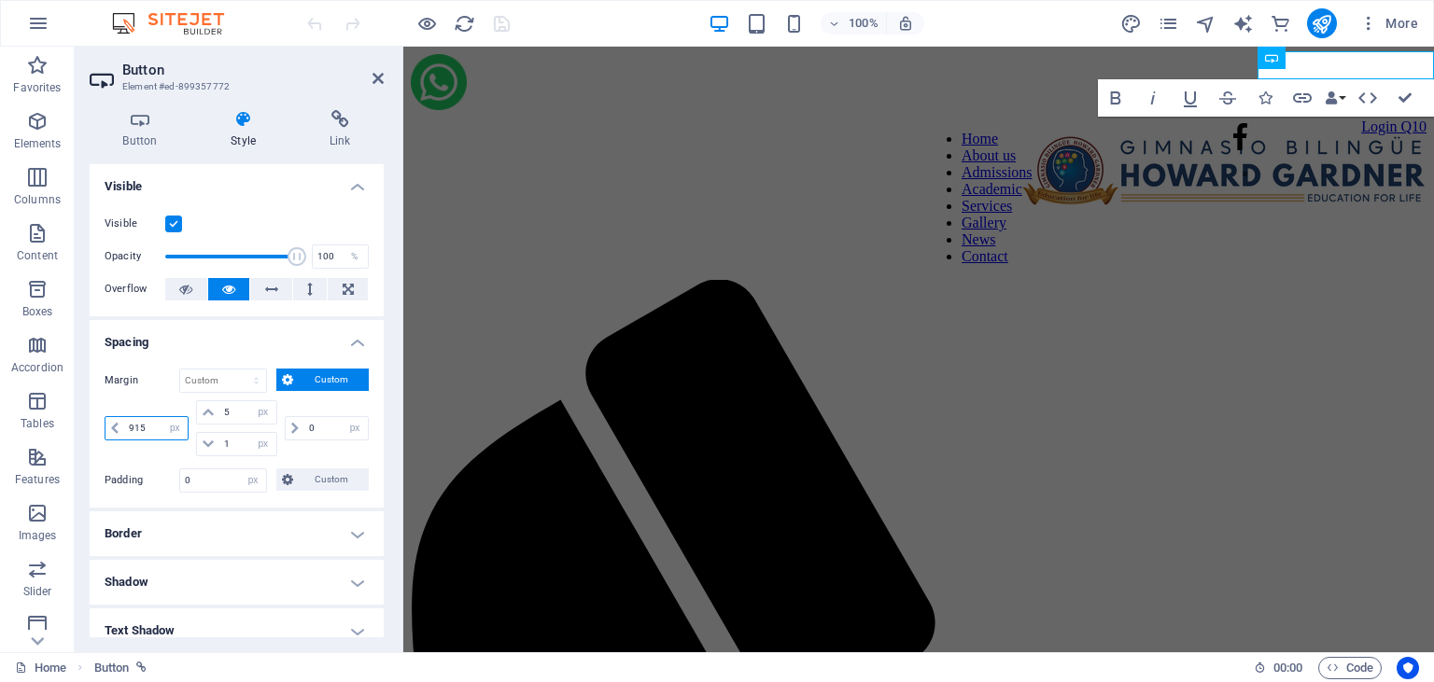
click at [144, 426] on input "915" at bounding box center [155, 428] width 63 height 22
click at [139, 427] on input "915" at bounding box center [155, 428] width 63 height 22
type input "905"
click at [383, 81] on icon at bounding box center [377, 78] width 11 height 15
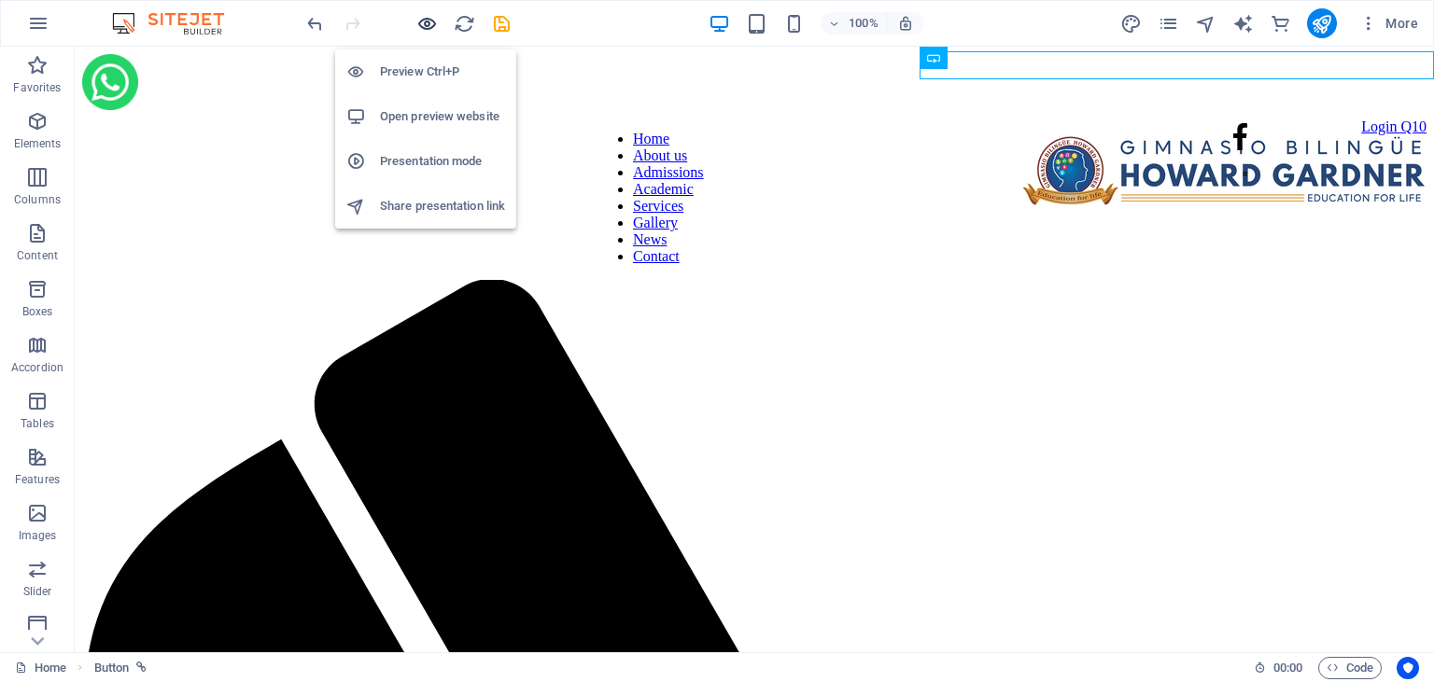
click at [423, 22] on icon "button" at bounding box center [426, 23] width 21 height 21
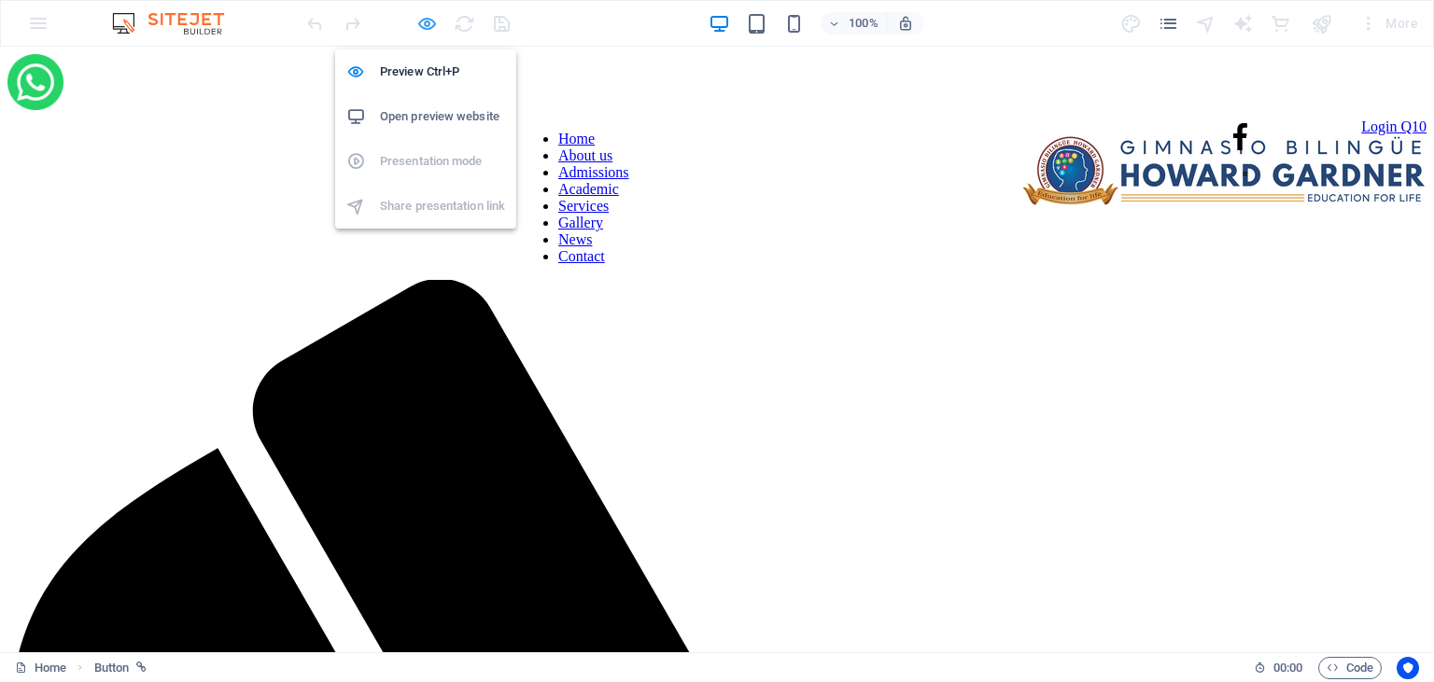
click at [424, 21] on icon "button" at bounding box center [426, 23] width 21 height 21
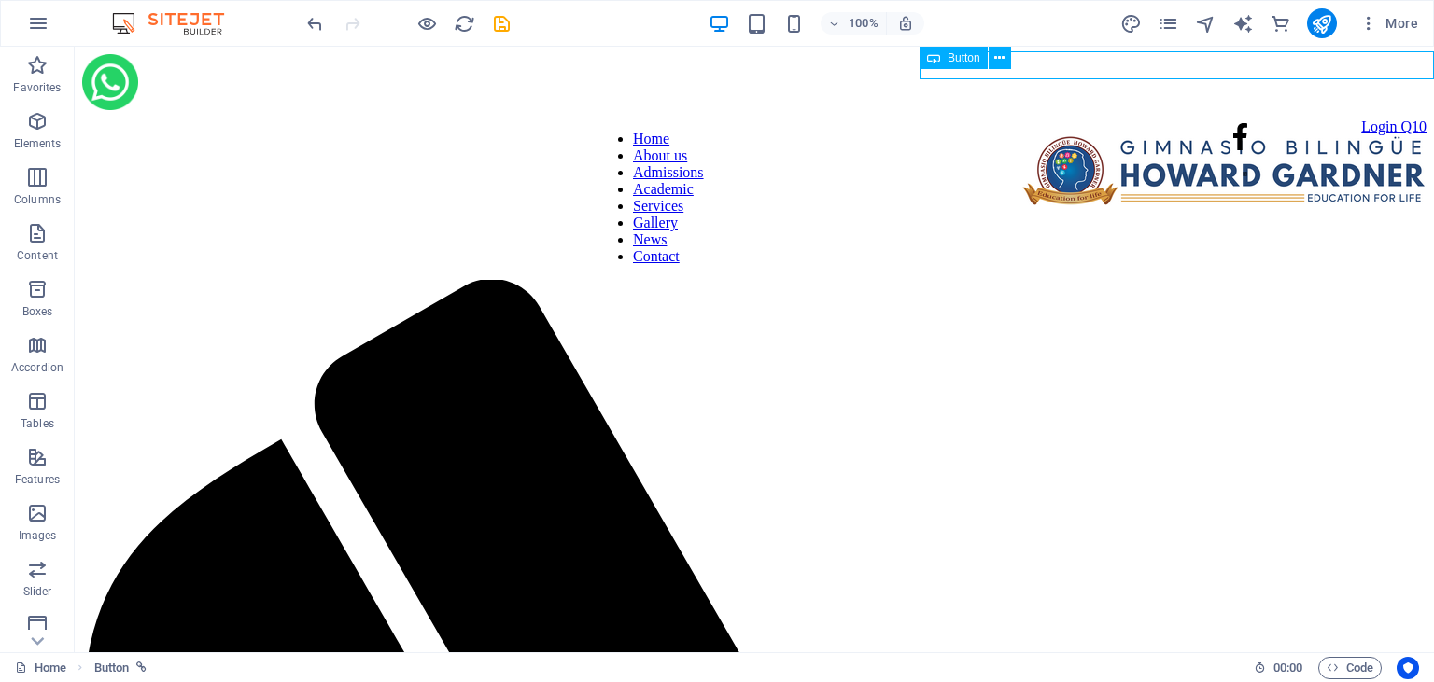
click at [960, 53] on span "Button" at bounding box center [963, 57] width 33 height 11
select select "px"
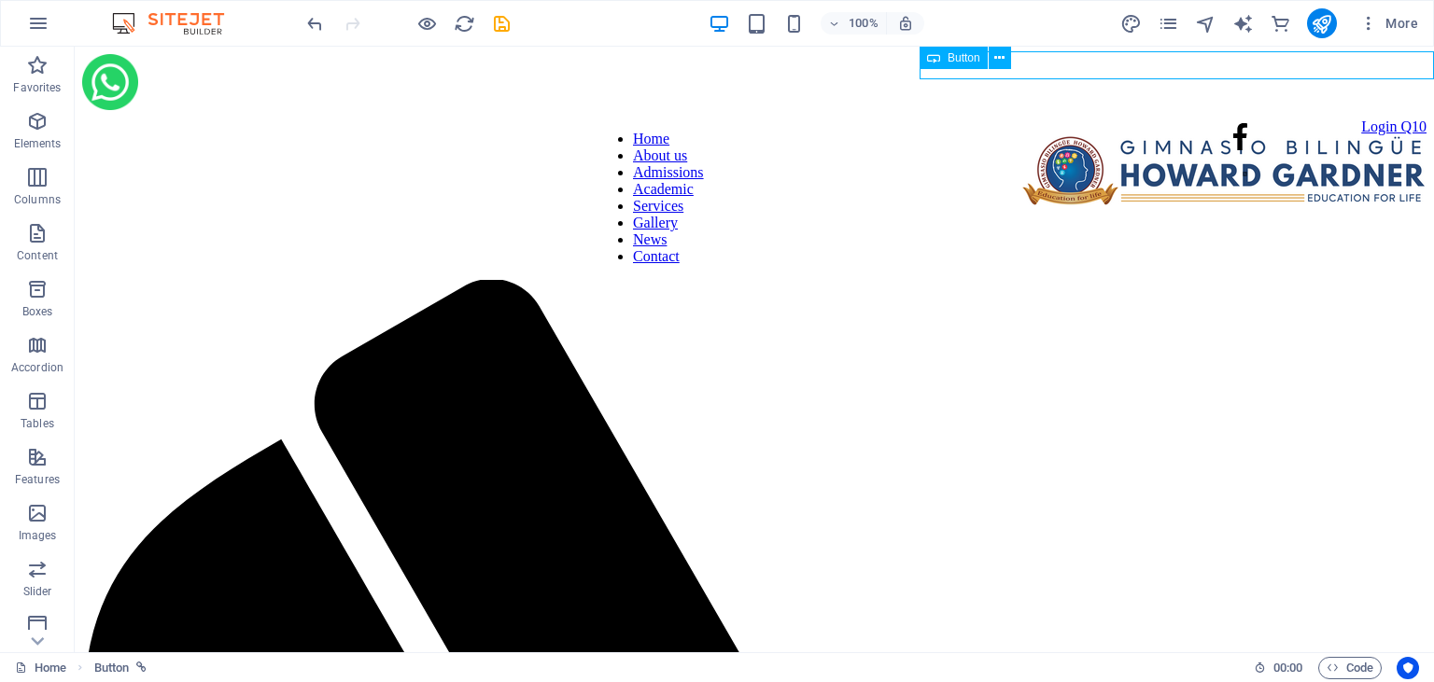
select select "px"
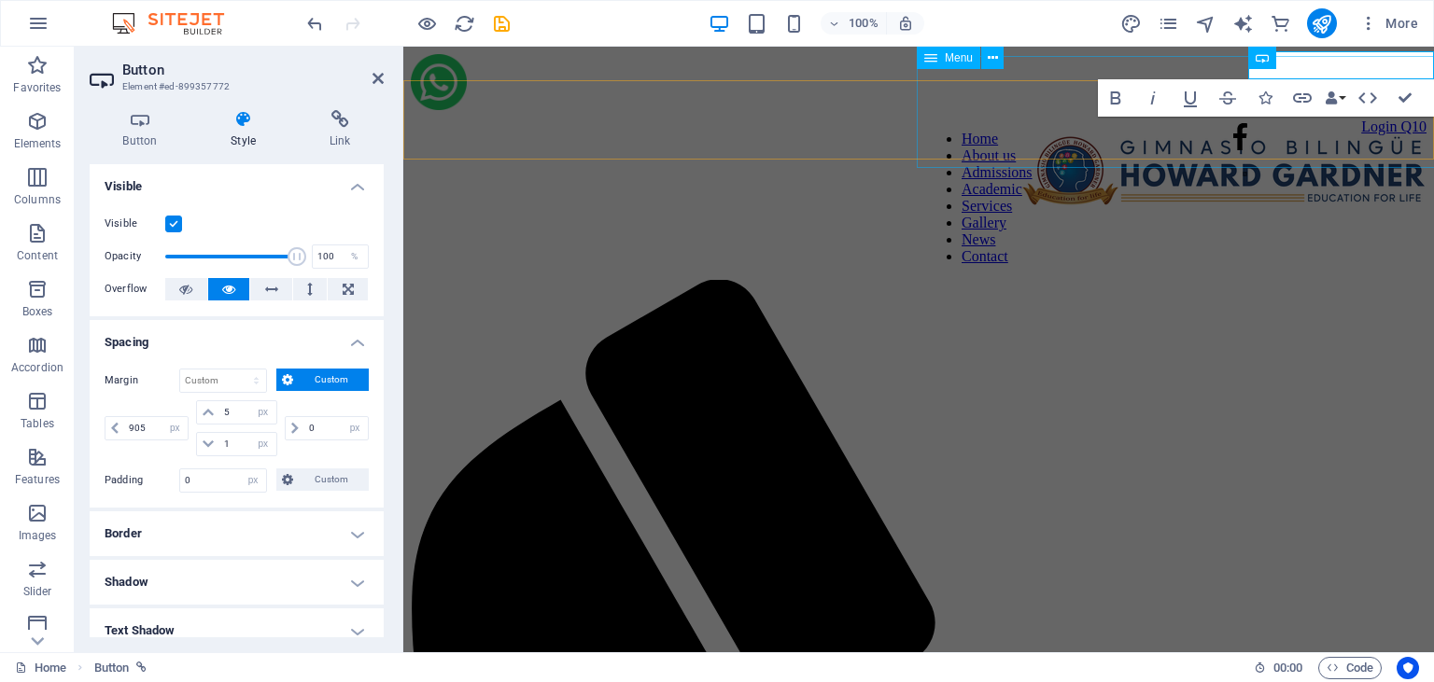
click at [946, 53] on span "Menu" at bounding box center [959, 57] width 28 height 11
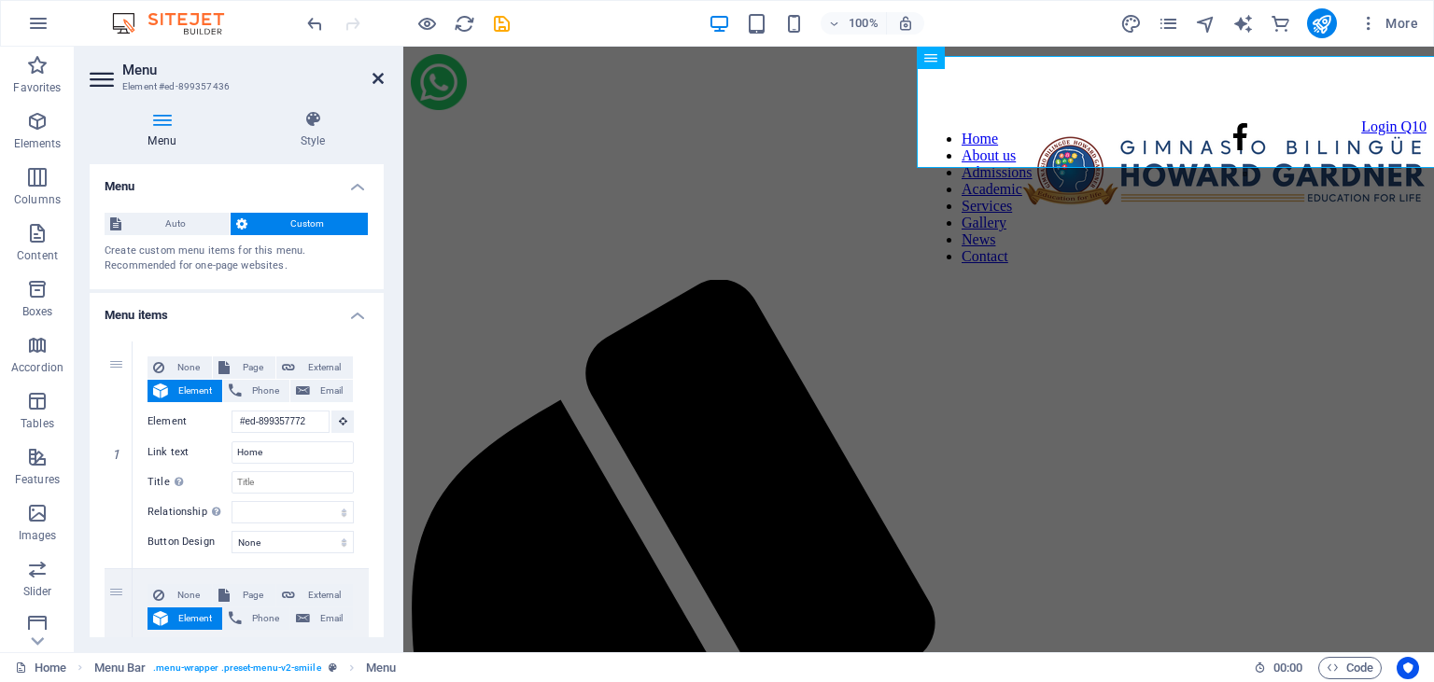
click at [377, 76] on icon at bounding box center [377, 78] width 11 height 15
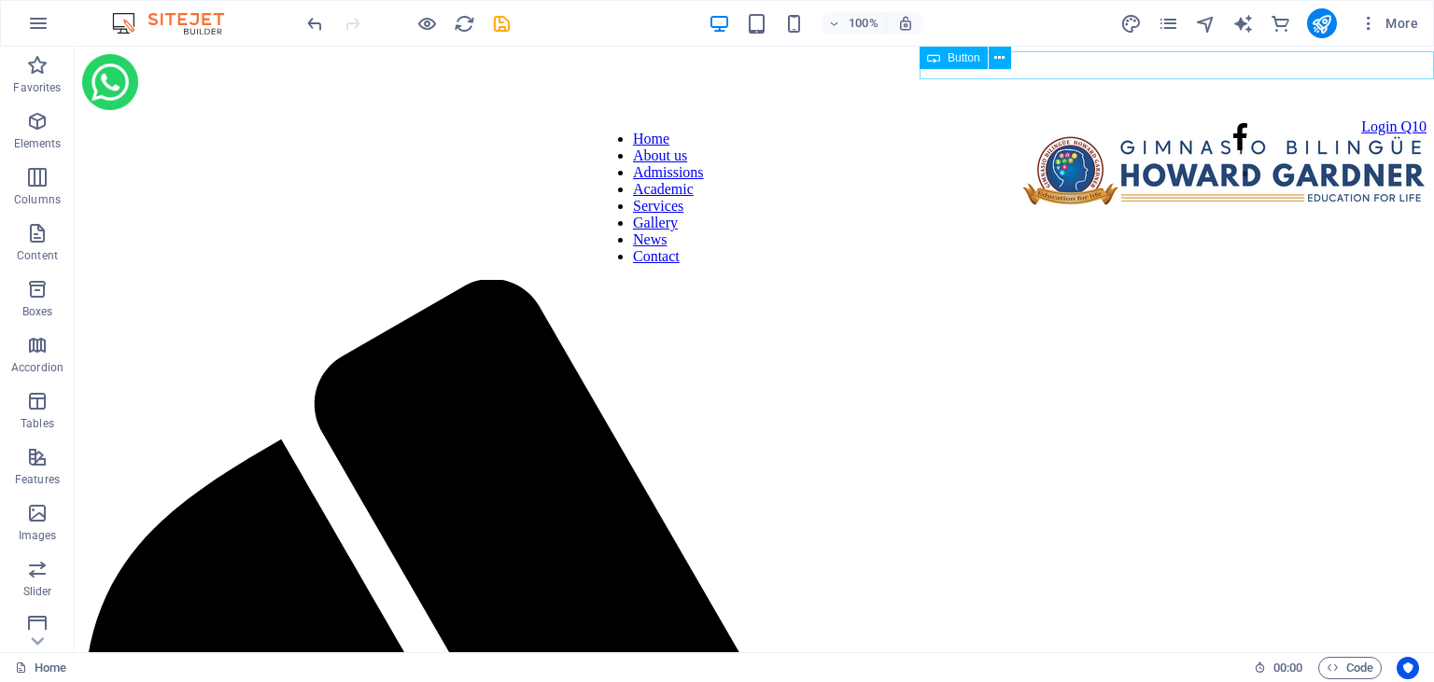
click at [1342, 119] on div "Login Q10" at bounding box center [1176, 127] width 499 height 17
select select "px"
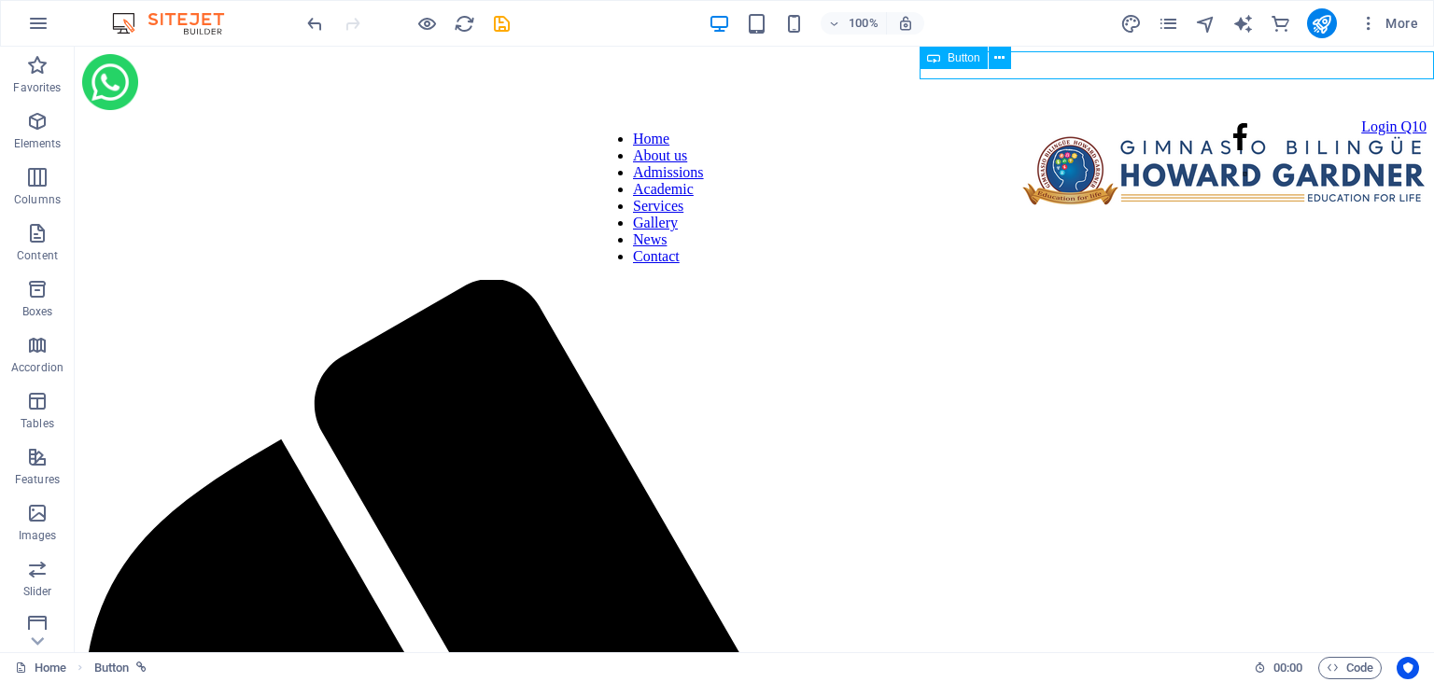
select select "px"
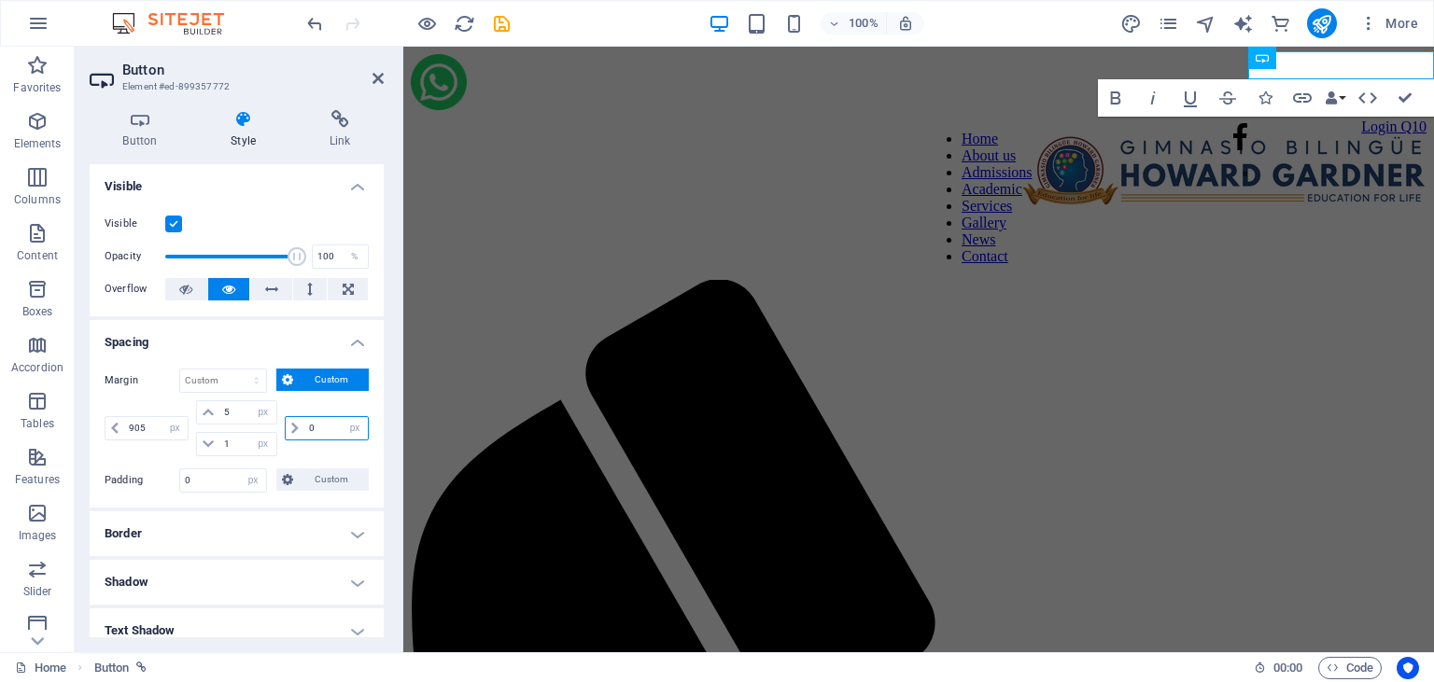
click at [315, 424] on input "0" at bounding box center [335, 428] width 63 height 22
type input "10"
click at [379, 80] on icon at bounding box center [377, 78] width 11 height 15
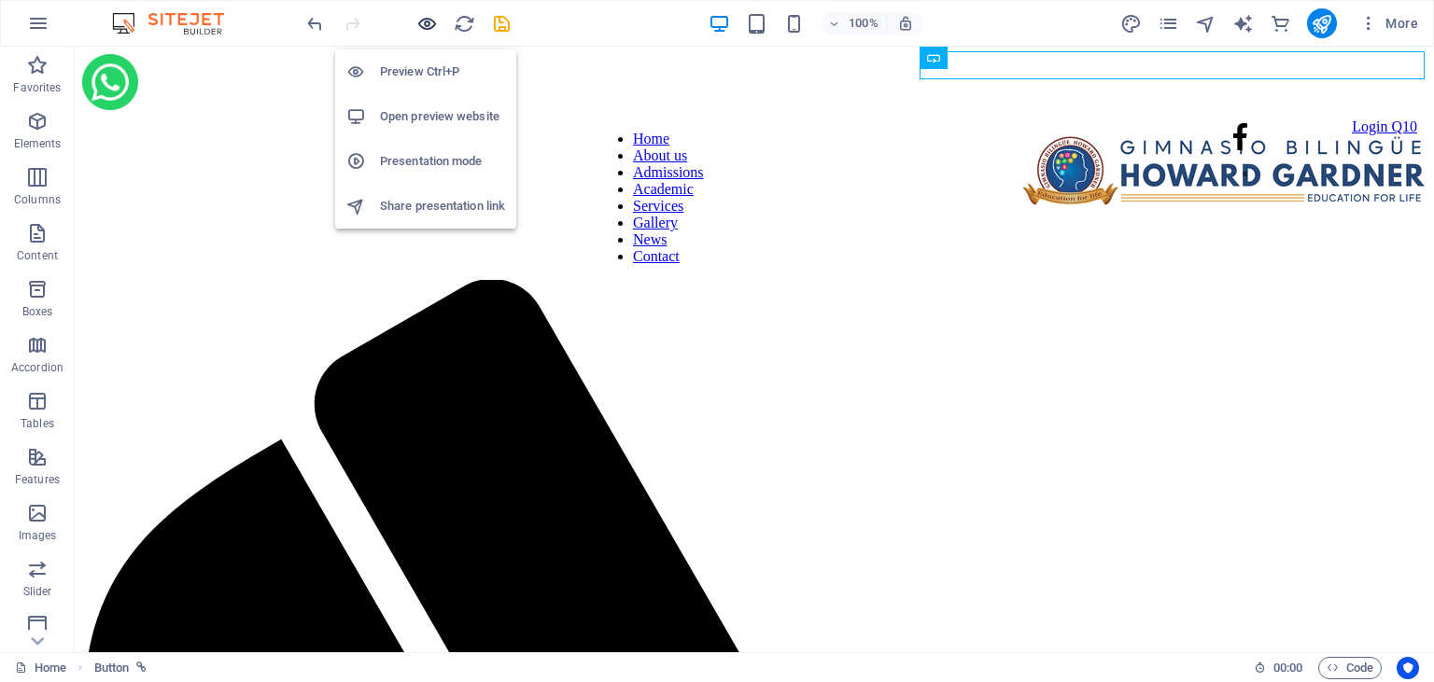
click at [420, 21] on icon "button" at bounding box center [426, 23] width 21 height 21
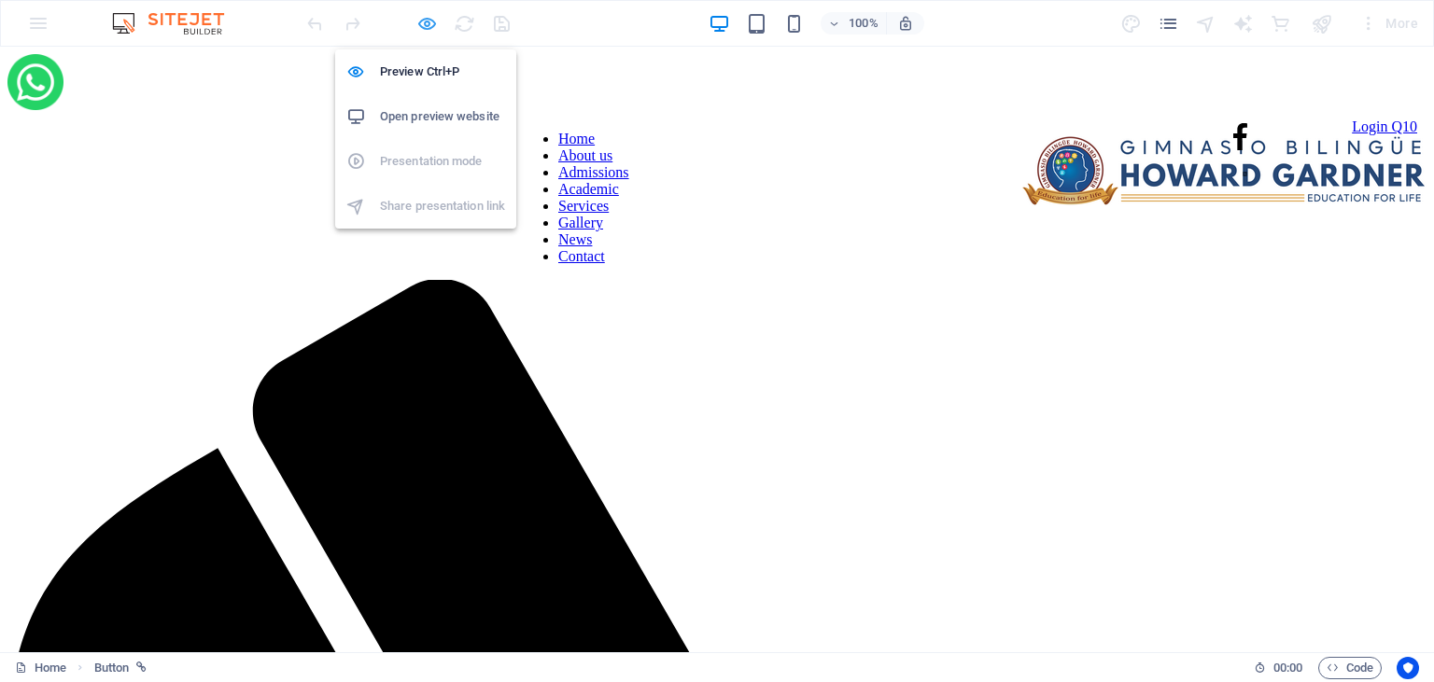
click at [425, 25] on icon "button" at bounding box center [426, 23] width 21 height 21
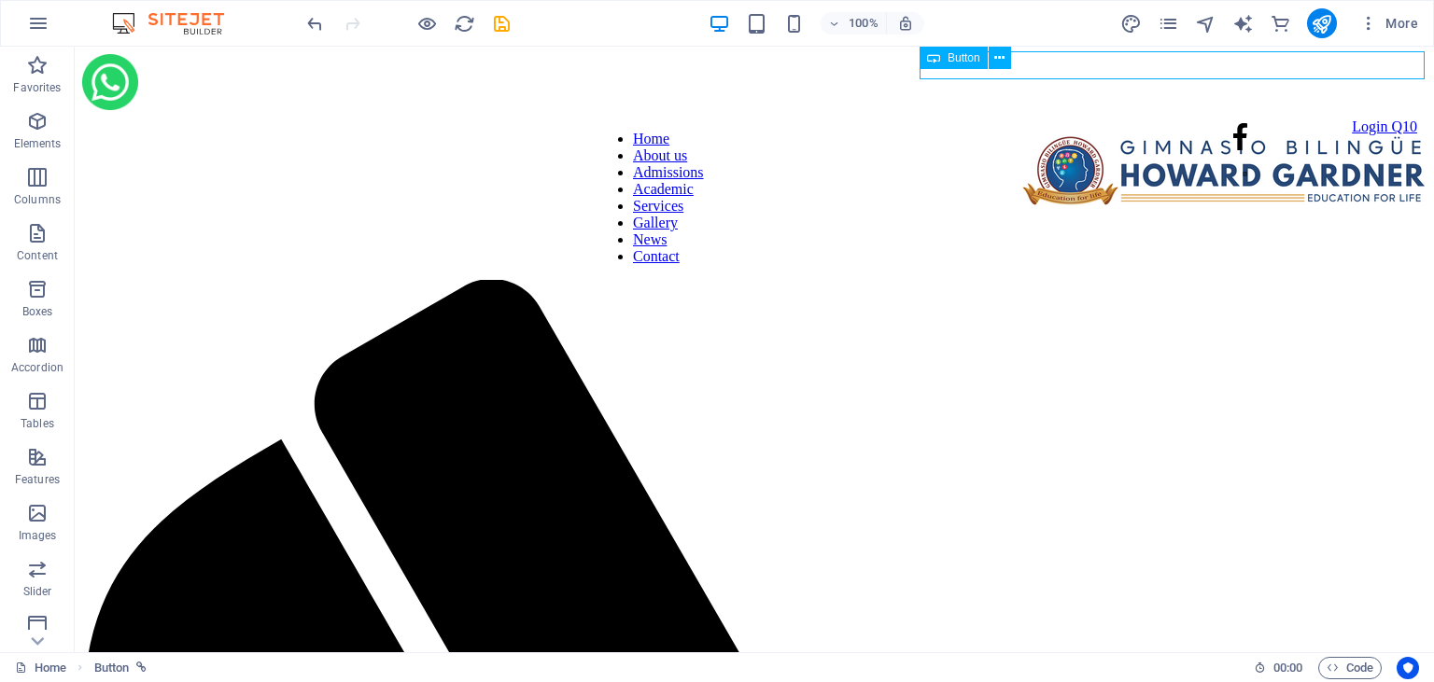
click at [951, 56] on span "Button" at bounding box center [963, 57] width 33 height 11
select select "px"
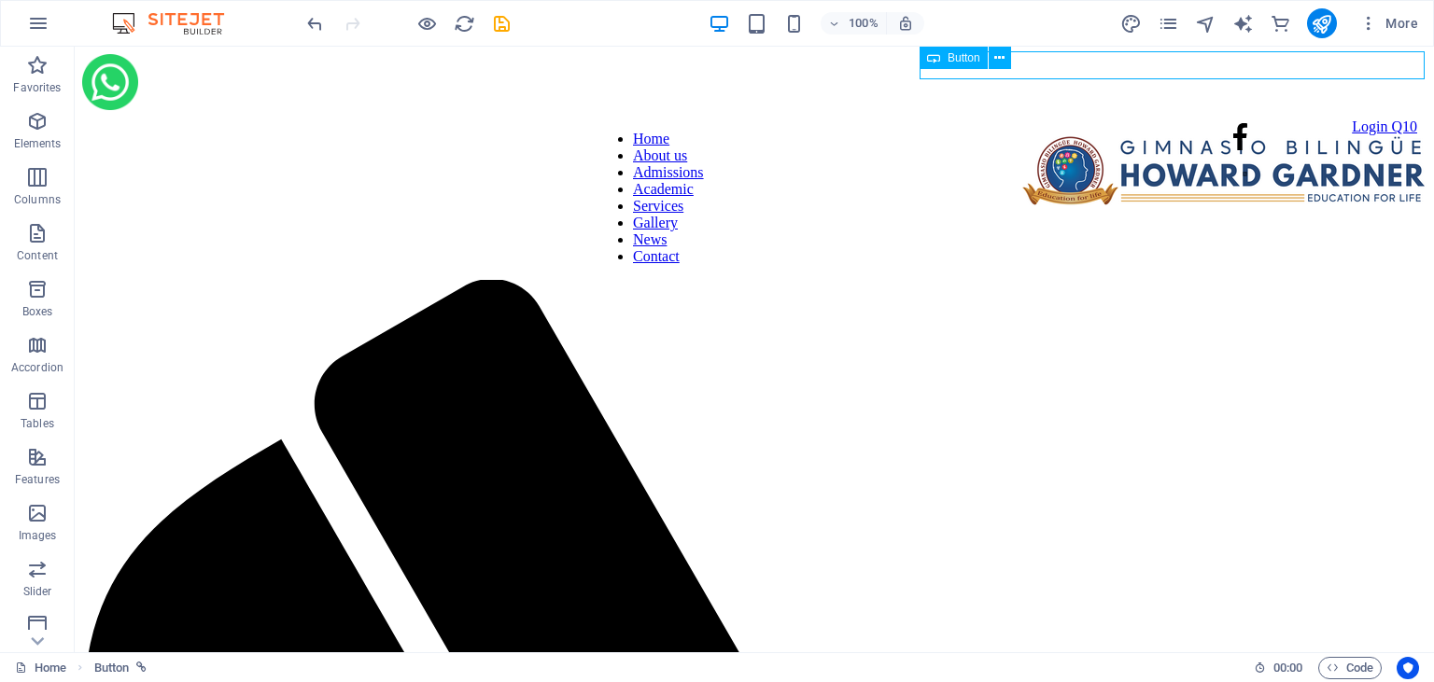
select select "px"
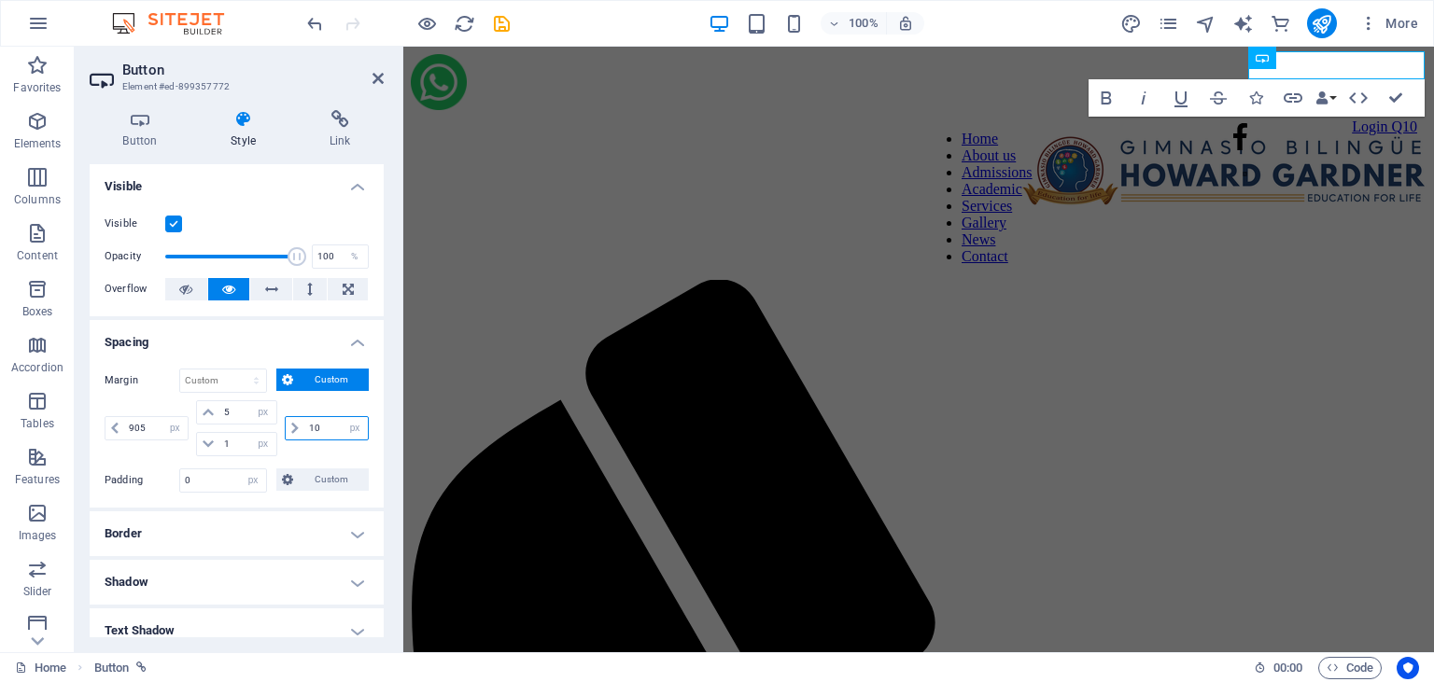
click at [323, 432] on input "10" at bounding box center [335, 428] width 63 height 22
type input "15"
click at [382, 77] on icon at bounding box center [377, 78] width 11 height 15
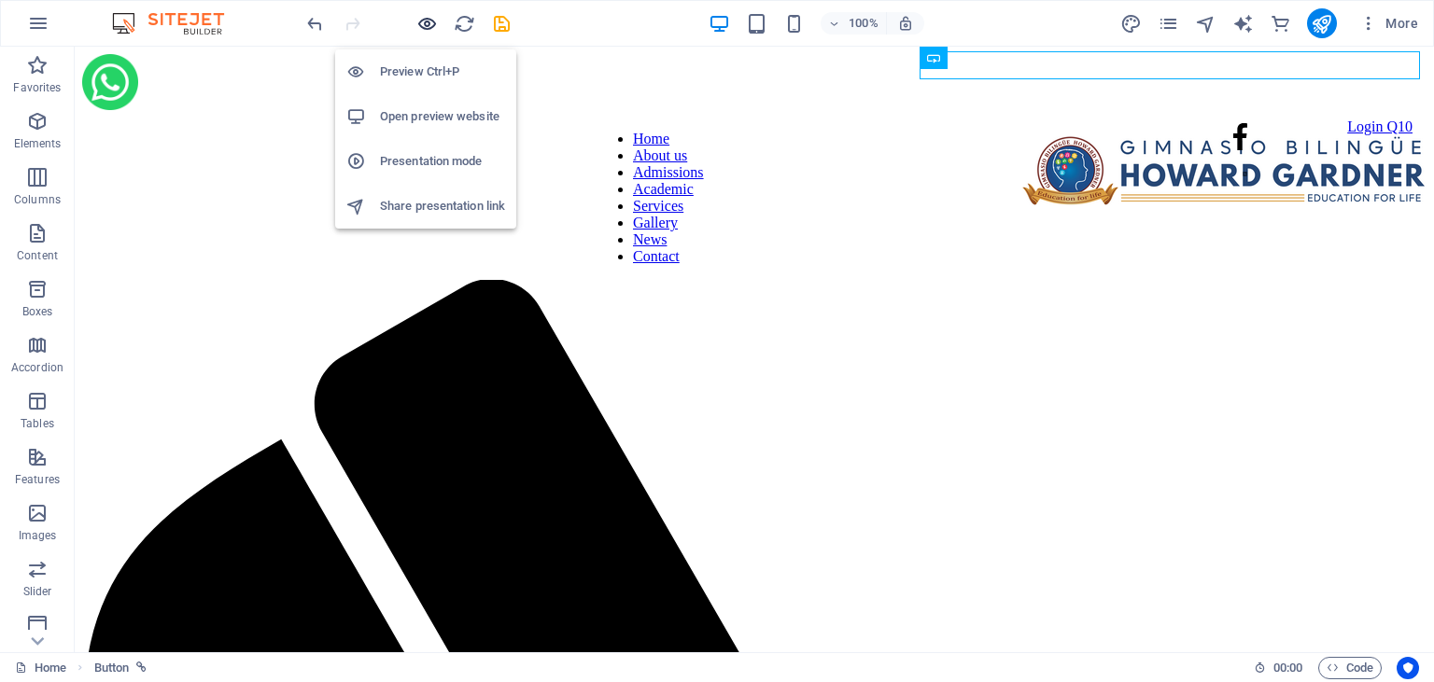
click at [425, 22] on icon "button" at bounding box center [426, 23] width 21 height 21
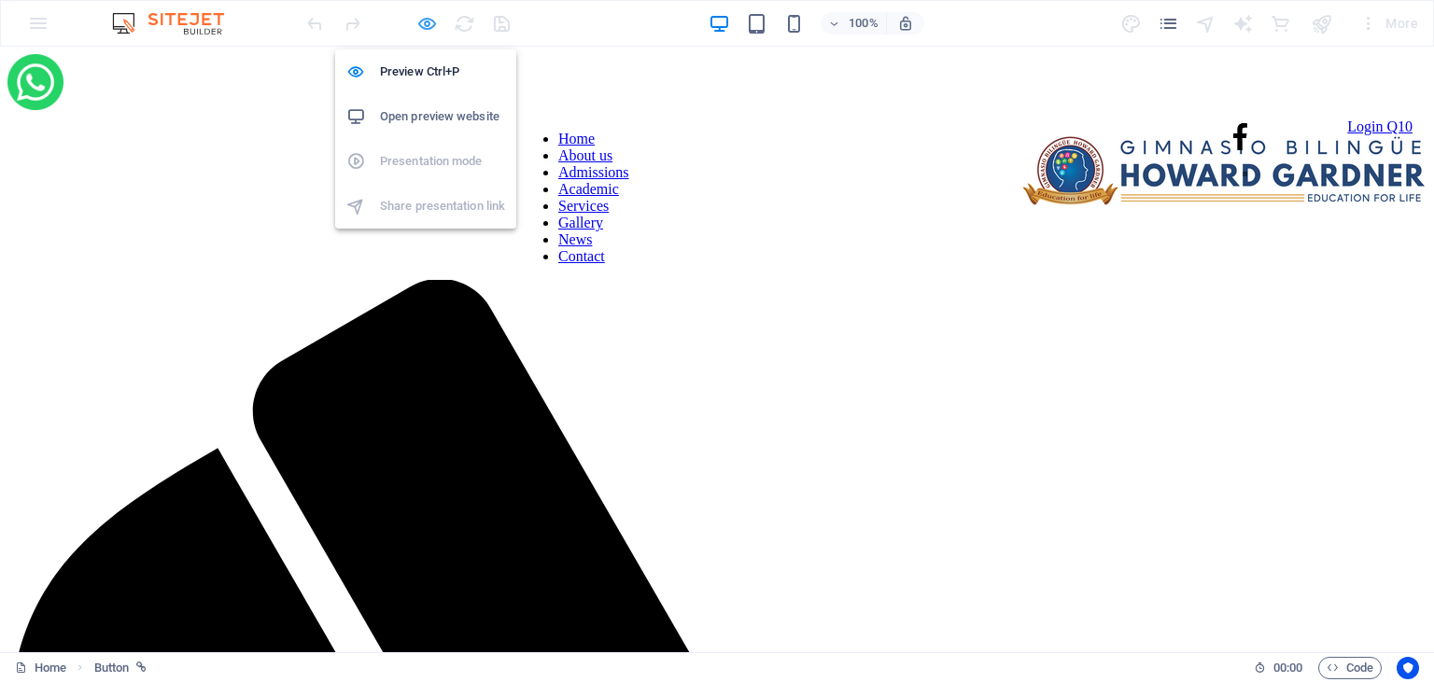
click at [431, 21] on icon "button" at bounding box center [426, 23] width 21 height 21
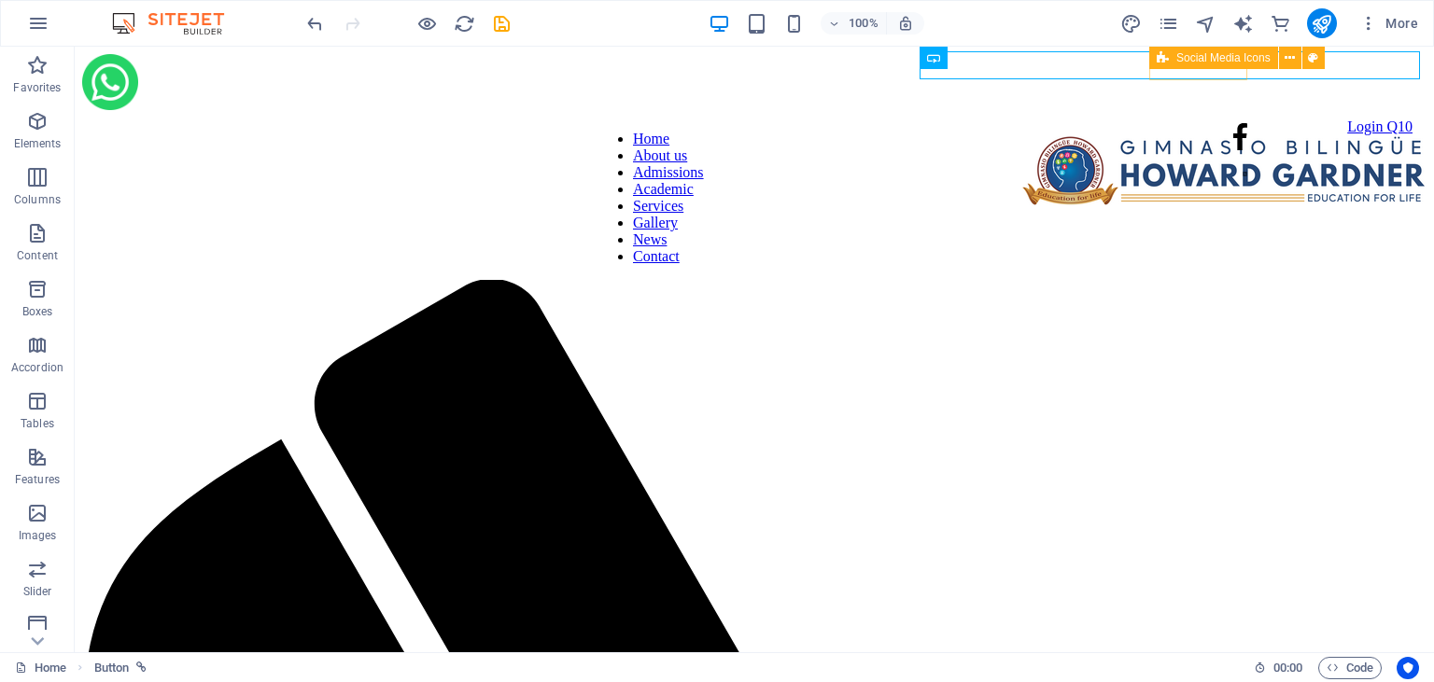
click at [1196, 53] on span "Social Media Icons" at bounding box center [1223, 57] width 94 height 11
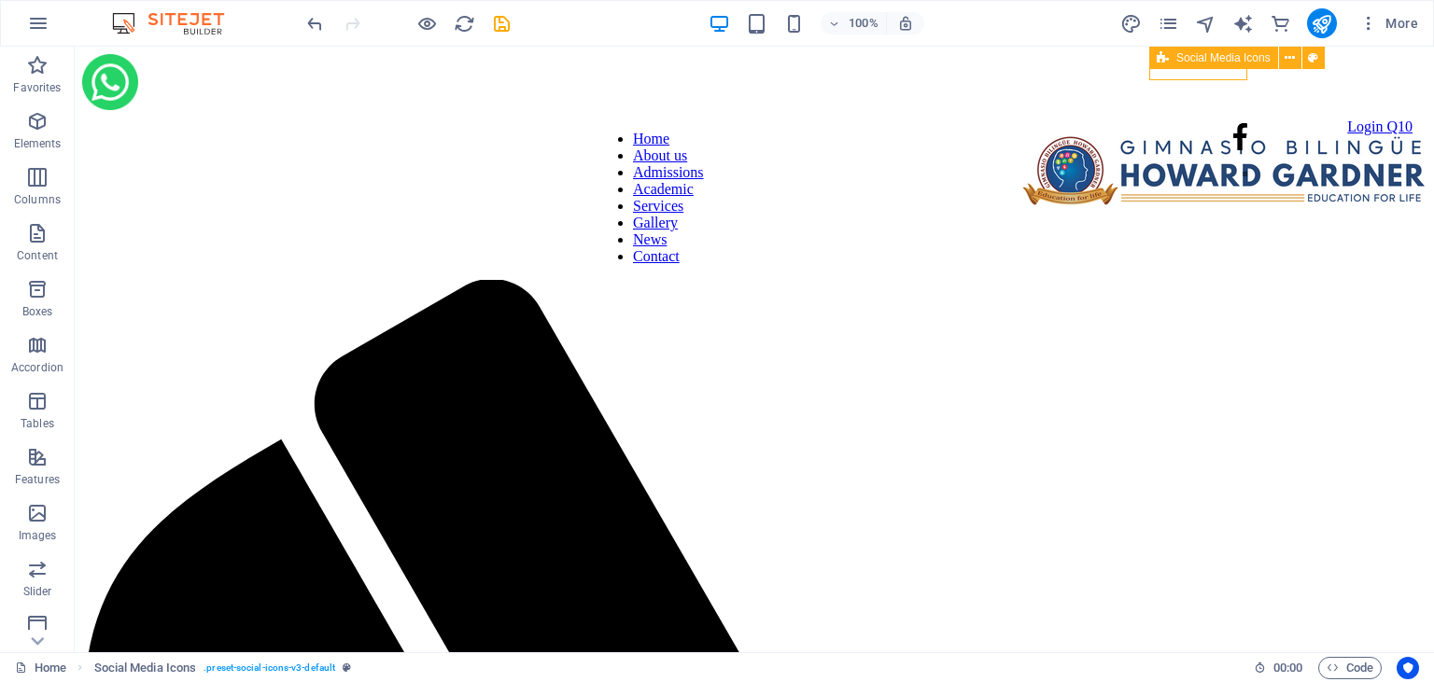
click at [1196, 53] on span "Social Media Icons" at bounding box center [1223, 57] width 94 height 11
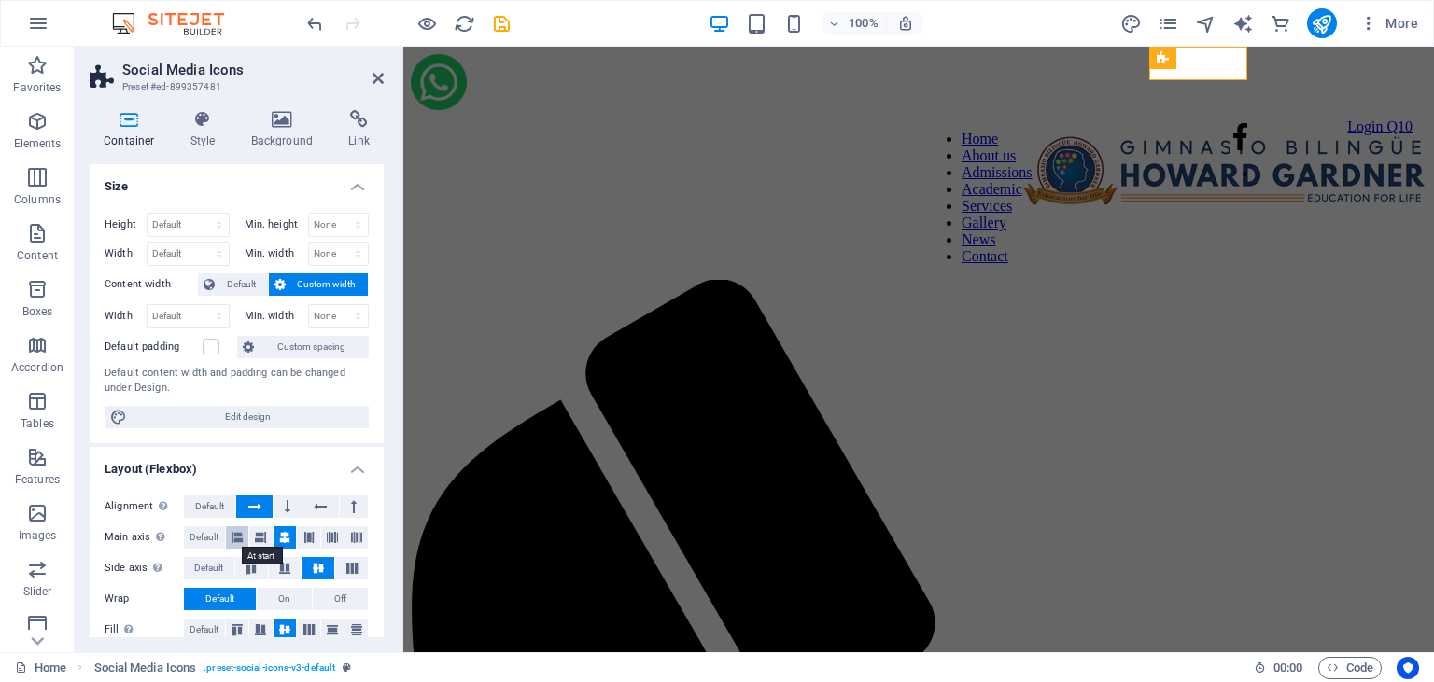
click at [239, 537] on icon at bounding box center [236, 537] width 11 height 22
click at [386, 82] on aside "Social Media Icons Preset #ed-899357481 Container Style Background Link Size He…" at bounding box center [239, 350] width 329 height 606
click at [376, 79] on icon at bounding box center [377, 78] width 11 height 15
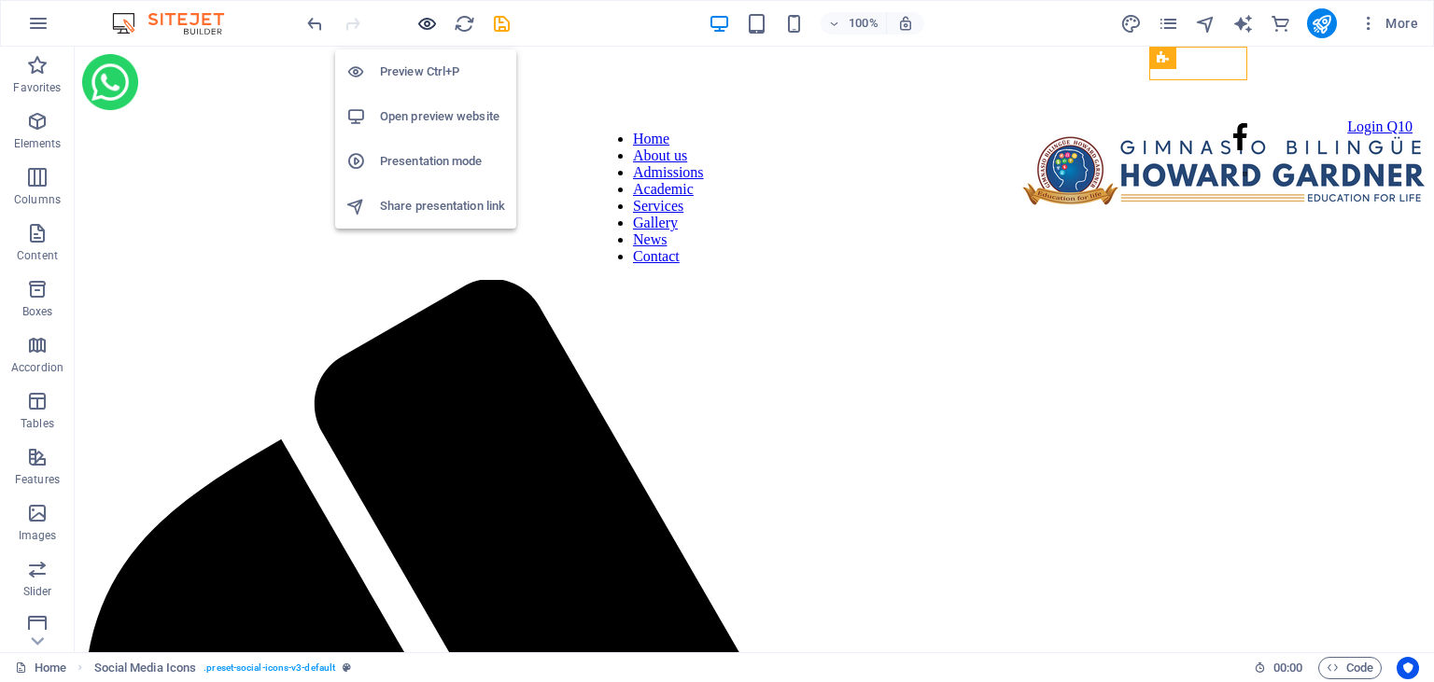
click at [424, 22] on icon "button" at bounding box center [426, 23] width 21 height 21
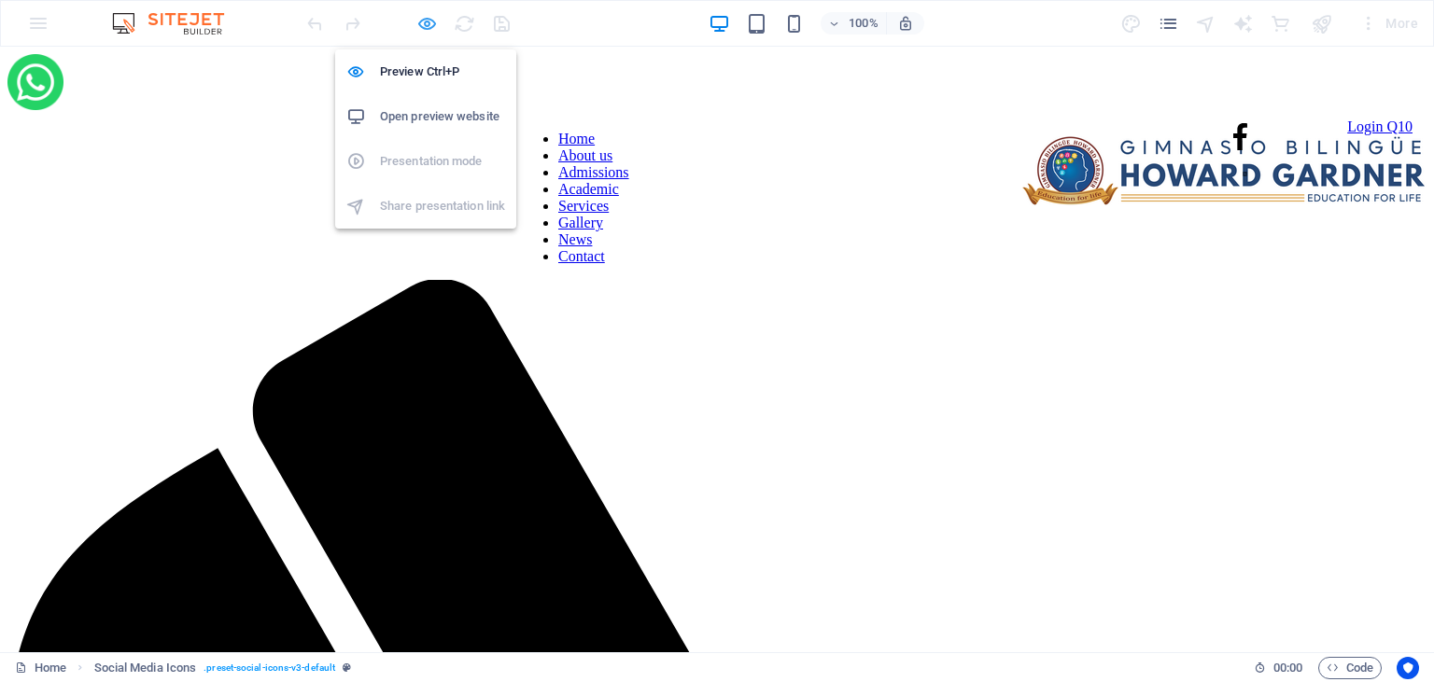
click at [424, 13] on icon "button" at bounding box center [426, 23] width 21 height 21
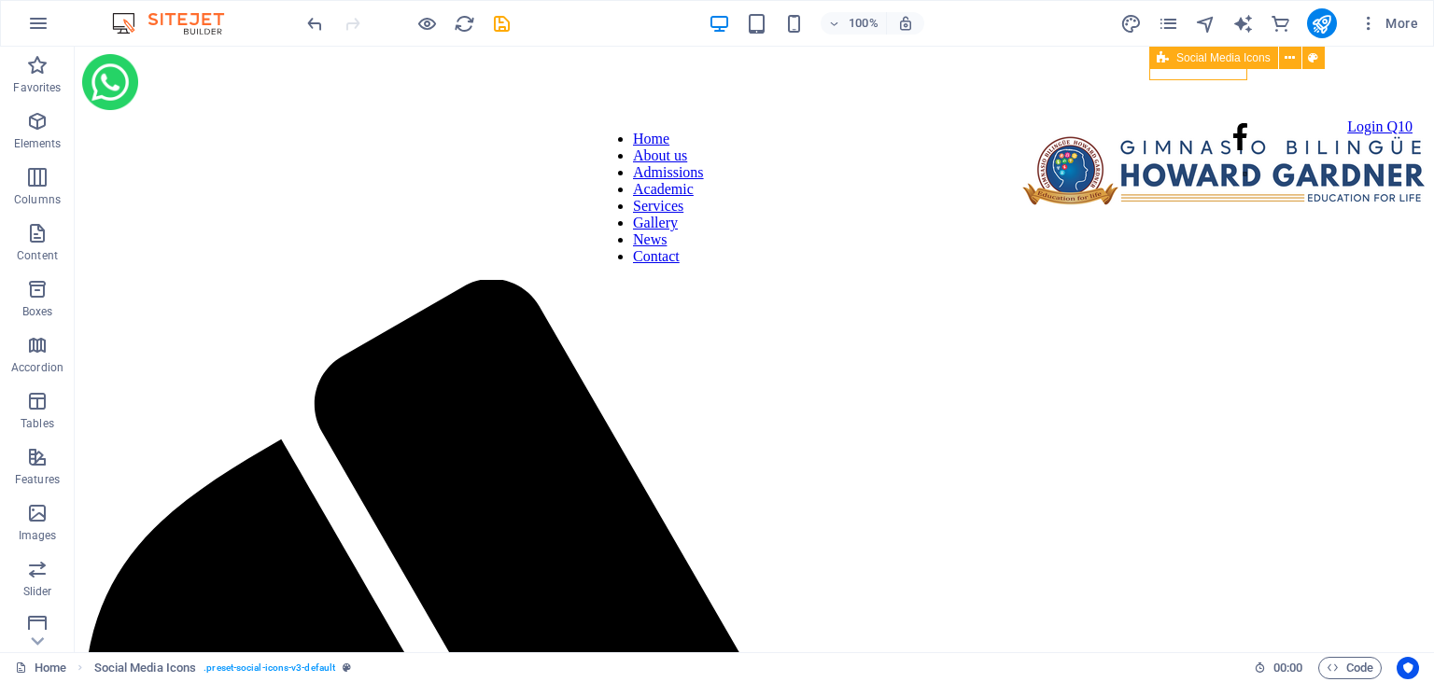
click at [1167, 51] on icon at bounding box center [1162, 58] width 12 height 22
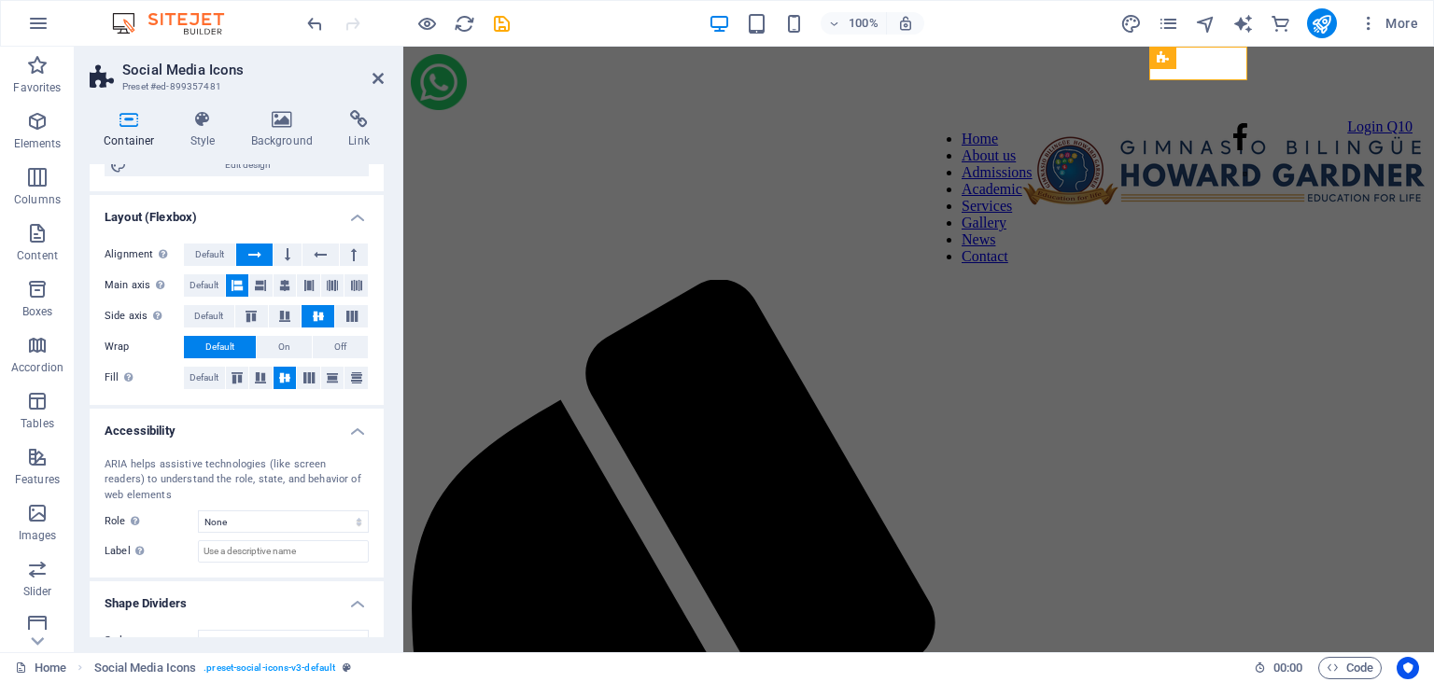
scroll to position [280, 0]
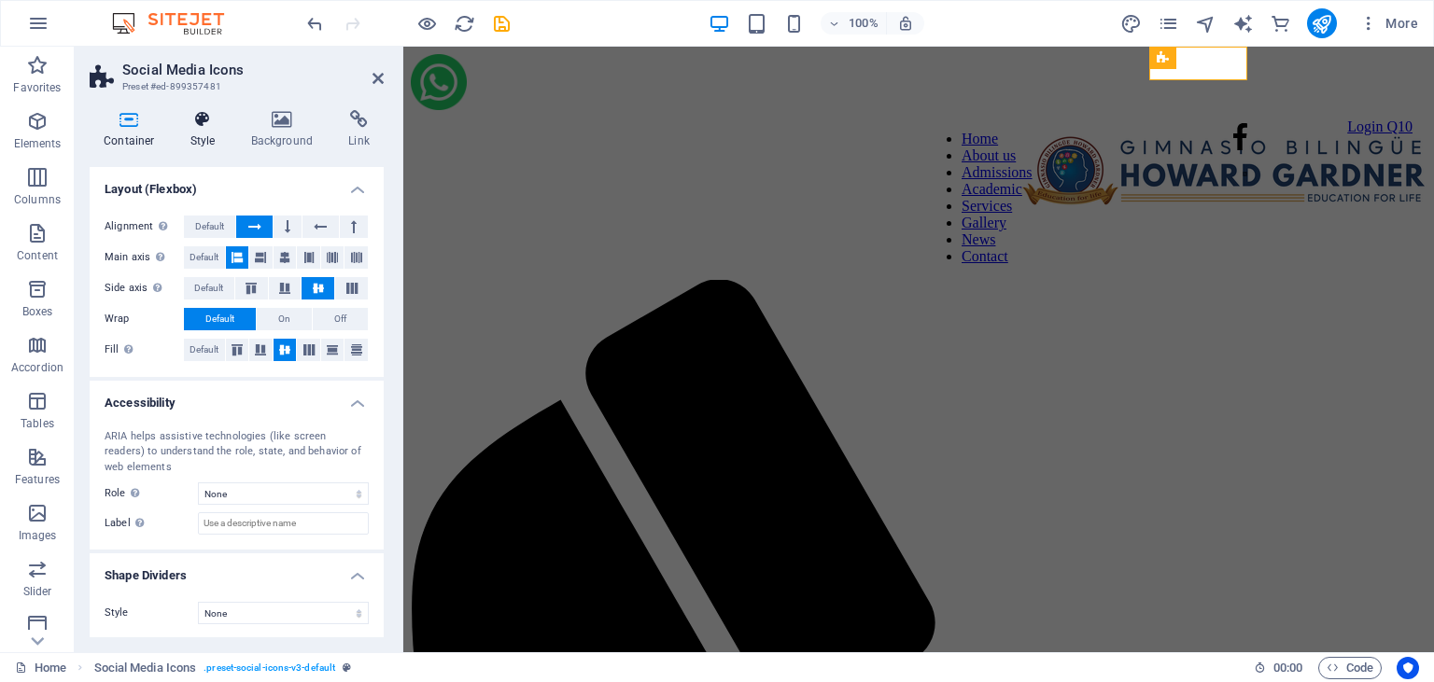
click at [202, 121] on icon at bounding box center [202, 119] width 53 height 19
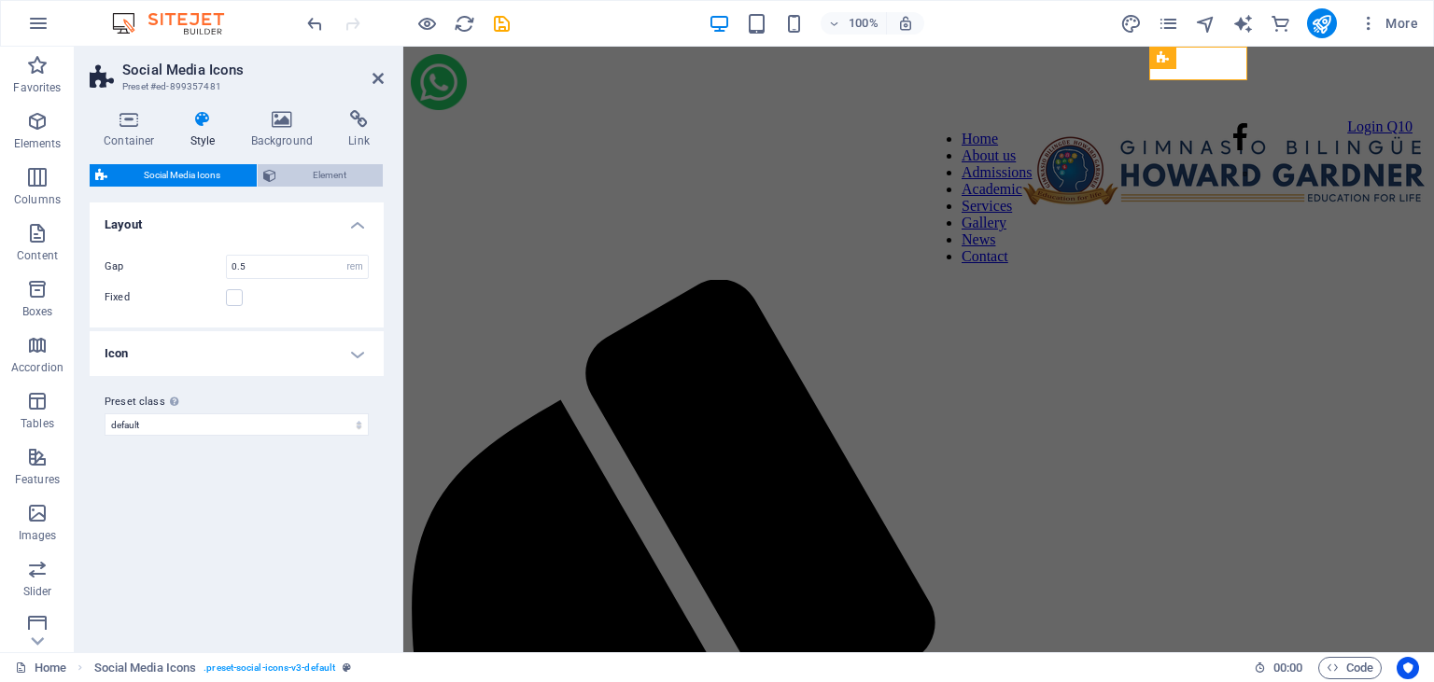
click at [293, 177] on span "Element" at bounding box center [329, 175] width 95 height 22
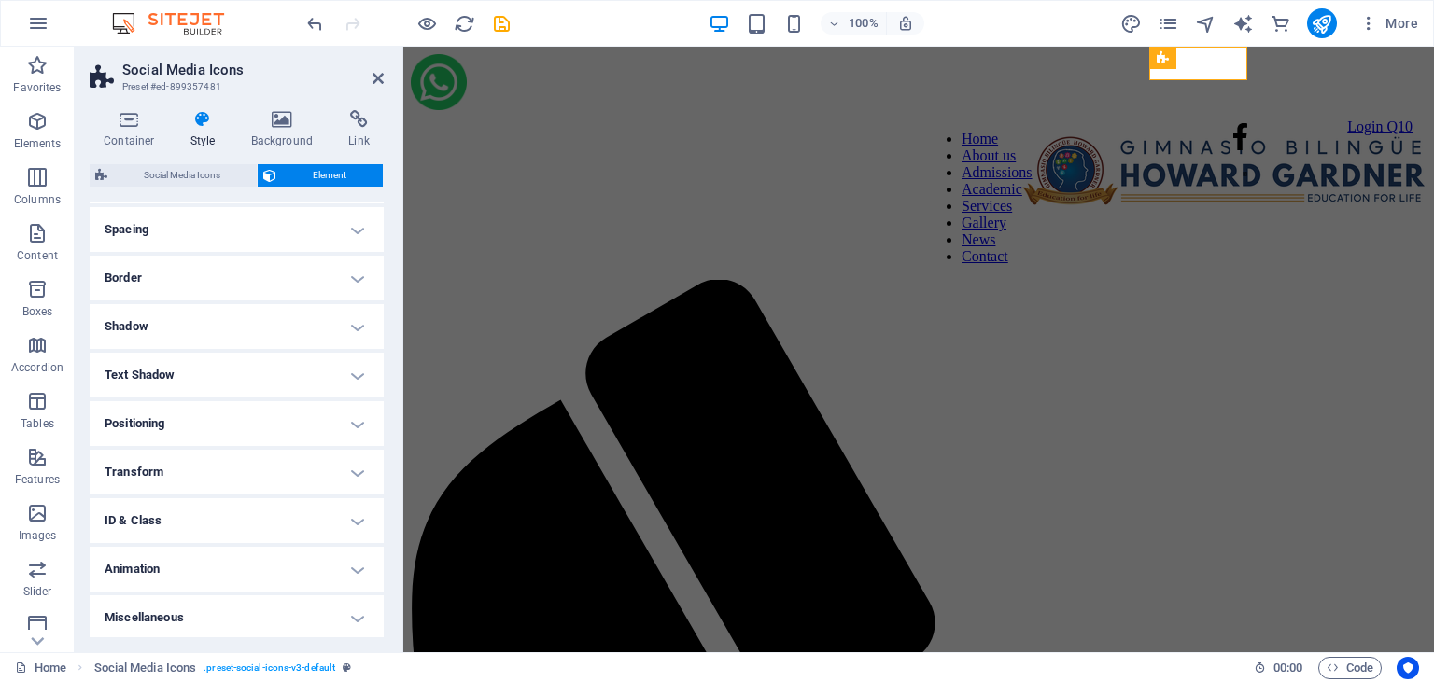
scroll to position [153, 0]
click at [364, 421] on h4 "Positioning" at bounding box center [237, 421] width 294 height 45
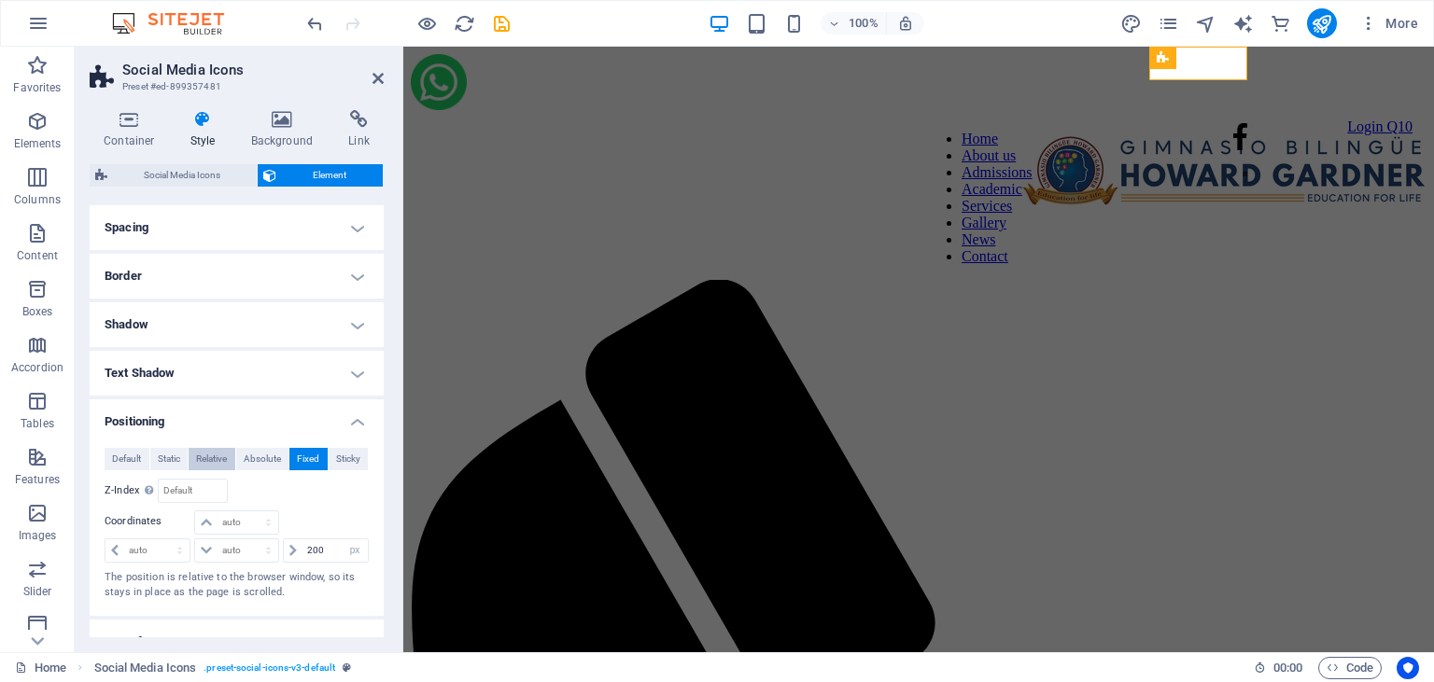
click at [222, 456] on span "Relative" at bounding box center [211, 459] width 31 height 22
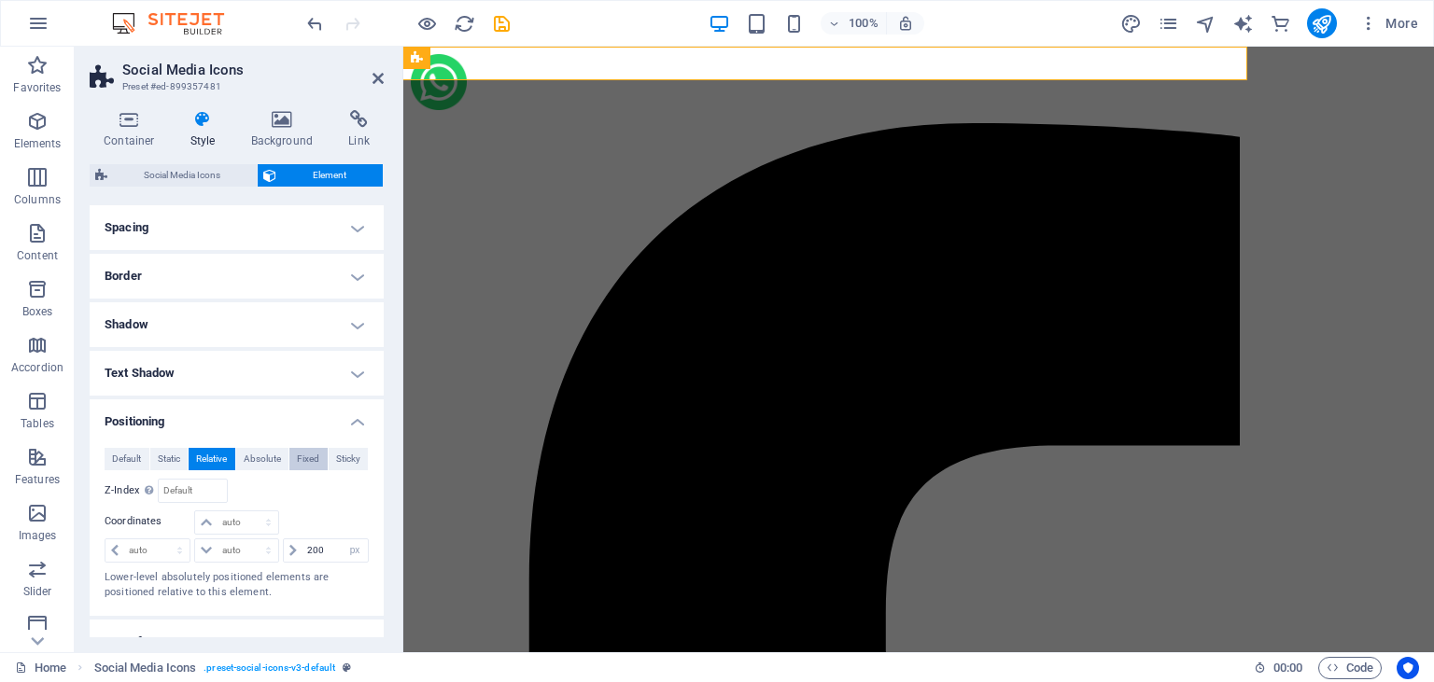
click at [298, 457] on span "Fixed" at bounding box center [308, 459] width 22 height 22
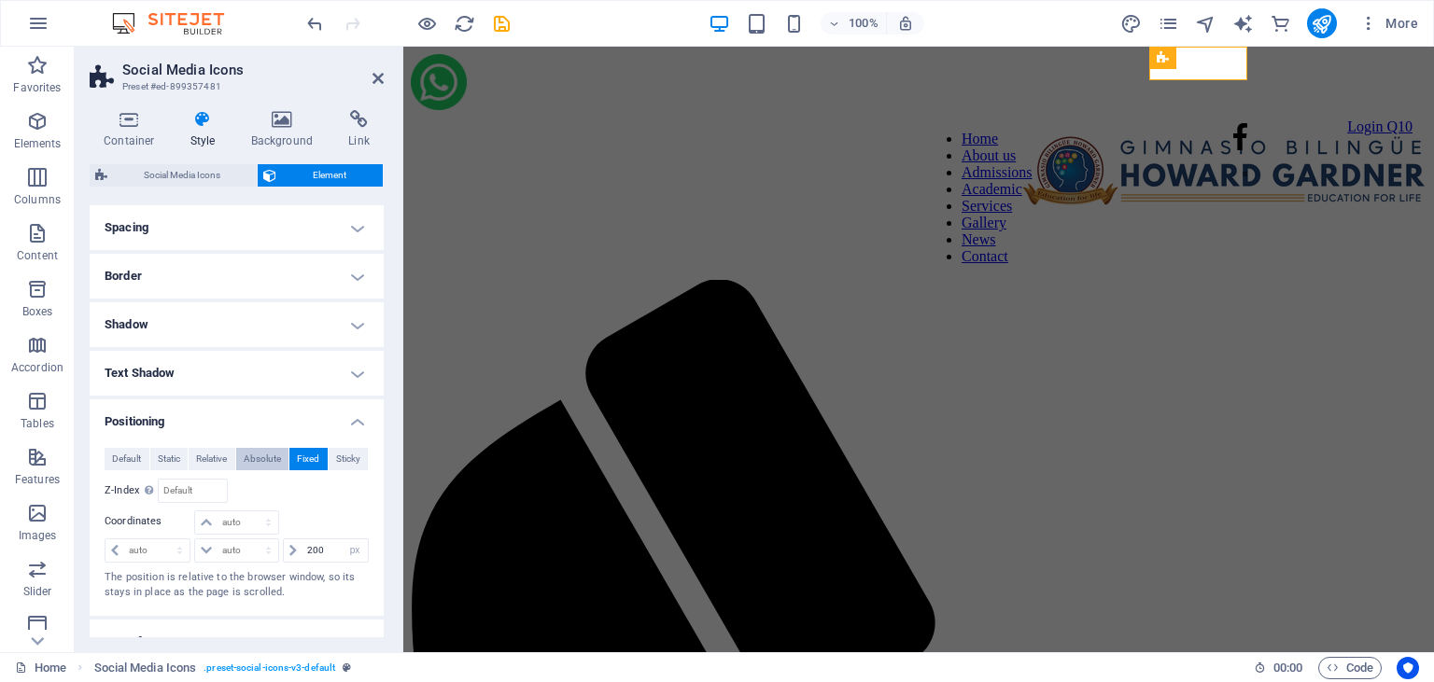
click at [268, 455] on span "Absolute" at bounding box center [262, 459] width 37 height 22
click at [344, 458] on span "Sticky" at bounding box center [348, 459] width 24 height 22
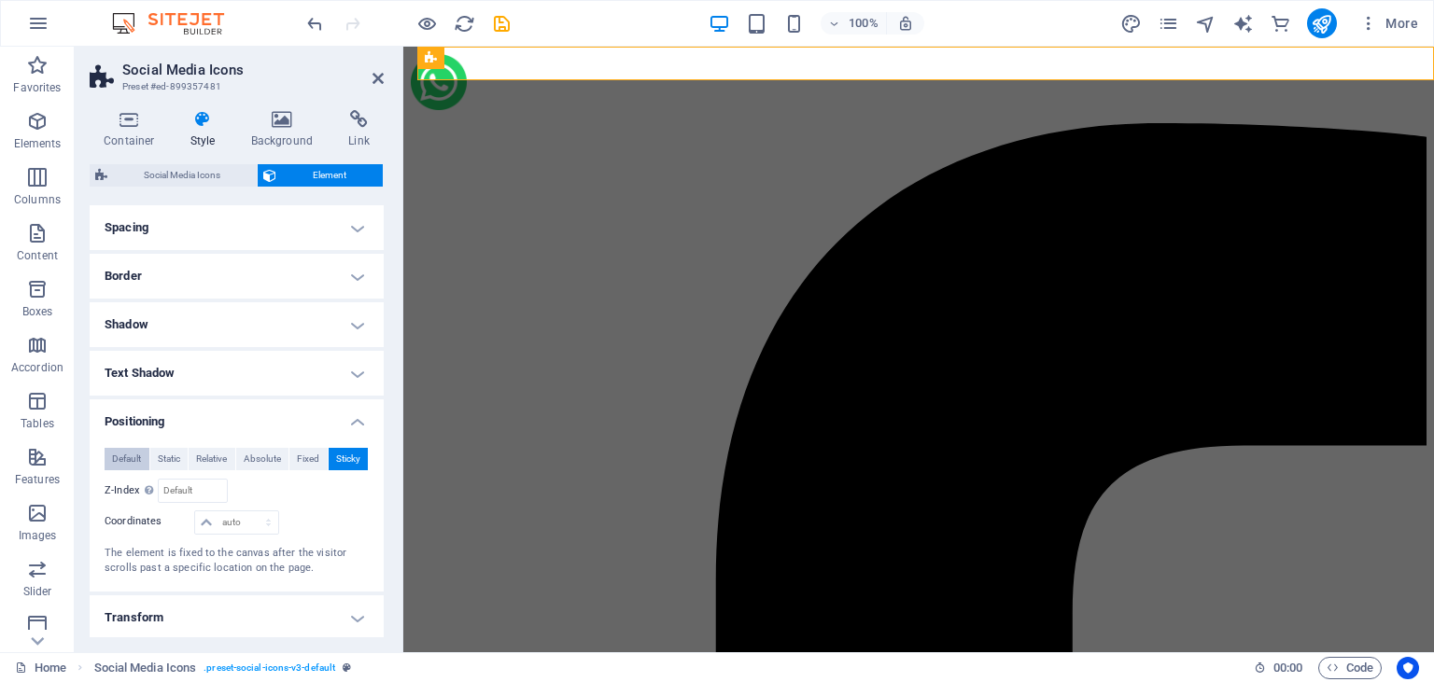
click at [132, 456] on span "Default" at bounding box center [126, 459] width 29 height 22
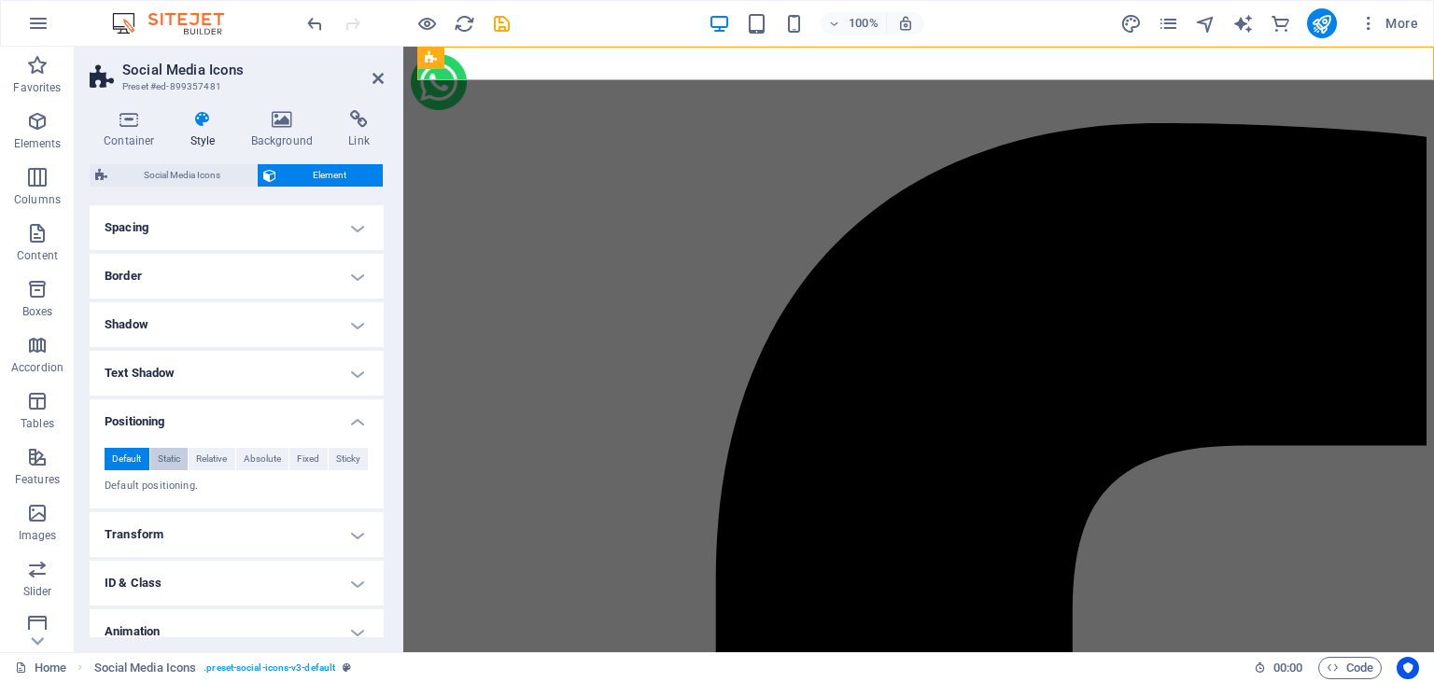
click at [175, 455] on span "Static" at bounding box center [169, 459] width 22 height 22
click at [255, 456] on span "Absolute" at bounding box center [262, 459] width 37 height 22
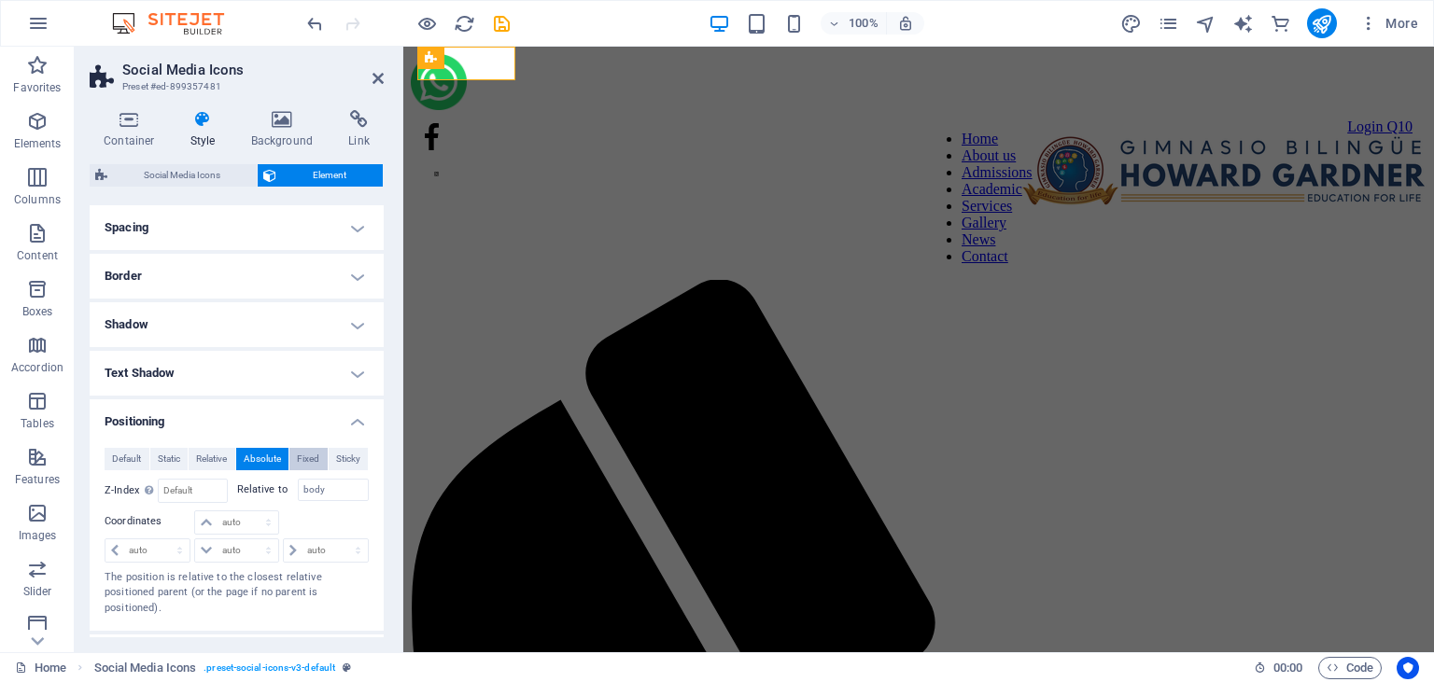
click at [314, 456] on span "Fixed" at bounding box center [308, 459] width 22 height 22
click at [381, 77] on icon at bounding box center [377, 78] width 11 height 15
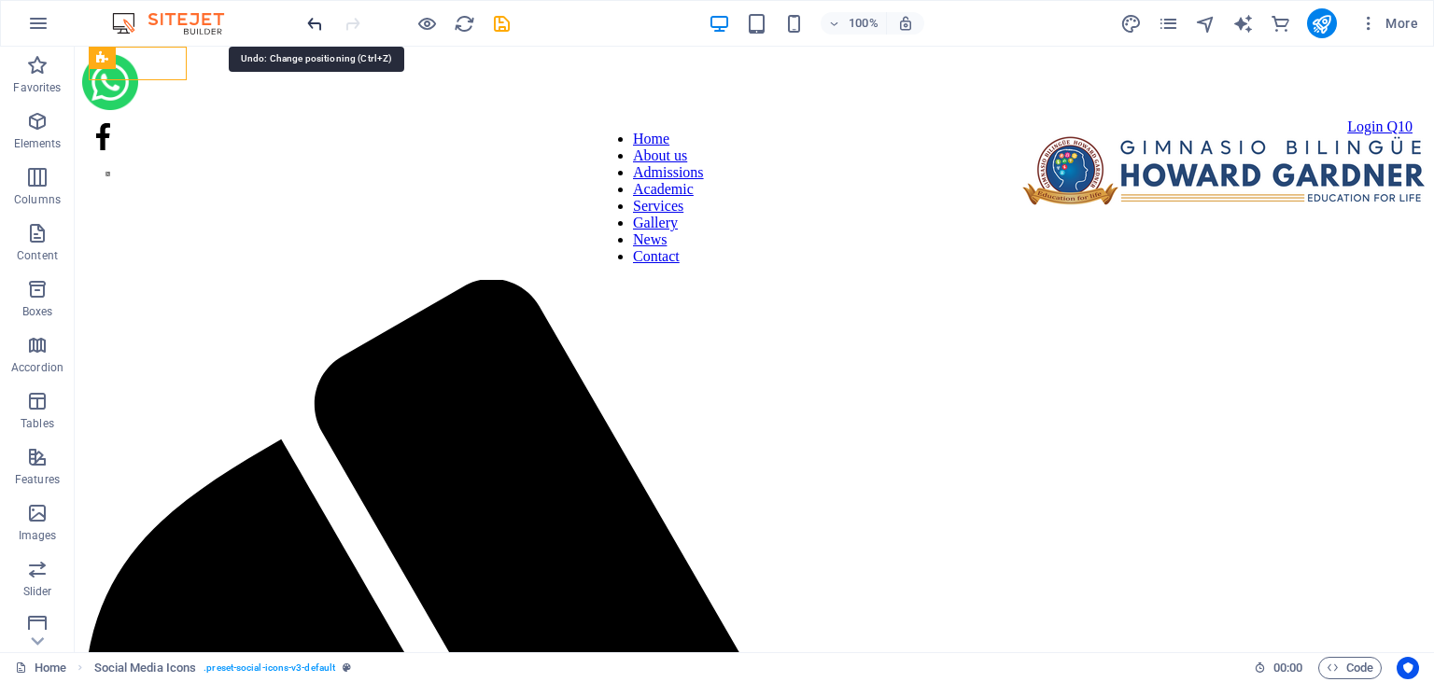
click at [314, 19] on icon "undo" at bounding box center [314, 23] width 21 height 21
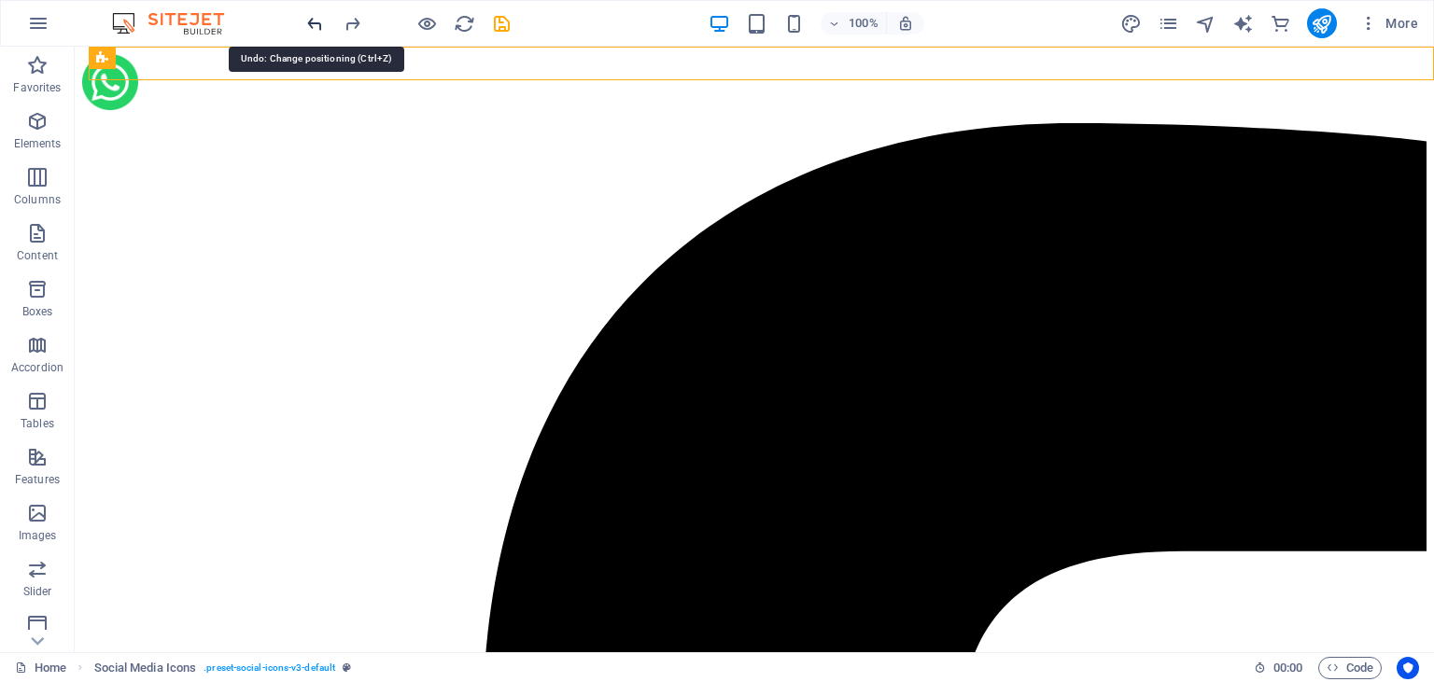
click at [314, 19] on icon "undo" at bounding box center [314, 23] width 21 height 21
click at [317, 21] on icon "undo" at bounding box center [314, 23] width 21 height 21
click at [311, 21] on icon "undo" at bounding box center [314, 23] width 21 height 21
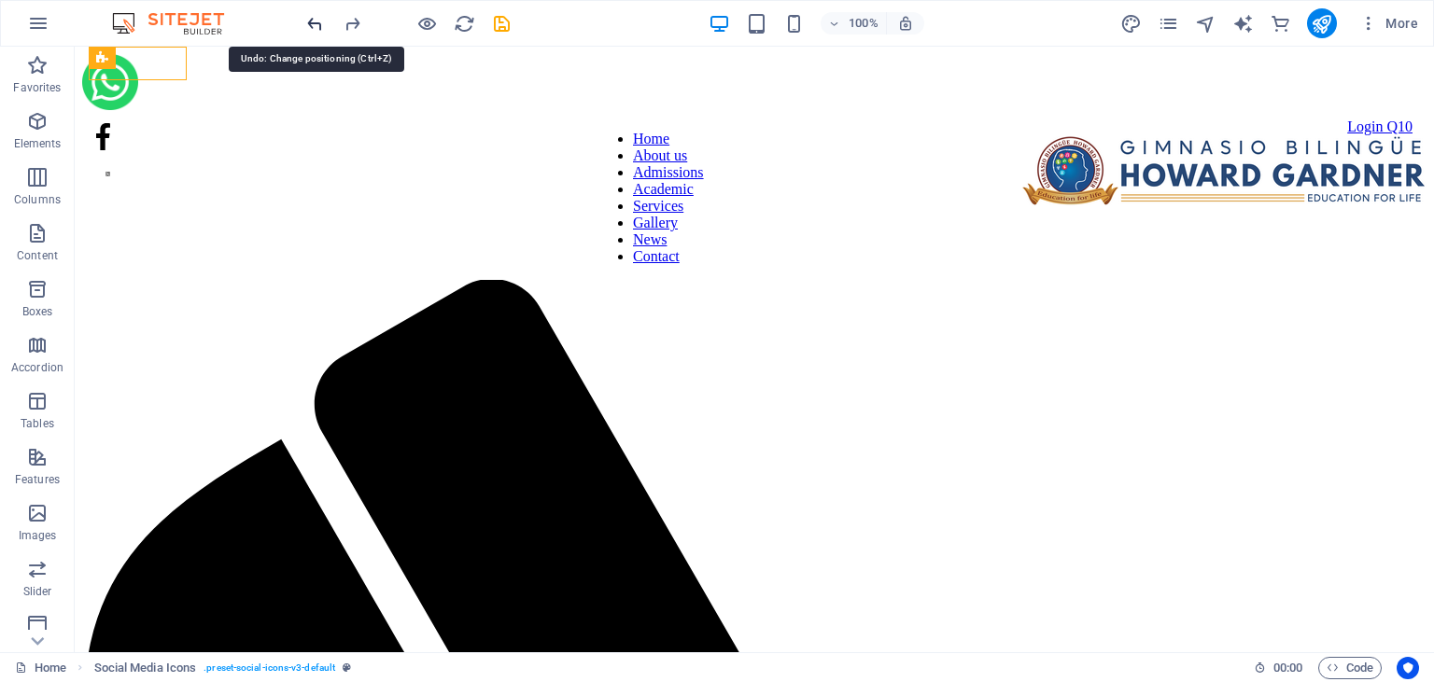
click at [311, 21] on icon "undo" at bounding box center [314, 23] width 21 height 21
click at [318, 26] on icon "undo" at bounding box center [314, 23] width 21 height 21
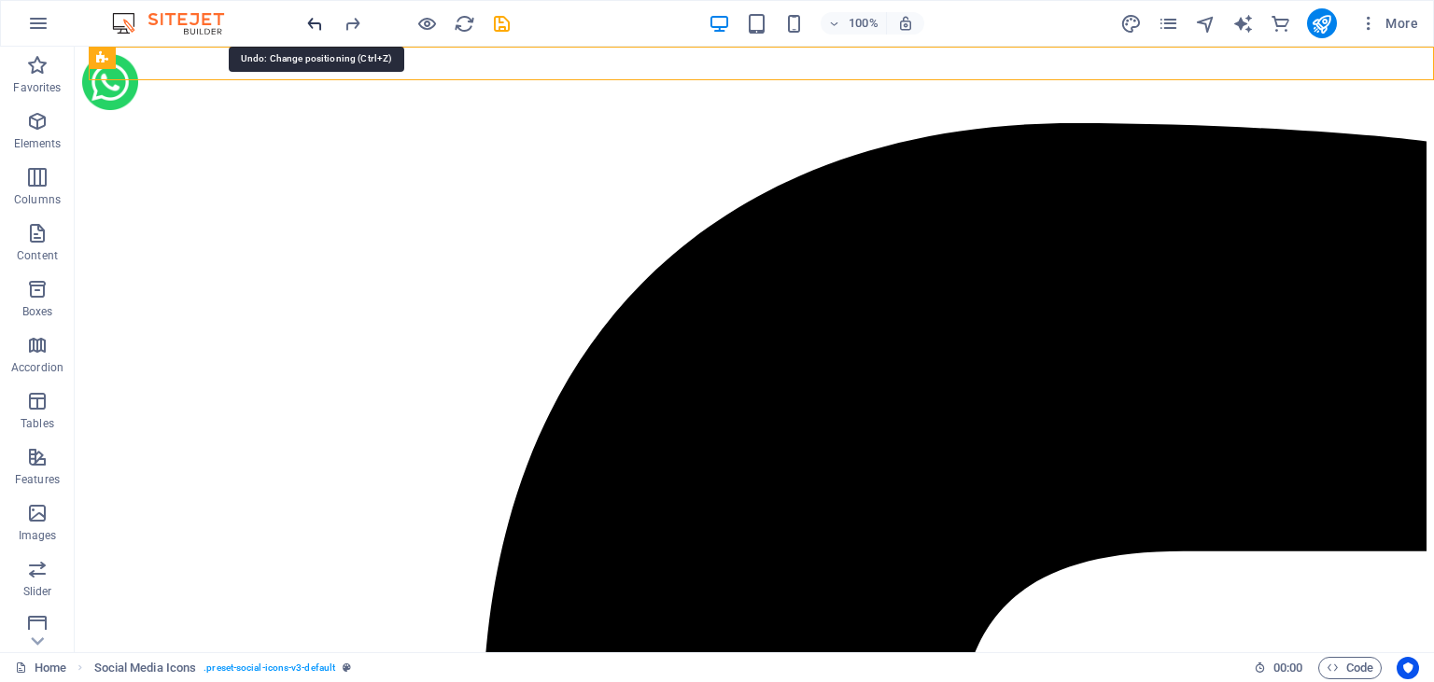
click at [318, 26] on icon "undo" at bounding box center [314, 23] width 21 height 21
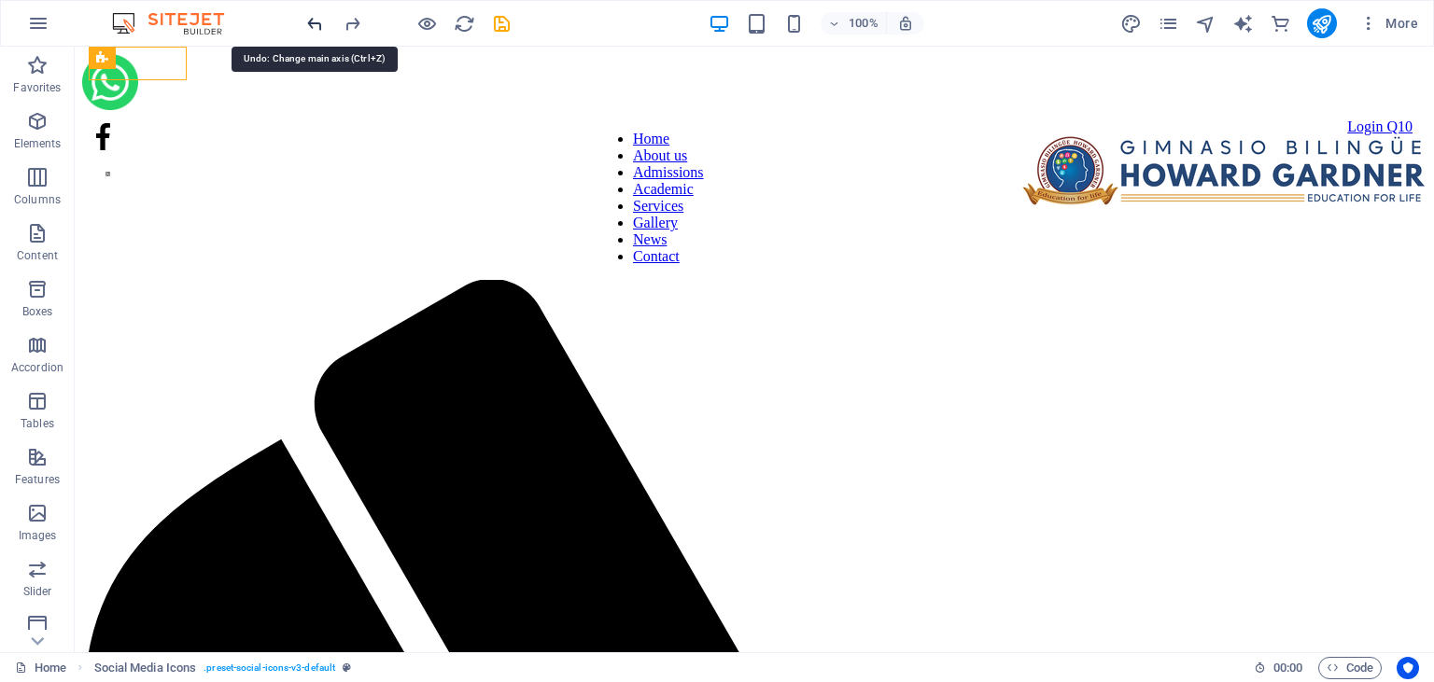
click at [318, 26] on icon "undo" at bounding box center [314, 23] width 21 height 21
click at [353, 24] on icon "redo" at bounding box center [352, 23] width 21 height 21
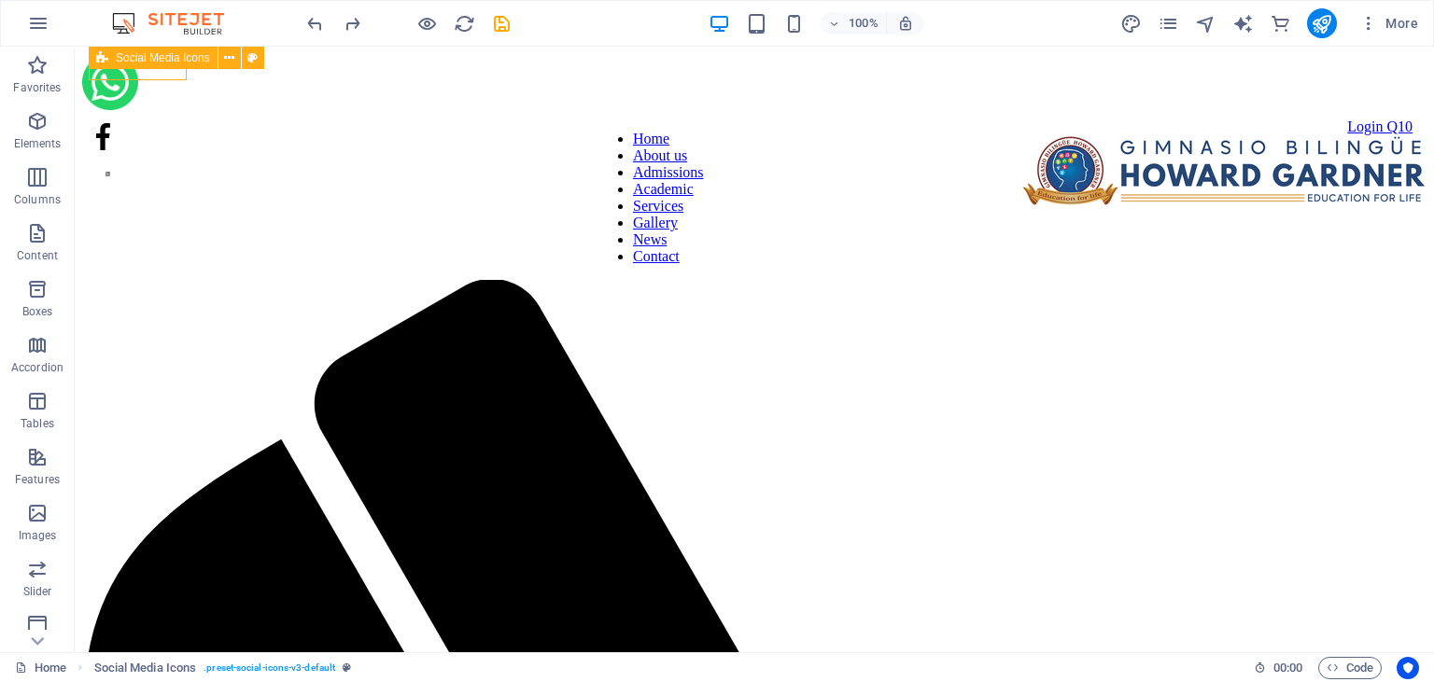
click at [133, 67] on div "Social Media Icons" at bounding box center [153, 58] width 129 height 22
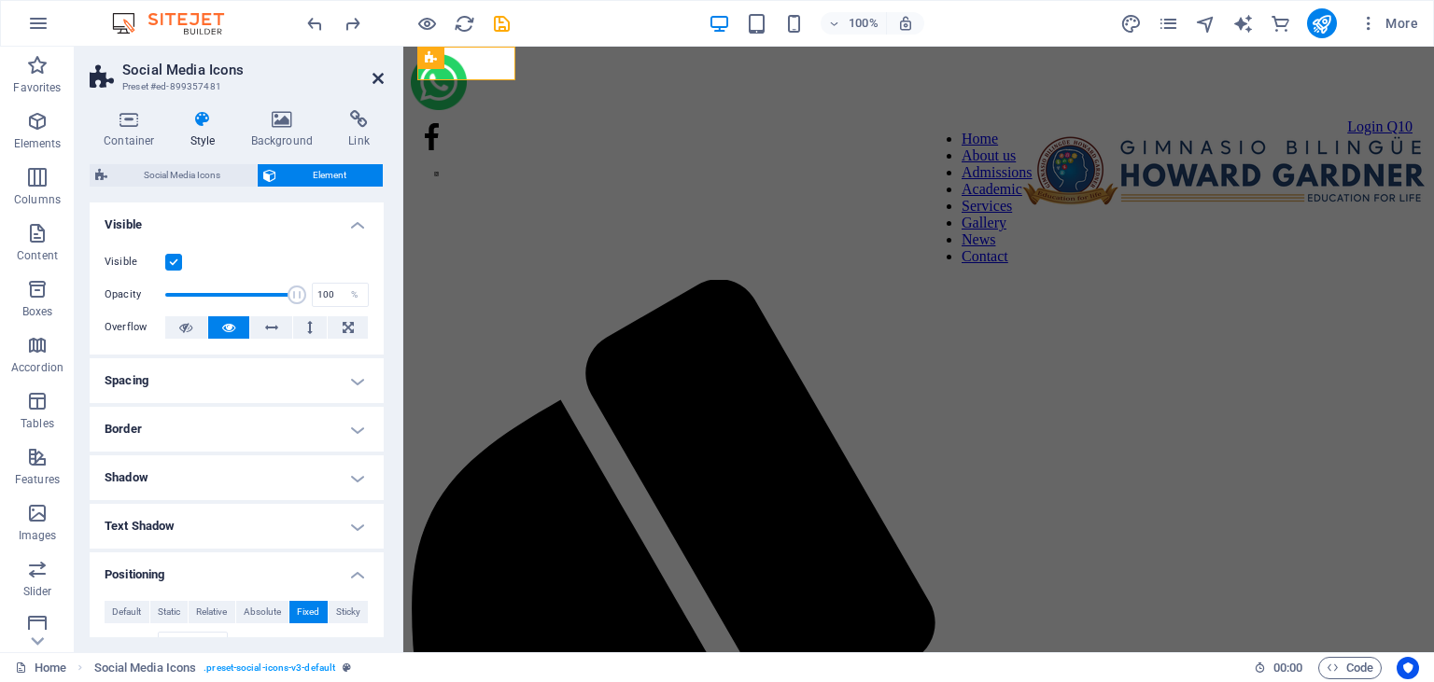
click at [376, 80] on icon at bounding box center [377, 78] width 11 height 15
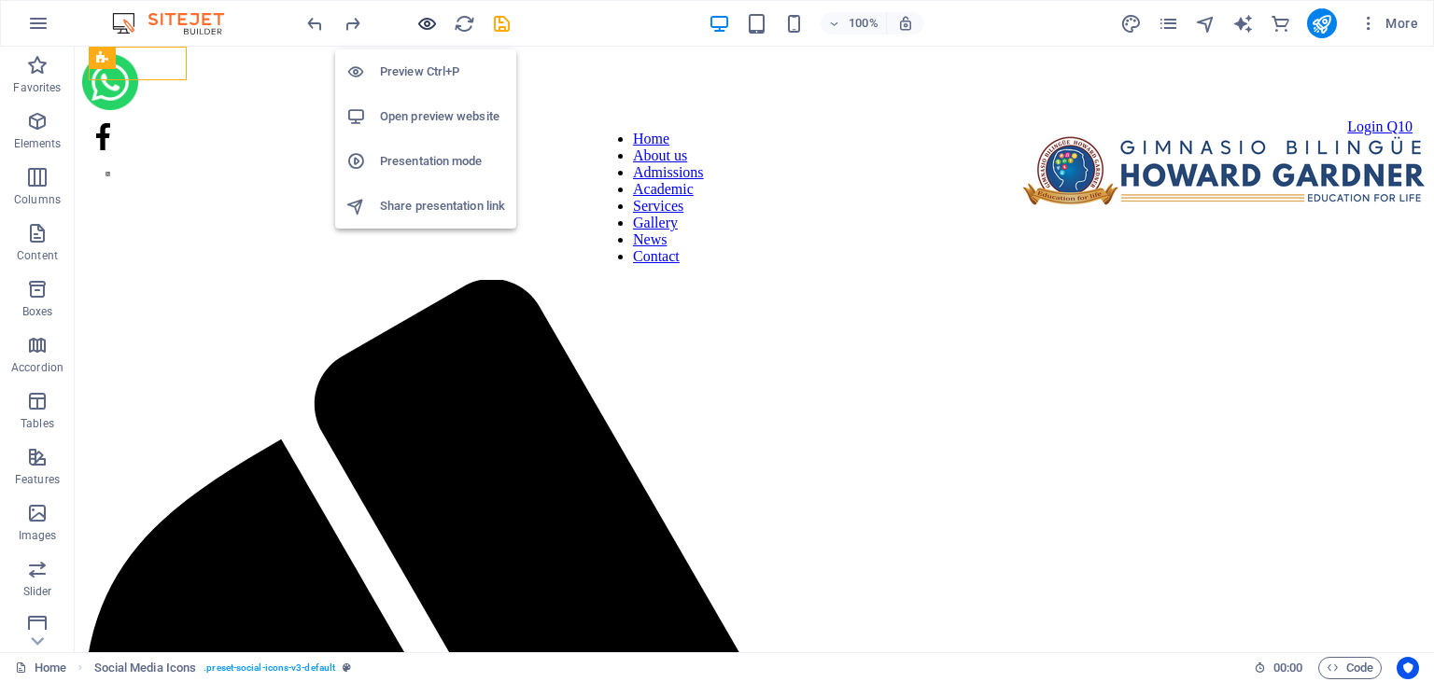
click at [424, 21] on icon "button" at bounding box center [426, 23] width 21 height 21
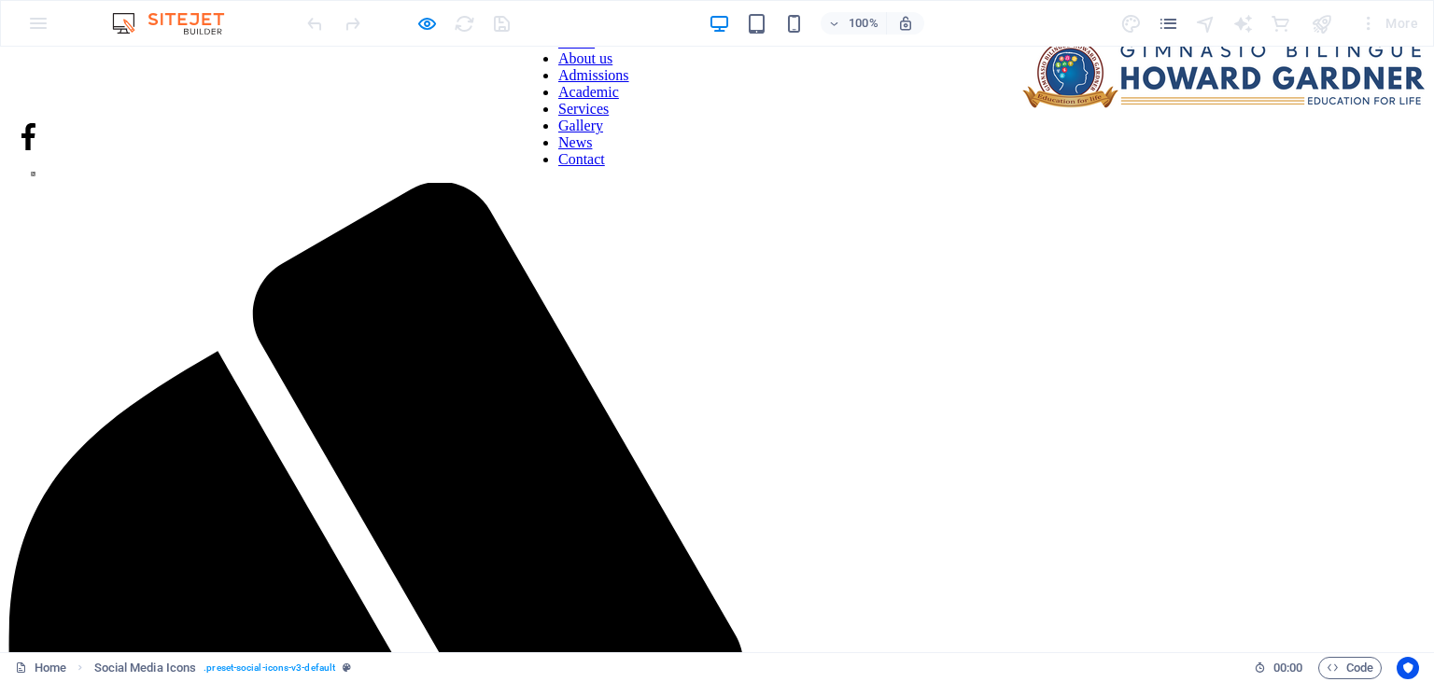
scroll to position [0, 0]
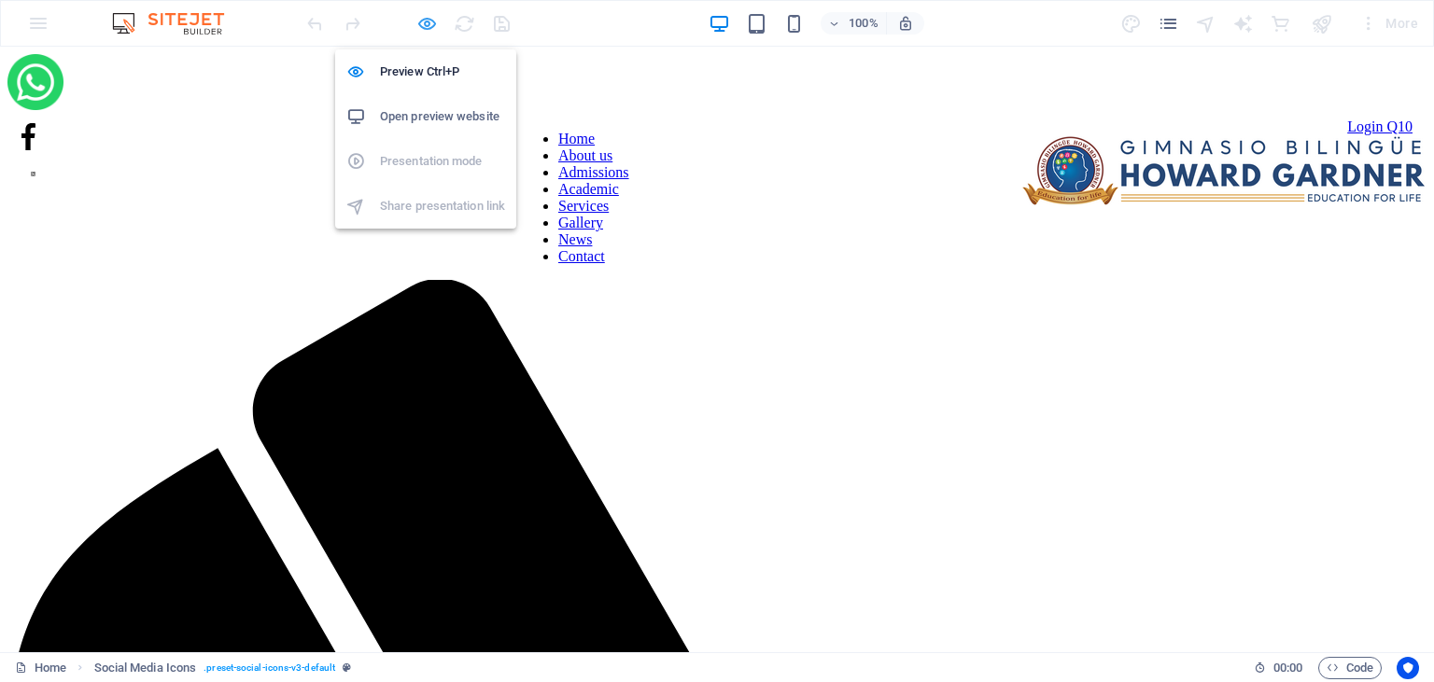
click at [423, 21] on icon "button" at bounding box center [426, 23] width 21 height 21
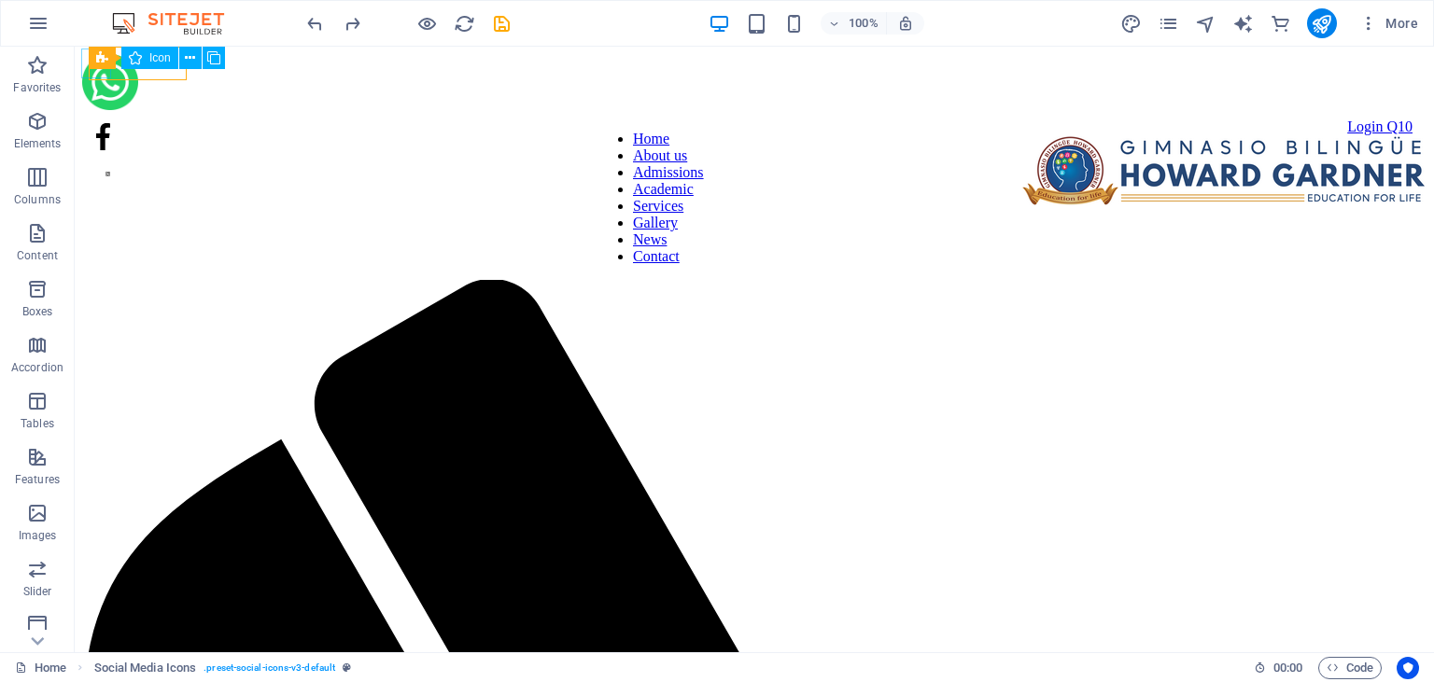
click at [103, 123] on figure at bounding box center [103, 138] width 14 height 31
select select "xMidYMid"
select select "px"
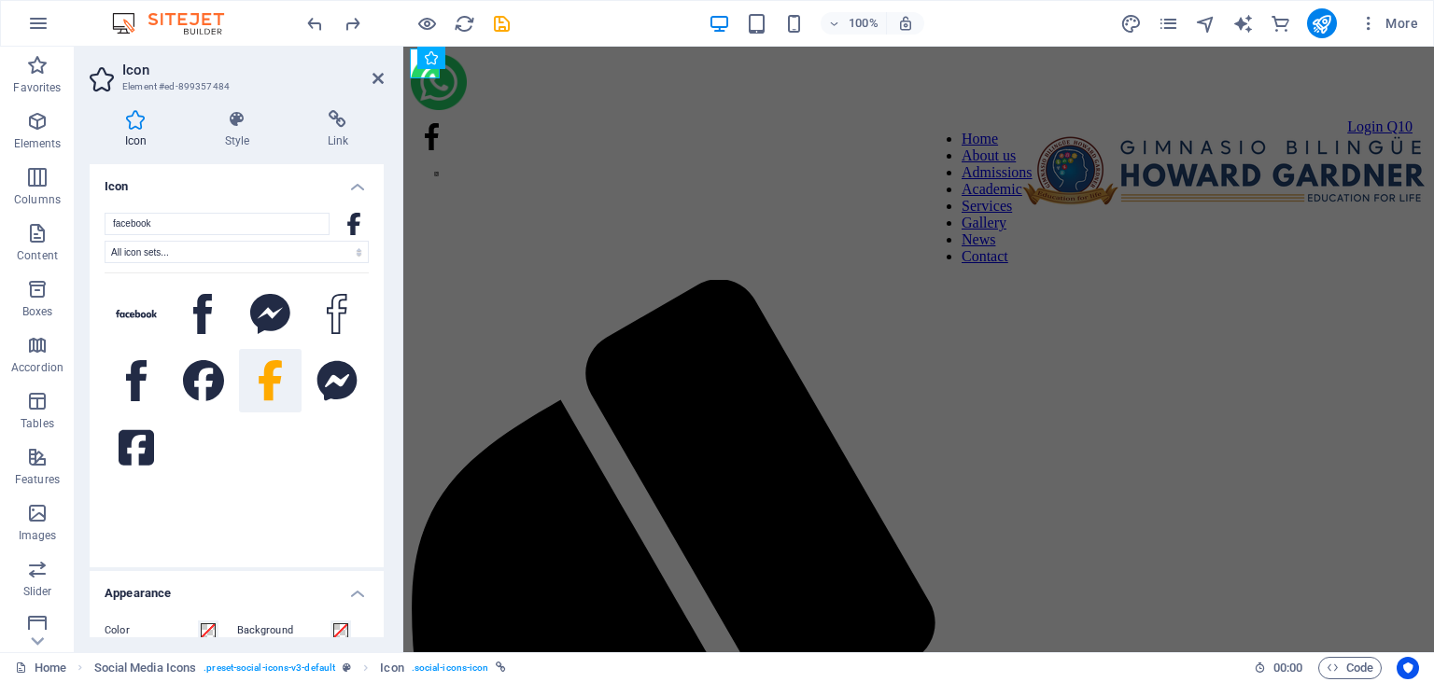
click at [371, 79] on header "Icon Element #ed-899357484" at bounding box center [237, 71] width 294 height 49
click at [378, 82] on icon at bounding box center [377, 78] width 11 height 15
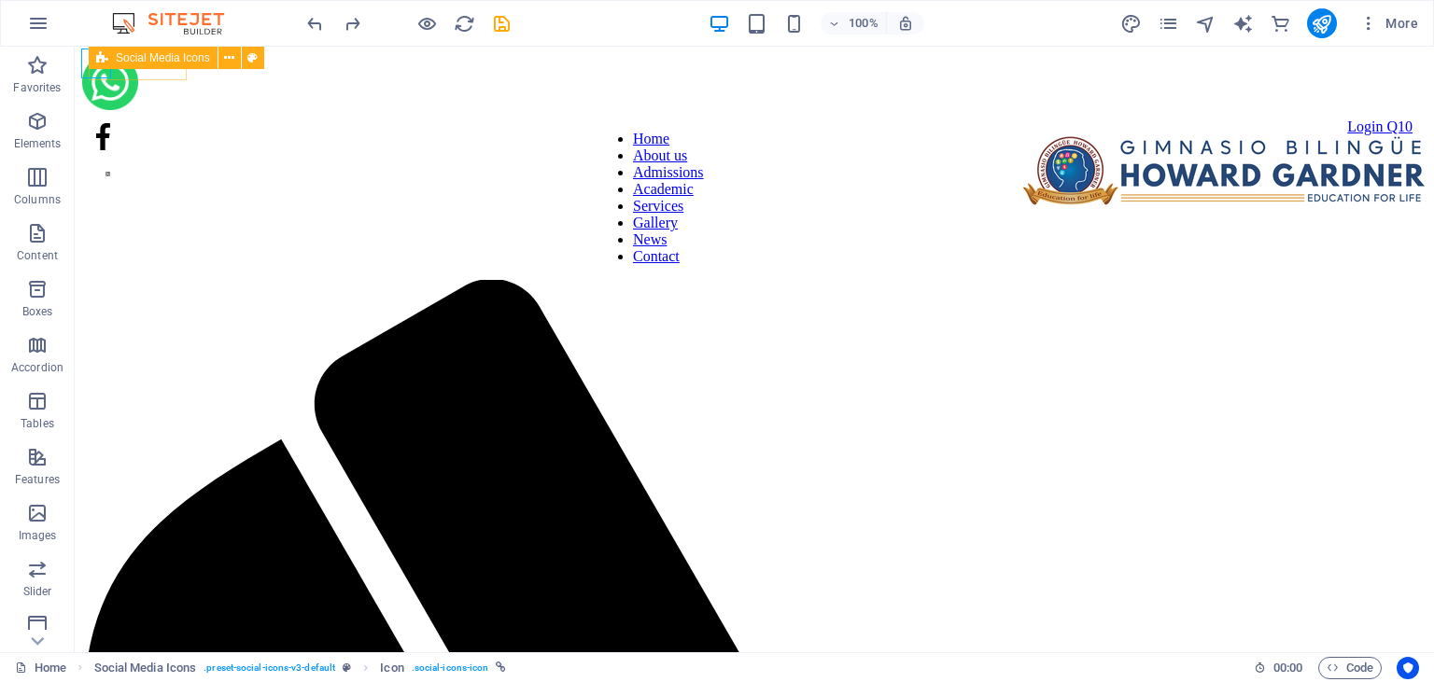
click at [115, 51] on div "Social Media Icons" at bounding box center [153, 58] width 129 height 22
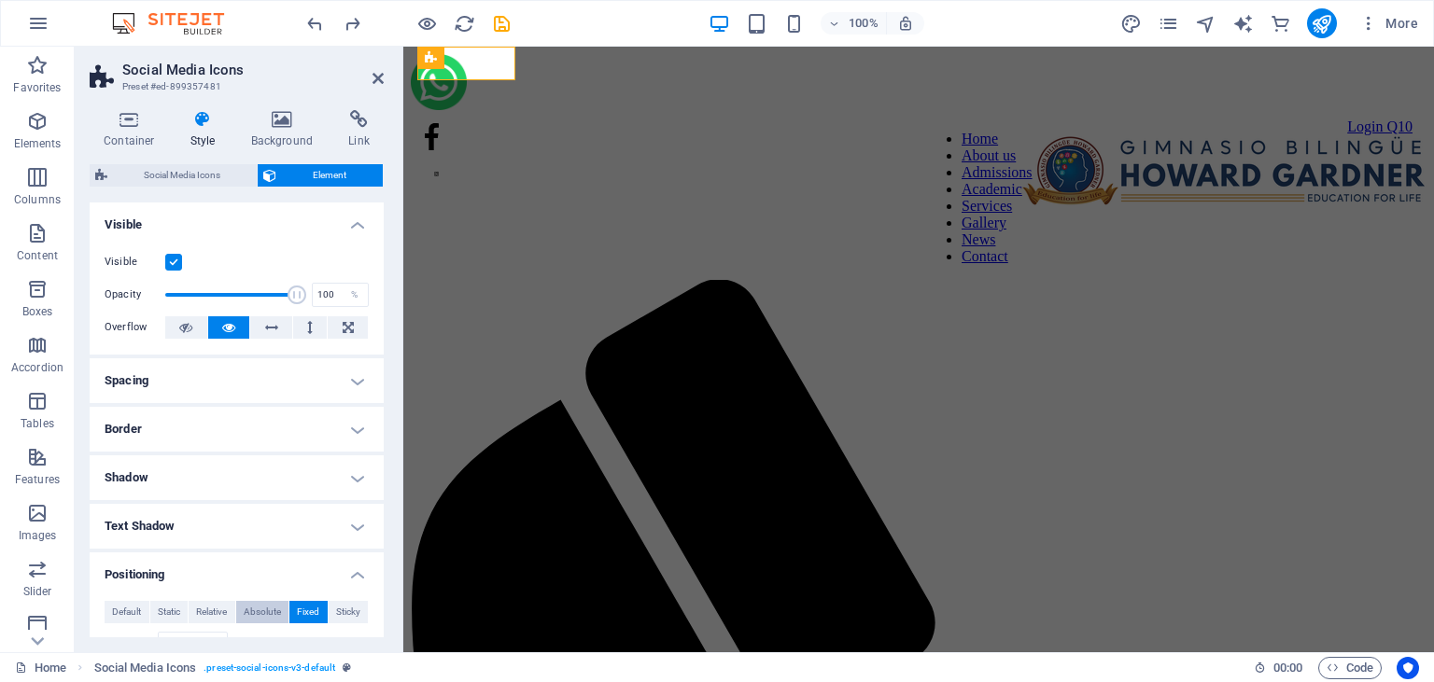
click at [270, 608] on span "Absolute" at bounding box center [262, 612] width 37 height 22
click at [346, 614] on span "Sticky" at bounding box center [348, 612] width 24 height 22
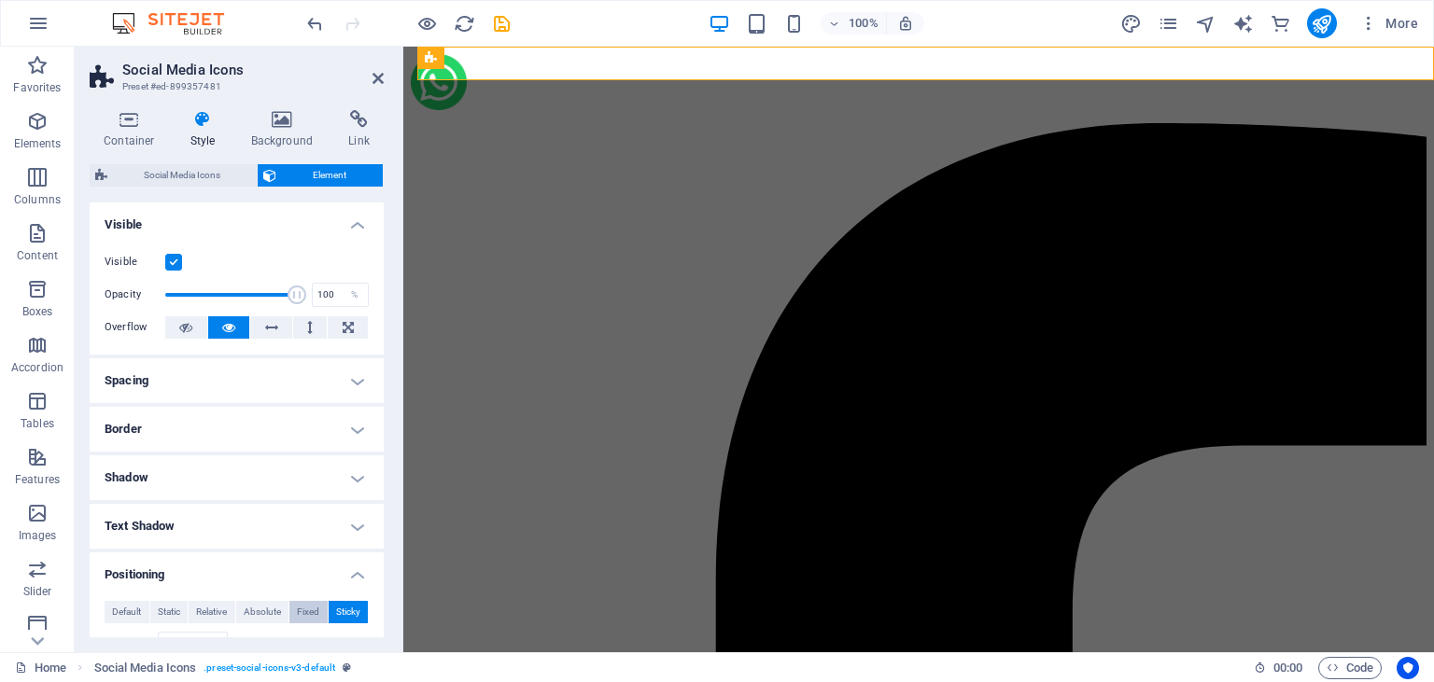
click at [311, 614] on span "Fixed" at bounding box center [308, 612] width 22 height 22
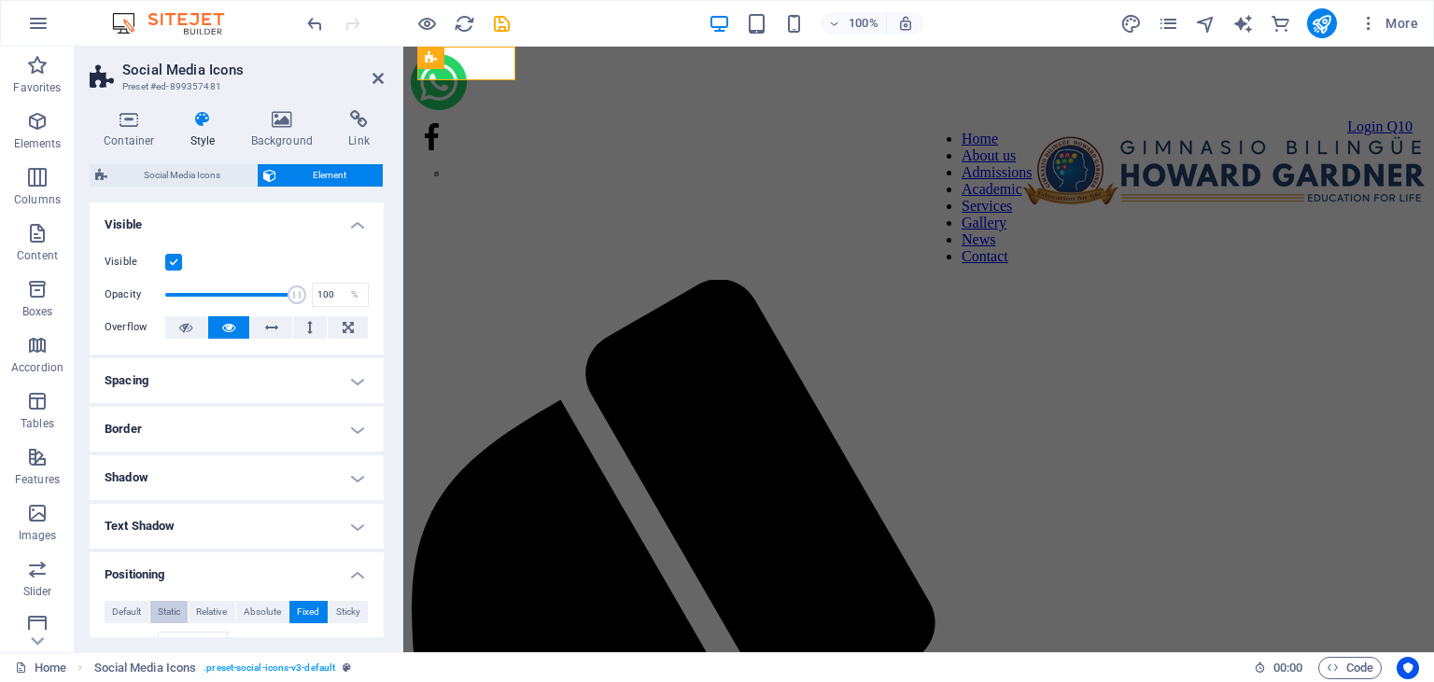
click at [174, 608] on span "Static" at bounding box center [169, 612] width 22 height 22
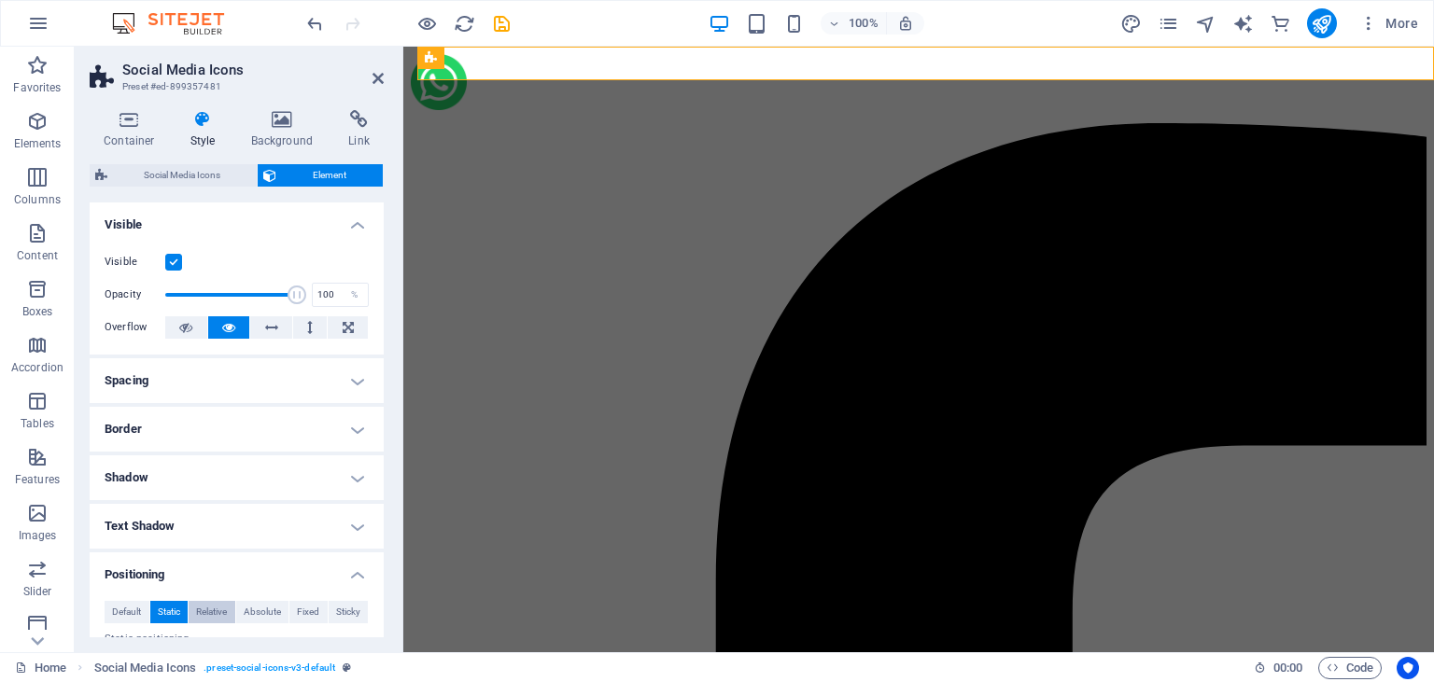
click at [208, 608] on span "Relative" at bounding box center [211, 612] width 31 height 22
click at [259, 612] on span "Absolute" at bounding box center [262, 612] width 37 height 22
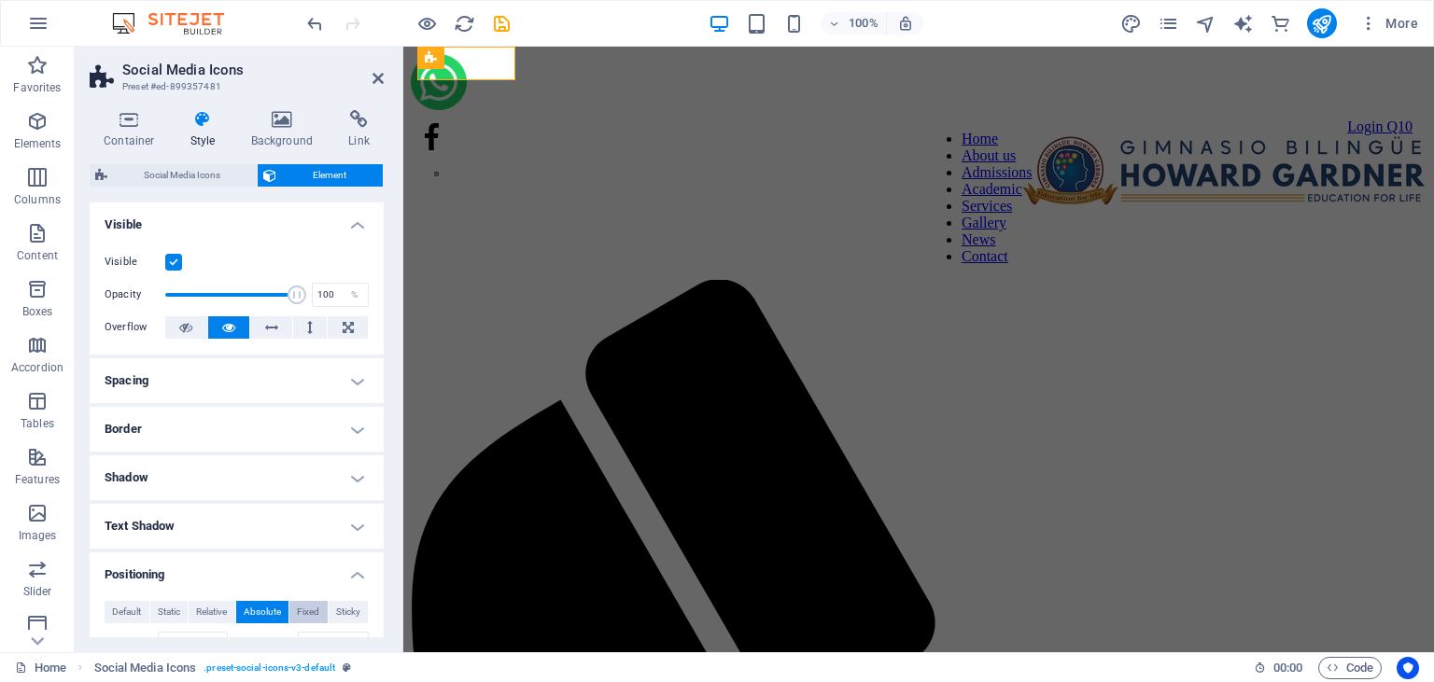
click at [299, 611] on span "Fixed" at bounding box center [308, 612] width 22 height 22
click at [378, 80] on icon at bounding box center [377, 78] width 11 height 15
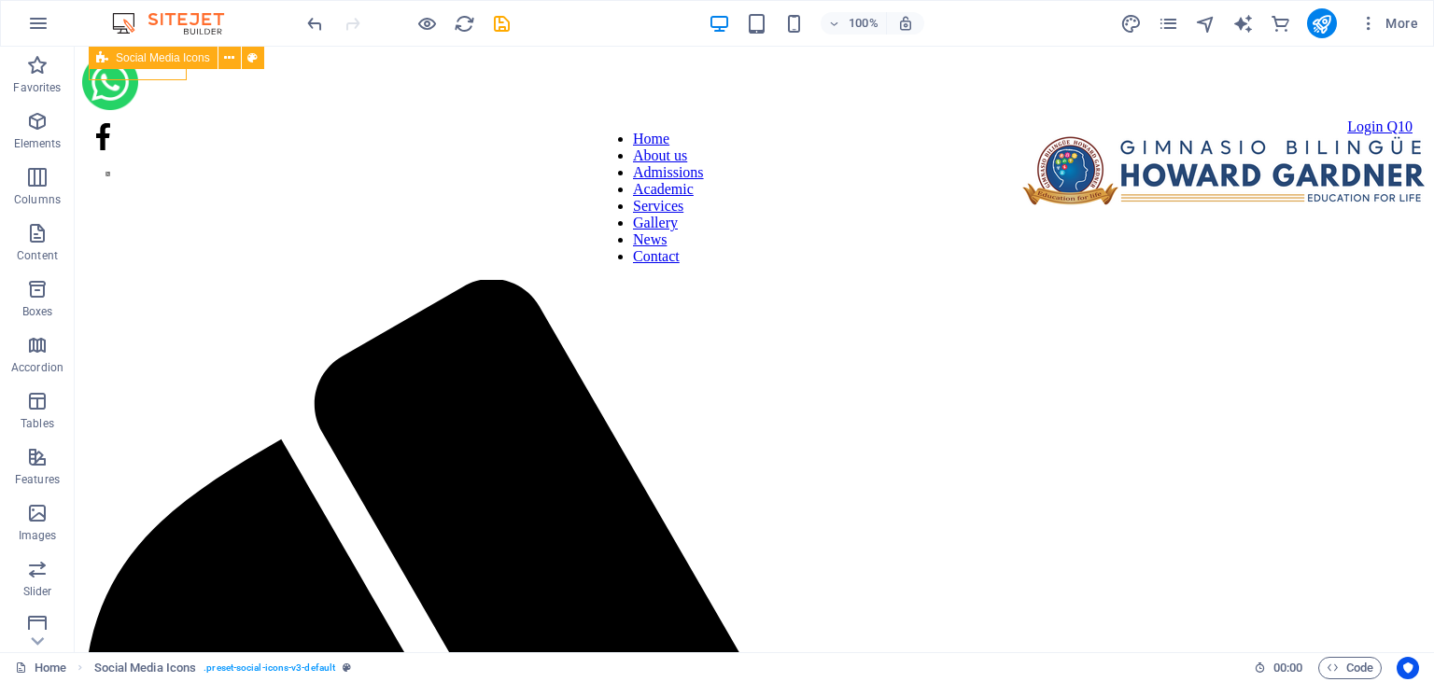
click at [103, 56] on icon at bounding box center [102, 58] width 12 height 22
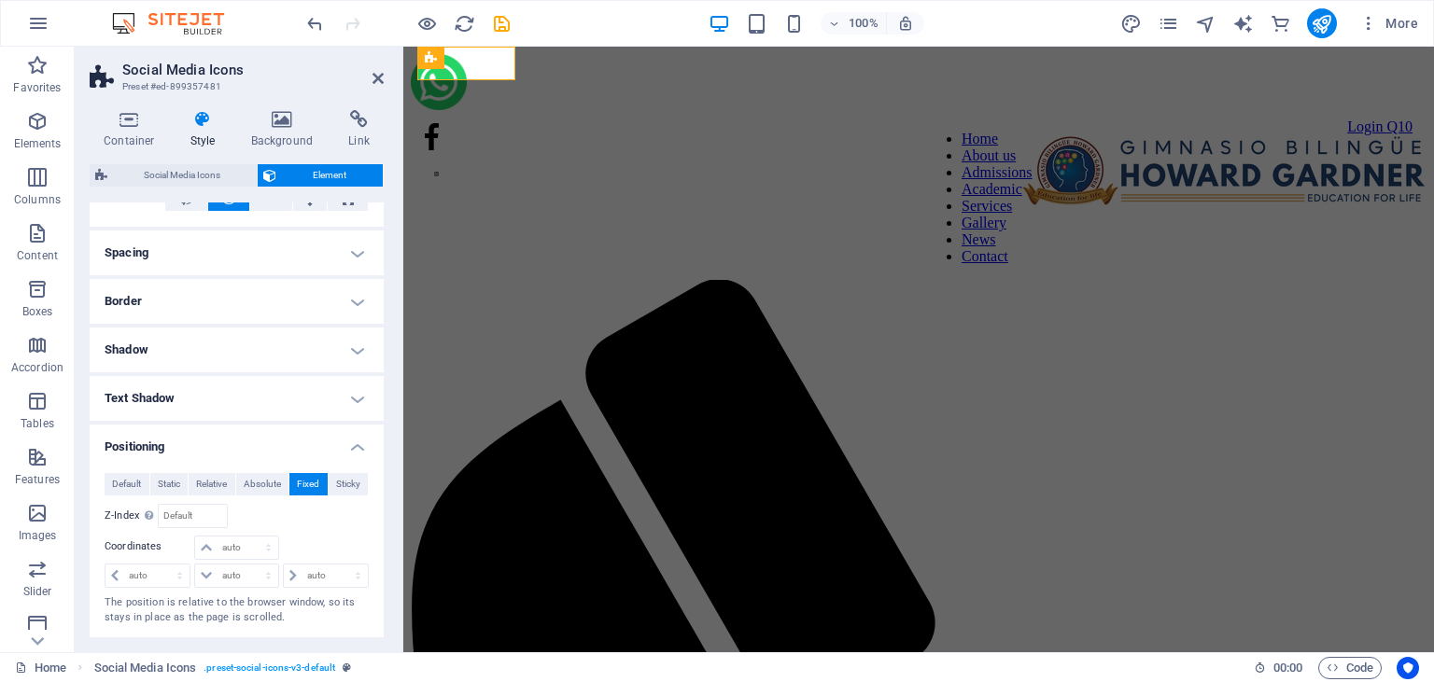
scroll to position [138, 0]
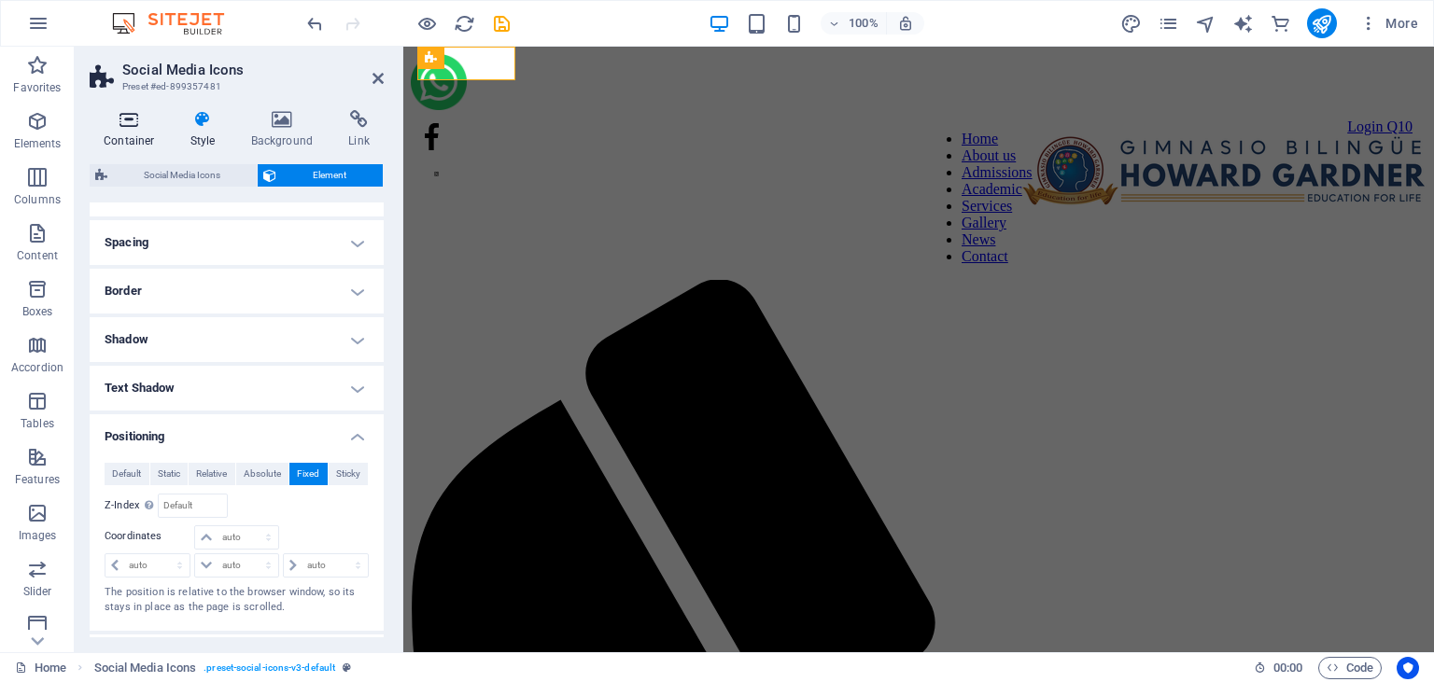
click at [129, 127] on icon at bounding box center [129, 119] width 79 height 19
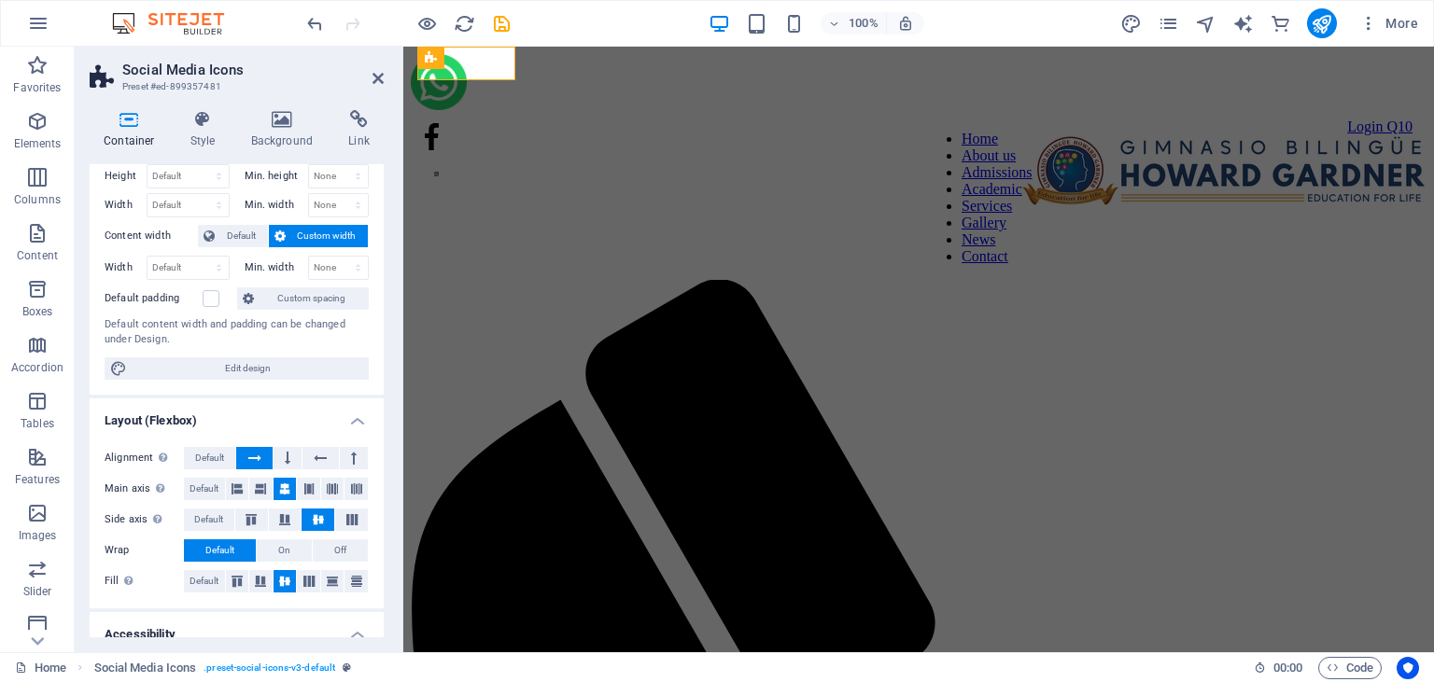
scroll to position [0, 0]
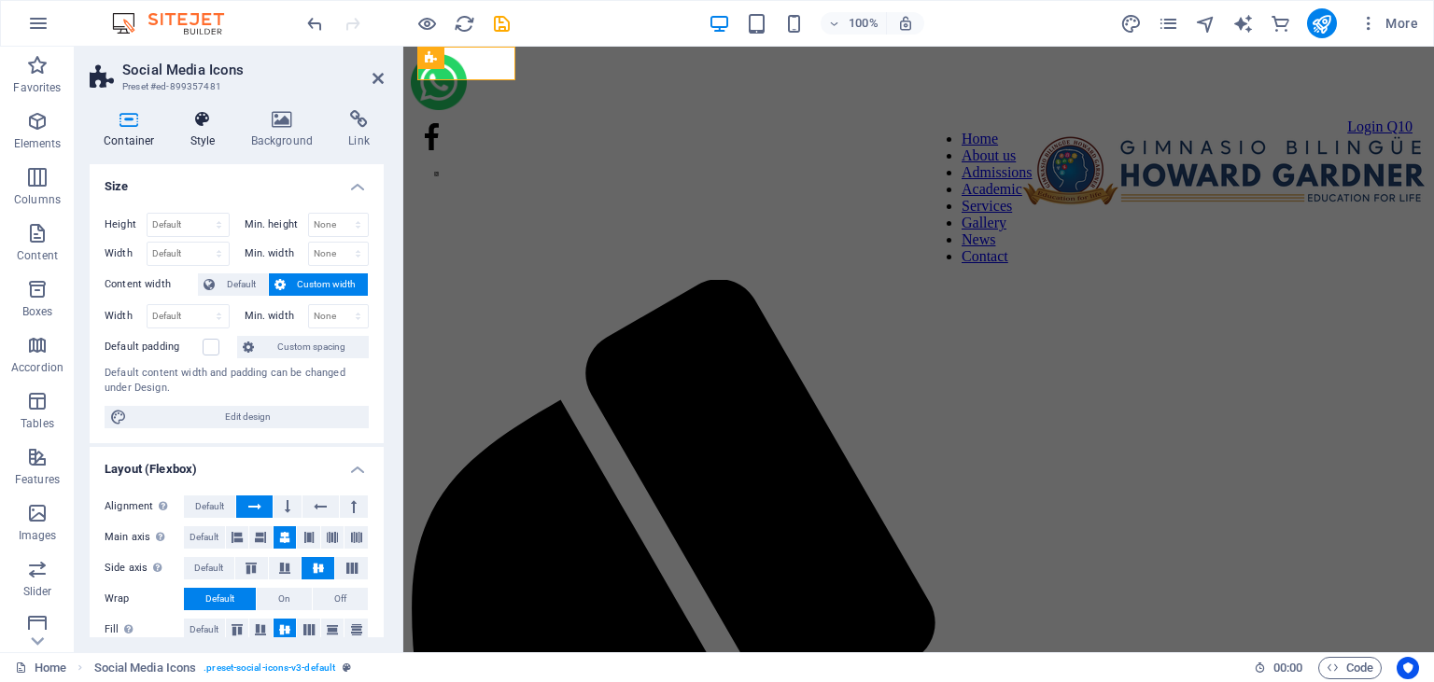
click at [199, 130] on h4 "Style" at bounding box center [206, 129] width 61 height 39
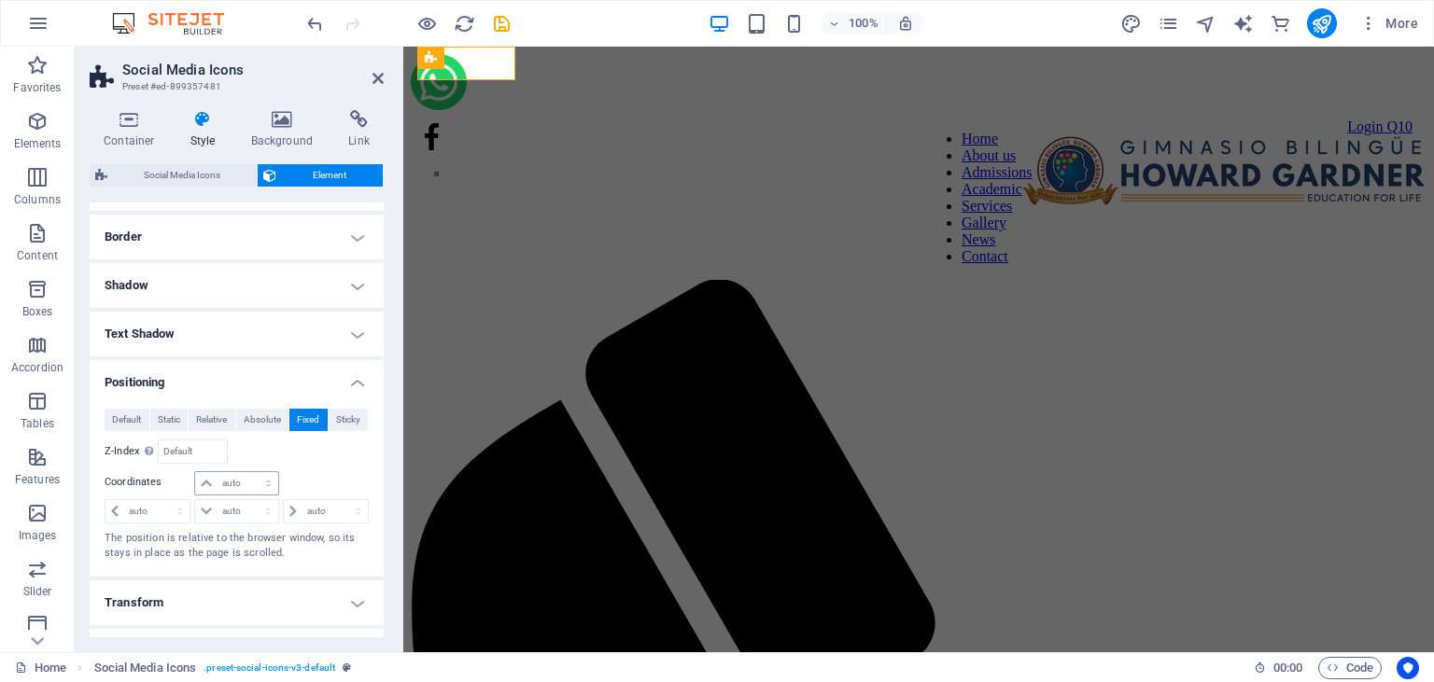
scroll to position [194, 0]
click at [284, 498] on select "auto px rem % em" at bounding box center [326, 509] width 84 height 22
select select "px"
click option "px" at bounding box center [0, 0] width 0 height 0
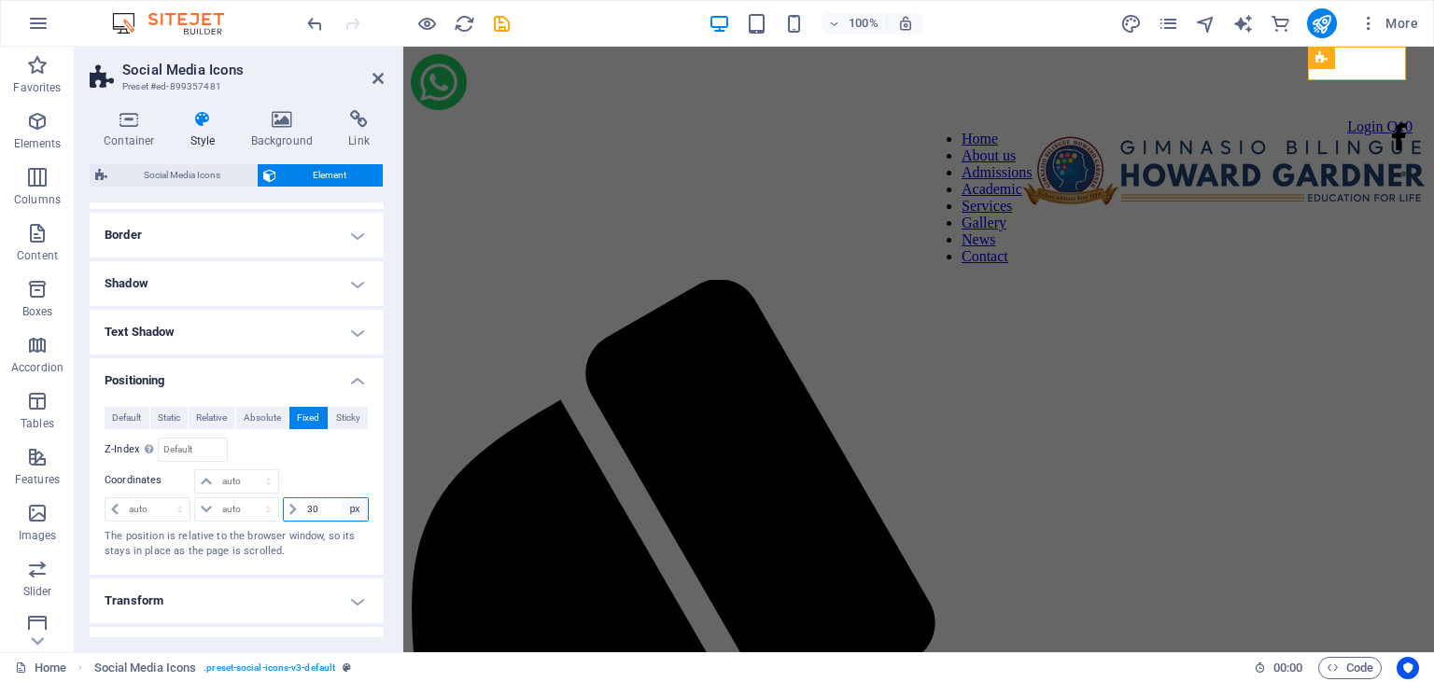
type input "3"
type input "5"
type input "1"
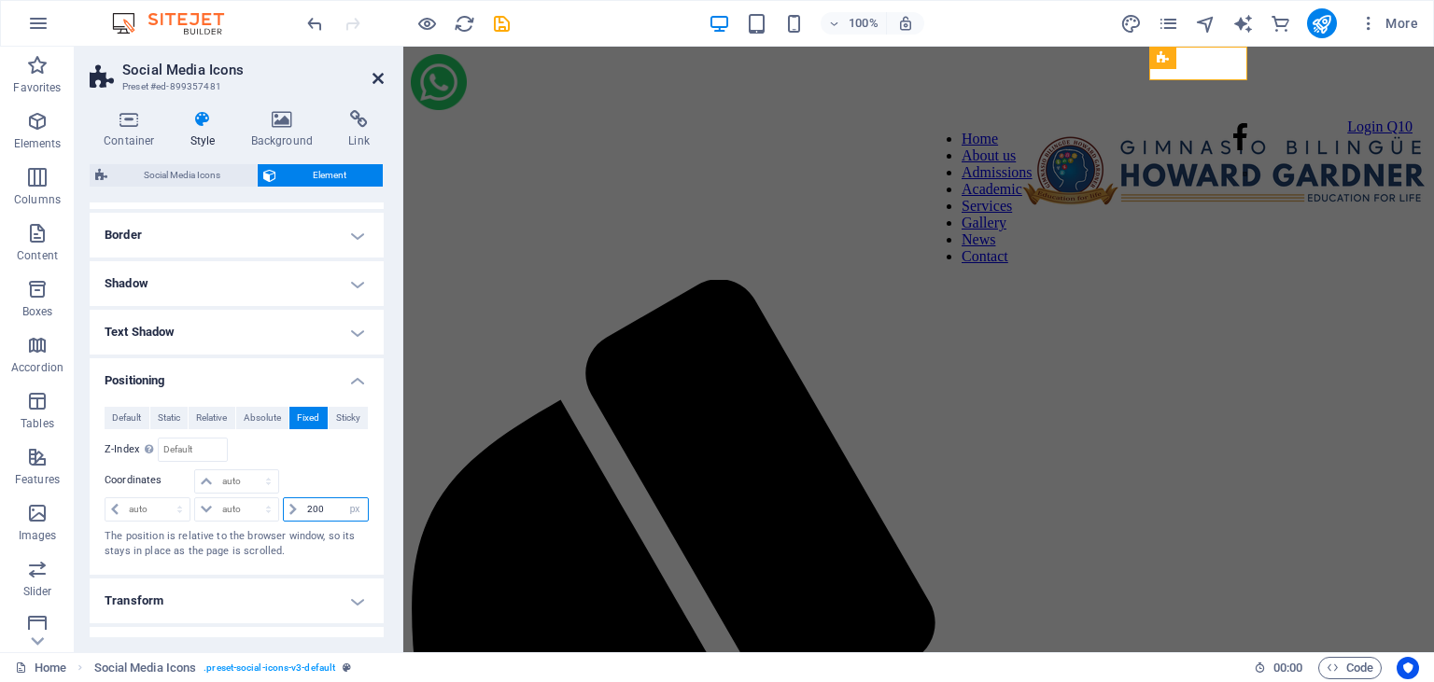
type input "200"
click at [375, 84] on icon at bounding box center [377, 78] width 11 height 15
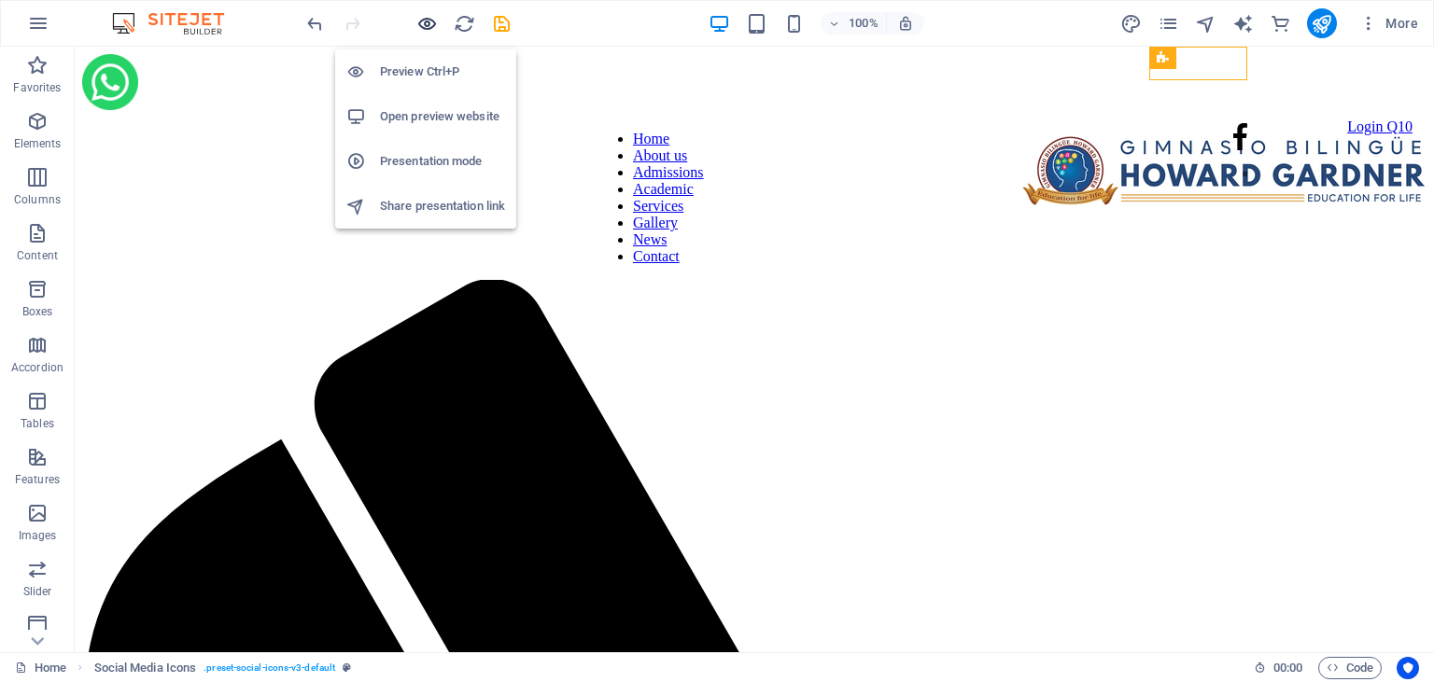
click at [425, 24] on icon "button" at bounding box center [426, 23] width 21 height 21
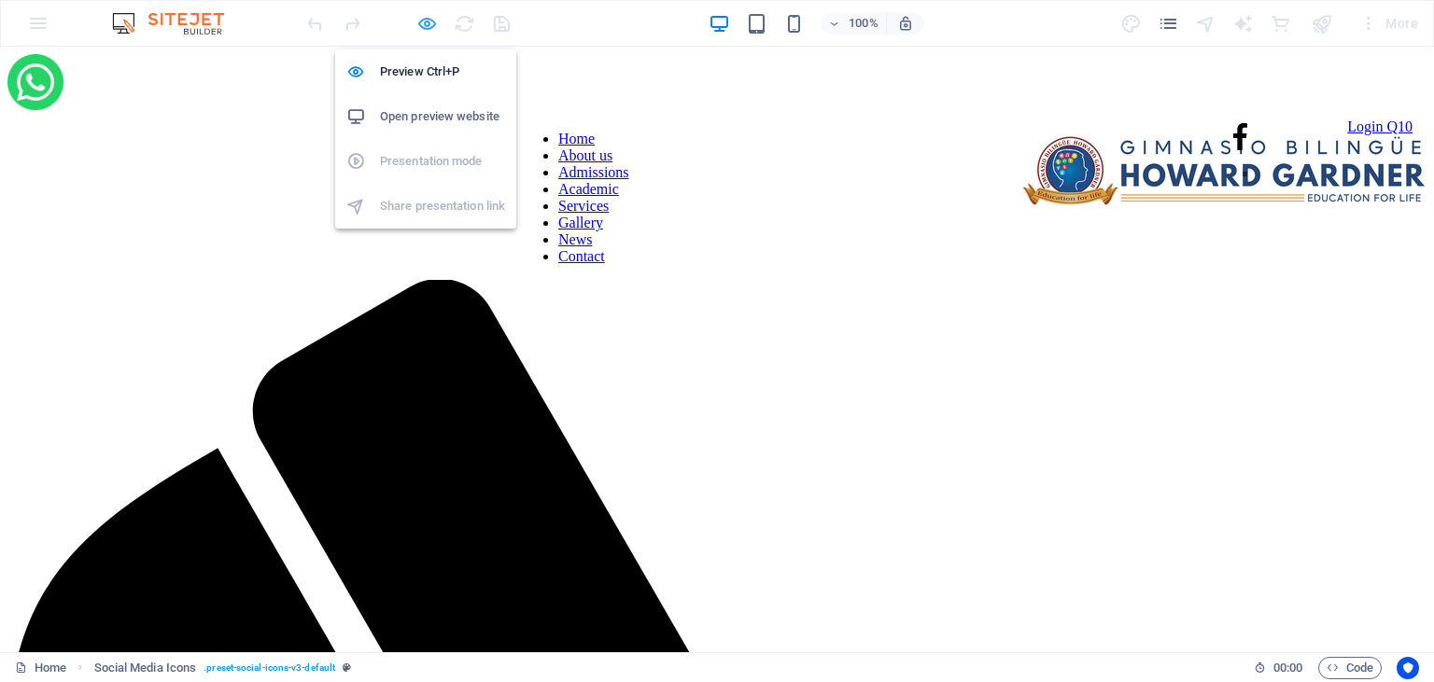
click at [420, 24] on icon "button" at bounding box center [426, 23] width 21 height 21
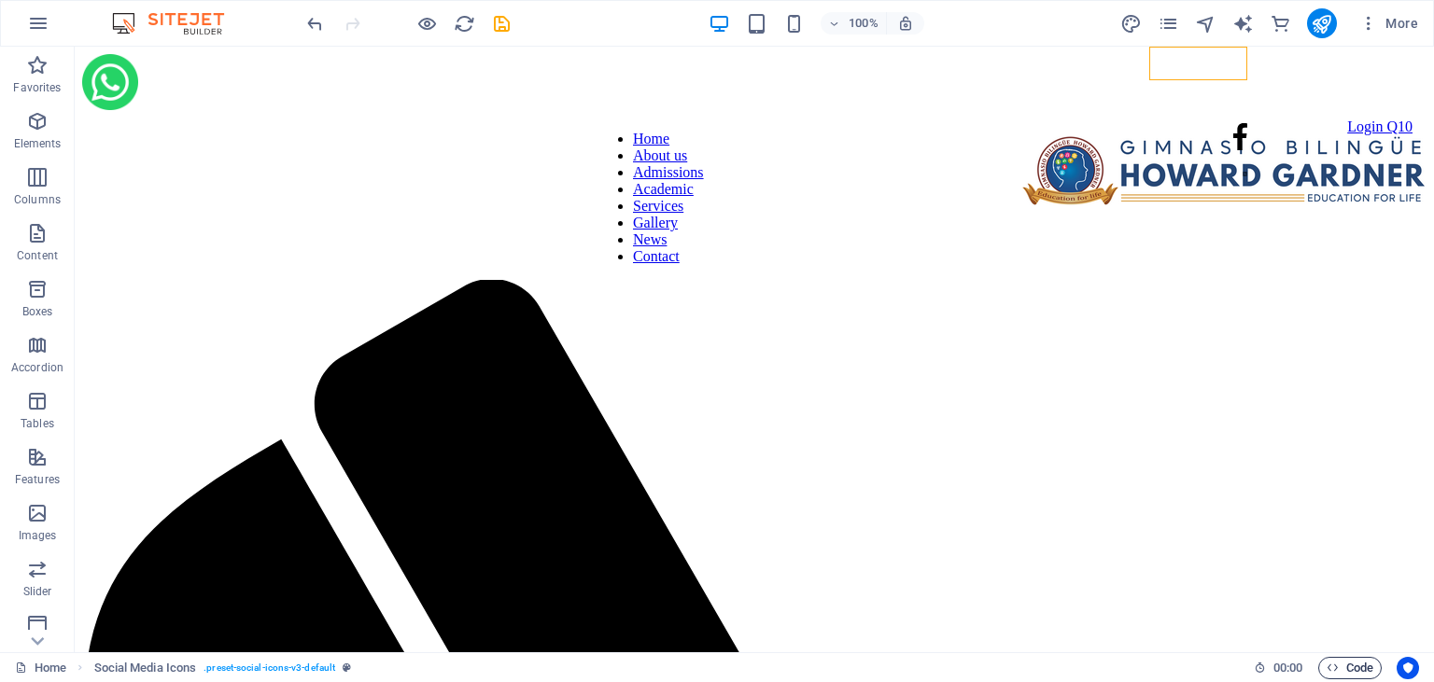
click at [1328, 665] on icon "button" at bounding box center [1332, 668] width 12 height 12
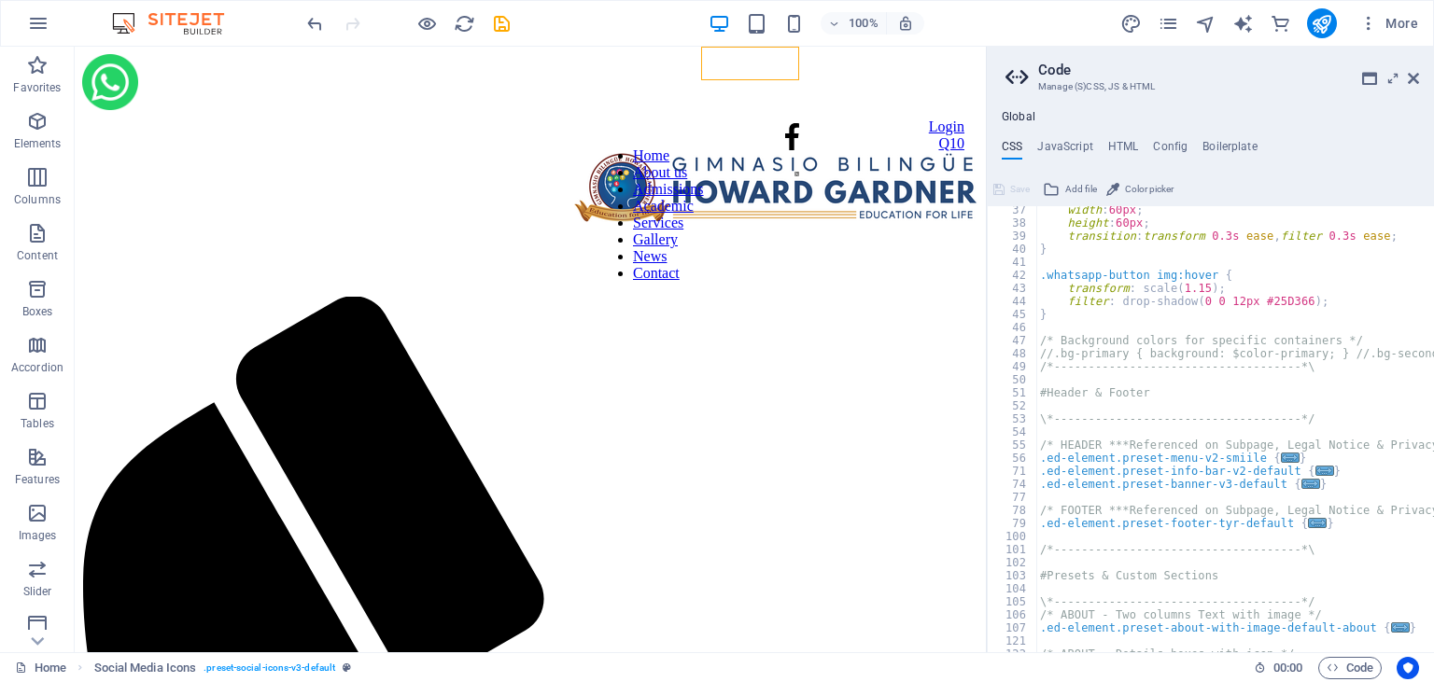
scroll to position [499, 0]
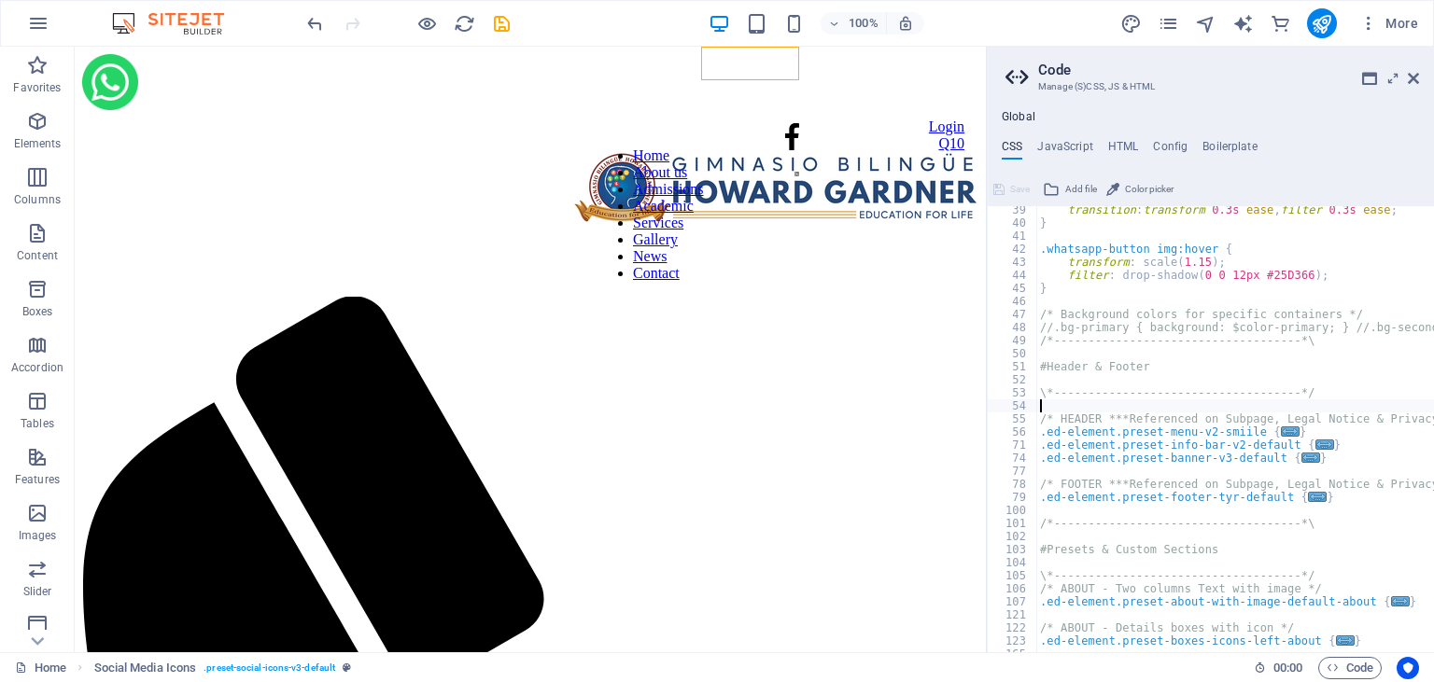
click at [1040, 402] on div "transition : transform 0.3s ease , filter 0.3s ease ; } .whatsapp-button img:ho…" at bounding box center [1338, 439] width 605 height 472
type textarea "}"
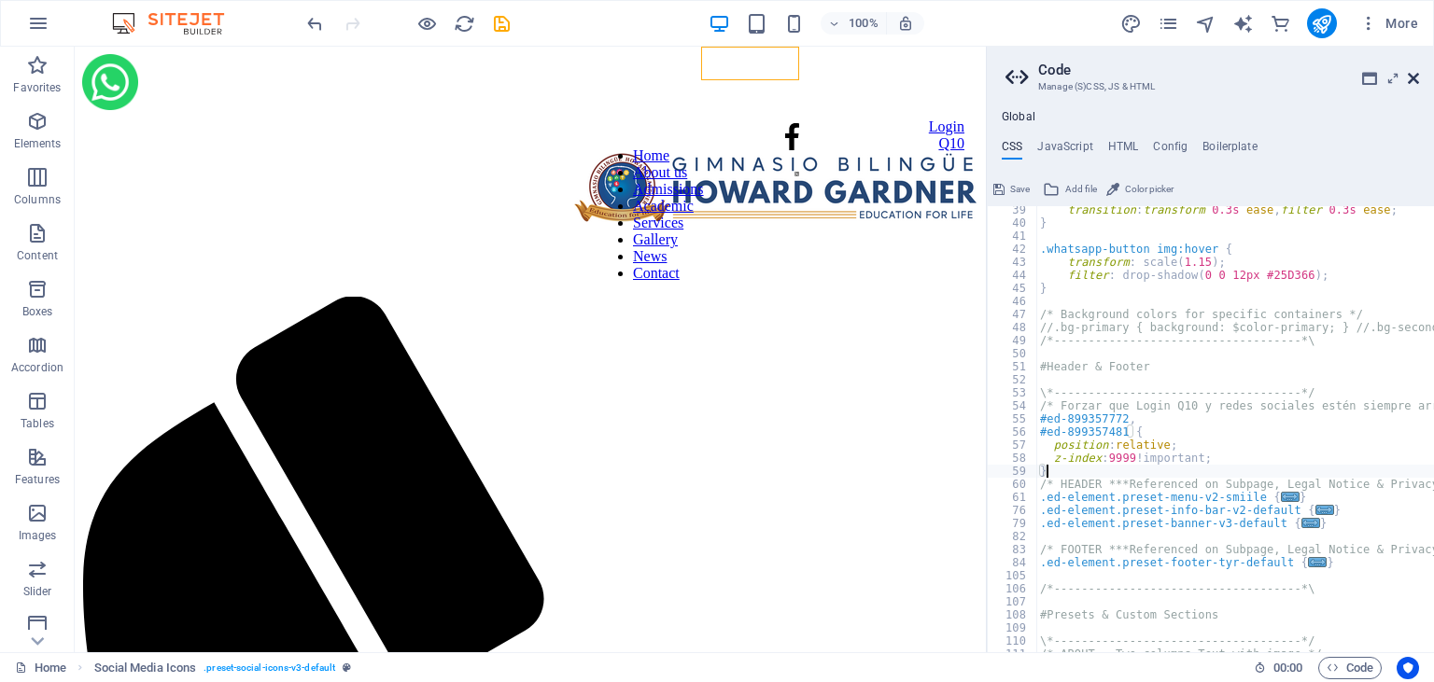
click at [1414, 80] on icon at bounding box center [1413, 78] width 11 height 15
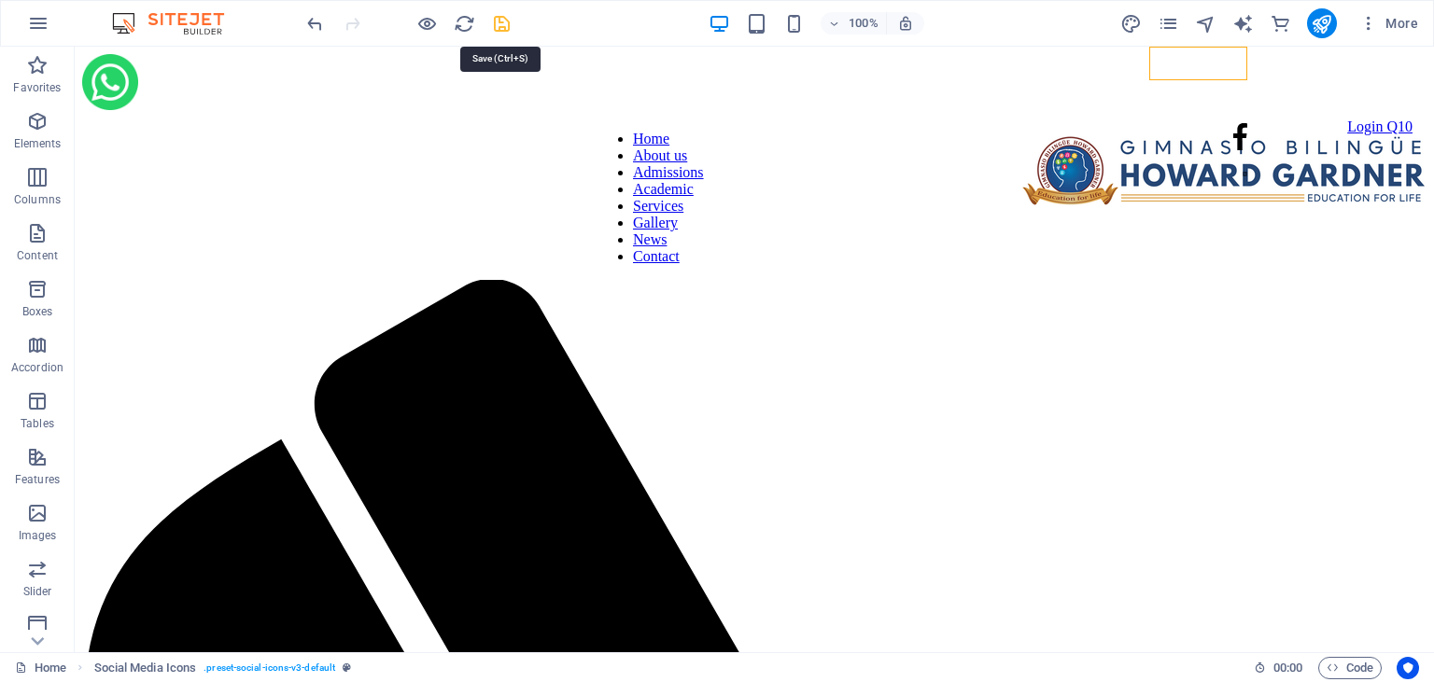
click at [493, 24] on icon "save" at bounding box center [501, 23] width 21 height 21
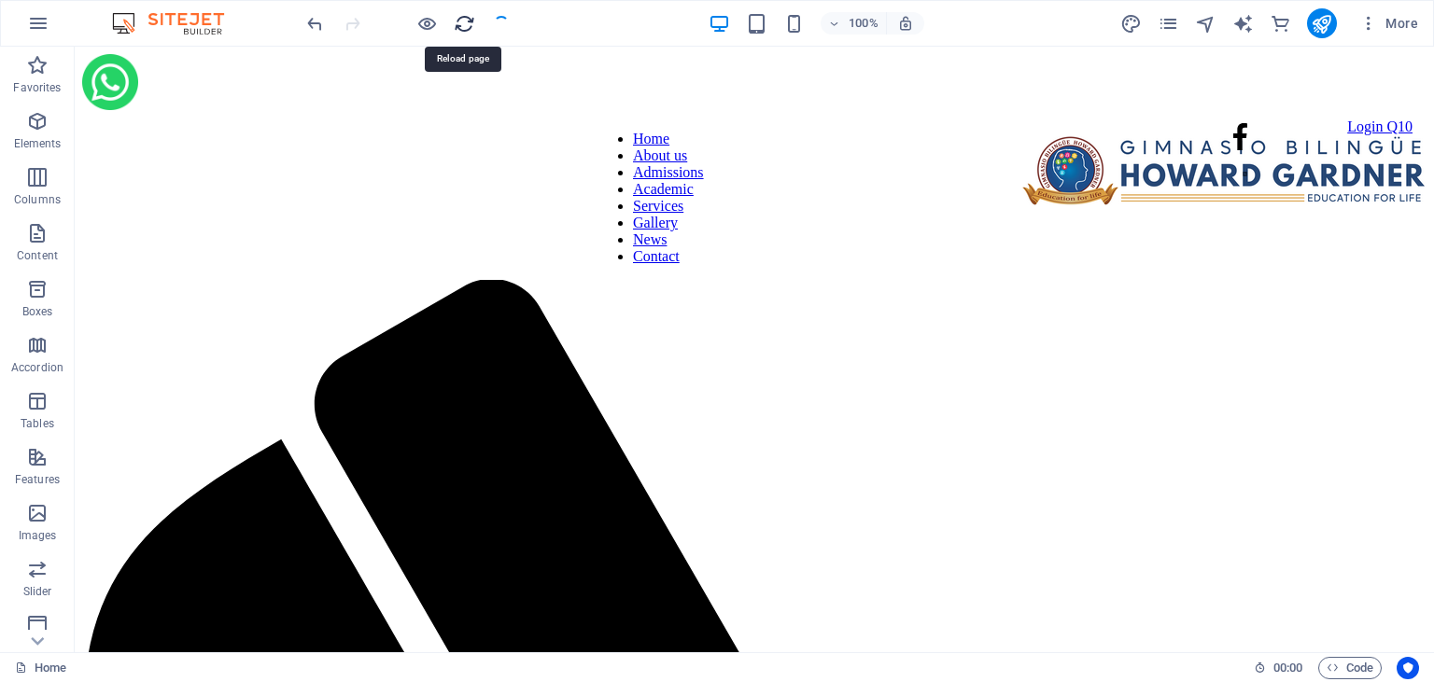
click at [462, 23] on icon "reload" at bounding box center [464, 23] width 21 height 21
click at [1329, 666] on icon "button" at bounding box center [1332, 668] width 12 height 12
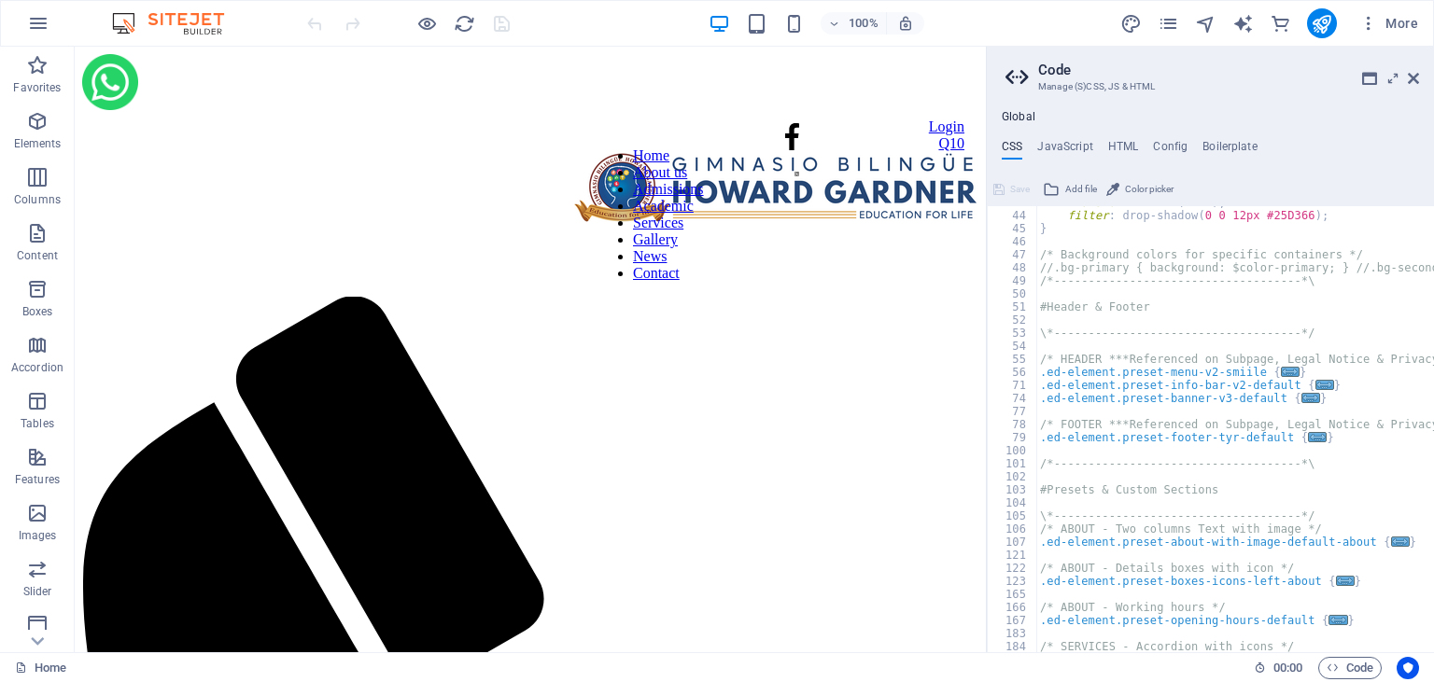
scroll to position [557, 0]
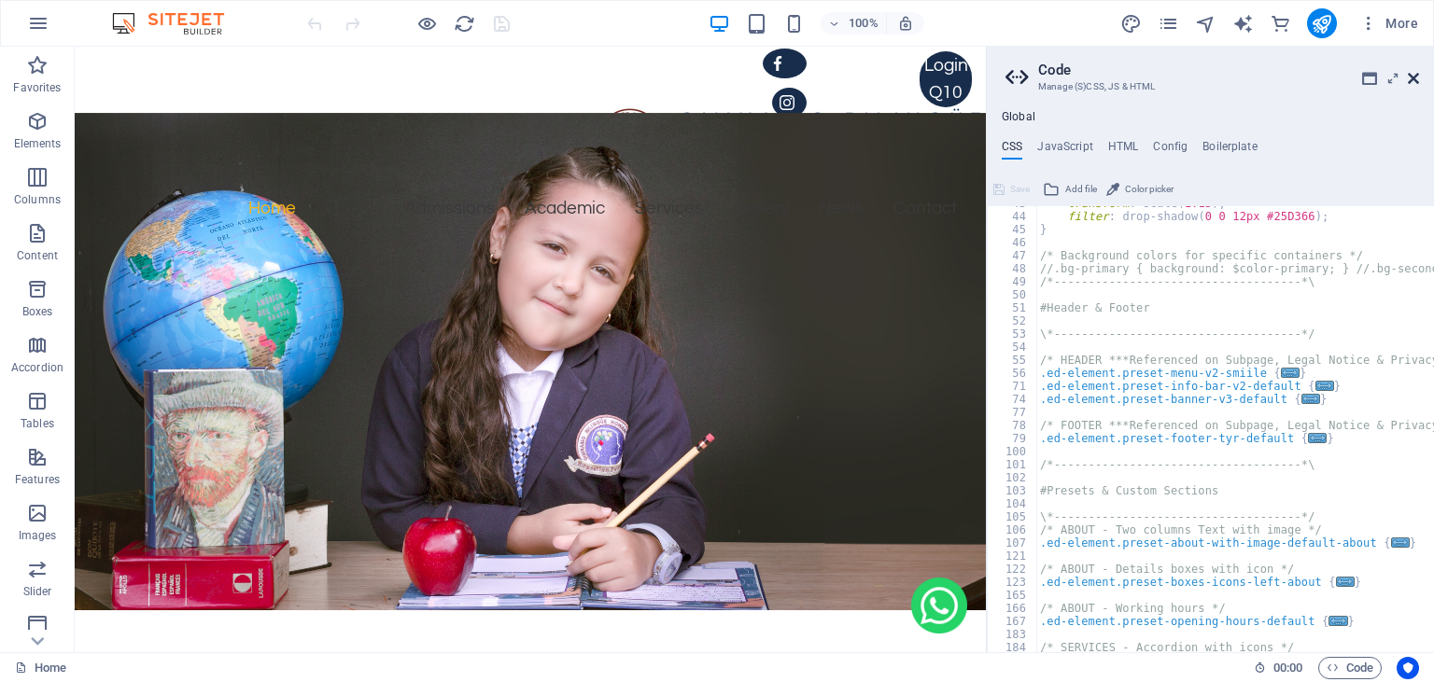
click at [1414, 76] on icon at bounding box center [1413, 78] width 11 height 15
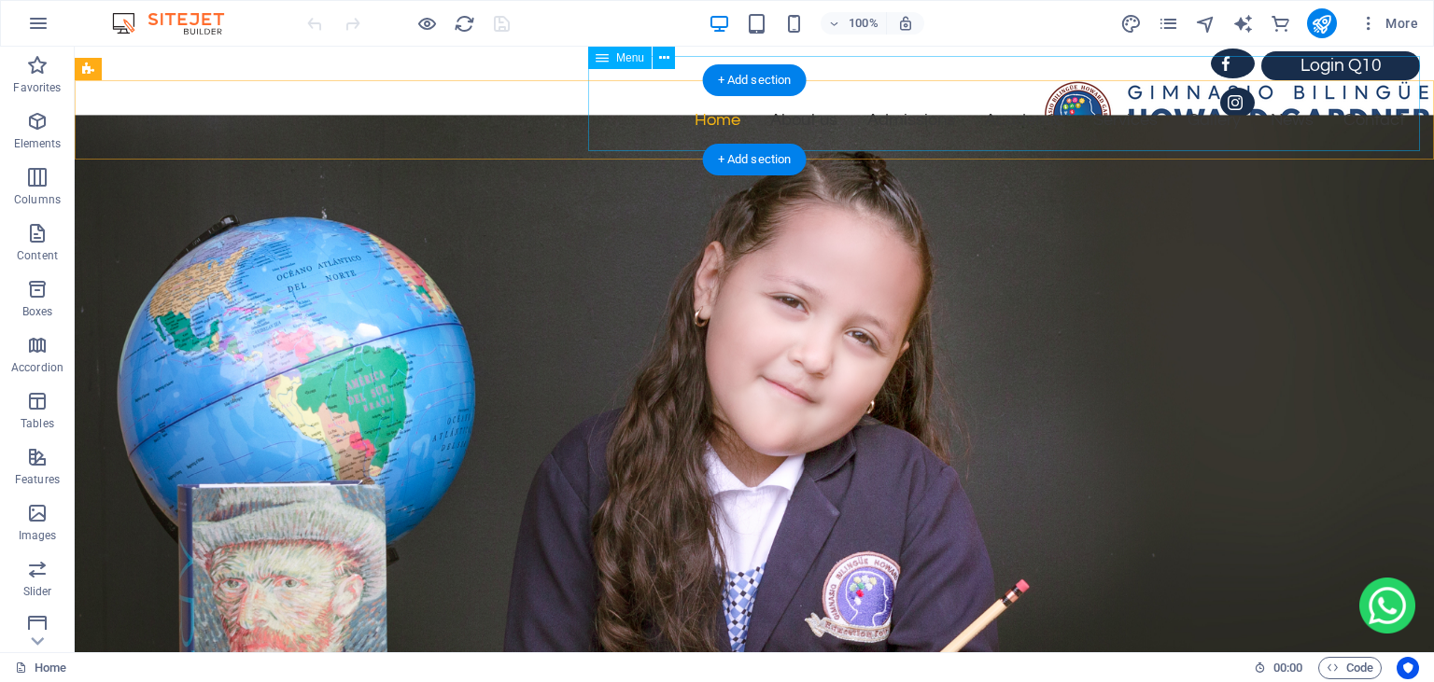
click at [1327, 63] on nav "Home About us Admissions Academic Services Gallery News Contact" at bounding box center [1004, 104] width 832 height 95
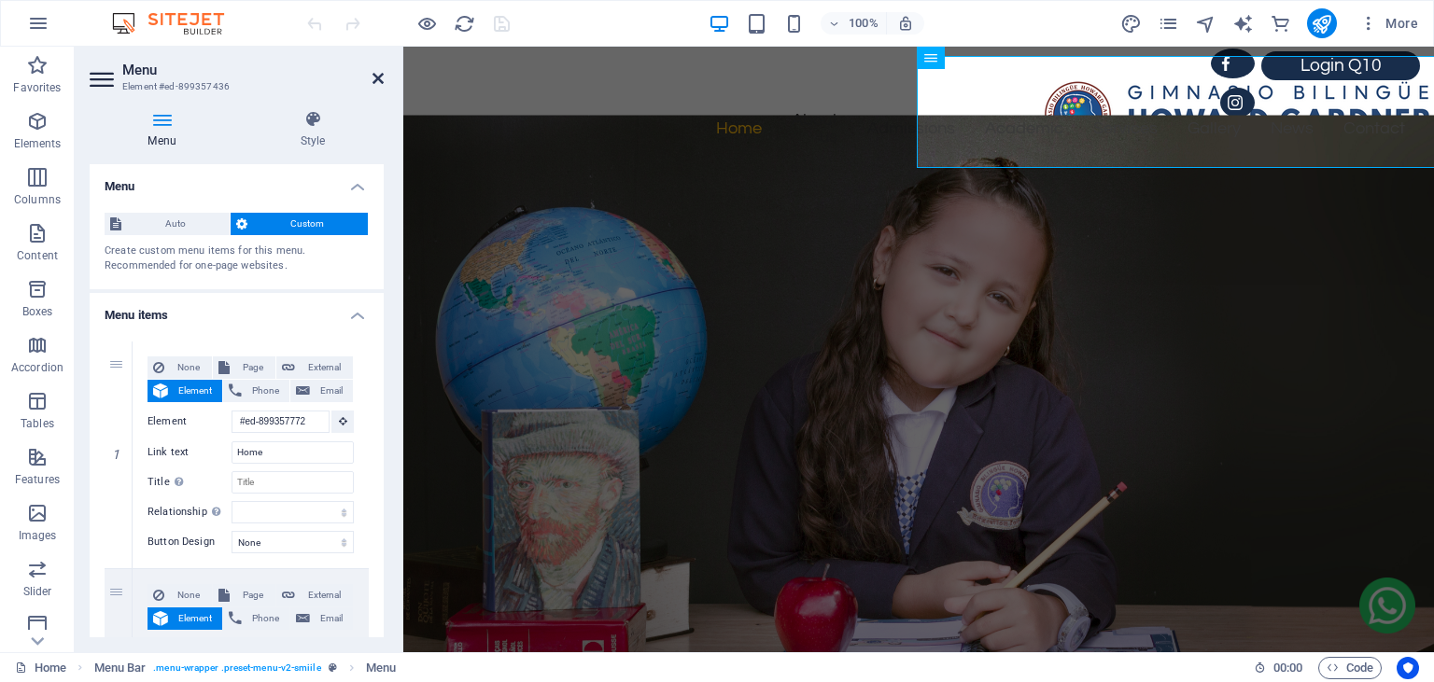
click at [378, 83] on icon at bounding box center [377, 78] width 11 height 15
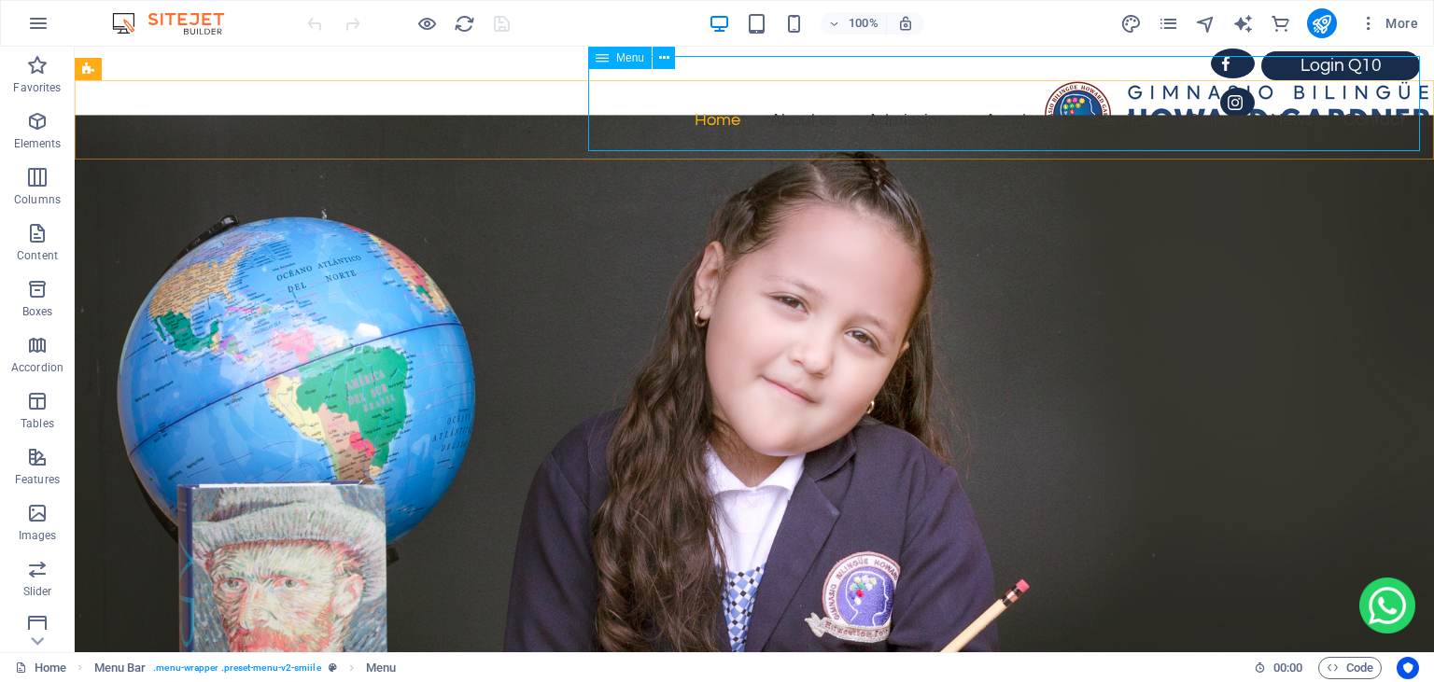
click at [612, 52] on div "Menu" at bounding box center [619, 58] width 63 height 22
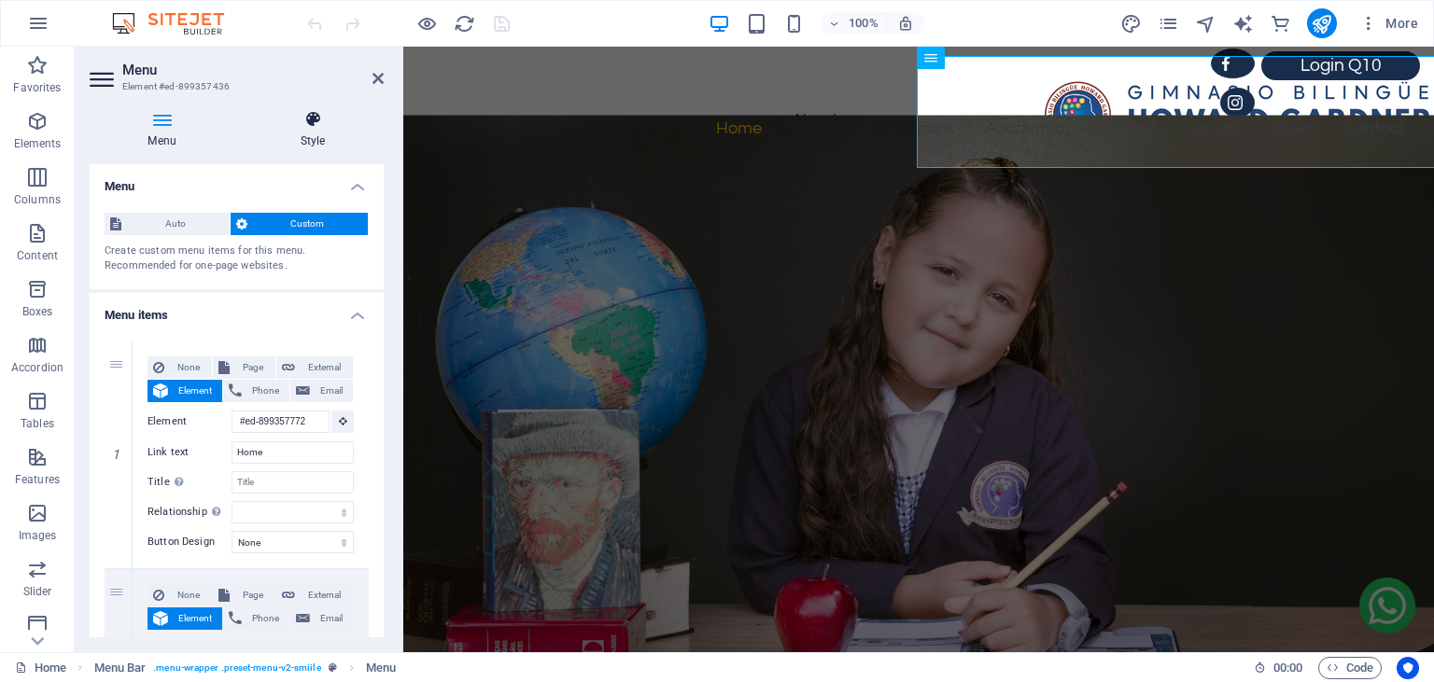
click at [317, 125] on icon at bounding box center [313, 119] width 142 height 19
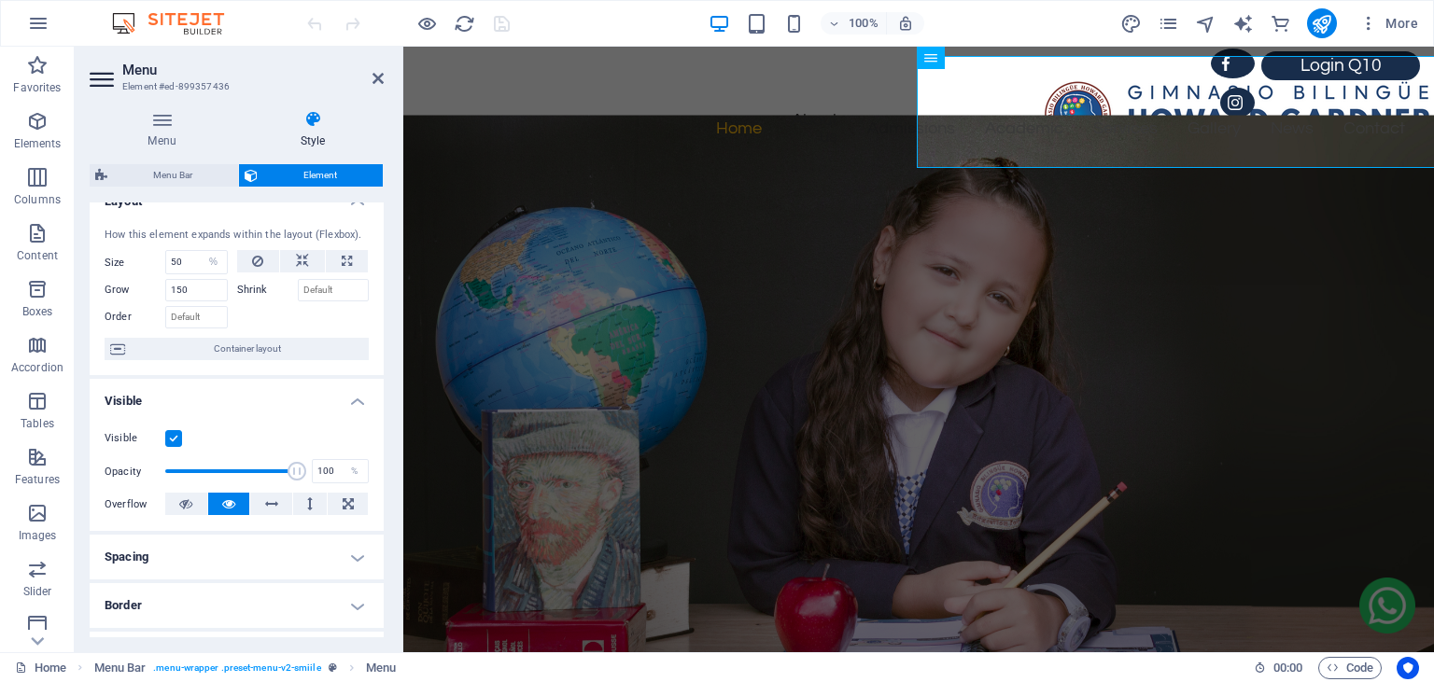
scroll to position [0, 0]
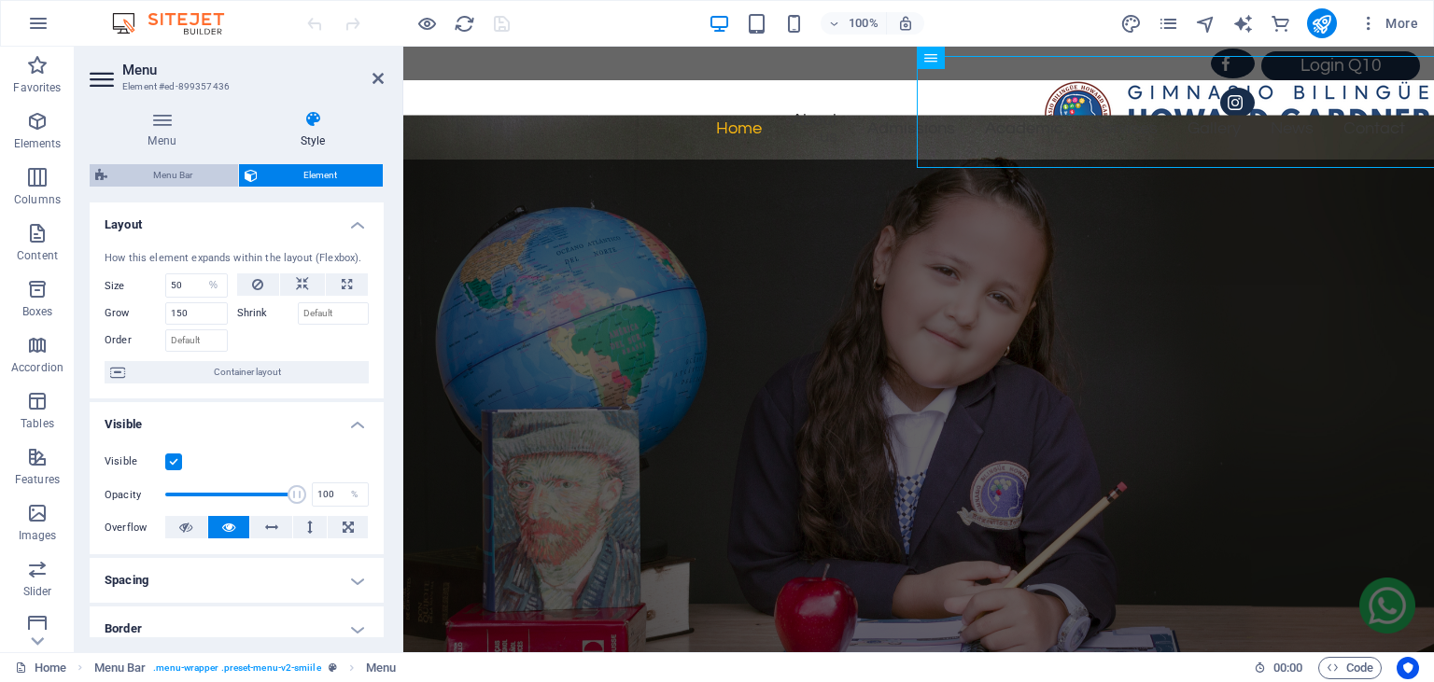
click at [185, 175] on span "Menu Bar" at bounding box center [172, 175] width 119 height 22
select select "rem"
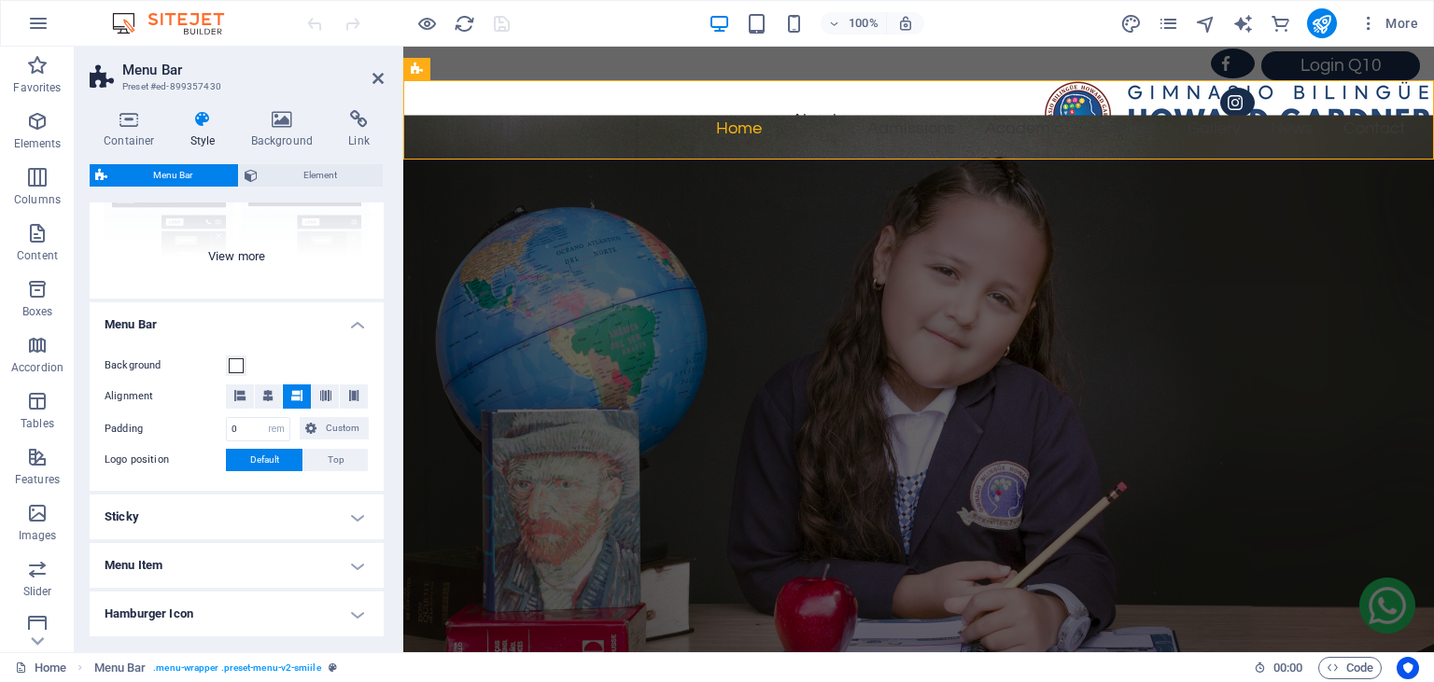
scroll to position [386, 0]
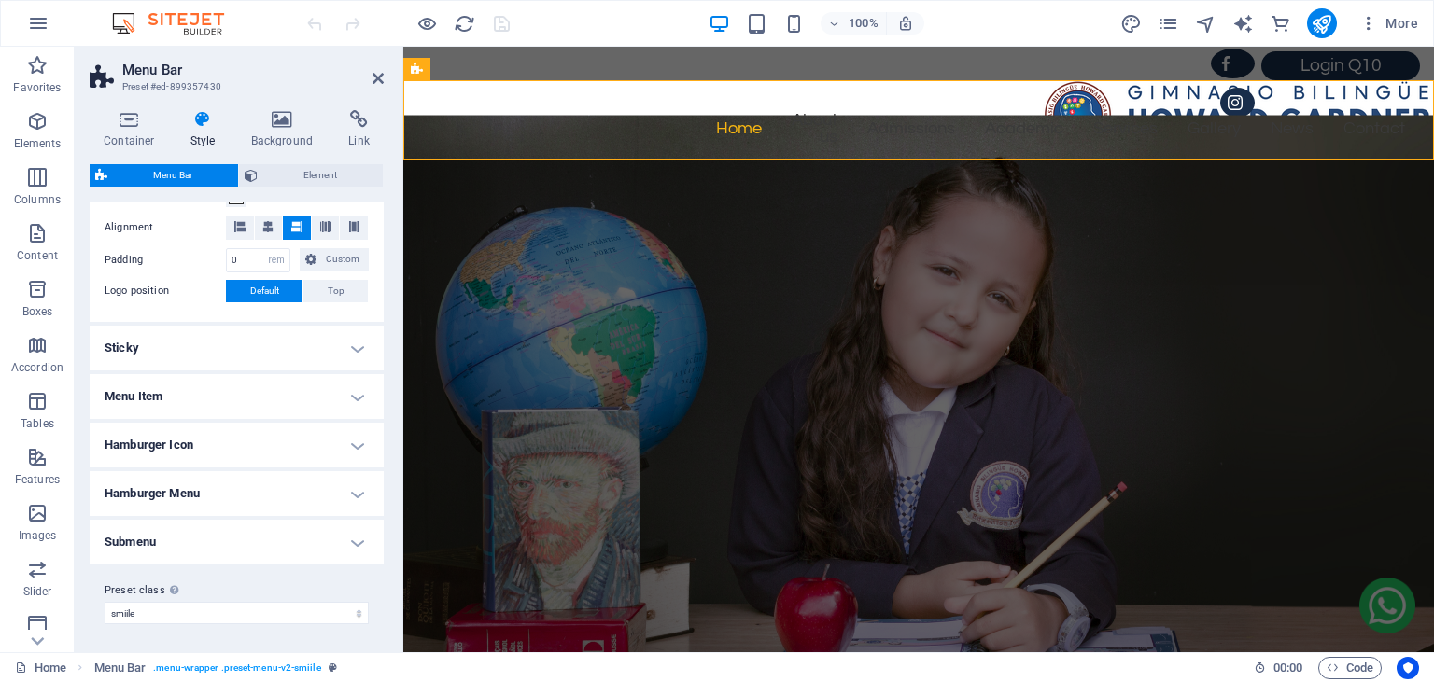
click at [355, 346] on h4 "Sticky" at bounding box center [237, 348] width 294 height 45
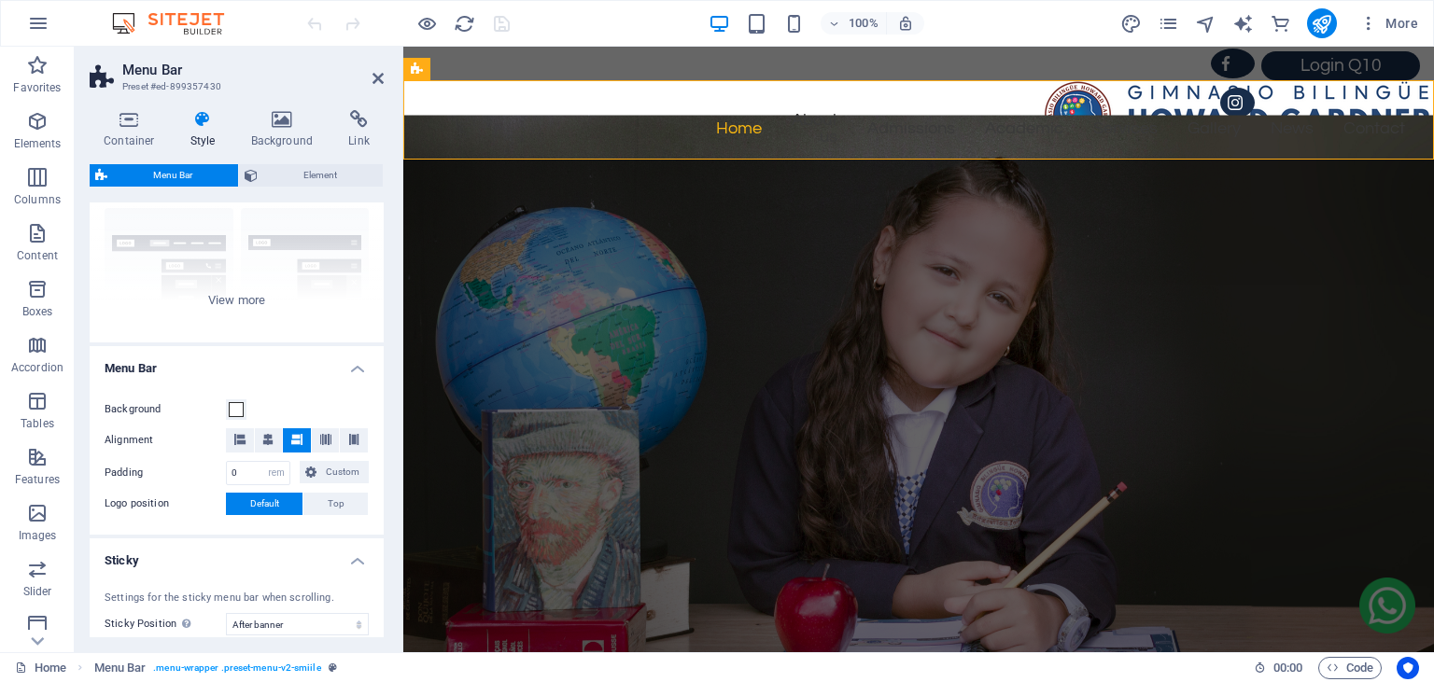
scroll to position [0, 0]
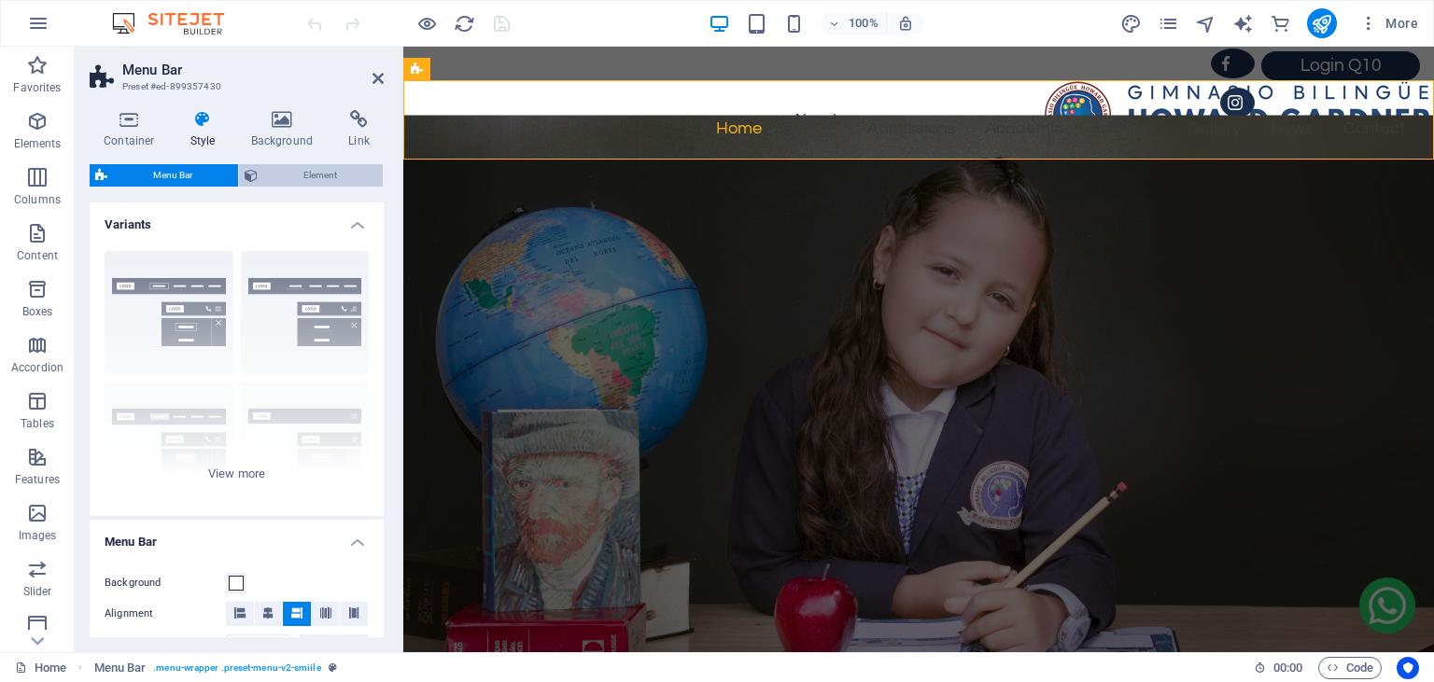
click at [320, 175] on span "Element" at bounding box center [320, 175] width 114 height 22
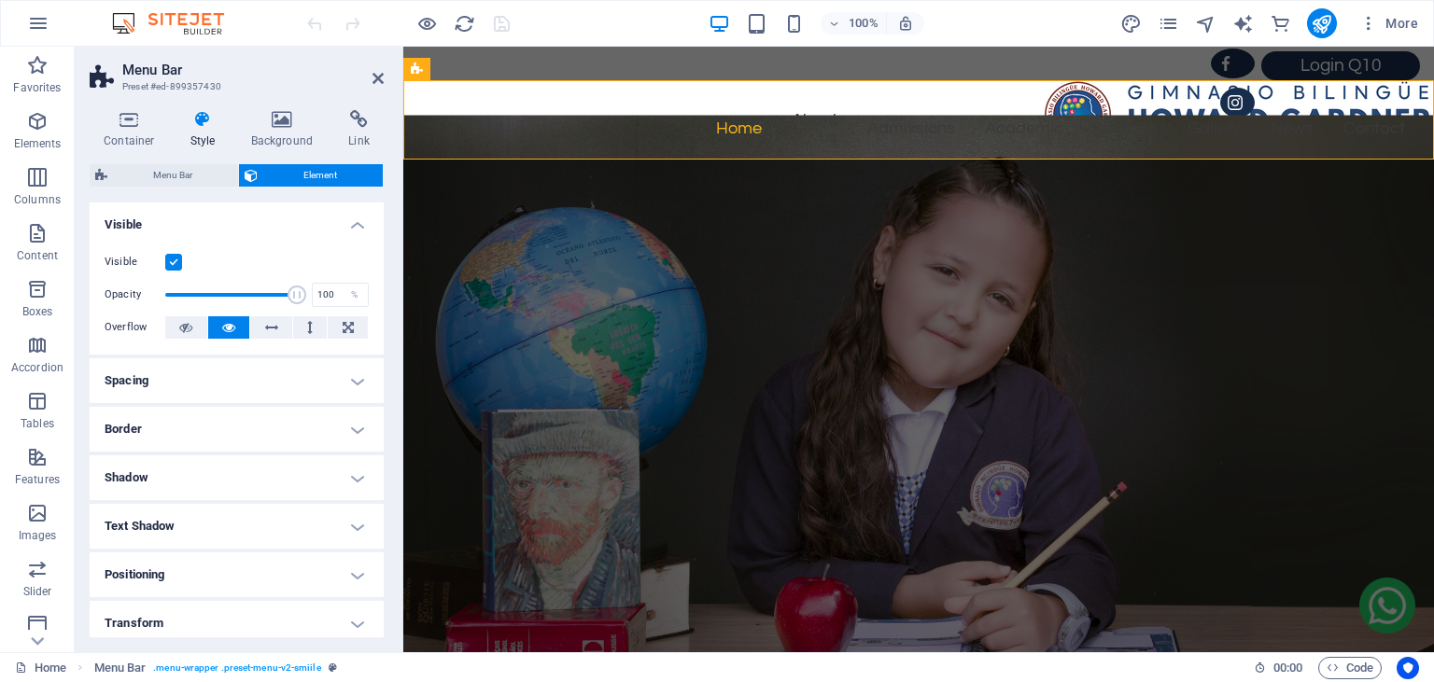
click at [384, 78] on aside "Menu Bar Preset #ed-899357430 Container Style Background Link Size Height 85 De…" at bounding box center [239, 350] width 329 height 606
click at [381, 83] on icon at bounding box center [377, 78] width 11 height 15
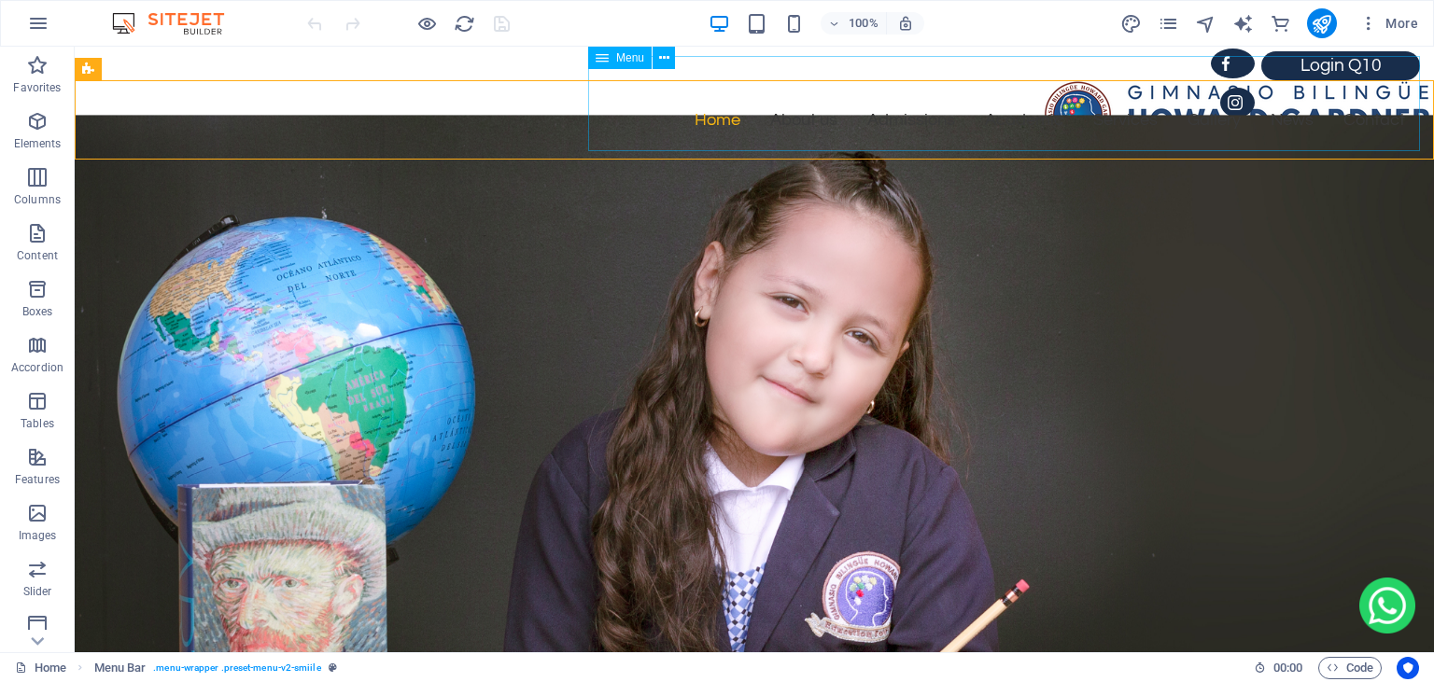
click at [629, 58] on span "Menu" at bounding box center [630, 57] width 28 height 11
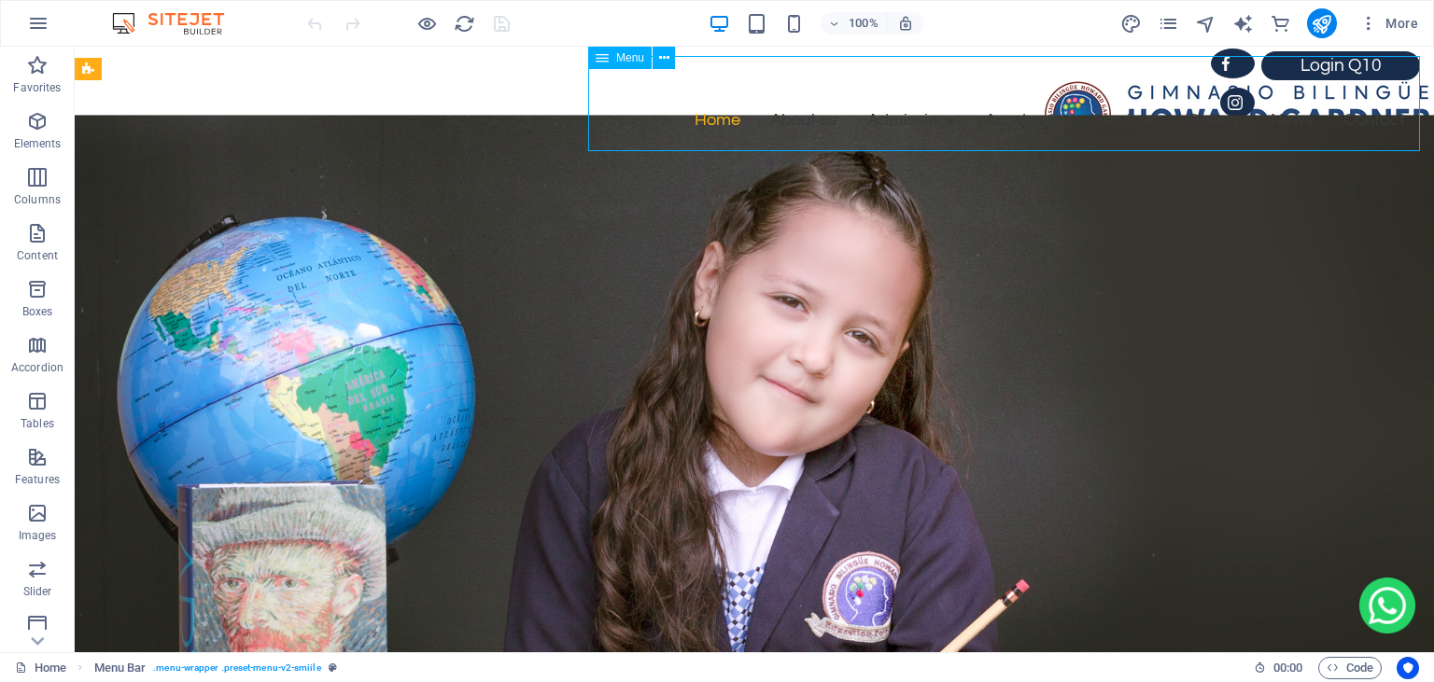
click at [629, 58] on span "Menu" at bounding box center [630, 57] width 28 height 11
select select "%"
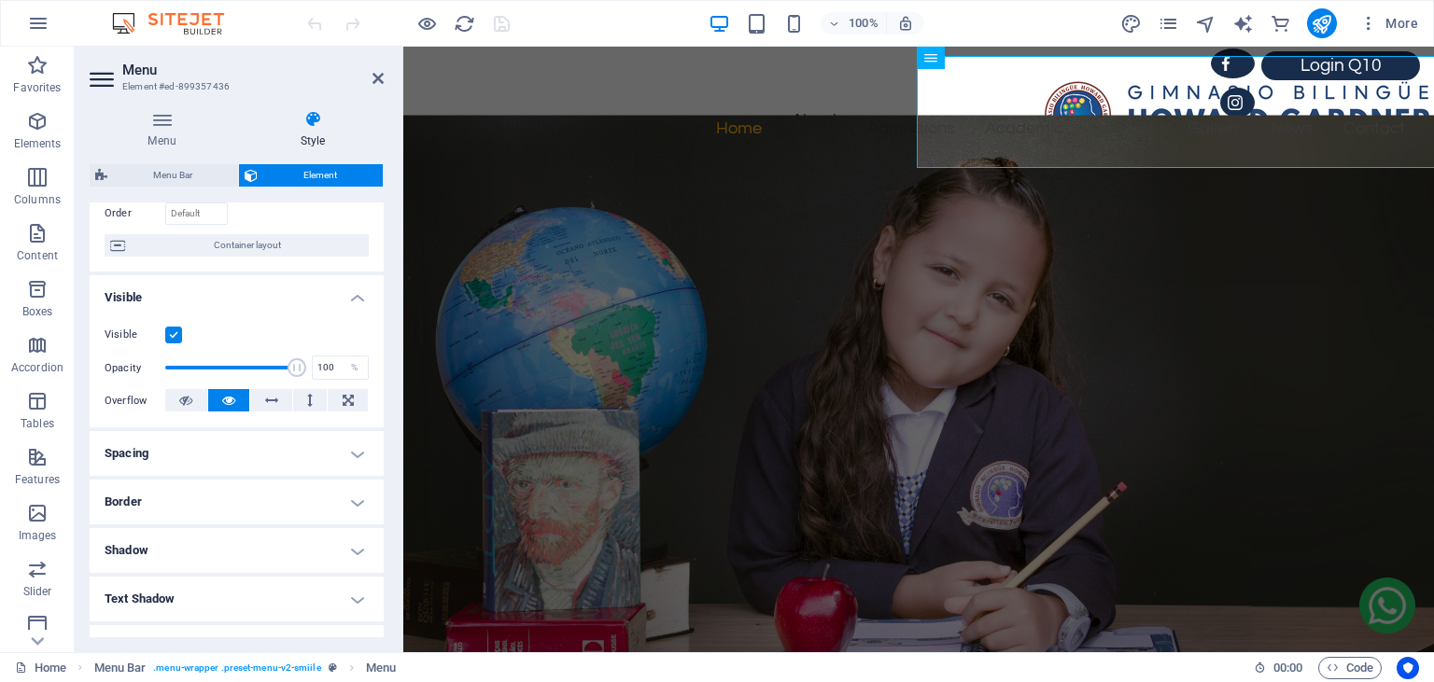
scroll to position [130, 0]
click at [362, 454] on h4 "Spacing" at bounding box center [237, 450] width 294 height 45
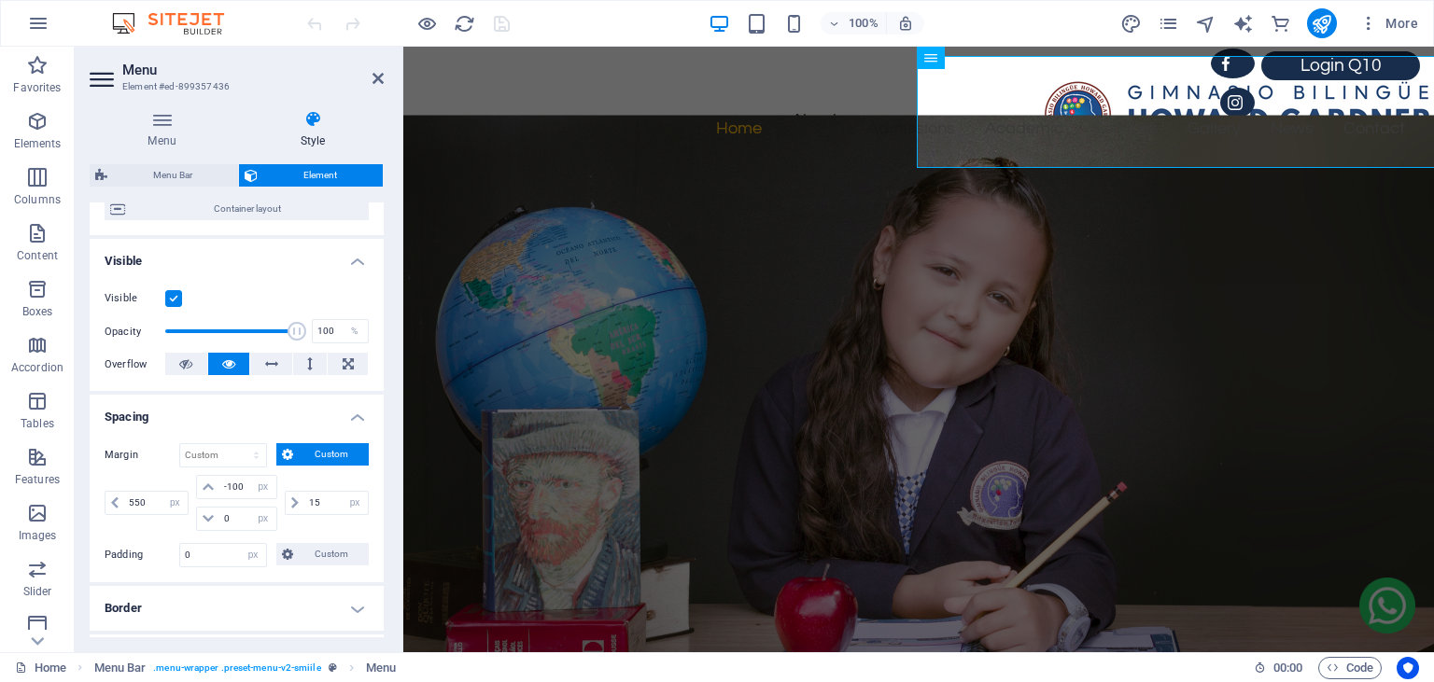
scroll to position [164, 0]
click at [233, 484] on input "-100" at bounding box center [247, 486] width 56 height 22
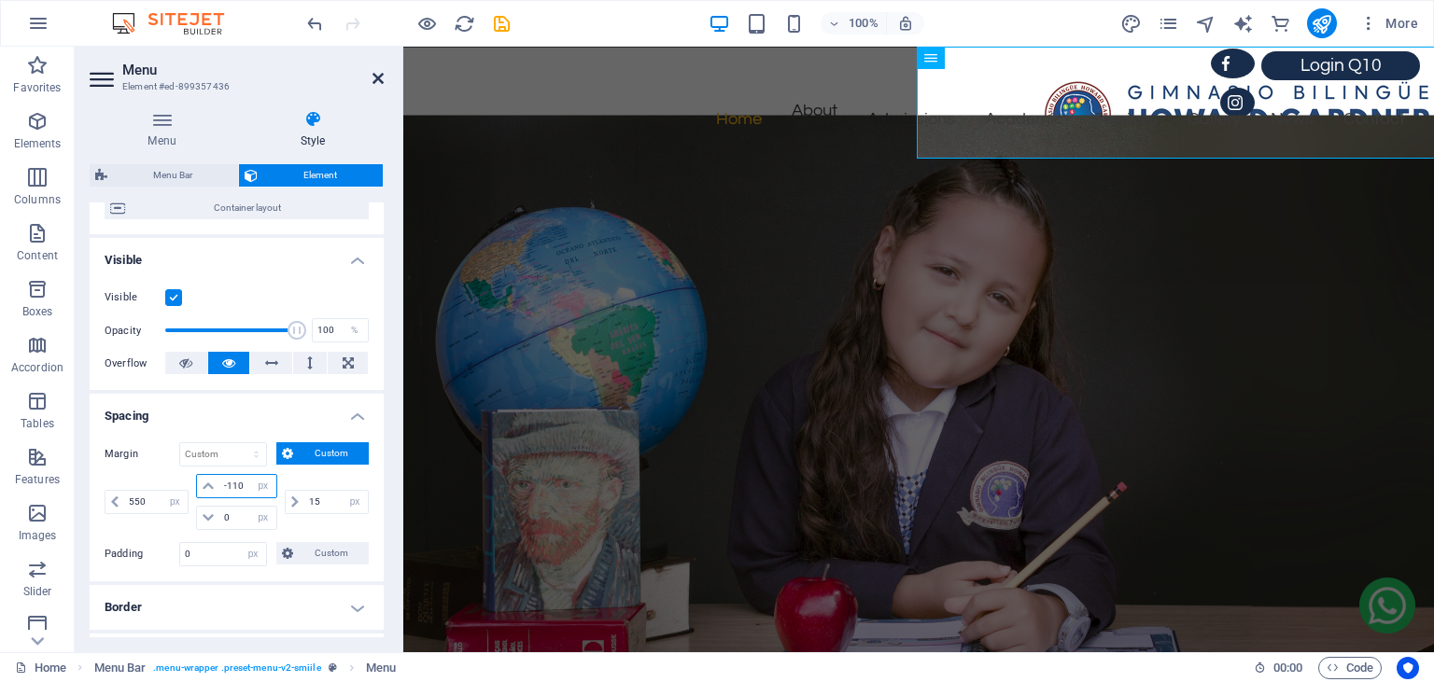
type input "-110"
click at [374, 80] on icon at bounding box center [377, 78] width 11 height 15
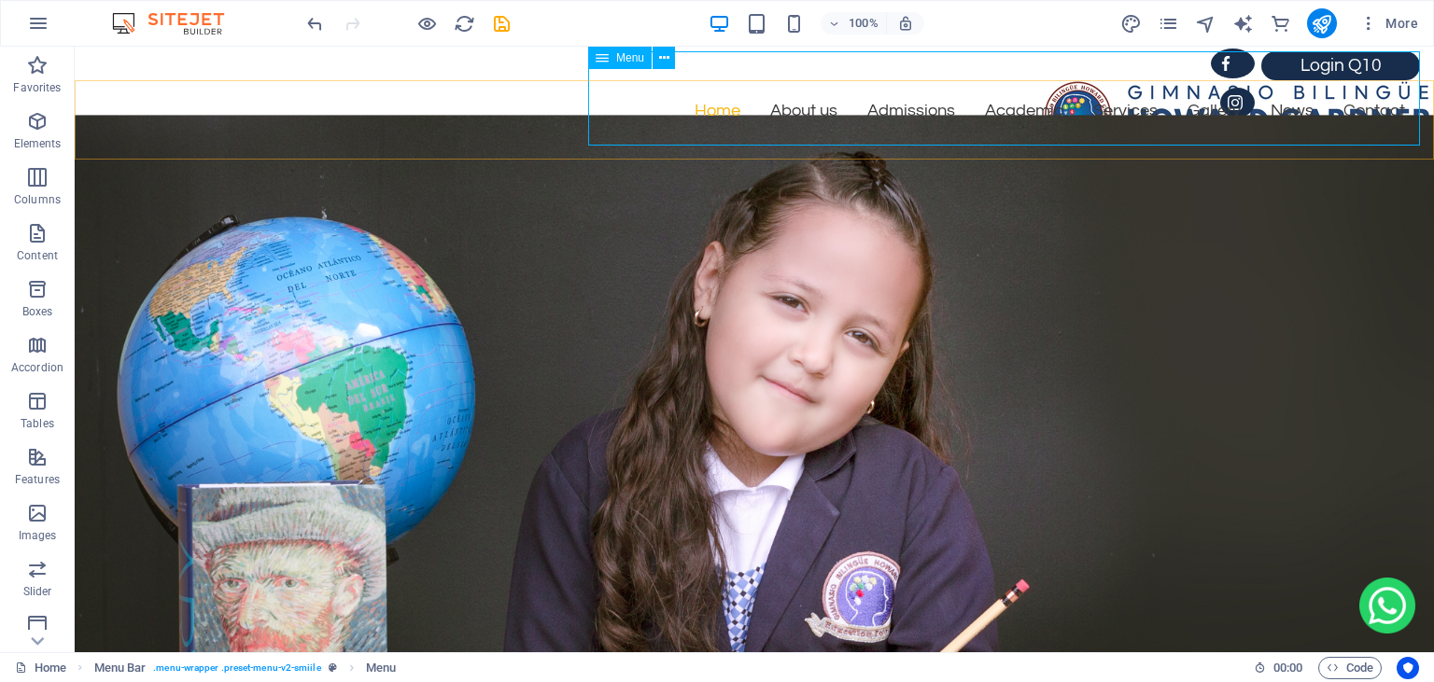
click at [607, 61] on icon at bounding box center [602, 58] width 13 height 22
select select "%"
select select "px"
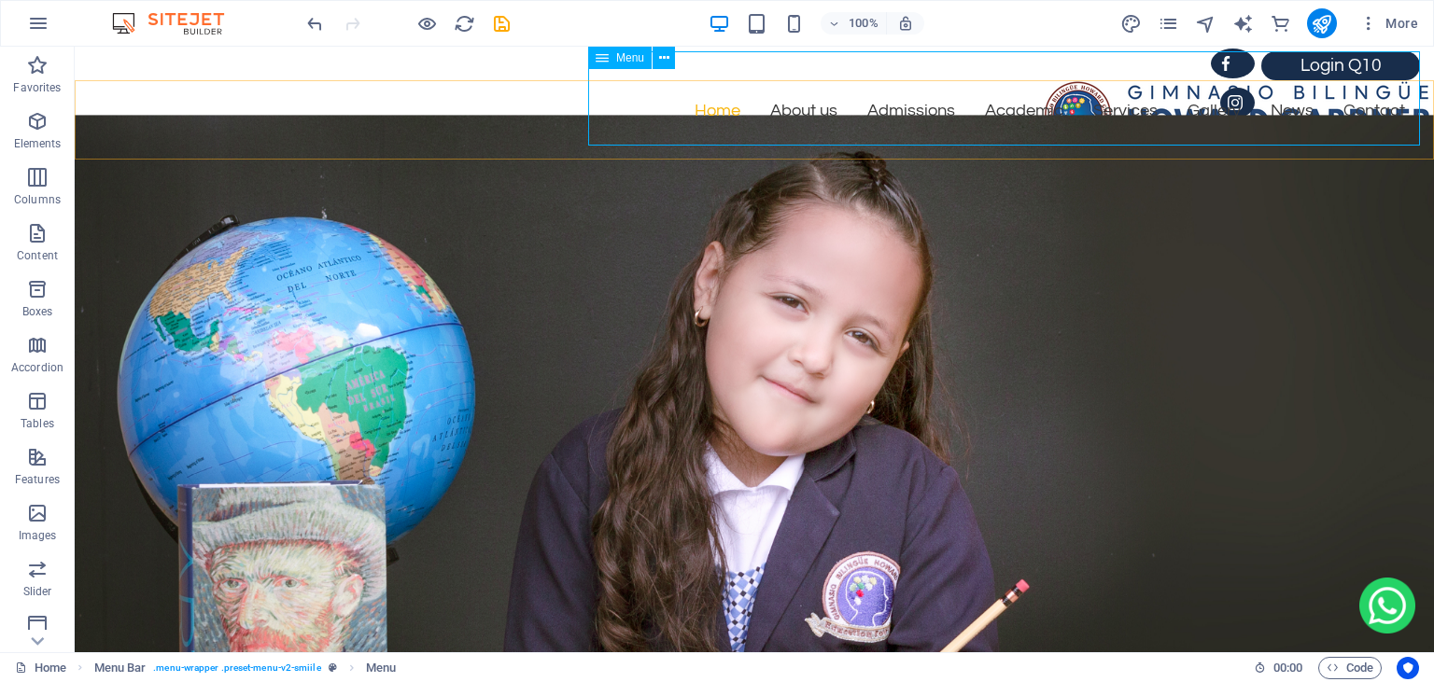
select select "px"
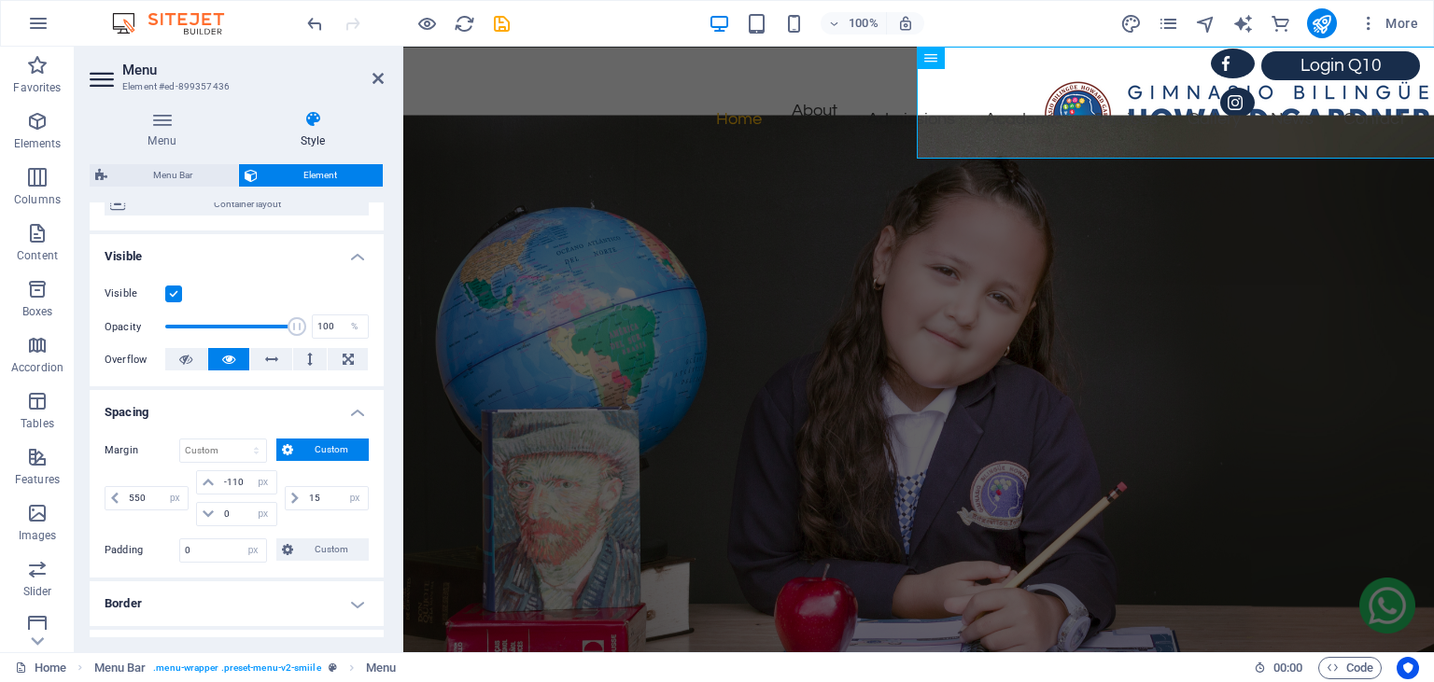
scroll to position [189, 0]
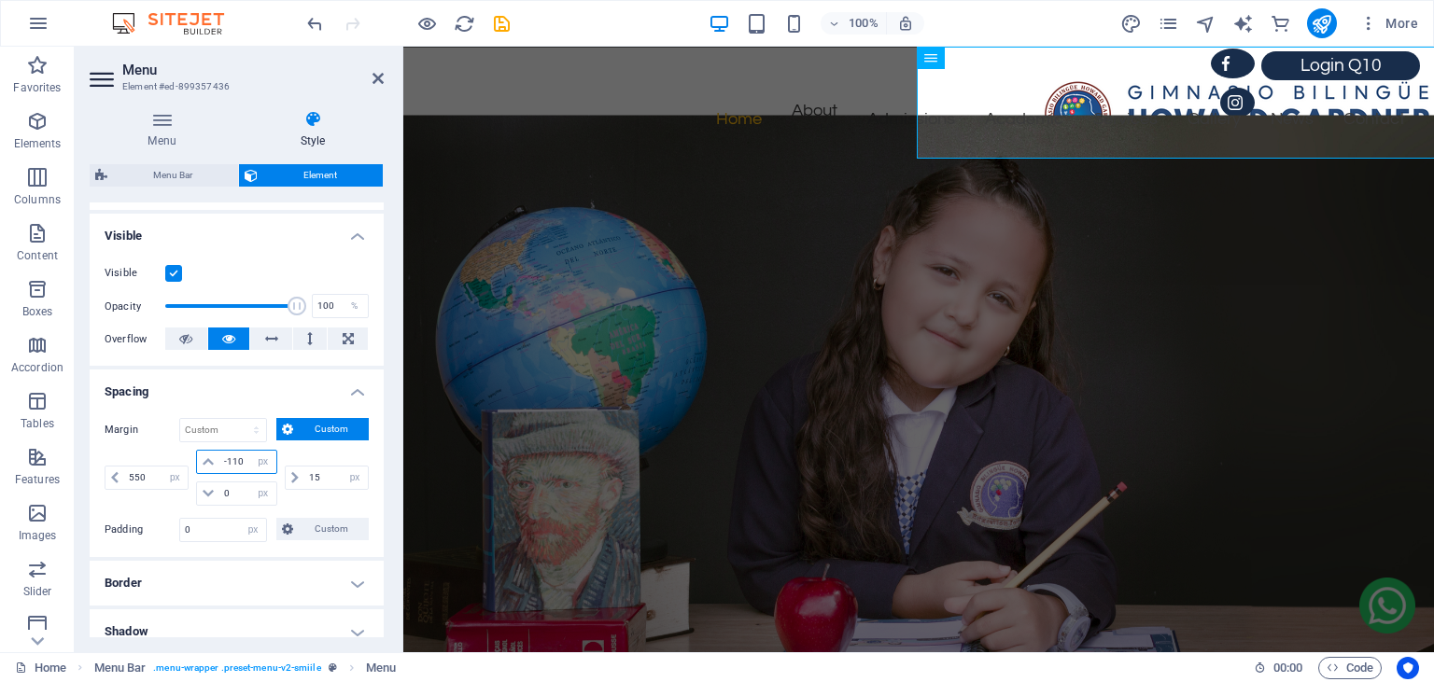
click at [237, 459] on input "-110" at bounding box center [247, 462] width 56 height 22
type input "-105"
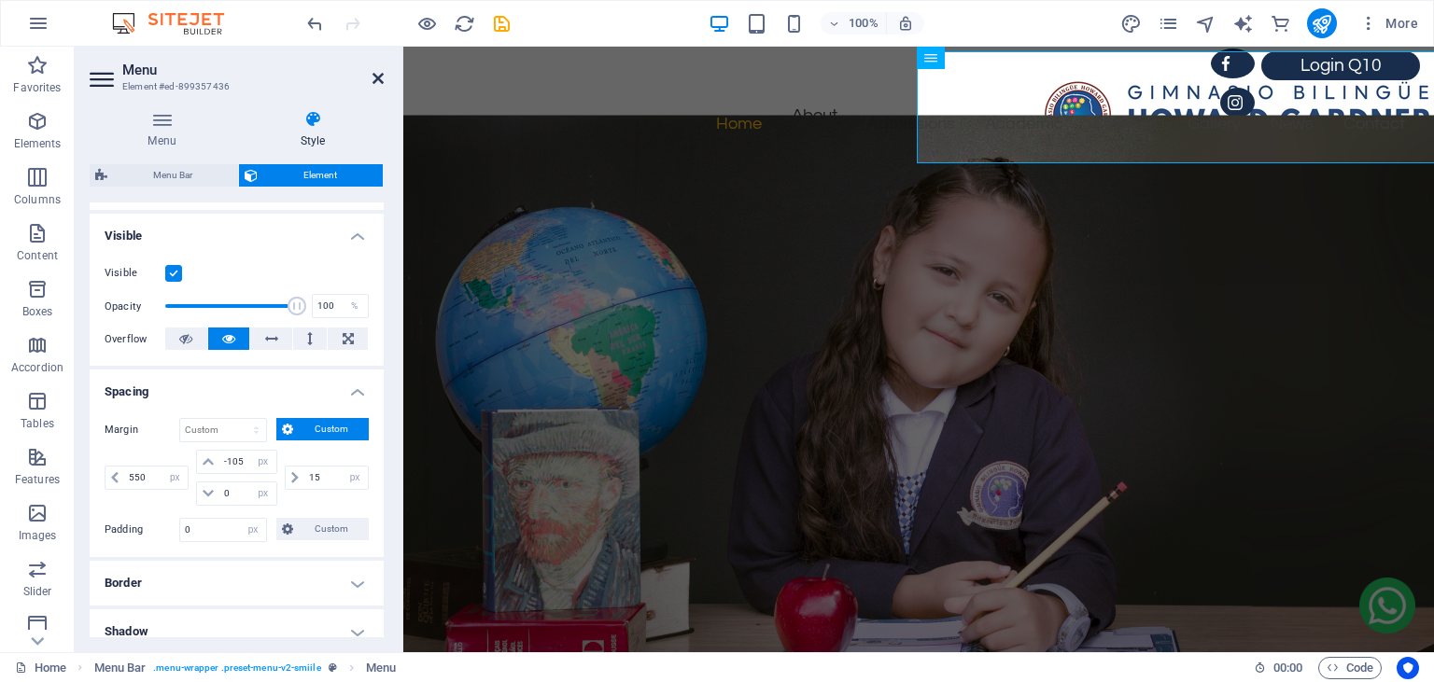
click at [380, 80] on icon at bounding box center [377, 78] width 11 height 15
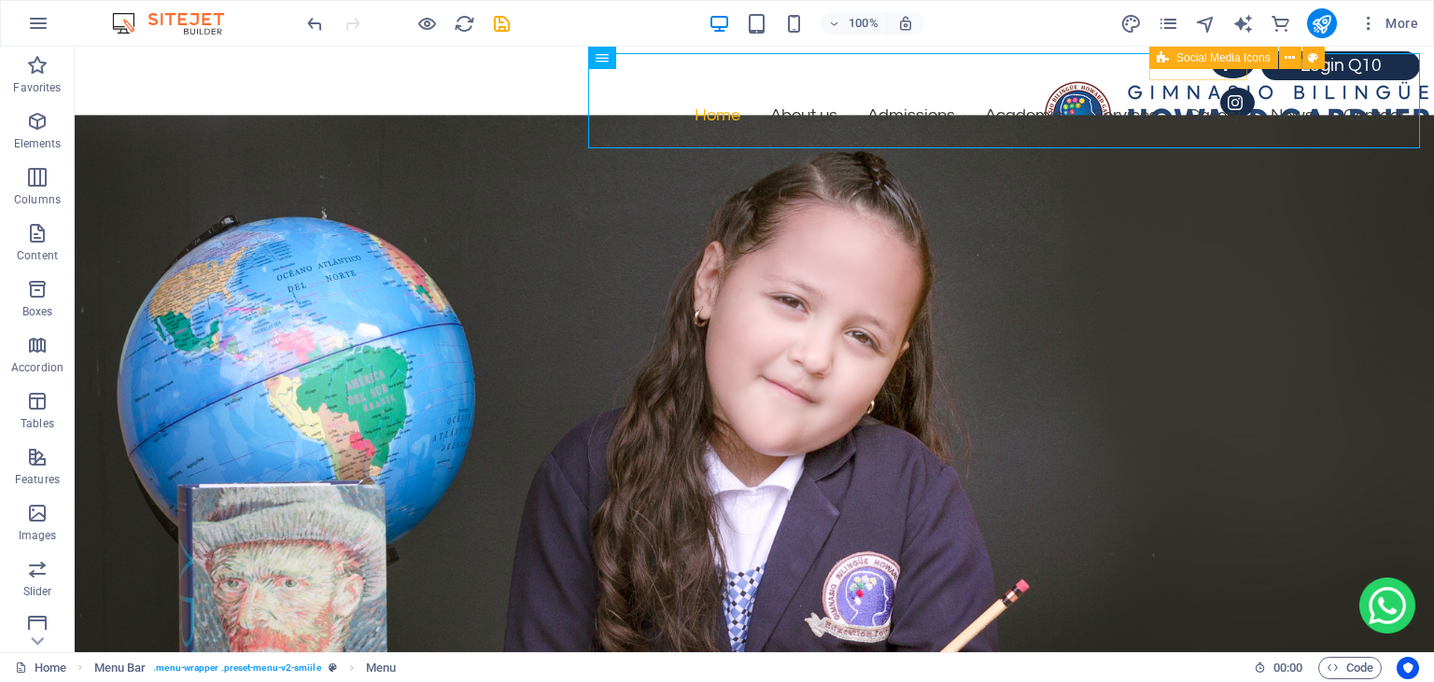
click at [1156, 52] on div "Social Media Icons" at bounding box center [1213, 58] width 129 height 22
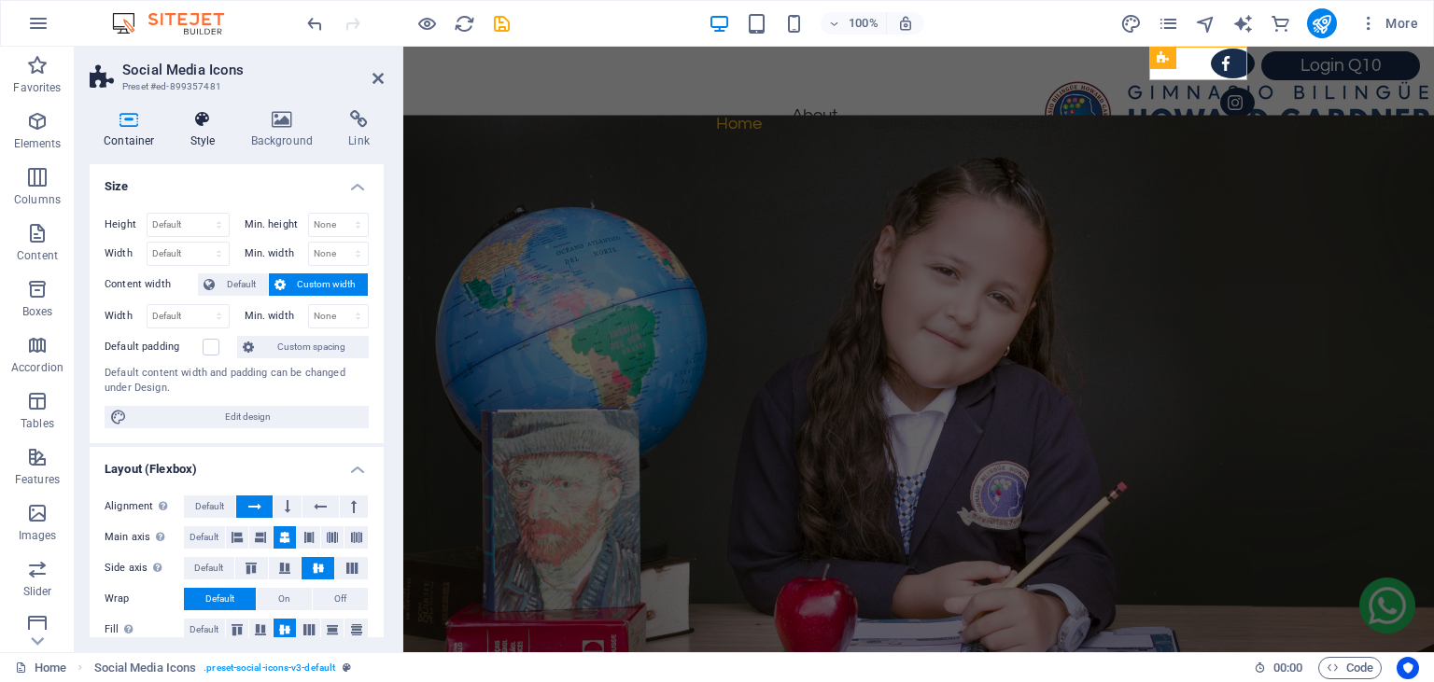
click at [204, 136] on h4 "Style" at bounding box center [206, 129] width 61 height 39
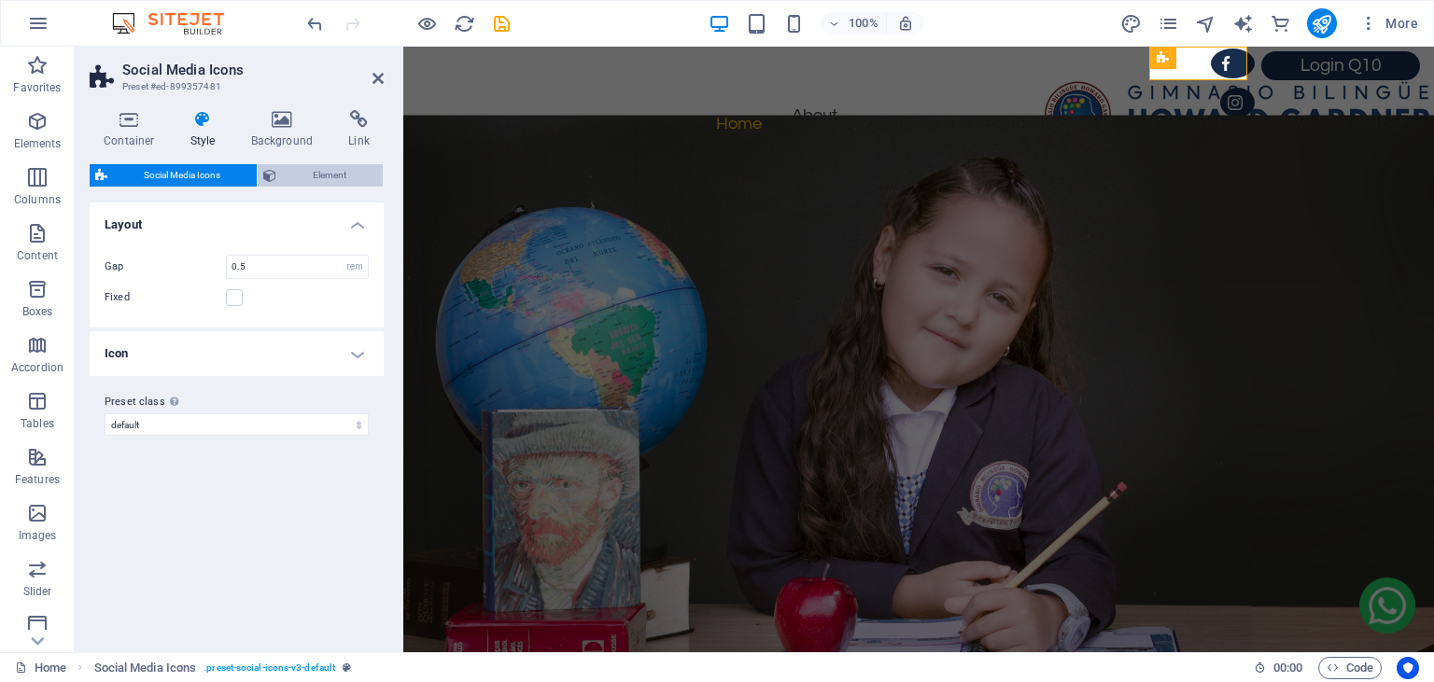
click at [301, 173] on span "Element" at bounding box center [329, 175] width 95 height 22
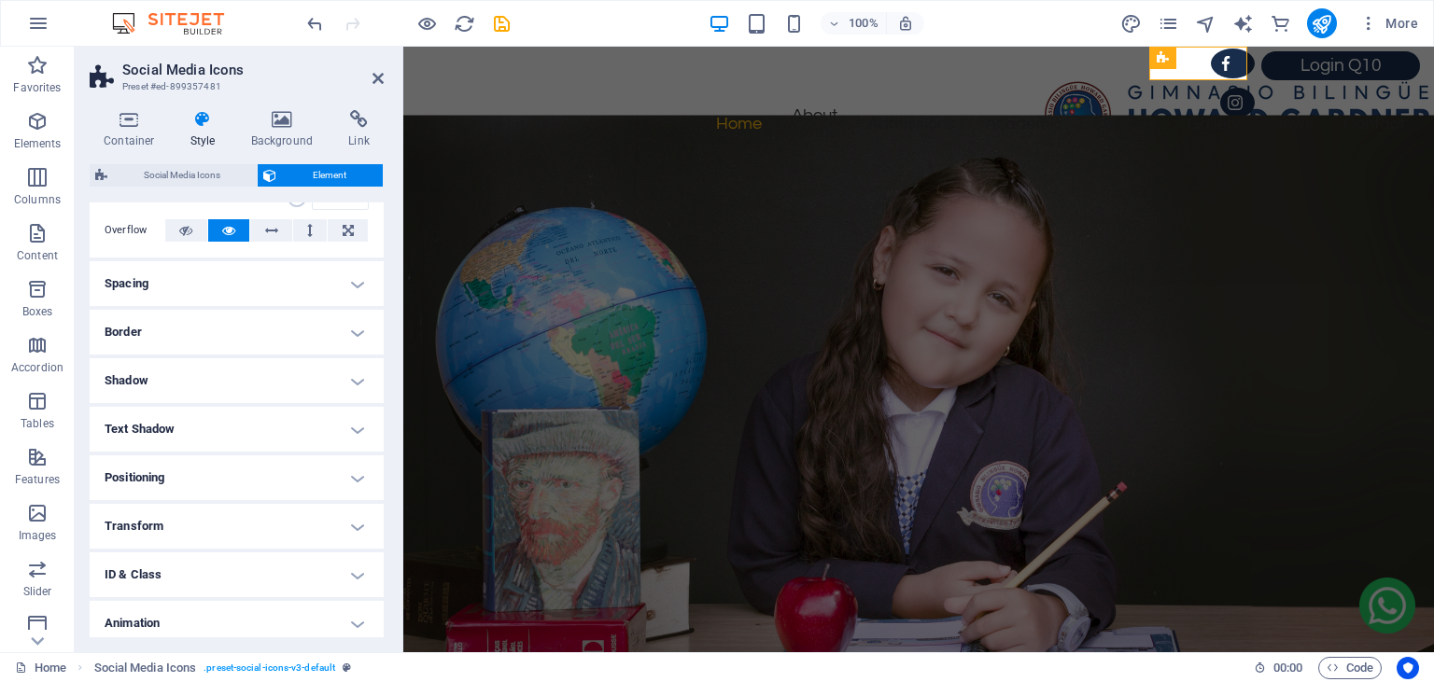
scroll to position [99, 0]
click at [359, 475] on h4 "Positioning" at bounding box center [237, 476] width 294 height 45
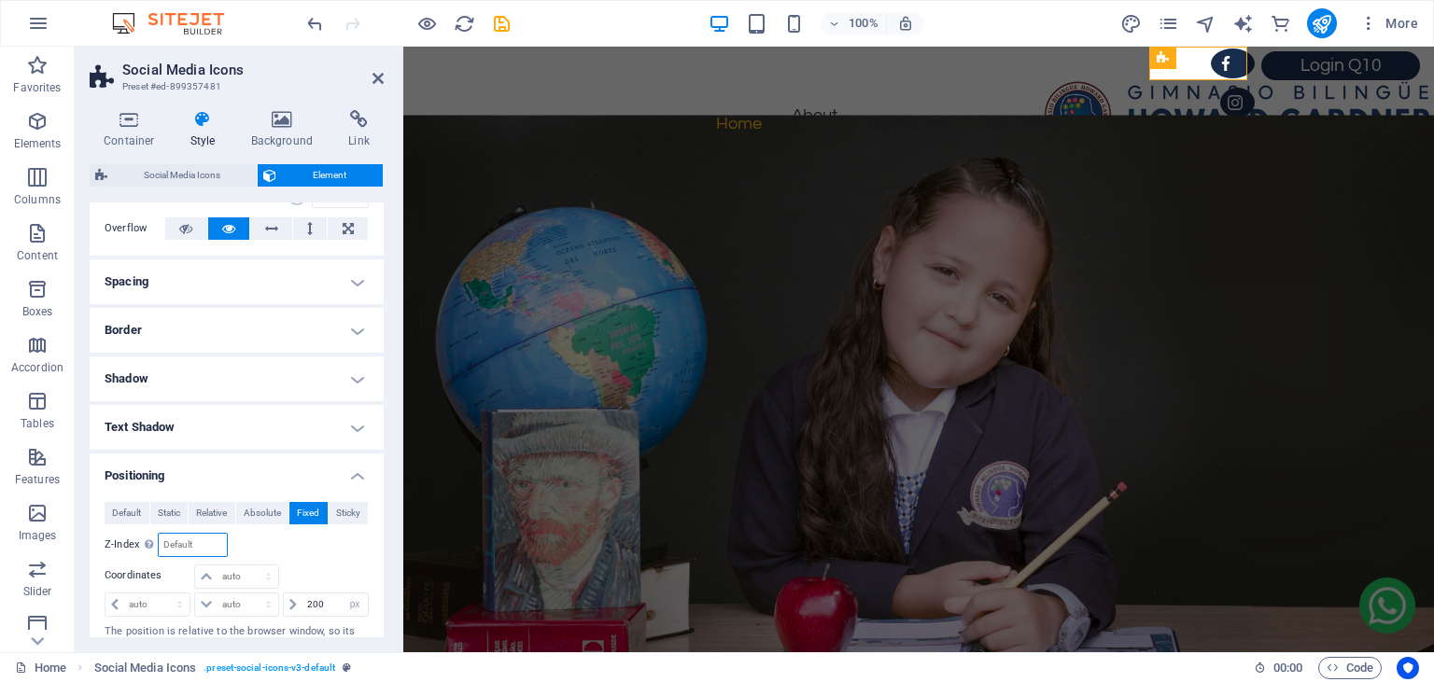
click at [183, 550] on input "number" at bounding box center [192, 545] width 67 height 22
type input "9999"
click at [379, 77] on icon at bounding box center [377, 78] width 11 height 15
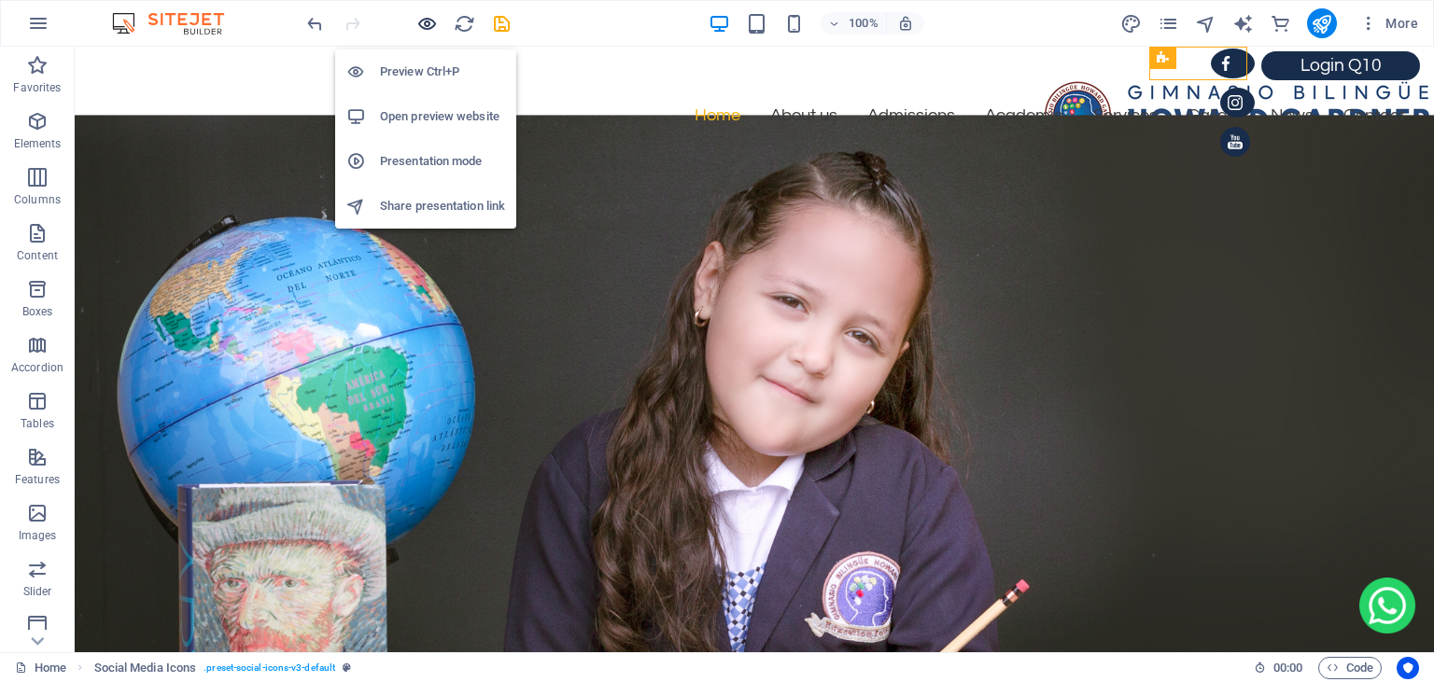
click at [427, 16] on icon "button" at bounding box center [426, 23] width 21 height 21
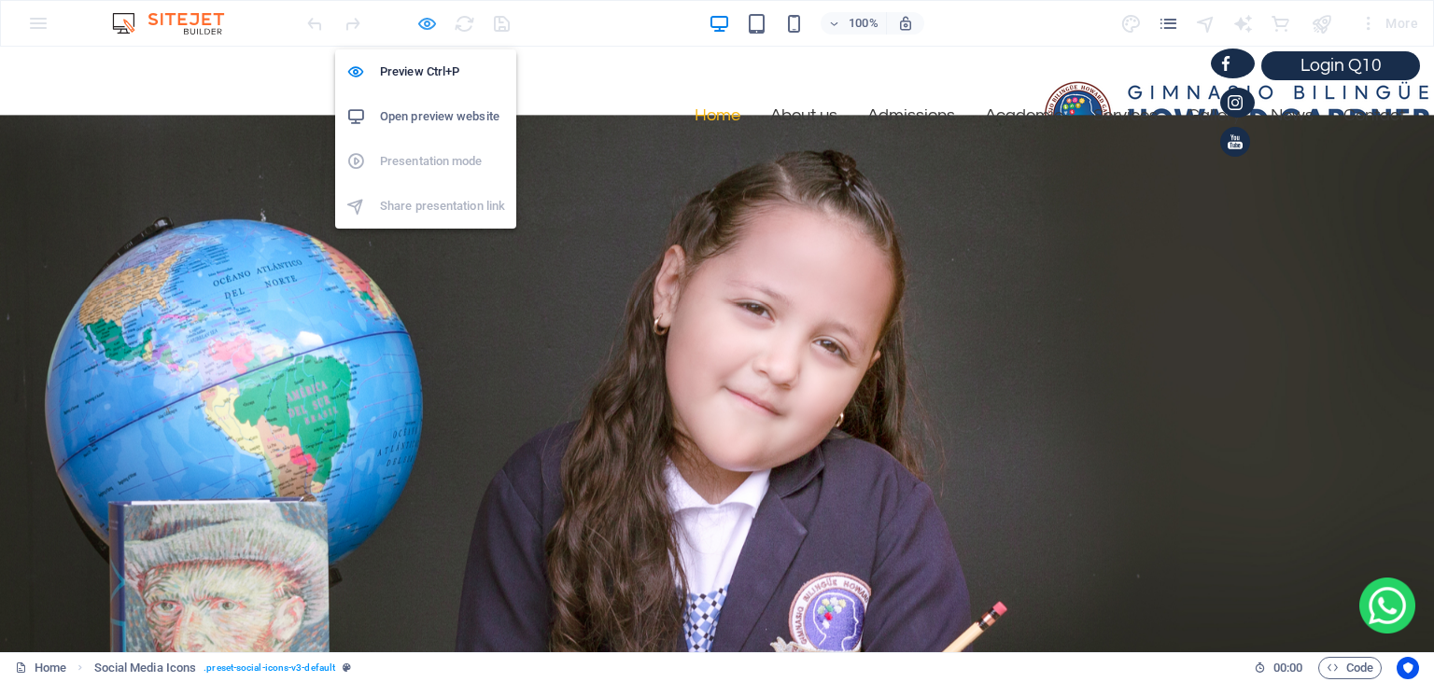
click at [429, 17] on icon "button" at bounding box center [426, 23] width 21 height 21
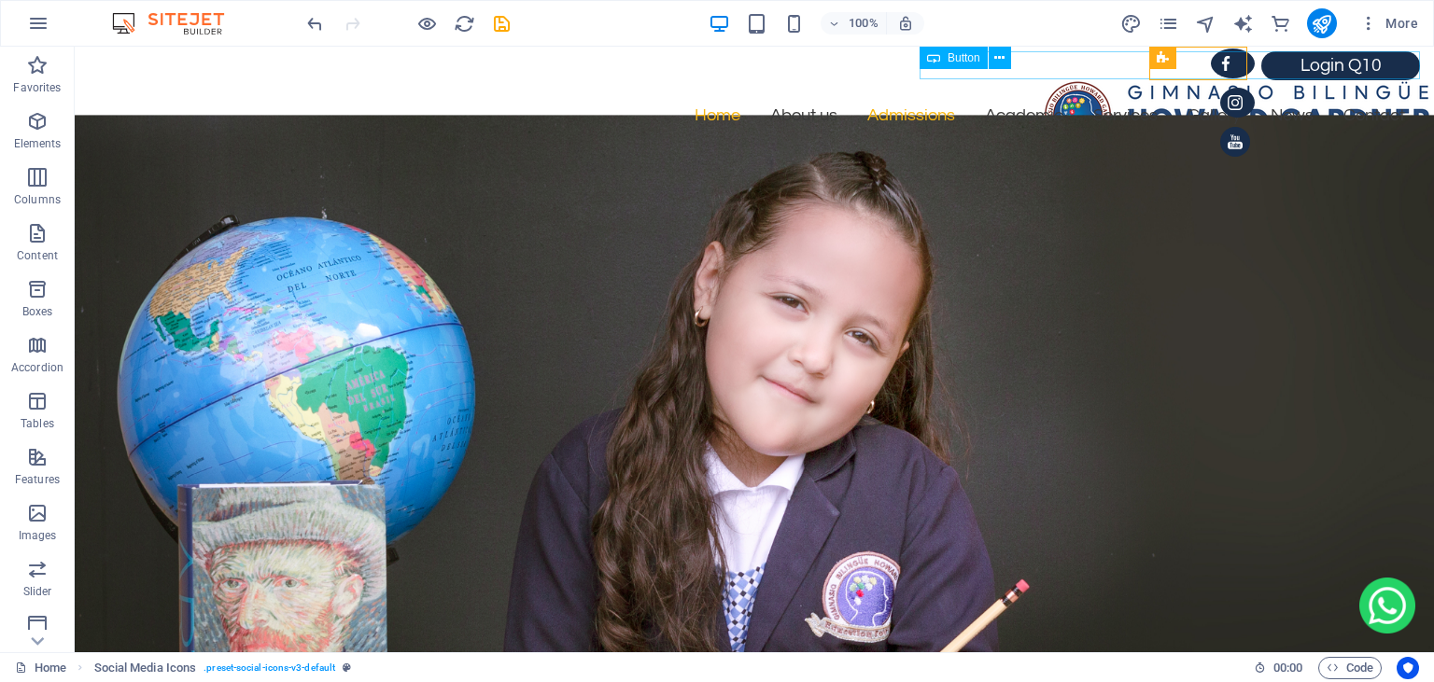
click at [928, 54] on icon at bounding box center [933, 58] width 13 height 22
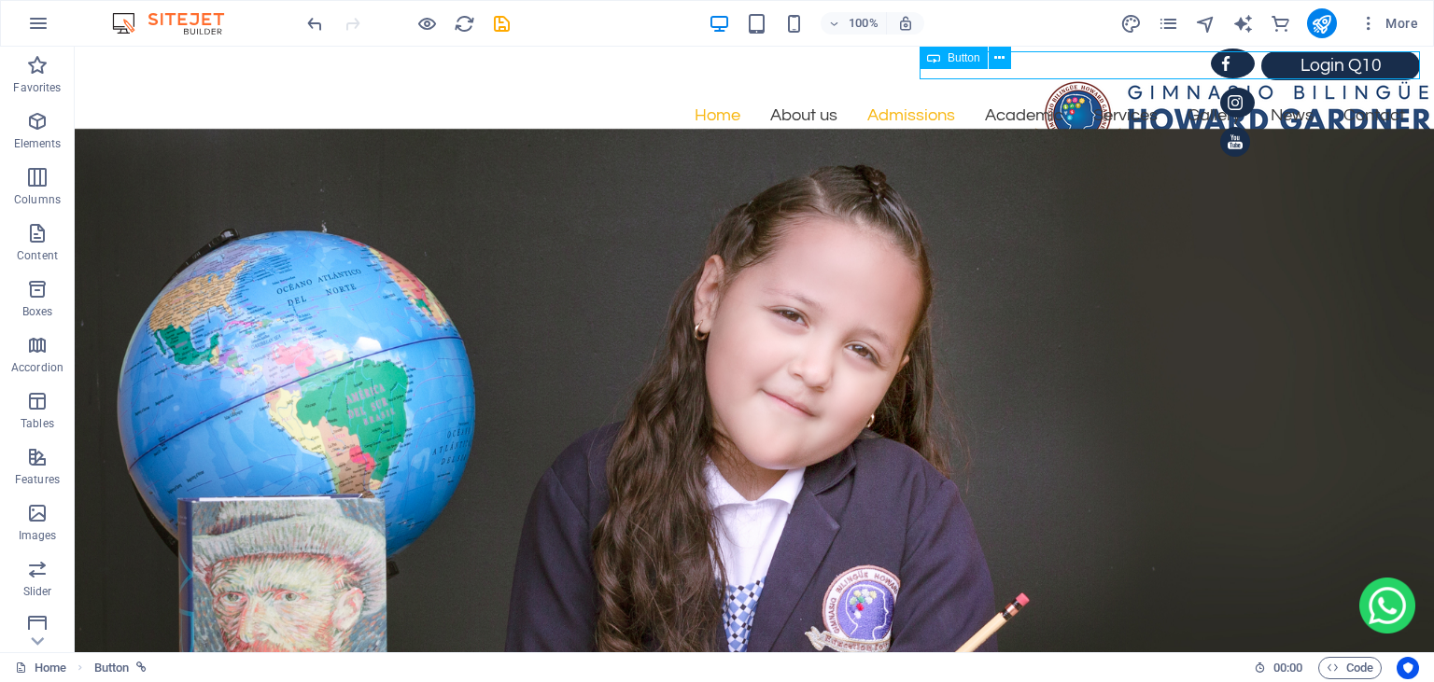
select select "px"
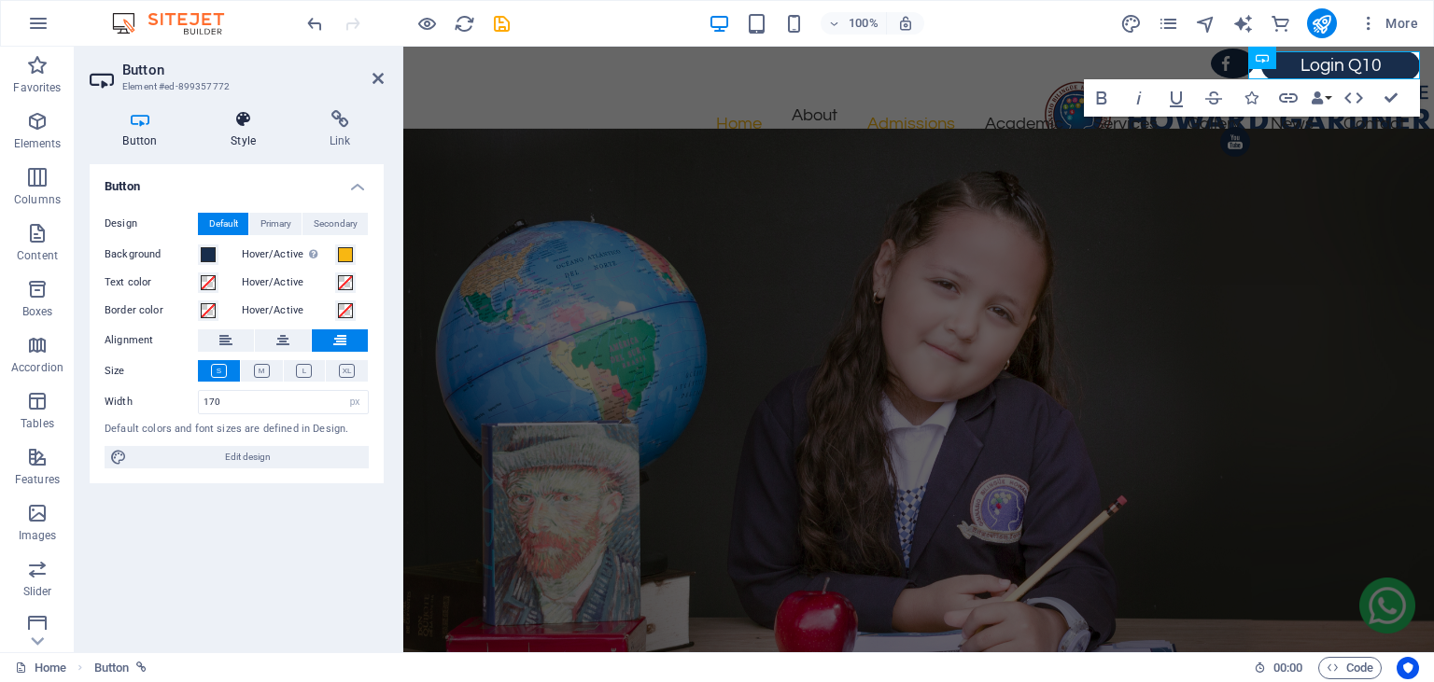
click at [239, 135] on h4 "Style" at bounding box center [247, 129] width 99 height 39
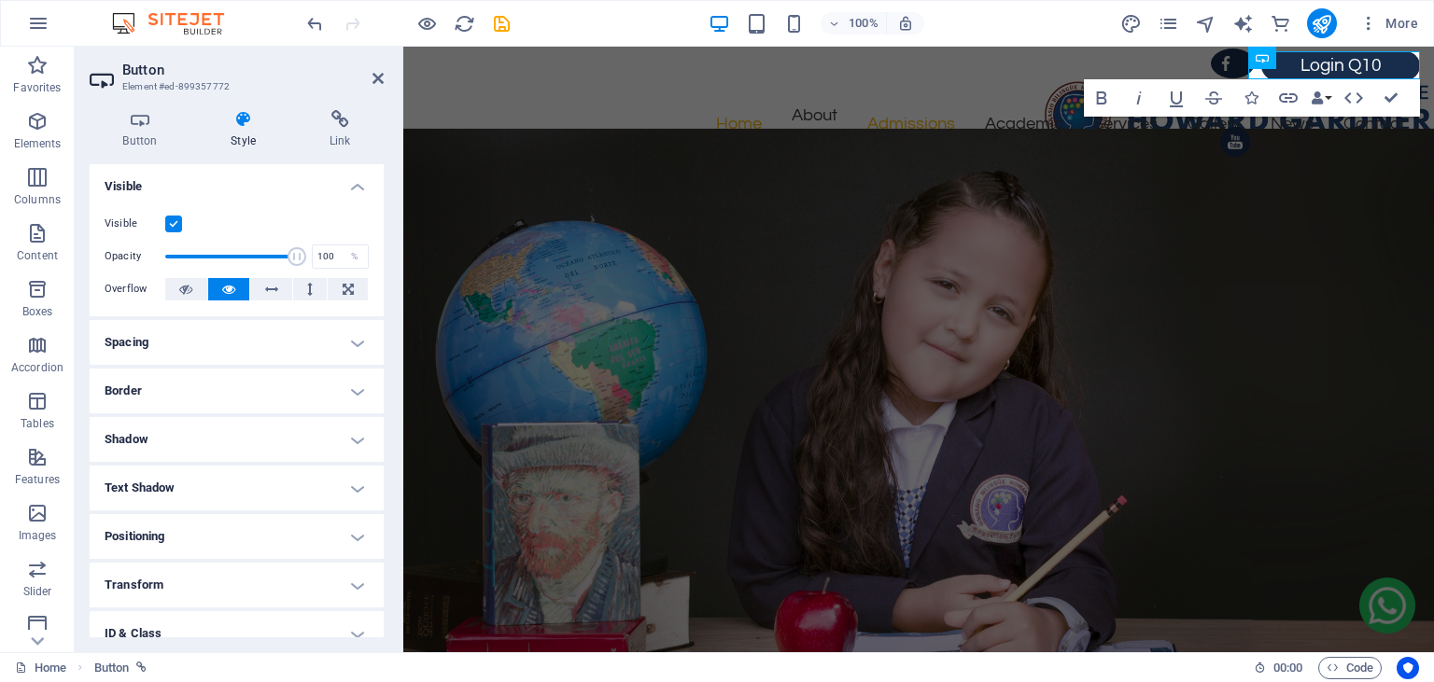
click at [359, 539] on h4 "Positioning" at bounding box center [237, 536] width 294 height 45
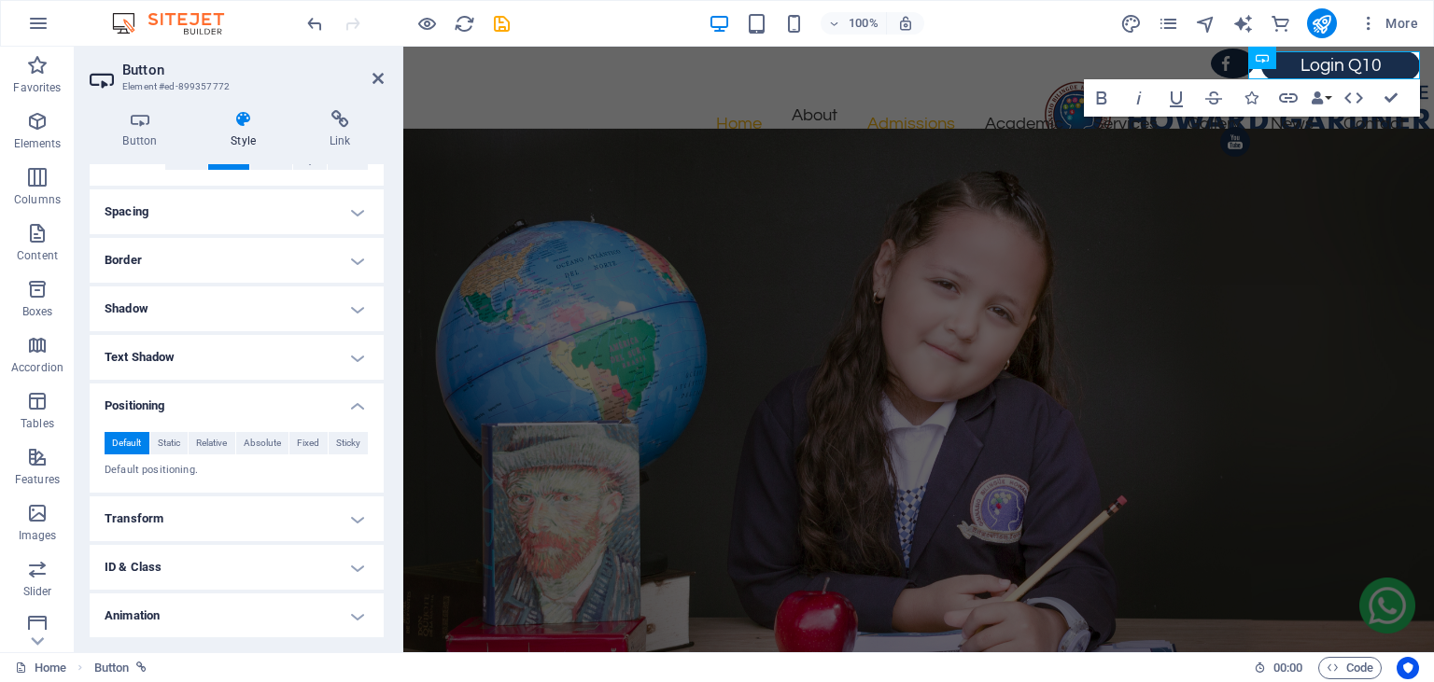
scroll to position [143, 0]
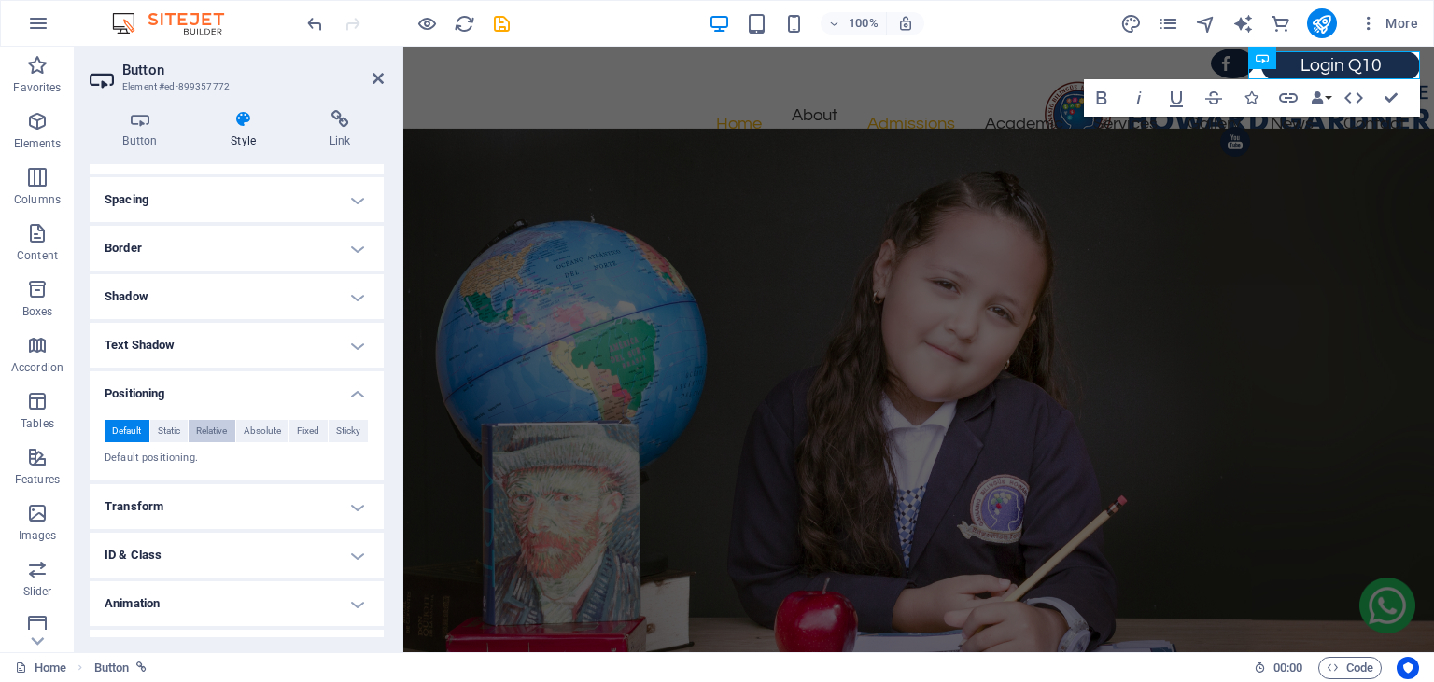
click at [215, 421] on span "Relative" at bounding box center [211, 431] width 31 height 22
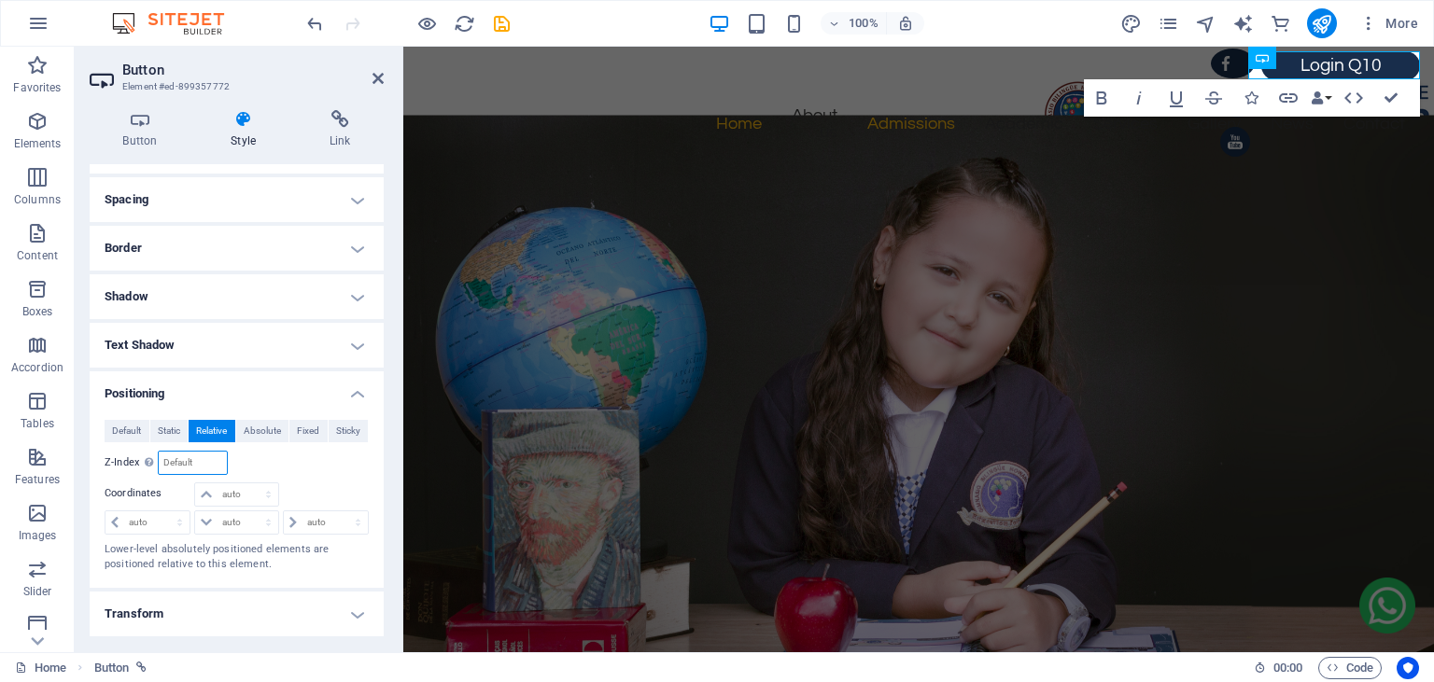
click at [196, 462] on input "number" at bounding box center [192, 463] width 67 height 22
type input "9999"
click at [379, 77] on icon at bounding box center [377, 78] width 11 height 15
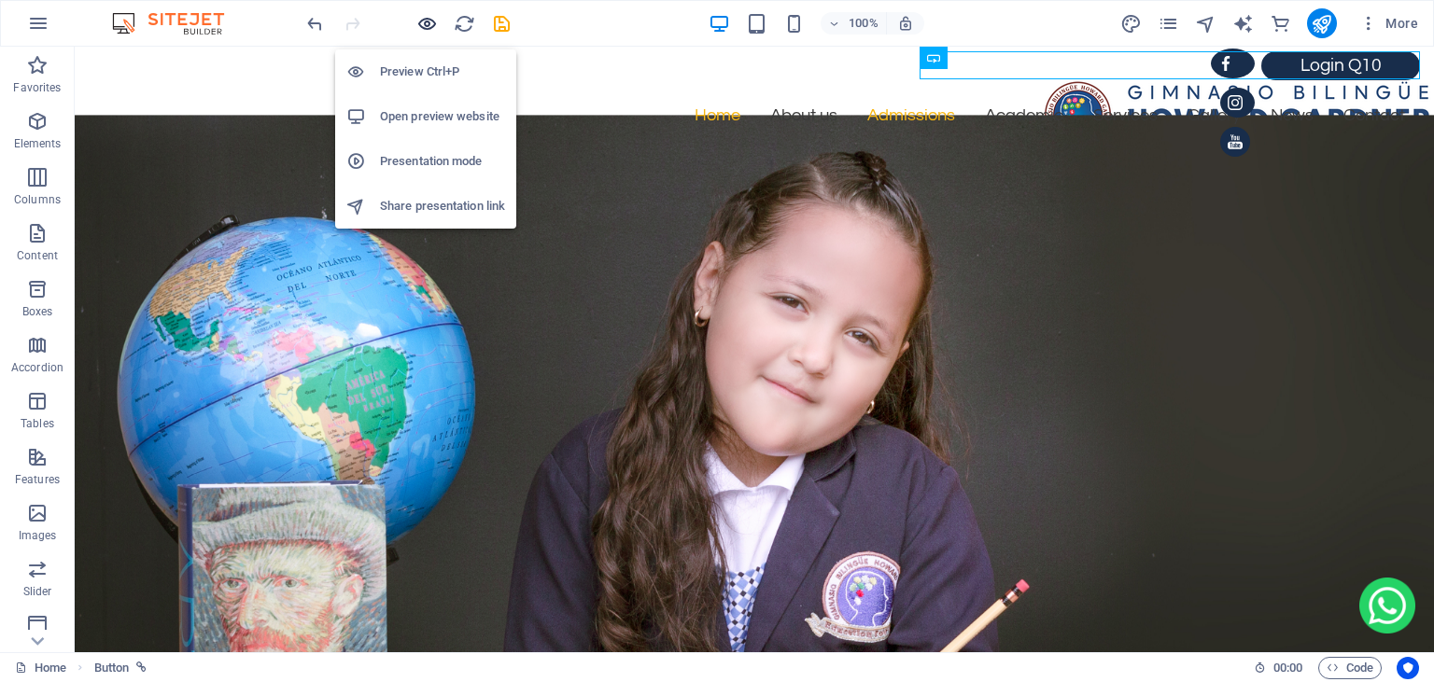
click at [430, 20] on icon "button" at bounding box center [426, 23] width 21 height 21
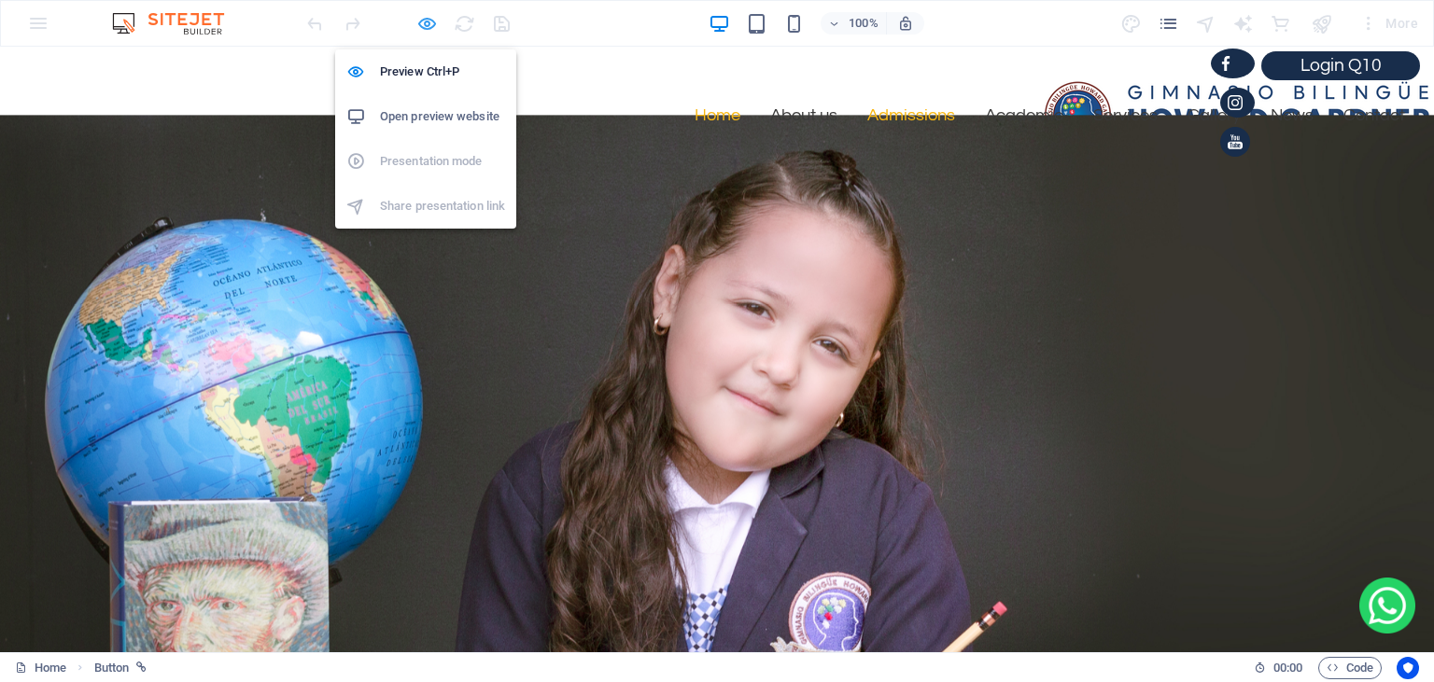
click at [423, 23] on icon "button" at bounding box center [426, 23] width 21 height 21
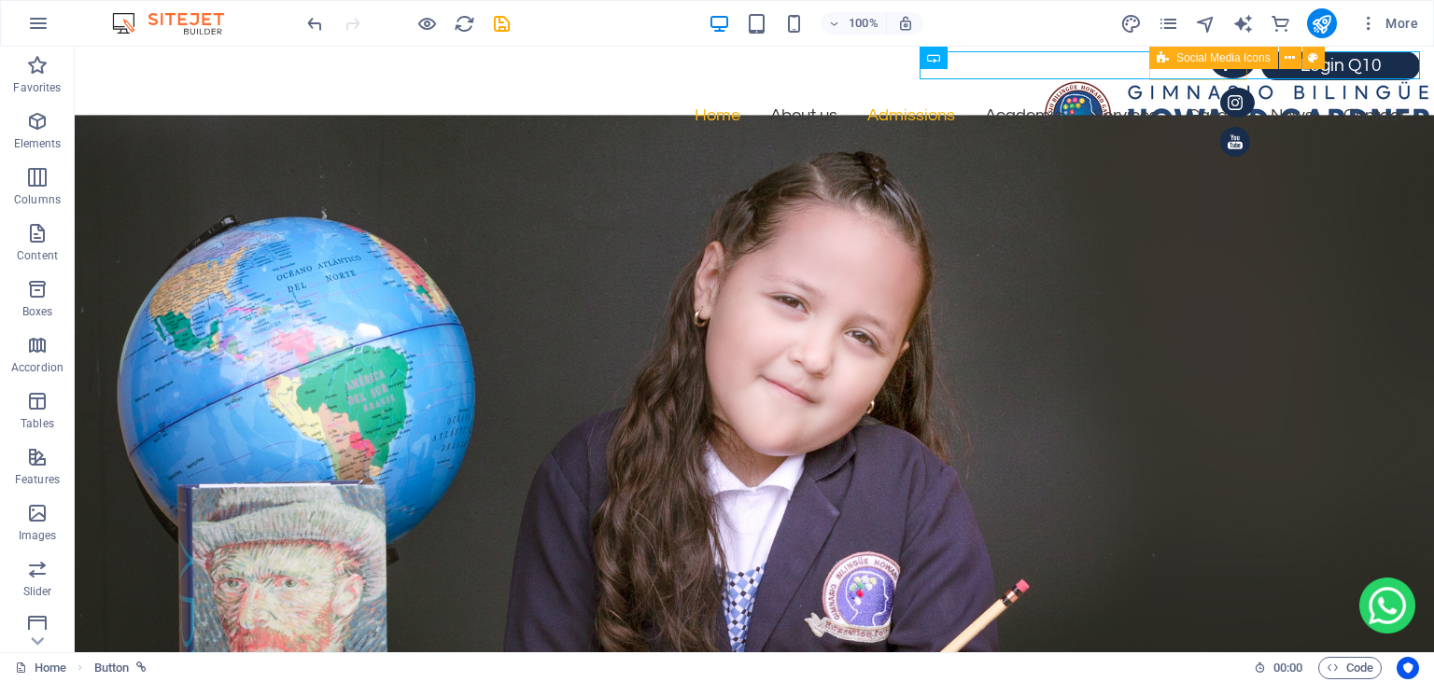
click at [1169, 50] on div "Social Media Icons" at bounding box center [1213, 58] width 129 height 22
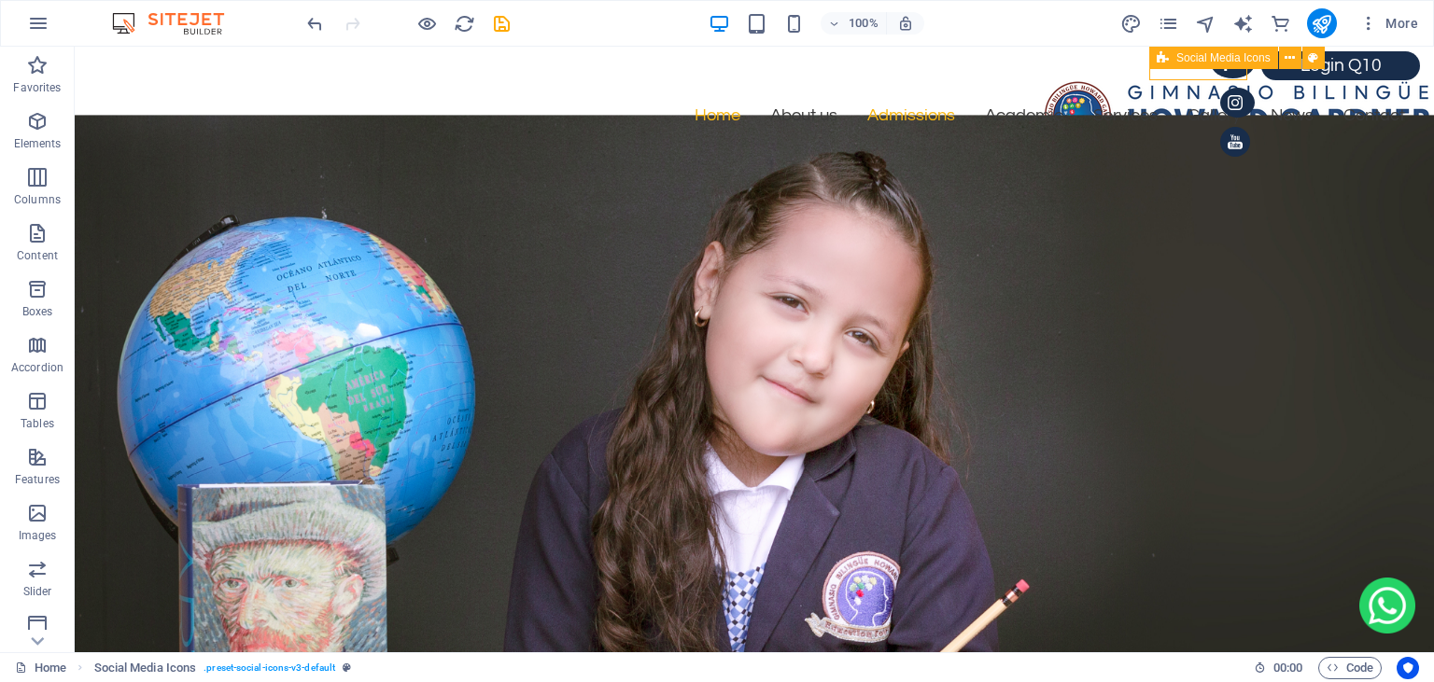
click at [1169, 50] on div "Social Media Icons" at bounding box center [1213, 58] width 129 height 22
select select "px"
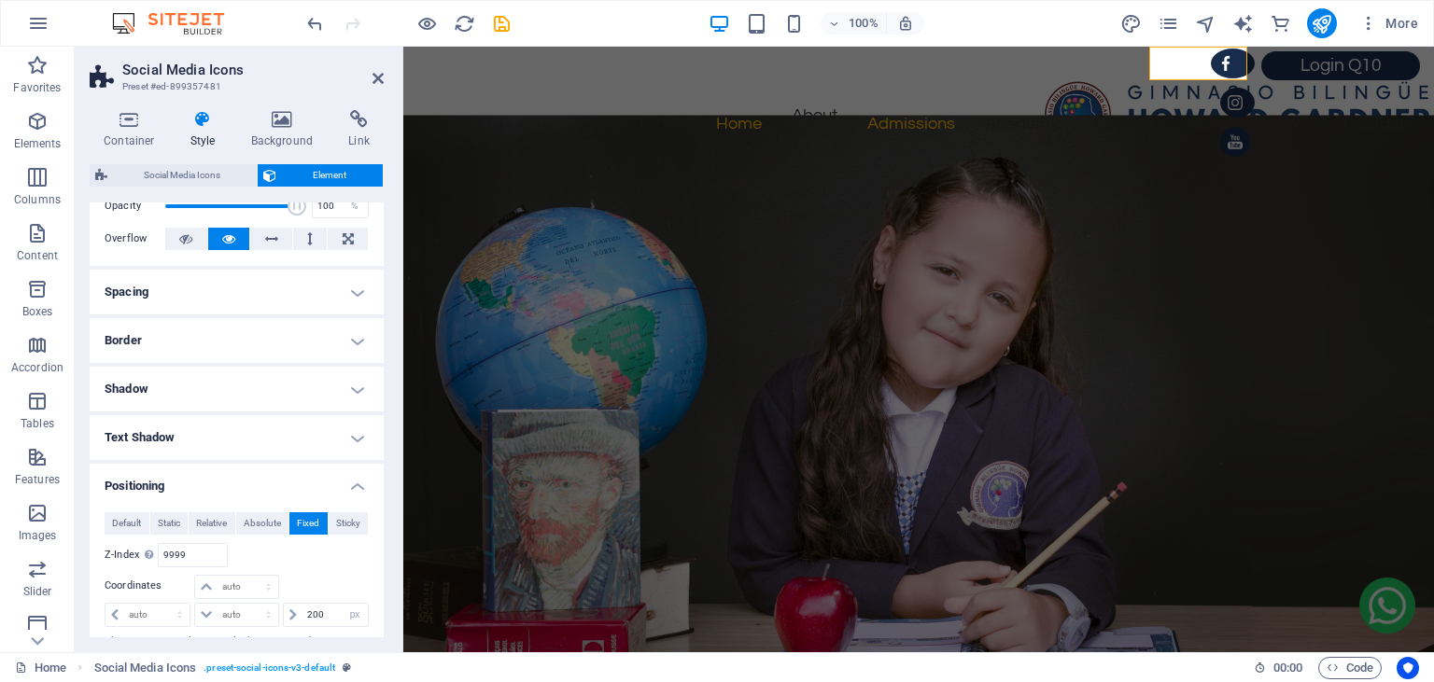
scroll to position [96, 0]
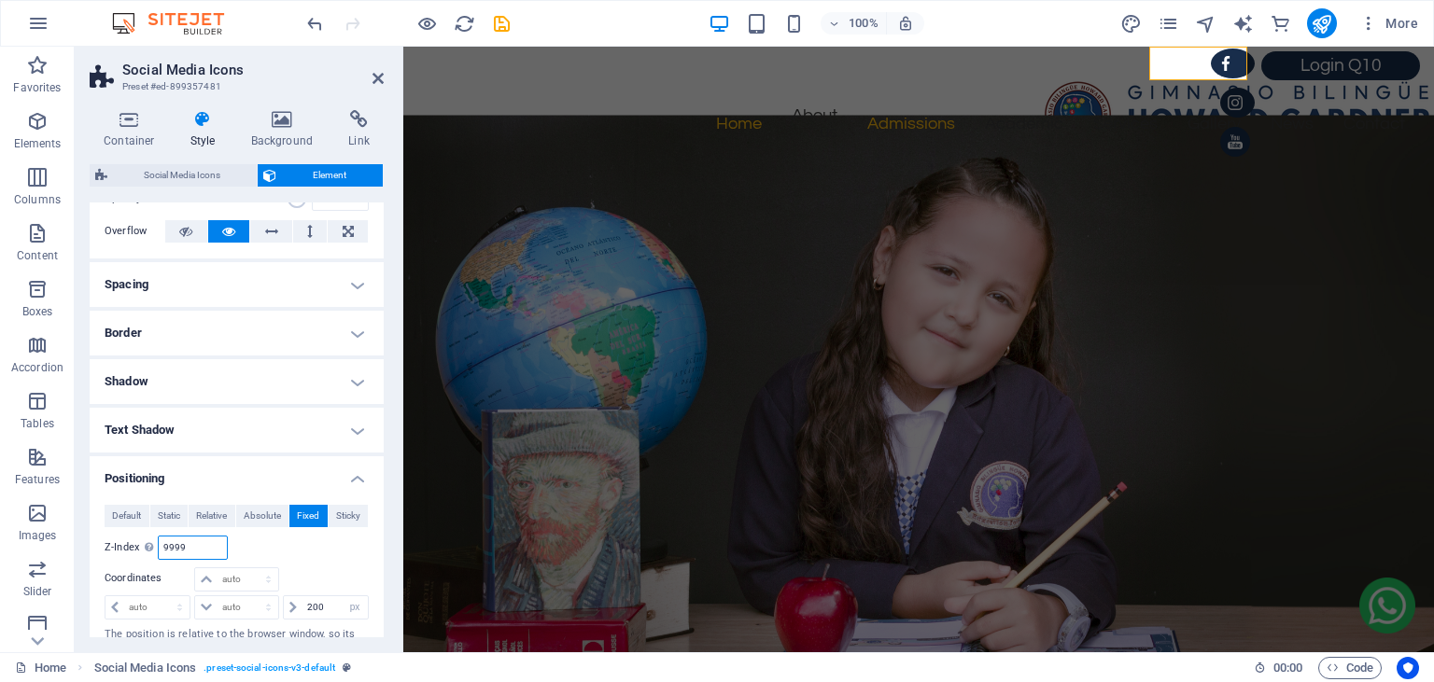
click at [216, 547] on input "9999" at bounding box center [192, 548] width 67 height 22
type input "99999"
click at [376, 71] on icon at bounding box center [377, 78] width 11 height 15
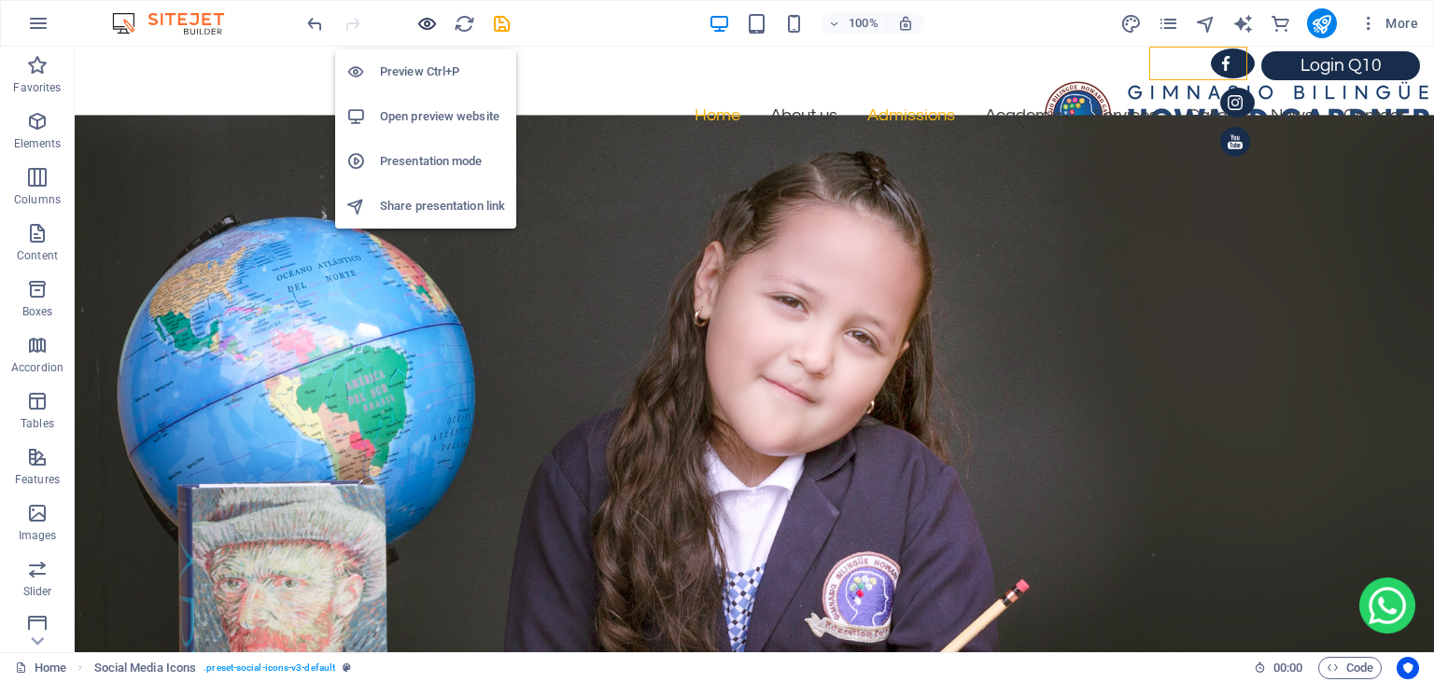
click at [435, 24] on icon "button" at bounding box center [426, 23] width 21 height 21
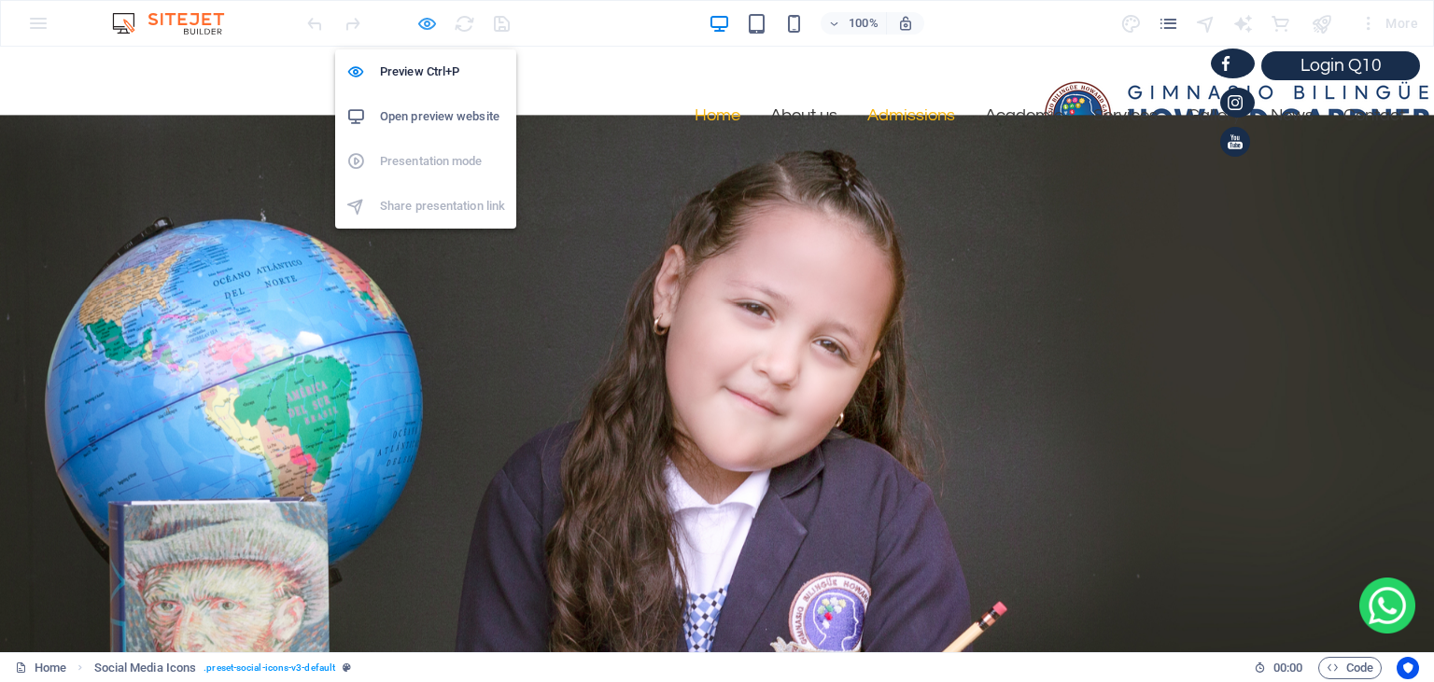
click at [421, 28] on icon "button" at bounding box center [426, 23] width 21 height 21
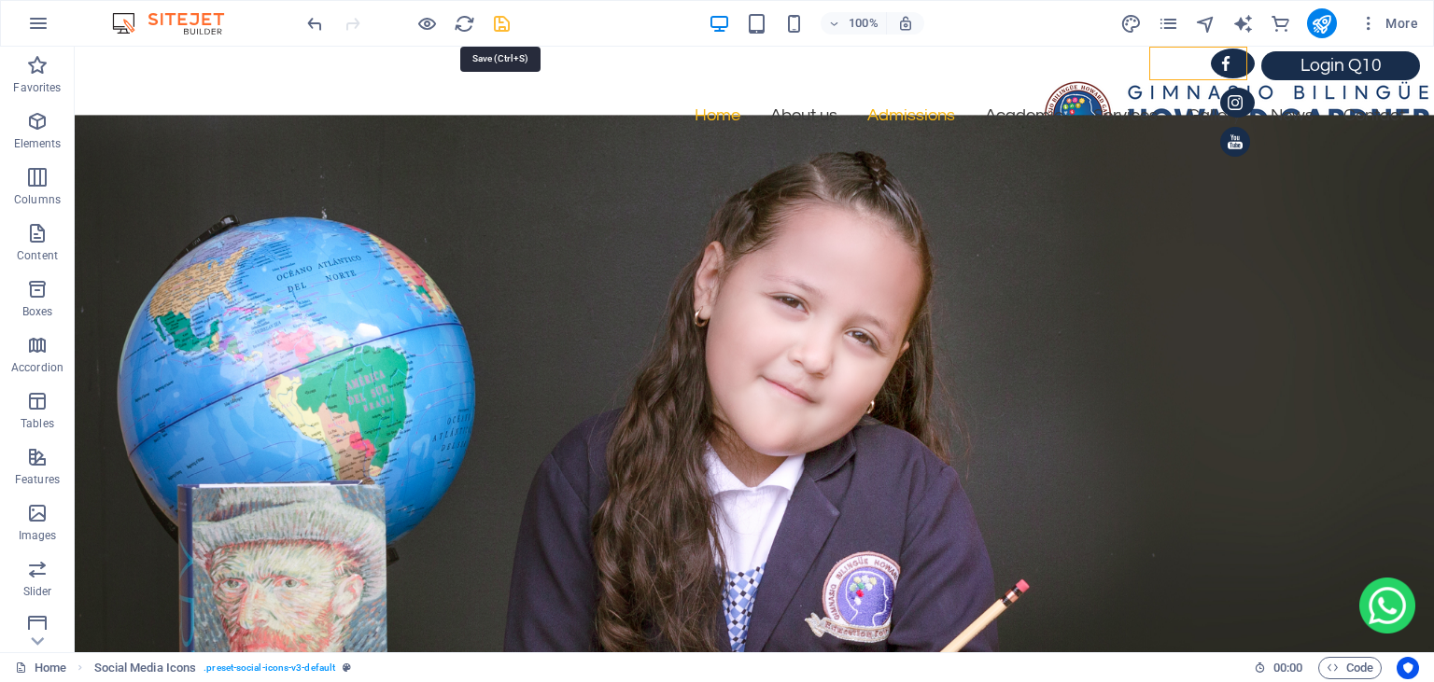
click at [499, 21] on icon "save" at bounding box center [501, 23] width 21 height 21
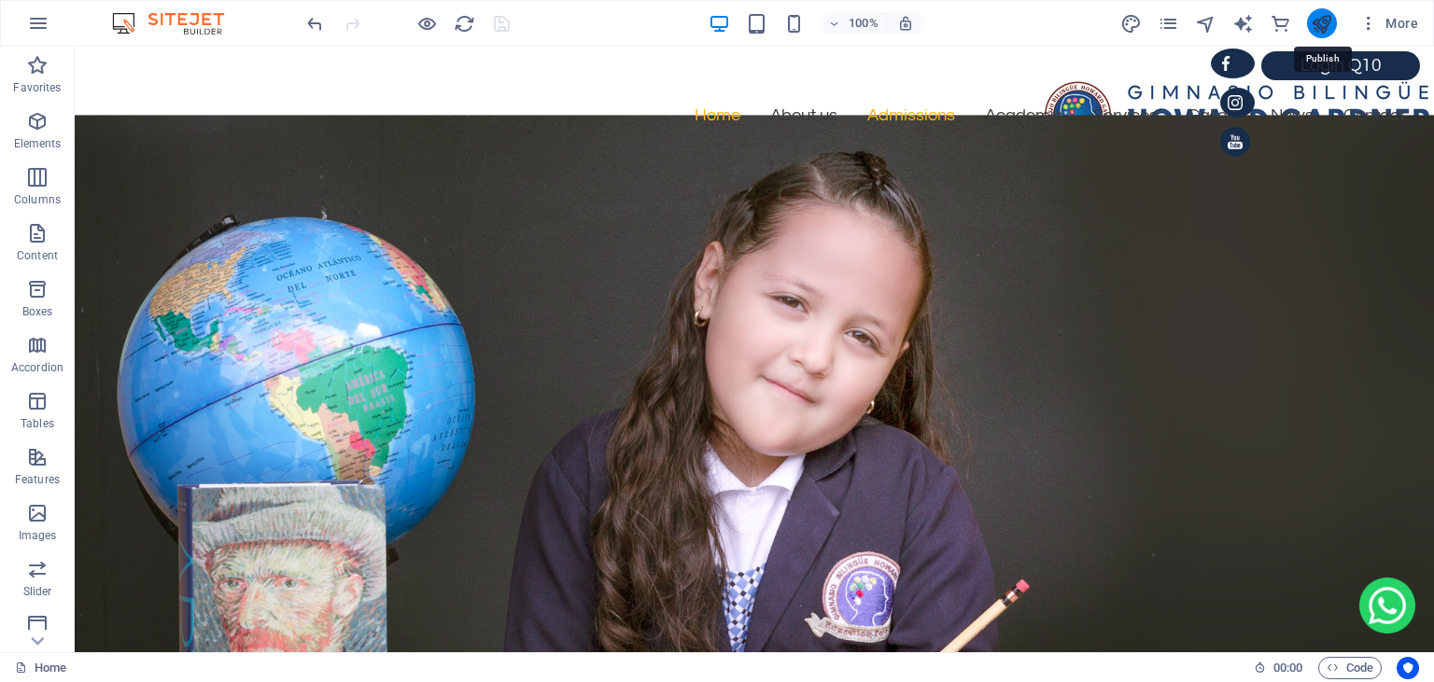
click at [1317, 32] on icon "publish" at bounding box center [1320, 23] width 21 height 21
